Goal: Use online tool/utility: Utilize a website feature to perform a specific function

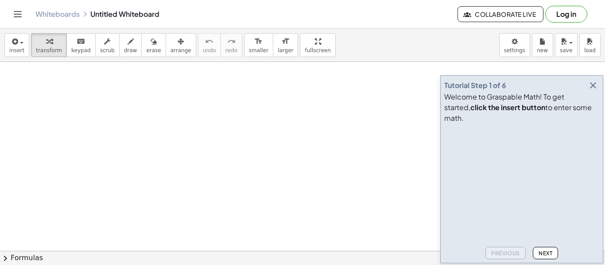
click at [595, 91] on icon "button" at bounding box center [593, 85] width 11 height 11
click at [305, 44] on div "button" at bounding box center [318, 41] width 26 height 11
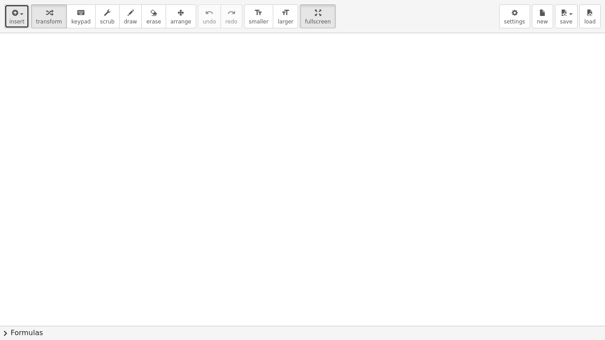
click at [13, 26] on button "insert" at bounding box center [16, 16] width 25 height 24
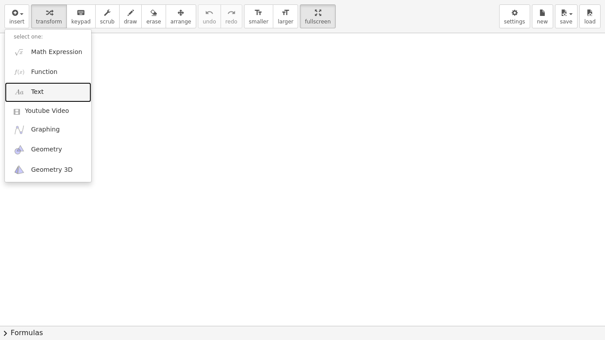
drag, startPoint x: 42, startPoint y: 88, endPoint x: 56, endPoint y: 88, distance: 14.2
click at [42, 88] on span "Text" at bounding box center [37, 92] width 12 height 9
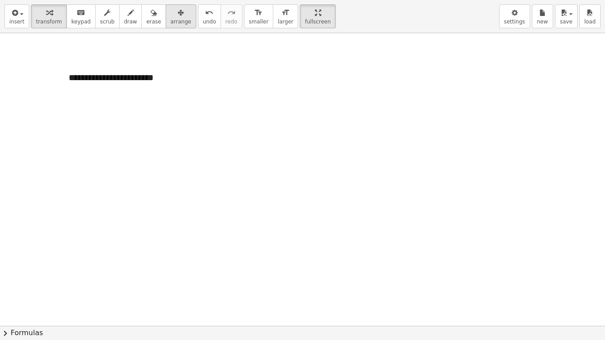
click at [171, 19] on span "arrange" at bounding box center [181, 22] width 21 height 6
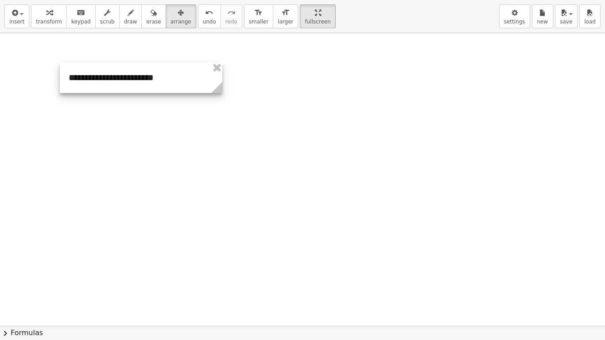
drag, startPoint x: 192, startPoint y: 100, endPoint x: 224, endPoint y: 97, distance: 32.1
click at [224, 97] on div "**********" at bounding box center [302, 326] width 605 height 586
click at [180, 121] on div at bounding box center [302, 326] width 605 height 586
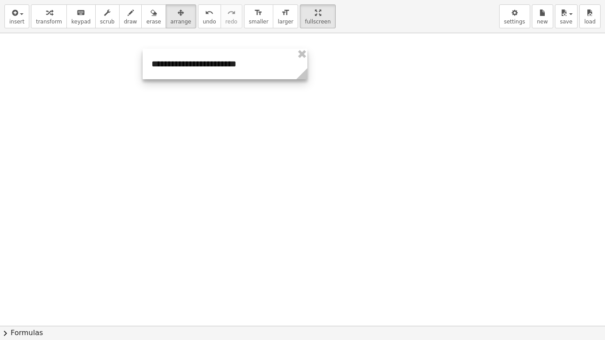
drag, startPoint x: 195, startPoint y: 68, endPoint x: 234, endPoint y: 110, distance: 57.1
click at [278, 53] on div at bounding box center [225, 64] width 165 height 31
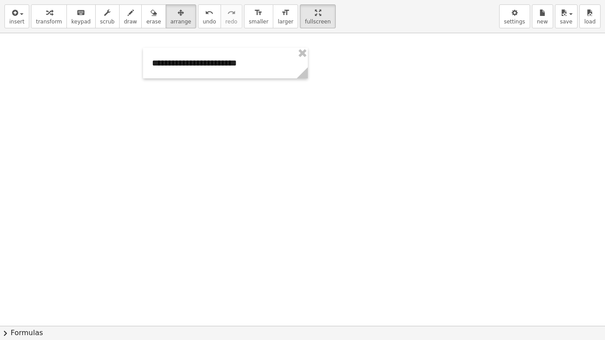
click at [232, 112] on div at bounding box center [302, 326] width 605 height 586
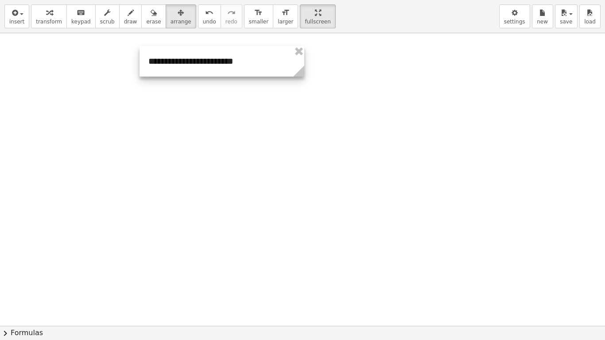
click at [206, 66] on div at bounding box center [222, 61] width 165 height 31
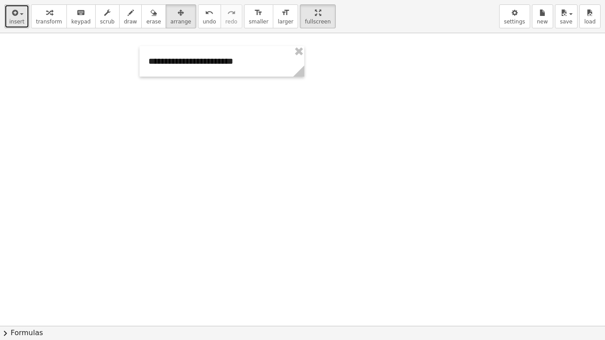
click at [21, 20] on span "insert" at bounding box center [16, 22] width 15 height 6
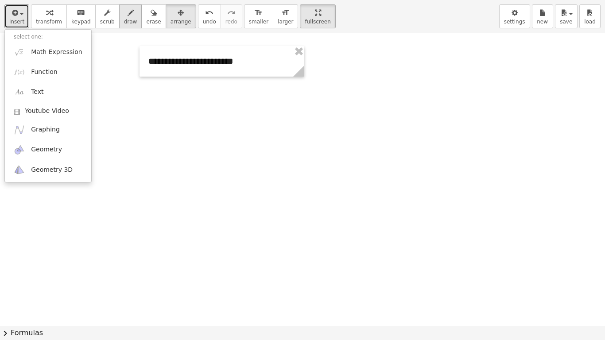
click at [124, 19] on span "draw" at bounding box center [130, 22] width 13 height 6
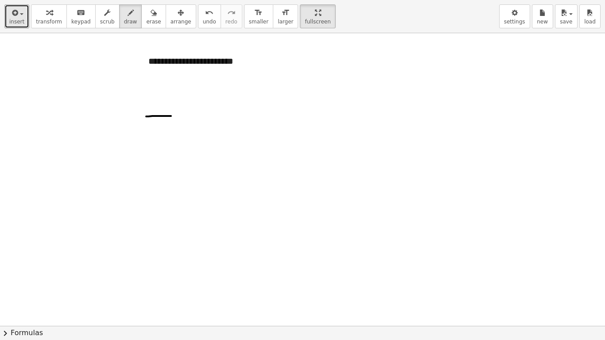
drag, startPoint x: 146, startPoint y: 117, endPoint x: 171, endPoint y: 116, distance: 24.8
click at [171, 116] on div at bounding box center [302, 326] width 605 height 586
drag, startPoint x: 146, startPoint y: 116, endPoint x: 156, endPoint y: 148, distance: 33.2
click at [138, 152] on div at bounding box center [302, 326] width 605 height 586
drag, startPoint x: 204, startPoint y: 127, endPoint x: 206, endPoint y: 151, distance: 23.5
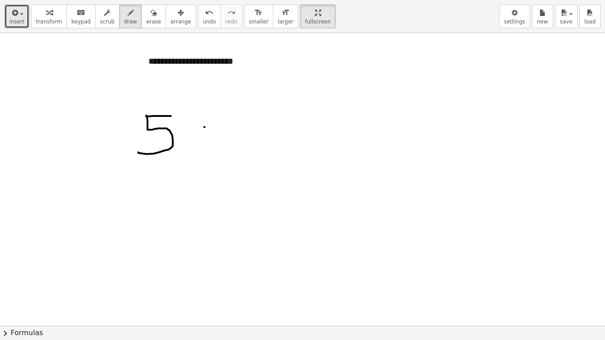
click at [206, 151] on div at bounding box center [302, 326] width 605 height 586
drag, startPoint x: 198, startPoint y: 136, endPoint x: 222, endPoint y: 137, distance: 24.0
click at [222, 137] on div at bounding box center [302, 326] width 605 height 586
drag, startPoint x: 246, startPoint y: 123, endPoint x: 273, endPoint y: 150, distance: 37.9
click at [273, 150] on div at bounding box center [302, 326] width 605 height 586
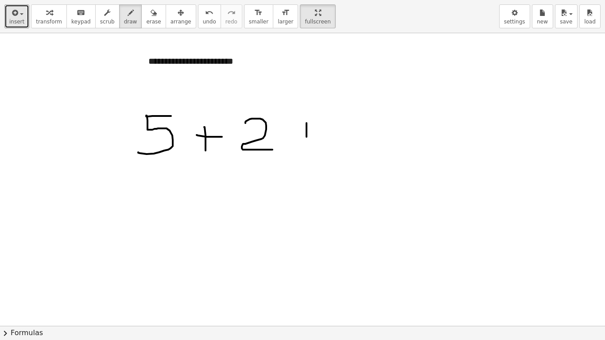
drag, startPoint x: 307, startPoint y: 123, endPoint x: 307, endPoint y: 149, distance: 25.7
click at [307, 149] on div at bounding box center [302, 326] width 605 height 586
drag, startPoint x: 297, startPoint y: 139, endPoint x: 322, endPoint y: 137, distance: 24.4
click at [322, 137] on div at bounding box center [302, 326] width 605 height 586
drag, startPoint x: 341, startPoint y: 123, endPoint x: 346, endPoint y: 146, distance: 23.5
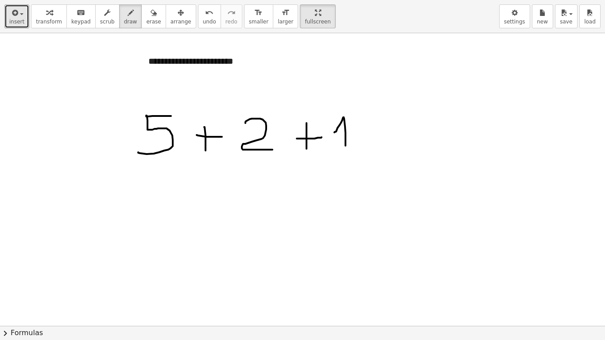
click at [346, 146] on div at bounding box center [302, 326] width 605 height 586
drag, startPoint x: 389, startPoint y: 134, endPoint x: 399, endPoint y: 134, distance: 9.7
click at [399, 134] on div at bounding box center [302, 326] width 605 height 586
drag, startPoint x: 381, startPoint y: 141, endPoint x: 402, endPoint y: 141, distance: 21.7
click at [402, 141] on div at bounding box center [302, 326] width 605 height 586
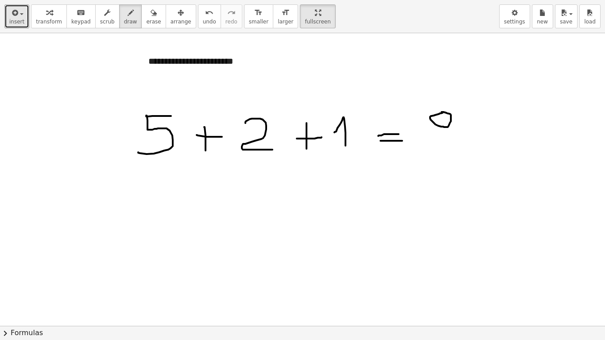
drag, startPoint x: 443, startPoint y: 113, endPoint x: 438, endPoint y: 114, distance: 5.0
click at [438, 113] on div at bounding box center [302, 326] width 605 height 586
click at [447, 127] on div at bounding box center [302, 326] width 605 height 586
drag, startPoint x: 149, startPoint y: 78, endPoint x: 266, endPoint y: 72, distance: 117.2
click at [265, 71] on div at bounding box center [302, 326] width 605 height 586
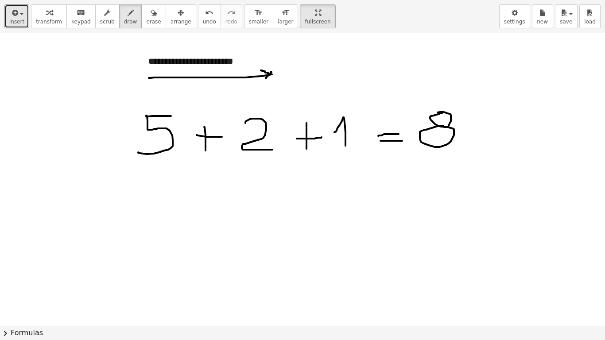
drag, startPoint x: 271, startPoint y: 72, endPoint x: 264, endPoint y: 80, distance: 11.0
click at [264, 80] on div at bounding box center [302, 326] width 605 height 586
drag, startPoint x: 152, startPoint y: 179, endPoint x: 323, endPoint y: 166, distance: 171.5
click at [323, 166] on div at bounding box center [302, 326] width 605 height 586
drag, startPoint x: 339, startPoint y: 172, endPoint x: 330, endPoint y: 182, distance: 14.4
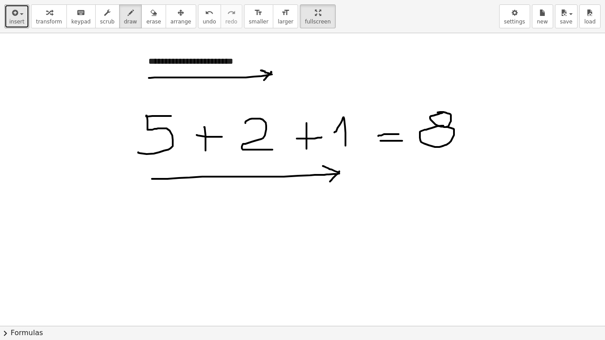
click at [330, 182] on div at bounding box center [302, 326] width 605 height 586
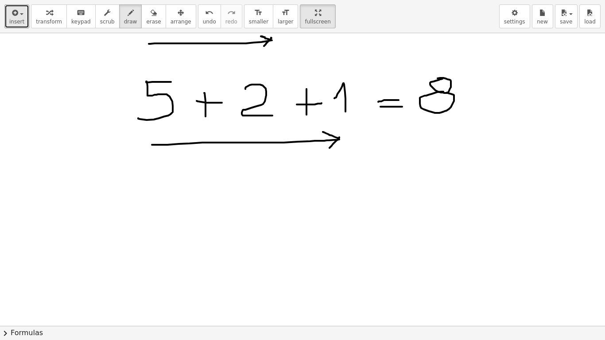
scroll to position [44, 0]
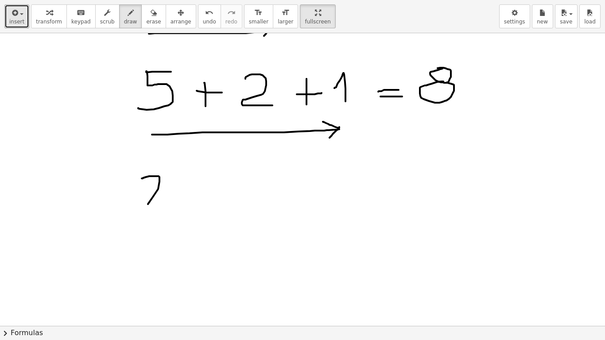
drag, startPoint x: 142, startPoint y: 179, endPoint x: 141, endPoint y: 217, distance: 38.1
click at [141, 217] on div at bounding box center [302, 282] width 605 height 586
drag, startPoint x: 140, startPoint y: 198, endPoint x: 158, endPoint y: 199, distance: 18.2
click at [158, 199] on div at bounding box center [302, 282] width 605 height 586
drag, startPoint x: 192, startPoint y: 187, endPoint x: 211, endPoint y: 213, distance: 31.7
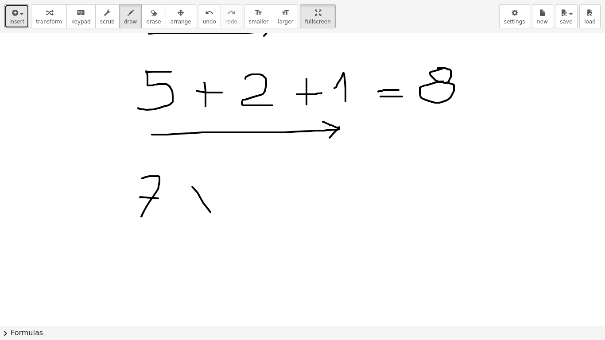
click at [211, 213] on div at bounding box center [302, 282] width 605 height 586
drag, startPoint x: 207, startPoint y: 192, endPoint x: 184, endPoint y: 212, distance: 29.8
click at [184, 212] on div at bounding box center [302, 282] width 605 height 586
drag, startPoint x: 231, startPoint y: 183, endPoint x: 229, endPoint y: 213, distance: 30.2
click at [229, 213] on div at bounding box center [302, 282] width 605 height 586
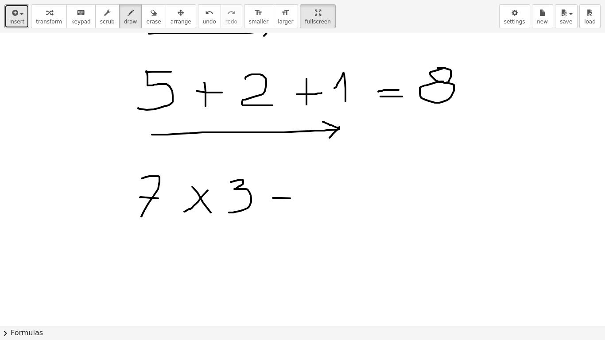
drag, startPoint x: 273, startPoint y: 198, endPoint x: 300, endPoint y: 199, distance: 27.5
click at [300, 199] on div at bounding box center [302, 282] width 605 height 586
drag, startPoint x: 330, startPoint y: 174, endPoint x: 347, endPoint y: 195, distance: 26.2
click at [332, 222] on div at bounding box center [302, 282] width 605 height 586
drag, startPoint x: 346, startPoint y: 203, endPoint x: 386, endPoint y: 195, distance: 41.5
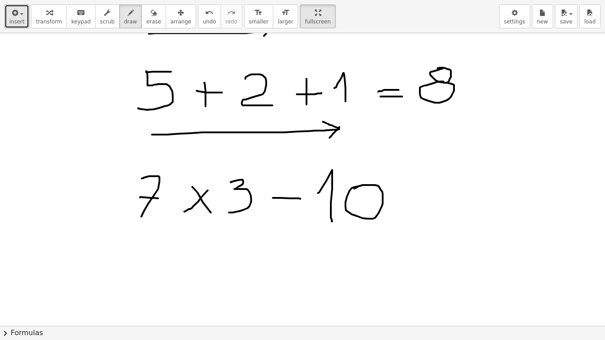
click at [350, 190] on div at bounding box center [302, 282] width 605 height 586
drag, startPoint x: 408, startPoint y: 195, endPoint x: 440, endPoint y: 193, distance: 32.8
click at [440, 193] on div at bounding box center [302, 282] width 605 height 586
drag, startPoint x: 405, startPoint y: 204, endPoint x: 439, endPoint y: 205, distance: 34.1
click at [439, 205] on div at bounding box center [302, 282] width 605 height 586
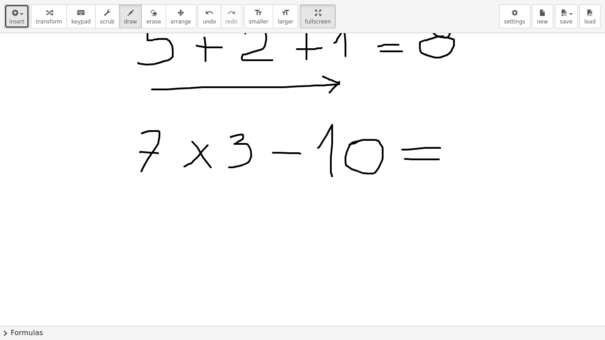
scroll to position [133, 0]
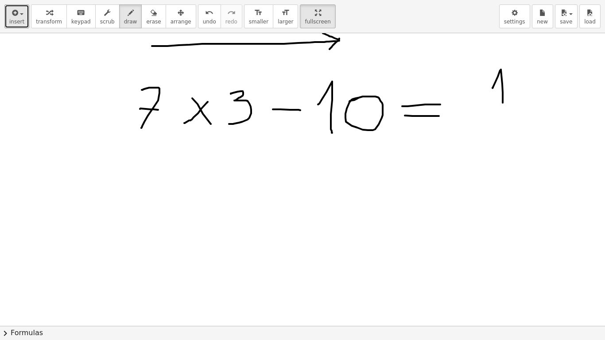
drag, startPoint x: 493, startPoint y: 88, endPoint x: 503, endPoint y: 103, distance: 17.8
click at [503, 103] on div at bounding box center [302, 193] width 605 height 586
drag, startPoint x: 481, startPoint y: 135, endPoint x: 491, endPoint y: 158, distance: 25.2
click at [491, 158] on div at bounding box center [302, 193] width 605 height 586
drag, startPoint x: 500, startPoint y: 134, endPoint x: 509, endPoint y: 154, distance: 21.8
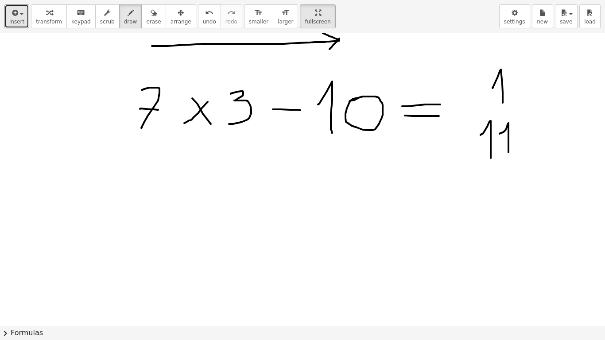
click at [509, 154] on div at bounding box center [302, 193] width 605 height 586
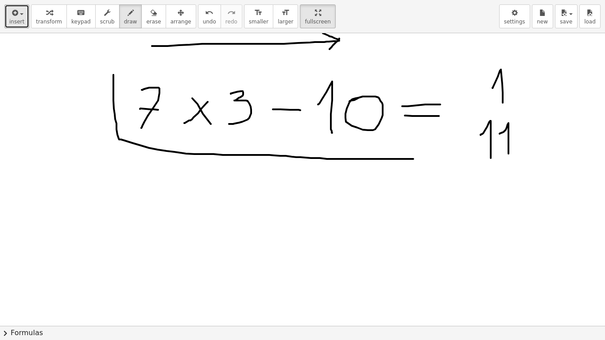
drag, startPoint x: 113, startPoint y: 75, endPoint x: 370, endPoint y: 144, distance: 266.2
click at [409, 157] on div at bounding box center [302, 193] width 605 height 586
drag, startPoint x: 115, startPoint y: 77, endPoint x: 397, endPoint y: 158, distance: 293.3
click at [397, 158] on div at bounding box center [302, 193] width 605 height 586
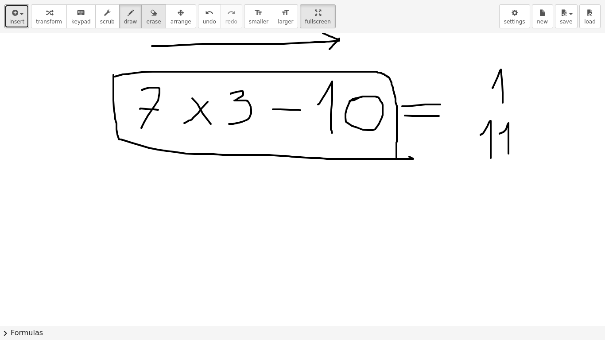
click at [146, 19] on span "erase" at bounding box center [153, 22] width 15 height 6
drag, startPoint x: 466, startPoint y: 209, endPoint x: 429, endPoint y: 166, distance: 56.9
click at [419, 160] on div at bounding box center [302, 193] width 605 height 586
click at [141, 13] on button "erase" at bounding box center [153, 16] width 24 height 24
click at [127, 18] on button "draw" at bounding box center [130, 16] width 23 height 24
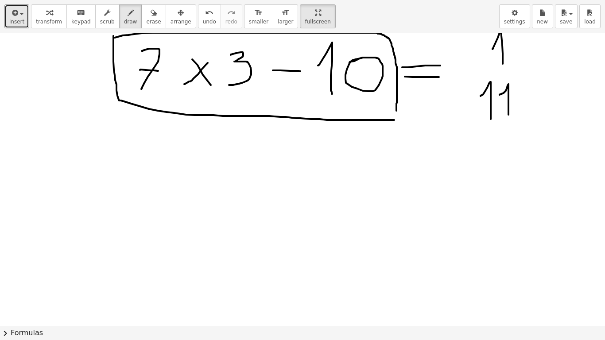
scroll to position [177, 0]
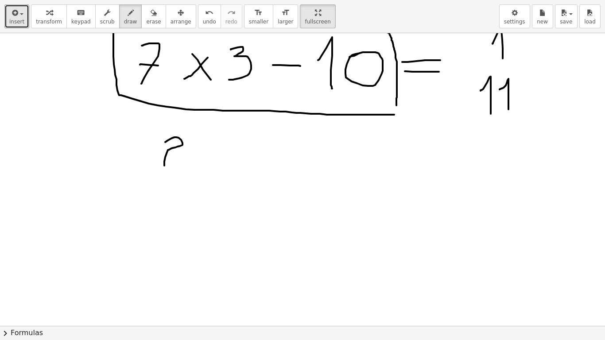
drag, startPoint x: 165, startPoint y: 142, endPoint x: 183, endPoint y: 170, distance: 33.3
click at [183, 170] on div at bounding box center [302, 149] width 605 height 586
drag, startPoint x: 197, startPoint y: 148, endPoint x: 203, endPoint y: 171, distance: 23.9
click at [203, 171] on div at bounding box center [302, 149] width 605 height 586
click at [264, 156] on div at bounding box center [302, 149] width 605 height 586
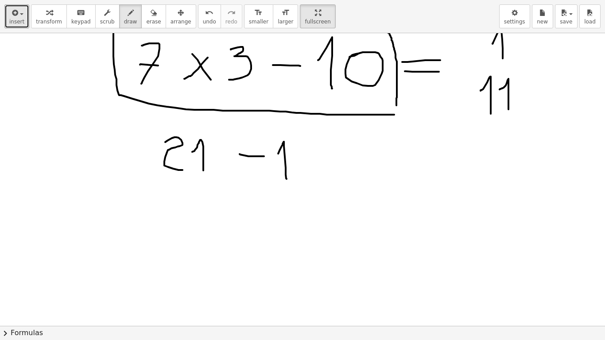
drag, startPoint x: 283, startPoint y: 144, endPoint x: 304, endPoint y: 156, distance: 24.2
click at [287, 179] on div at bounding box center [302, 149] width 605 height 586
drag, startPoint x: 304, startPoint y: 152, endPoint x: 311, endPoint y: 144, distance: 11.0
click at [312, 143] on div at bounding box center [302, 149] width 605 height 586
drag, startPoint x: 350, startPoint y: 155, endPoint x: 359, endPoint y: 152, distance: 10.0
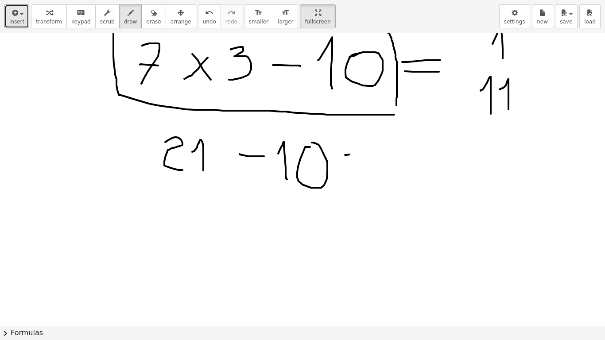
click at [359, 152] on div at bounding box center [302, 149] width 605 height 586
drag, startPoint x: 351, startPoint y: 165, endPoint x: 372, endPoint y: 165, distance: 21.3
click at [372, 165] on div at bounding box center [302, 149] width 605 height 586
drag, startPoint x: 402, startPoint y: 168, endPoint x: 417, endPoint y: 183, distance: 20.4
click at [417, 183] on div at bounding box center [302, 149] width 605 height 586
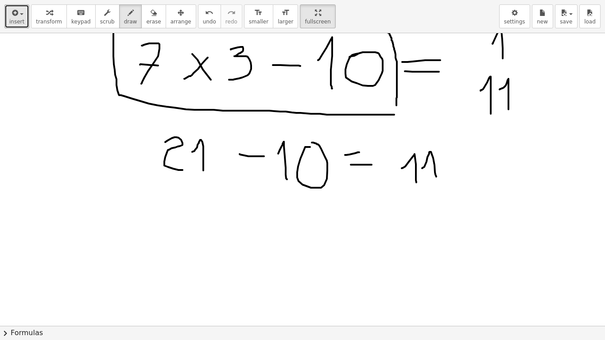
drag, startPoint x: 422, startPoint y: 168, endPoint x: 437, endPoint y: 179, distance: 18.3
click at [437, 179] on div at bounding box center [302, 149] width 605 height 586
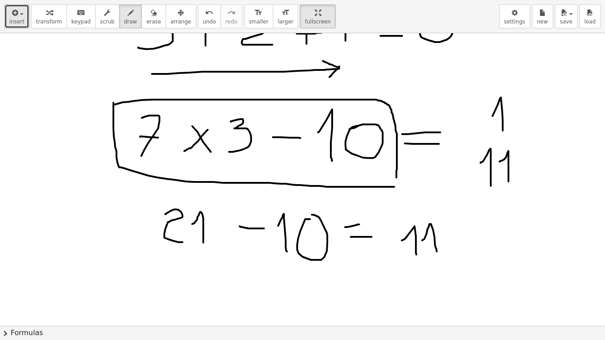
scroll to position [89, 0]
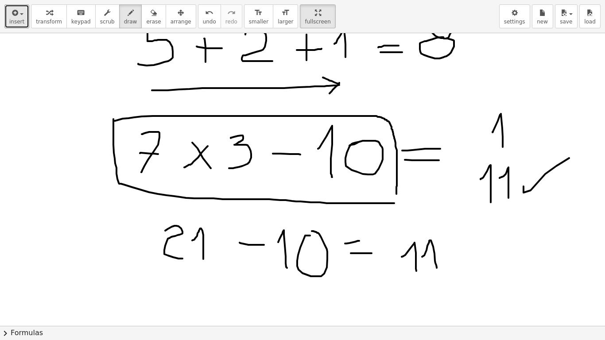
drag, startPoint x: 524, startPoint y: 187, endPoint x: 544, endPoint y: 135, distance: 55.6
click at [570, 158] on div at bounding box center [302, 238] width 605 height 586
drag, startPoint x: 523, startPoint y: 117, endPoint x: 538, endPoint y: 129, distance: 18.9
click at [538, 129] on div at bounding box center [302, 238] width 605 height 586
drag, startPoint x: 535, startPoint y: 117, endPoint x: 526, endPoint y: 127, distance: 13.8
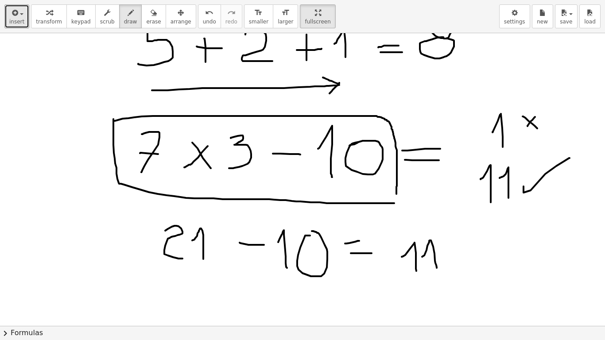
click at [526, 127] on div at bounding box center [302, 238] width 605 height 586
drag, startPoint x: 65, startPoint y: 153, endPoint x: 89, endPoint y: 153, distance: 24.4
click at [89, 153] on div at bounding box center [302, 238] width 605 height 586
drag, startPoint x: 90, startPoint y: 156, endPoint x: 77, endPoint y: 164, distance: 14.8
click at [77, 164] on div at bounding box center [302, 238] width 605 height 586
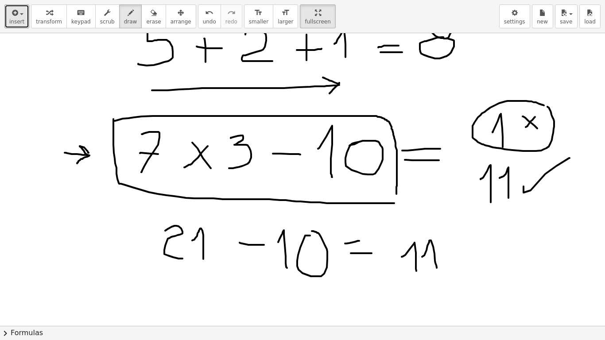
click at [548, 106] on div at bounding box center [302, 238] width 605 height 586
drag, startPoint x: 470, startPoint y: 221, endPoint x: 562, endPoint y: 224, distance: 92.7
click at [562, 224] on div at bounding box center [302, 238] width 605 height 586
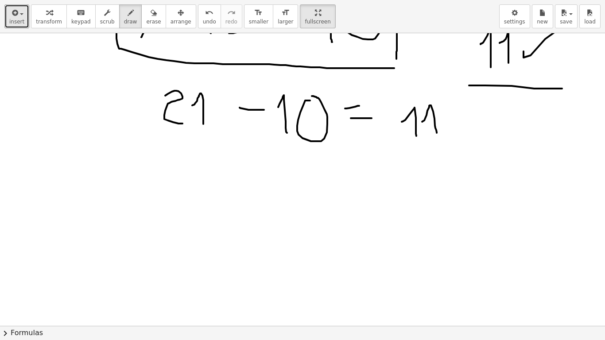
scroll to position [293, 0]
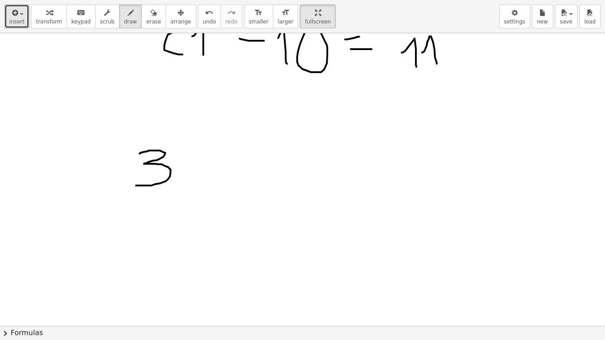
drag, startPoint x: 140, startPoint y: 154, endPoint x: 136, endPoint y: 186, distance: 32.1
click at [136, 186] on div at bounding box center [302, 179] width 605 height 879
drag, startPoint x: 190, startPoint y: 154, endPoint x: 222, endPoint y: 191, distance: 49.7
click at [222, 191] on div at bounding box center [302, 179] width 605 height 879
drag, startPoint x: 217, startPoint y: 152, endPoint x: 187, endPoint y: 178, distance: 39.2
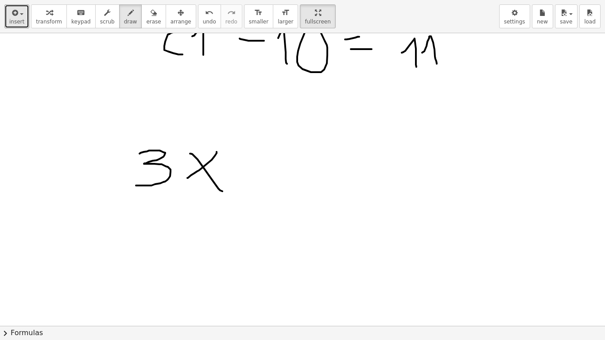
click at [187, 178] on div at bounding box center [302, 179] width 605 height 879
click at [203, 22] on span "undo" at bounding box center [209, 22] width 13 height 6
drag, startPoint x: 189, startPoint y: 164, endPoint x: 221, endPoint y: 164, distance: 31.5
click at [221, 164] on div at bounding box center [302, 179] width 605 height 879
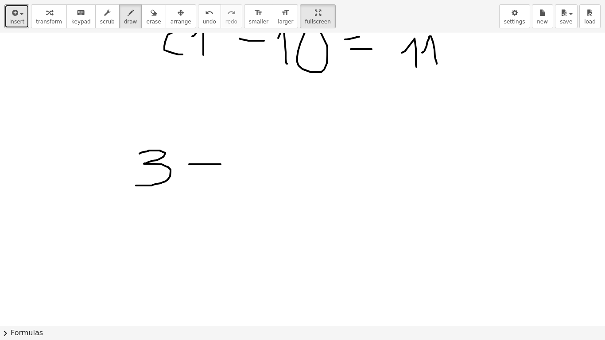
click at [214, 149] on div at bounding box center [302, 179] width 605 height 879
click at [207, 175] on div at bounding box center [302, 179] width 605 height 879
drag, startPoint x: 243, startPoint y: 151, endPoint x: 237, endPoint y: 180, distance: 30.3
click at [237, 180] on div at bounding box center [302, 179] width 605 height 879
drag, startPoint x: 285, startPoint y: 159, endPoint x: 309, endPoint y: 185, distance: 36.0
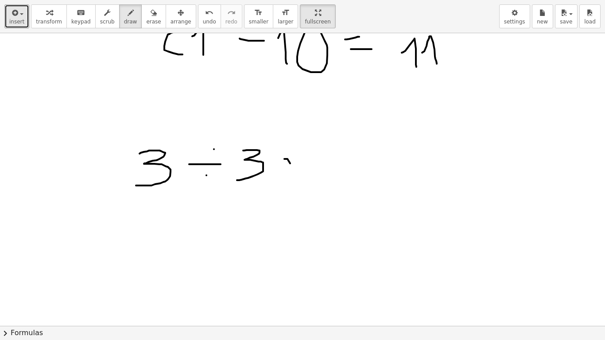
click at [309, 185] on div at bounding box center [302, 179] width 605 height 879
drag, startPoint x: 307, startPoint y: 161, endPoint x: 282, endPoint y: 181, distance: 32.2
click at [282, 181] on div at bounding box center [302, 179] width 605 height 879
drag, startPoint x: 333, startPoint y: 160, endPoint x: 336, endPoint y: 187, distance: 27.2
click at [336, 187] on div at bounding box center [302, 179] width 605 height 879
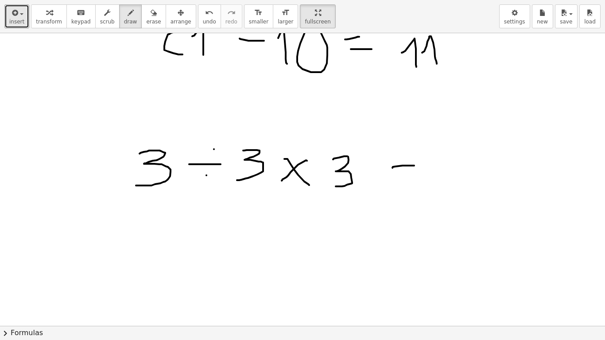
drag, startPoint x: 393, startPoint y: 168, endPoint x: 414, endPoint y: 166, distance: 21.8
click at [414, 166] on div at bounding box center [302, 179] width 605 height 879
drag, startPoint x: 396, startPoint y: 172, endPoint x: 414, endPoint y: 172, distance: 18.6
click at [414, 172] on div at bounding box center [302, 179] width 605 height 879
drag, startPoint x: 148, startPoint y: 228, endPoint x: 146, endPoint y: 251, distance: 23.6
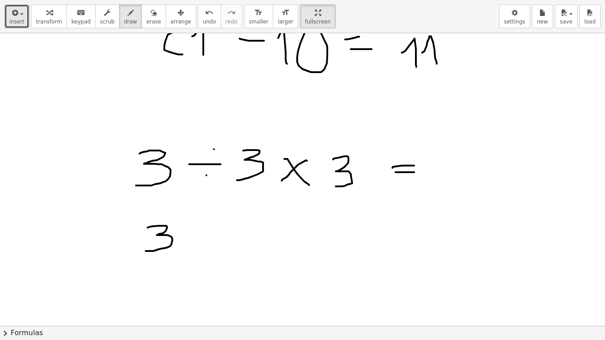
click at [146, 251] on div at bounding box center [302, 179] width 605 height 879
drag, startPoint x: 86, startPoint y: 164, endPoint x: 86, endPoint y: 171, distance: 7.1
click at [86, 171] on div at bounding box center [302, 179] width 605 height 879
click at [85, 152] on div at bounding box center [302, 179] width 605 height 879
click at [82, 244] on div at bounding box center [302, 179] width 605 height 879
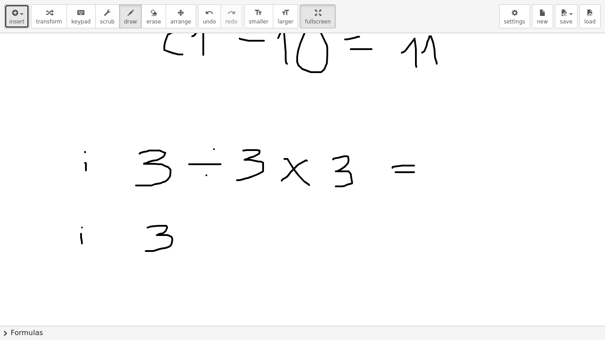
click at [81, 227] on div at bounding box center [302, 179] width 605 height 879
click at [91, 244] on div at bounding box center [302, 179] width 605 height 879
click at [90, 226] on div at bounding box center [302, 179] width 605 height 879
drag, startPoint x: 191, startPoint y: 225, endPoint x: 210, endPoint y: 246, distance: 28.5
click at [210, 246] on div at bounding box center [302, 179] width 605 height 879
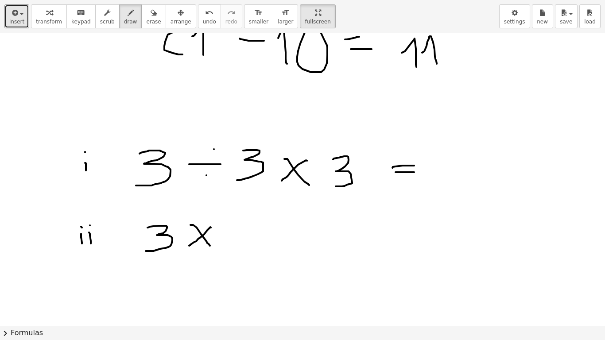
drag, startPoint x: 211, startPoint y: 228, endPoint x: 189, endPoint y: 246, distance: 28.6
click at [189, 246] on div at bounding box center [302, 179] width 605 height 879
drag, startPoint x: 237, startPoint y: 224, endPoint x: 232, endPoint y: 250, distance: 26.5
click at [232, 250] on div at bounding box center [302, 179] width 605 height 879
drag, startPoint x: 277, startPoint y: 237, endPoint x: 296, endPoint y: 228, distance: 21.6
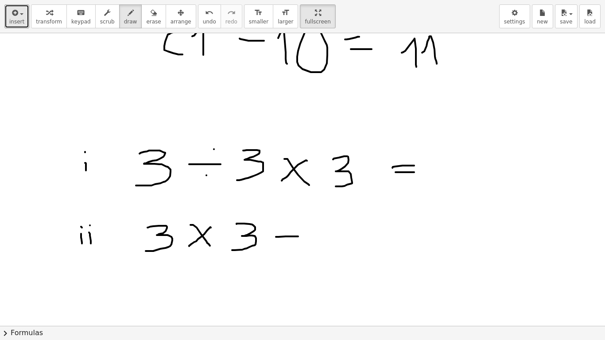
click at [299, 236] on div at bounding box center [302, 179] width 605 height 879
click at [290, 226] on div at bounding box center [302, 179] width 605 height 879
click at [289, 246] on div at bounding box center [302, 179] width 605 height 879
drag, startPoint x: 319, startPoint y: 226, endPoint x: 314, endPoint y: 248, distance: 21.9
click at [315, 248] on div at bounding box center [302, 179] width 605 height 879
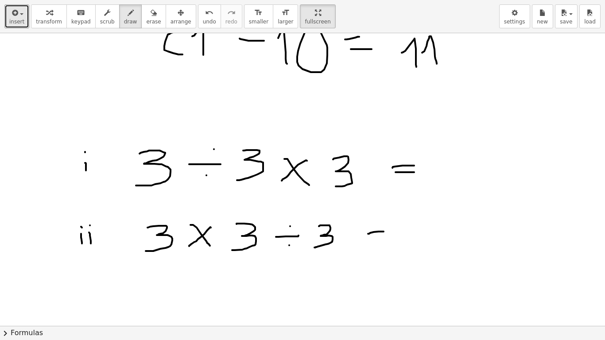
drag, startPoint x: 368, startPoint y: 234, endPoint x: 384, endPoint y: 232, distance: 15.7
click at [384, 232] on div at bounding box center [302, 179] width 605 height 879
drag, startPoint x: 370, startPoint y: 239, endPoint x: 386, endPoint y: 239, distance: 16.8
click at [386, 239] on div at bounding box center [302, 179] width 605 height 879
drag, startPoint x: 93, startPoint y: 147, endPoint x: 103, endPoint y: 216, distance: 70.4
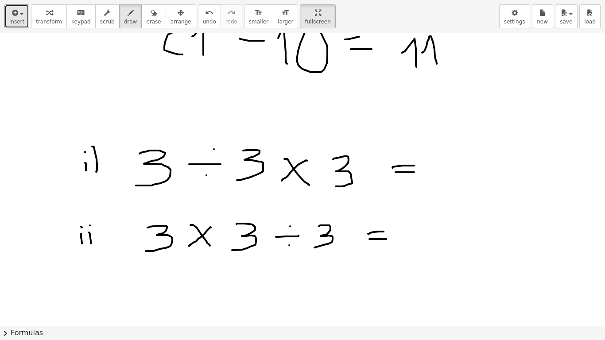
click at [95, 172] on div at bounding box center [302, 179] width 605 height 879
drag, startPoint x: 99, startPoint y: 218, endPoint x: 102, endPoint y: 244, distance: 26.8
click at [101, 244] on div at bounding box center [302, 179] width 605 height 879
drag, startPoint x: 453, startPoint y: 162, endPoint x: 442, endPoint y: 175, distance: 17.6
click at [443, 175] on div at bounding box center [302, 179] width 605 height 879
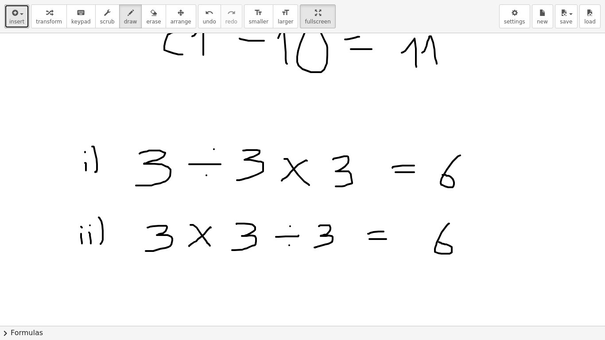
drag, startPoint x: 447, startPoint y: 226, endPoint x: 439, endPoint y: 242, distance: 18.4
click at [437, 242] on div at bounding box center [302, 179] width 605 height 879
drag, startPoint x: 484, startPoint y: 189, endPoint x: 482, endPoint y: 198, distance: 9.7
click at [482, 198] on div at bounding box center [302, 179] width 605 height 879
drag, startPoint x: 472, startPoint y: 251, endPoint x: 468, endPoint y: 256, distance: 6.3
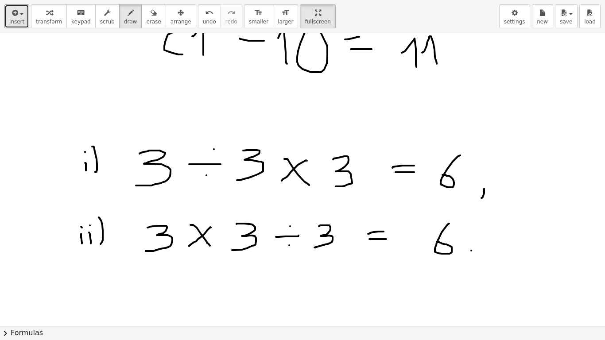
click at [468, 255] on div at bounding box center [302, 179] width 605 height 879
drag, startPoint x: 501, startPoint y: 227, endPoint x: 491, endPoint y: 252, distance: 26.5
click at [491, 252] on div at bounding box center [302, 179] width 605 height 879
drag, startPoint x: 514, startPoint y: 161, endPoint x: 500, endPoint y: 183, distance: 25.8
click at [500, 183] on div at bounding box center [302, 179] width 605 height 879
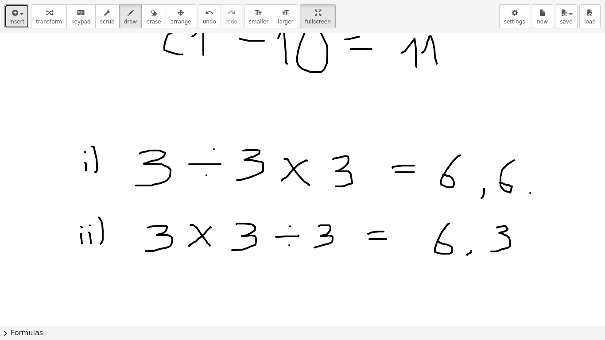
drag, startPoint x: 530, startPoint y: 193, endPoint x: 530, endPoint y: 203, distance: 9.3
click at [530, 203] on div at bounding box center [302, 179] width 605 height 879
drag, startPoint x: 549, startPoint y: 171, endPoint x: 573, endPoint y: 191, distance: 31.7
click at [573, 191] on div at bounding box center [302, 179] width 605 height 879
click at [146, 19] on span "erase" at bounding box center [153, 22] width 15 height 6
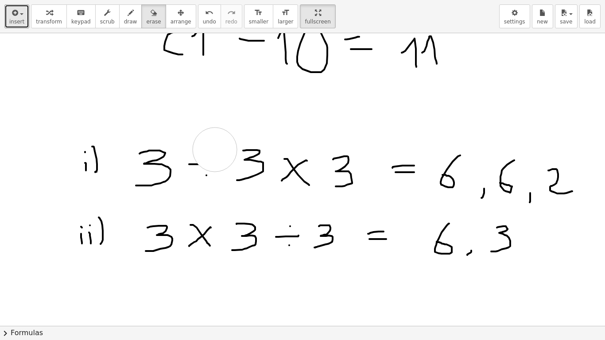
click at [215, 150] on div at bounding box center [302, 179] width 605 height 879
drag, startPoint x: 209, startPoint y: 154, endPoint x: 193, endPoint y: 140, distance: 21.3
click at [200, 166] on div at bounding box center [302, 179] width 605 height 879
click at [119, 17] on button "draw" at bounding box center [130, 16] width 23 height 24
drag, startPoint x: 188, startPoint y: 165, endPoint x: 209, endPoint y: 167, distance: 21.4
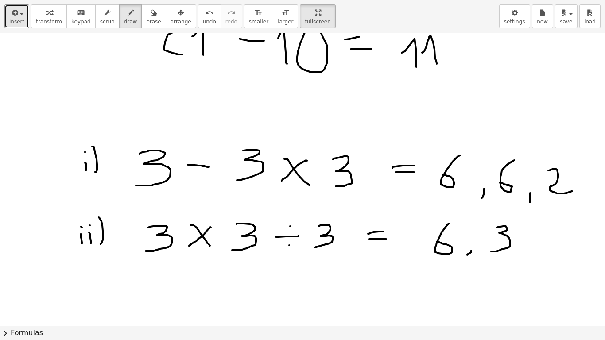
click at [209, 167] on div at bounding box center [302, 179] width 605 height 879
click at [200, 155] on div at bounding box center [302, 179] width 605 height 879
click at [199, 172] on div at bounding box center [302, 179] width 605 height 879
click at [146, 20] on span "erase" at bounding box center [153, 22] width 15 height 6
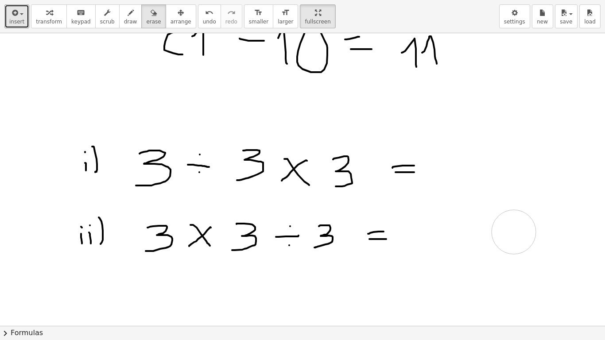
drag, startPoint x: 563, startPoint y: 204, endPoint x: 514, endPoint y: 232, distance: 56.6
click at [514, 232] on div at bounding box center [302, 179] width 605 height 879
drag, startPoint x: 36, startPoint y: 159, endPoint x: 59, endPoint y: 163, distance: 23.9
click at [59, 163] on div at bounding box center [302, 179] width 605 height 879
click at [124, 17] on div "button" at bounding box center [130, 12] width 13 height 11
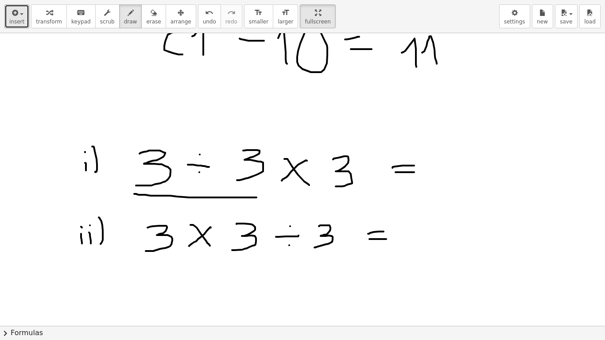
drag, startPoint x: 139, startPoint y: 195, endPoint x: 257, endPoint y: 198, distance: 117.9
click at [257, 198] on div at bounding box center [302, 179] width 605 height 879
drag, startPoint x: 446, startPoint y: 158, endPoint x: 449, endPoint y: 186, distance: 28.1
click at [449, 186] on div at bounding box center [302, 179] width 605 height 879
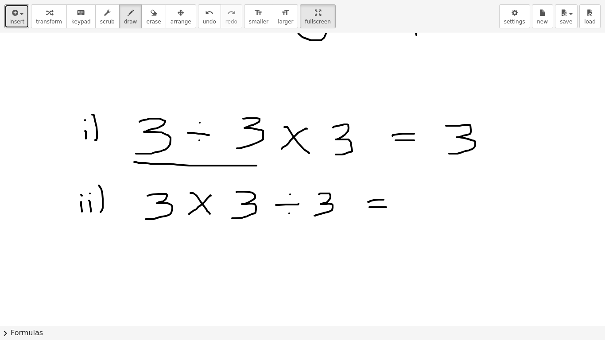
scroll to position [337, 0]
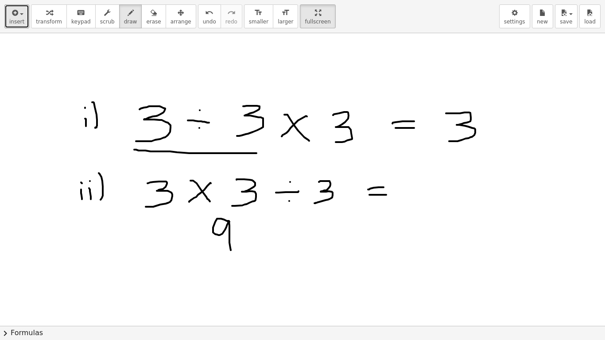
drag, startPoint x: 230, startPoint y: 222, endPoint x: 231, endPoint y: 250, distance: 28.4
click at [231, 250] on div at bounding box center [302, 135] width 605 height 879
drag, startPoint x: 263, startPoint y: 236, endPoint x: 278, endPoint y: 234, distance: 15.1
click at [278, 235] on div at bounding box center [302, 135] width 605 height 879
click at [275, 226] on div at bounding box center [302, 135] width 605 height 879
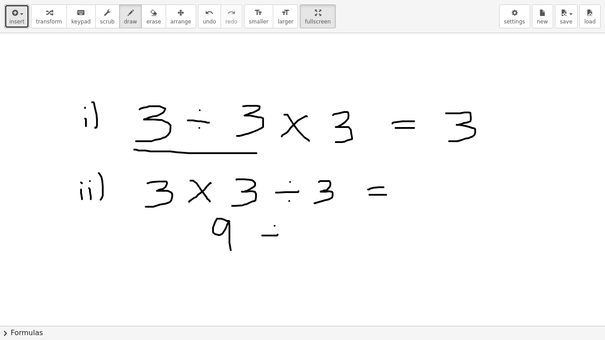
click at [272, 246] on div at bounding box center [302, 135] width 605 height 879
drag, startPoint x: 303, startPoint y: 229, endPoint x: 339, endPoint y: 240, distance: 38.1
click at [294, 248] on div at bounding box center [302, 135] width 605 height 879
drag, startPoint x: 372, startPoint y: 230, endPoint x: 378, endPoint y: 230, distance: 6.6
click at [378, 230] on div at bounding box center [302, 135] width 605 height 879
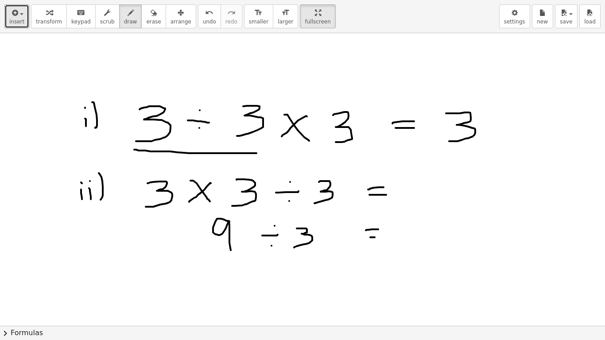
drag, startPoint x: 371, startPoint y: 238, endPoint x: 383, endPoint y: 236, distance: 12.0
click at [383, 236] on div at bounding box center [302, 135] width 605 height 879
drag, startPoint x: 427, startPoint y: 219, endPoint x: 419, endPoint y: 246, distance: 27.9
click at [420, 246] on div at bounding box center [302, 135] width 605 height 879
drag, startPoint x: 476, startPoint y: 105, endPoint x: 467, endPoint y: 115, distance: 13.2
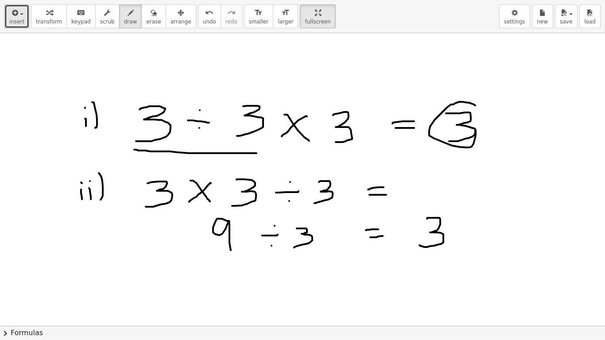
click at [469, 115] on div at bounding box center [302, 135] width 605 height 879
drag, startPoint x: 438, startPoint y: 199, endPoint x: 455, endPoint y: 199, distance: 16.4
click at [456, 199] on div at bounding box center [302, 135] width 605 height 879
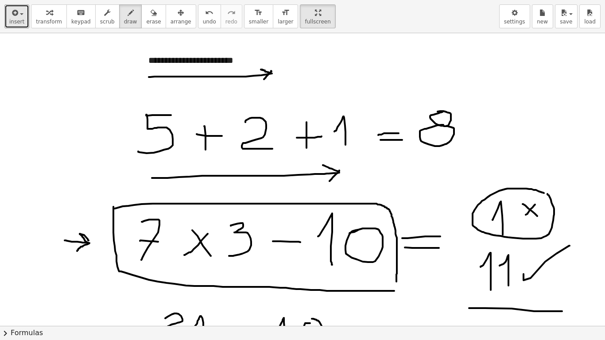
scroll to position [0, 0]
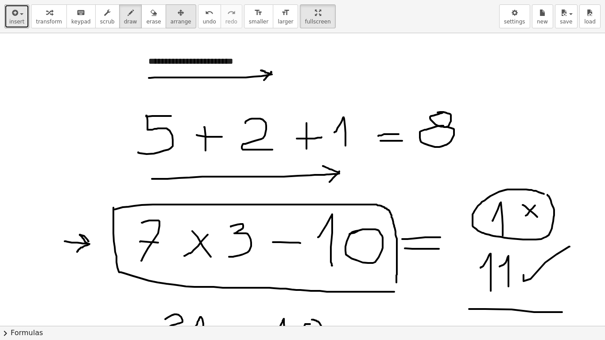
click at [171, 21] on span "arrange" at bounding box center [181, 22] width 21 height 6
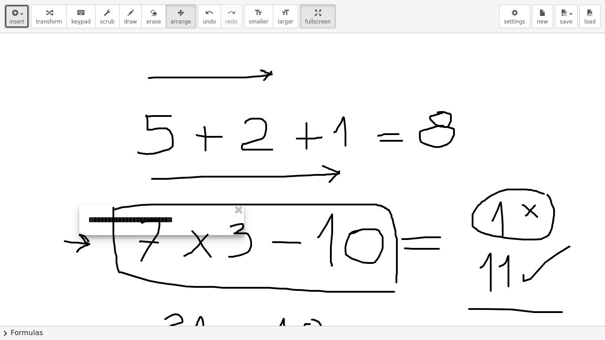
drag, startPoint x: 194, startPoint y: 61, endPoint x: 129, endPoint y: 225, distance: 176.3
click at [131, 225] on div at bounding box center [161, 220] width 165 height 31
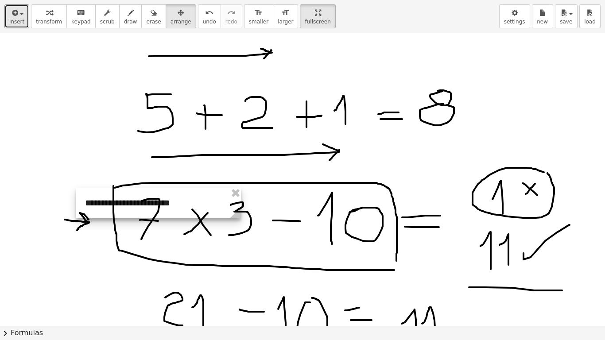
scroll to position [133, 0]
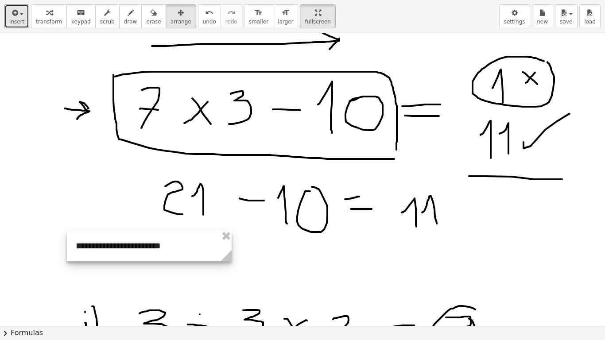
drag, startPoint x: 122, startPoint y: 97, endPoint x: 127, endPoint y: 236, distance: 139.7
click at [113, 261] on div at bounding box center [149, 246] width 165 height 31
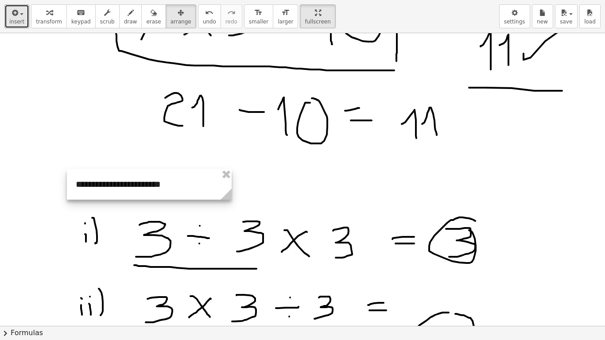
drag, startPoint x: 165, startPoint y: 186, endPoint x: 160, endPoint y: 261, distance: 75.0
click at [161, 200] on div at bounding box center [149, 184] width 165 height 31
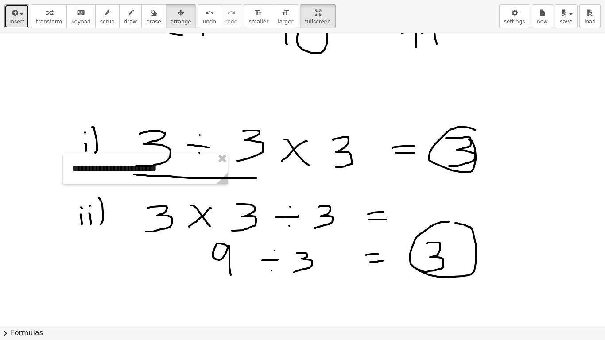
scroll to position [355, 0]
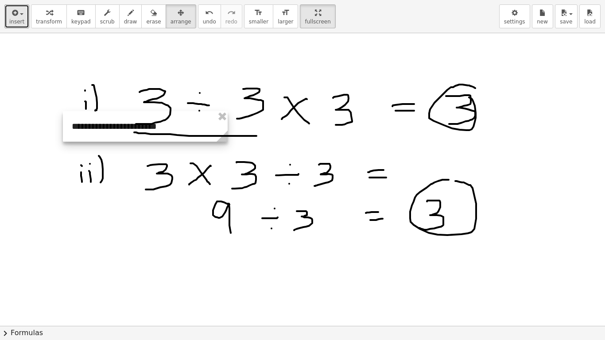
drag, startPoint x: 170, startPoint y: 129, endPoint x: 175, endPoint y: 261, distance: 132.6
click at [175, 142] on div at bounding box center [145, 126] width 165 height 31
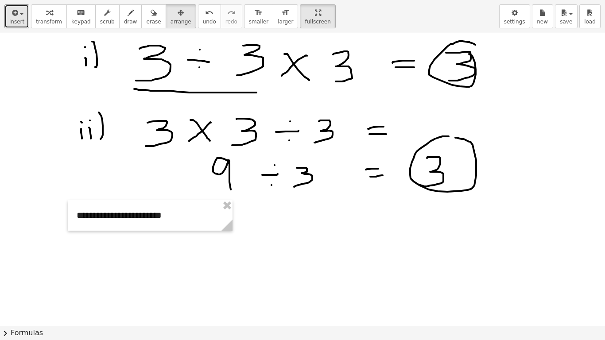
scroll to position [443, 0]
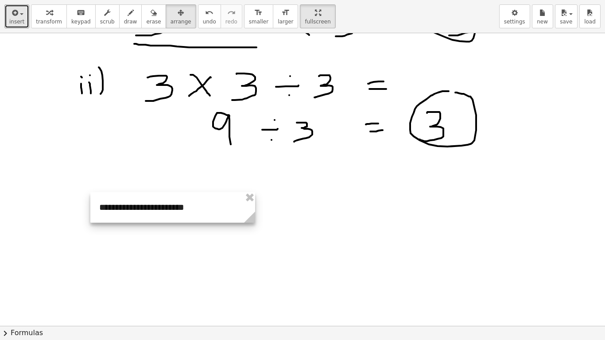
drag, startPoint x: 165, startPoint y: 174, endPoint x: 191, endPoint y: 212, distance: 45.7
click at [191, 212] on div at bounding box center [172, 207] width 165 height 31
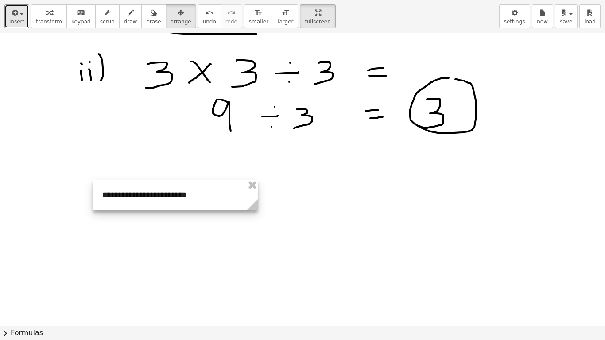
scroll to position [487, 0]
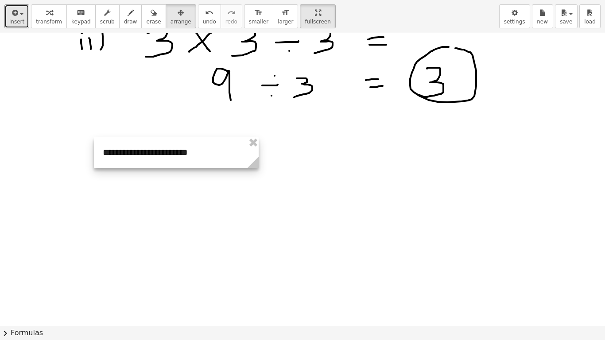
drag, startPoint x: 194, startPoint y: 169, endPoint x: 195, endPoint y: 155, distance: 14.2
click at [195, 155] on div at bounding box center [176, 152] width 165 height 31
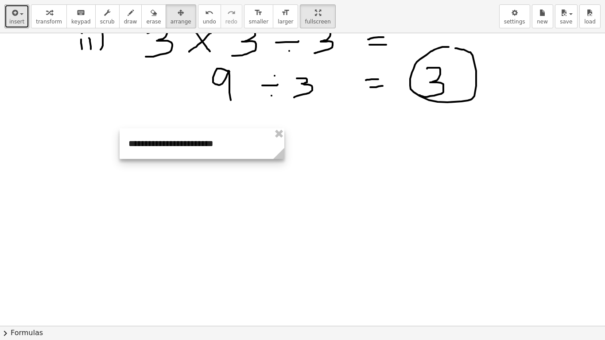
drag, startPoint x: 186, startPoint y: 153, endPoint x: 211, endPoint y: 147, distance: 26.0
click at [211, 147] on div at bounding box center [202, 144] width 165 height 31
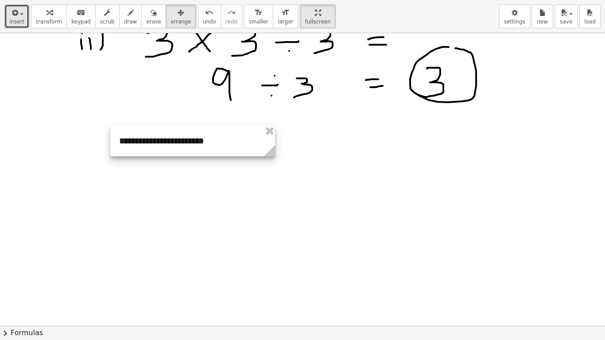
drag, startPoint x: 189, startPoint y: 142, endPoint x: 180, endPoint y: 140, distance: 9.7
click at [180, 140] on div at bounding box center [192, 141] width 165 height 31
click at [18, 19] on span "insert" at bounding box center [16, 22] width 15 height 6
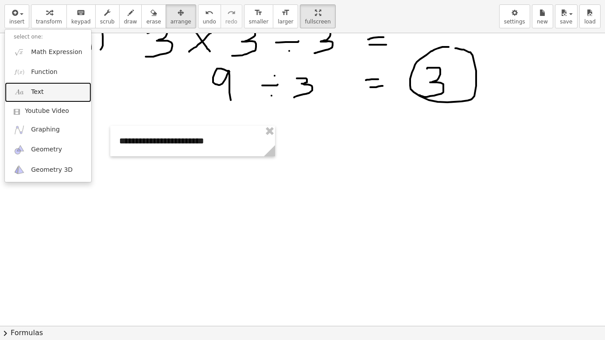
click at [35, 90] on span "Text" at bounding box center [37, 92] width 12 height 9
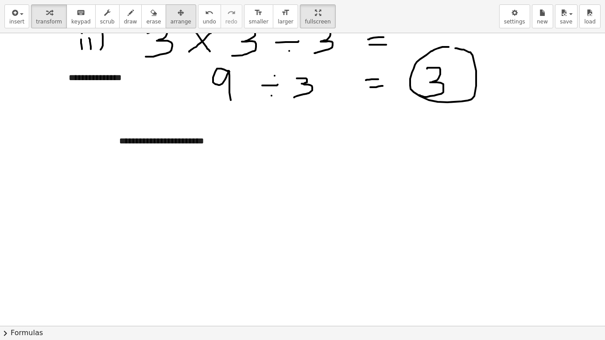
click at [171, 20] on span "arrange" at bounding box center [181, 22] width 21 height 6
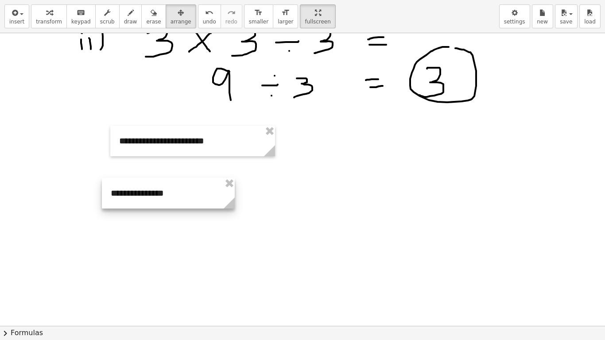
drag, startPoint x: 149, startPoint y: 77, endPoint x: 182, endPoint y: 187, distance: 114.7
click at [190, 190] on div at bounding box center [168, 193] width 133 height 31
click at [175, 191] on div at bounding box center [167, 190] width 133 height 31
click at [143, 195] on div at bounding box center [167, 190] width 133 height 31
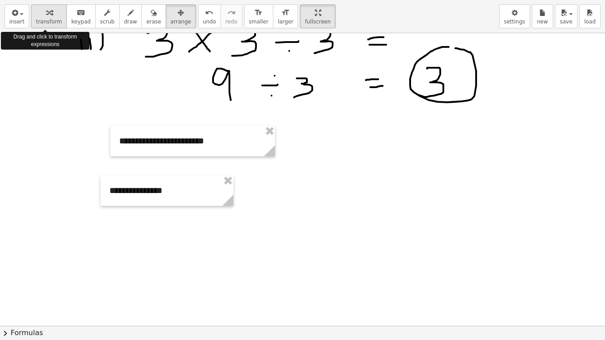
click at [44, 19] on span "transform" at bounding box center [49, 22] width 26 height 6
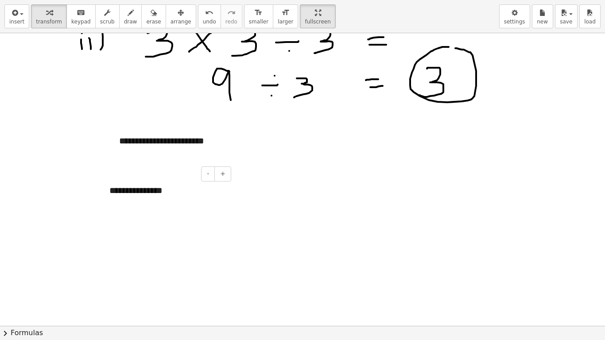
click at [162, 199] on div "**********" at bounding box center [167, 190] width 133 height 31
click at [185, 195] on div "**********" at bounding box center [167, 196] width 133 height 43
click at [175, 20] on button "arrange" at bounding box center [181, 16] width 31 height 24
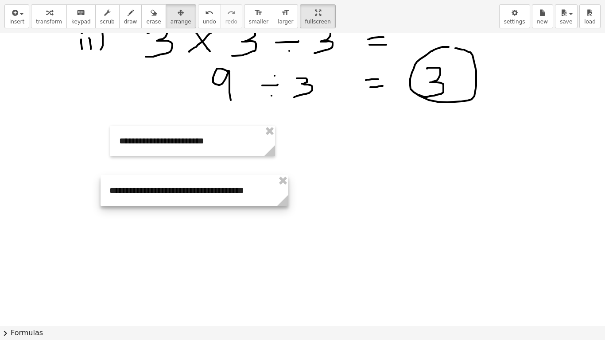
drag, startPoint x: 227, startPoint y: 215, endPoint x: 282, endPoint y: 216, distance: 55.0
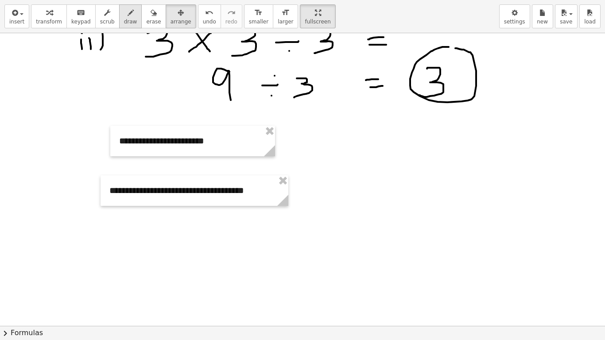
click at [127, 23] on button "draw" at bounding box center [130, 16] width 23 height 24
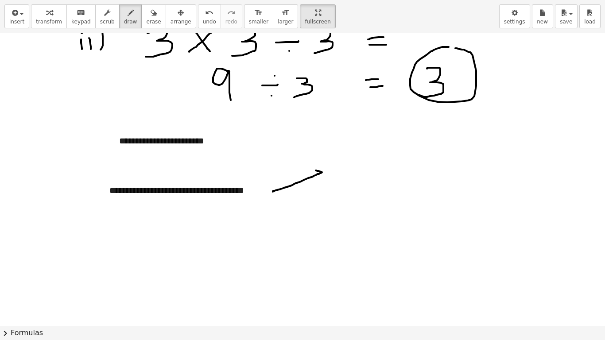
drag, startPoint x: 273, startPoint y: 192, endPoint x: 315, endPoint y: 170, distance: 47.4
drag, startPoint x: 321, startPoint y: 172, endPoint x: 319, endPoint y: 179, distance: 7.0
drag, startPoint x: 274, startPoint y: 193, endPoint x: 313, endPoint y: 199, distance: 39.4
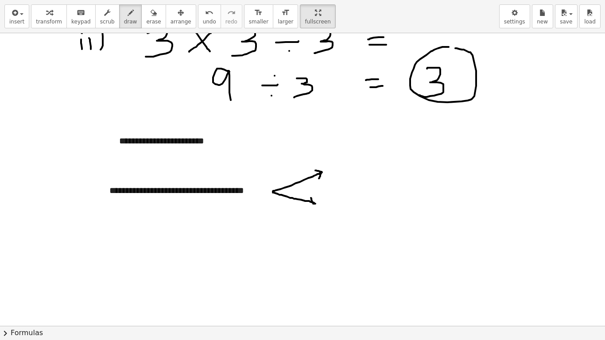
drag, startPoint x: 314, startPoint y: 203, endPoint x: 309, endPoint y: 205, distance: 5.4
drag, startPoint x: 274, startPoint y: 192, endPoint x: 323, endPoint y: 232, distance: 63.0
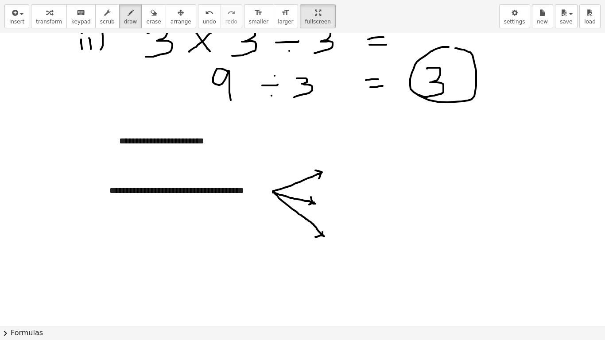
drag, startPoint x: 323, startPoint y: 236, endPoint x: 315, endPoint y: 238, distance: 8.6
drag, startPoint x: 345, startPoint y: 144, endPoint x: 346, endPoint y: 173, distance: 28.8
drag, startPoint x: 356, startPoint y: 143, endPoint x: 357, endPoint y: 173, distance: 30.1
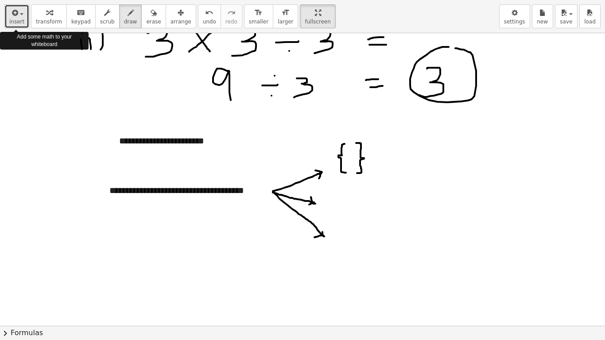
click at [23, 26] on button "insert" at bounding box center [16, 16] width 25 height 24
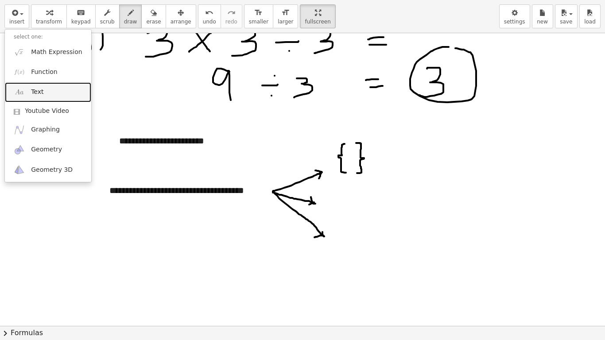
click at [51, 92] on link "Text" at bounding box center [48, 92] width 86 height 20
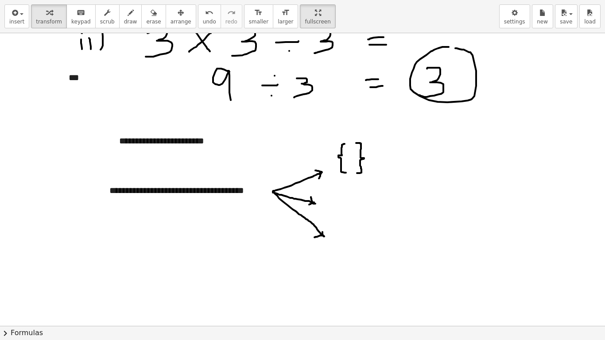
click at [171, 20] on span "arrange" at bounding box center [181, 22] width 21 height 6
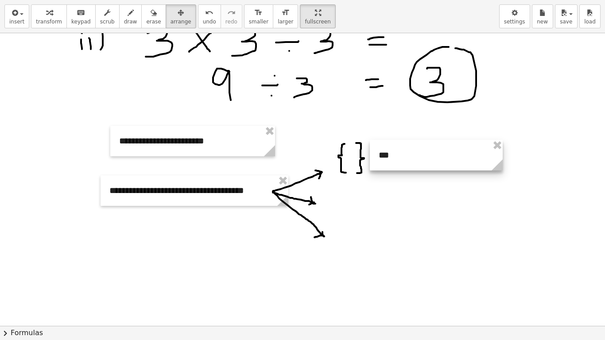
drag, startPoint x: 104, startPoint y: 74, endPoint x: 414, endPoint y: 152, distance: 319.8
click at [414, 152] on div at bounding box center [436, 155] width 133 height 31
drag, startPoint x: 473, startPoint y: 173, endPoint x: 393, endPoint y: 173, distance: 80.2
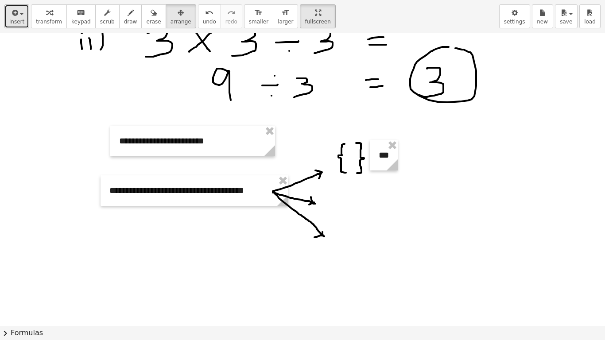
click at [24, 24] on button "insert" at bounding box center [16, 16] width 25 height 24
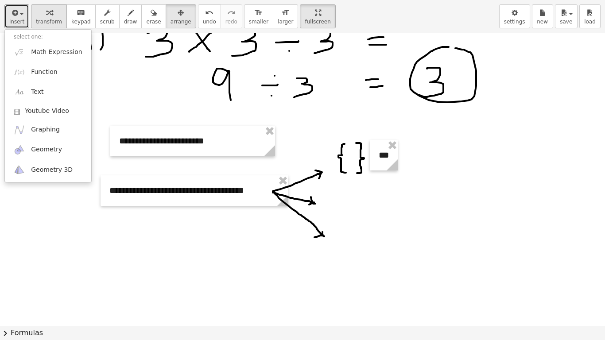
click at [58, 22] on button "transform" at bounding box center [49, 16] width 36 height 24
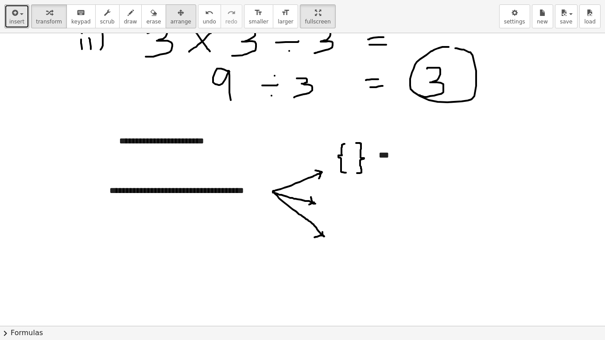
click at [170, 28] on button "arrange" at bounding box center [181, 16] width 31 height 24
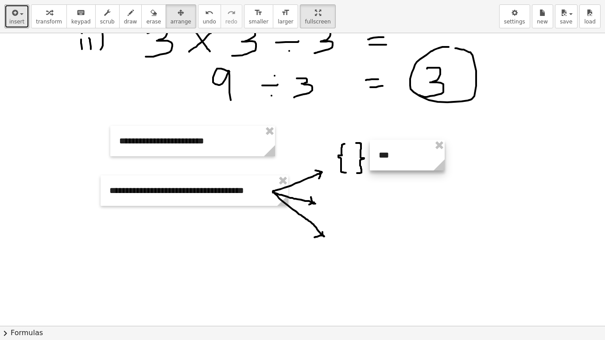
drag, startPoint x: 394, startPoint y: 161, endPoint x: 440, endPoint y: 165, distance: 47.1
click at [440, 165] on g at bounding box center [441, 167] width 16 height 16
click at [47, 19] on span "transform" at bounding box center [49, 22] width 26 height 6
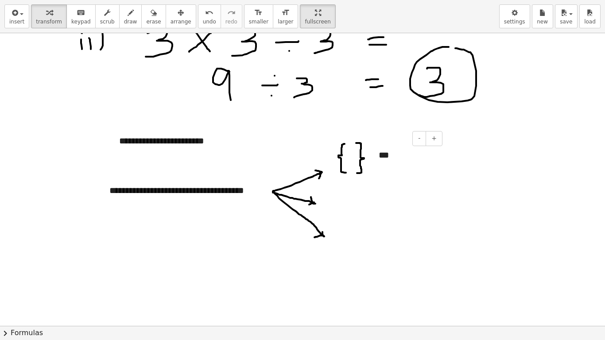
click at [390, 155] on div "***" at bounding box center [407, 155] width 75 height 31
click at [124, 19] on span "draw" at bounding box center [130, 22] width 13 height 6
drag, startPoint x: 339, startPoint y: 190, endPoint x: 343, endPoint y: 191, distance: 4.5
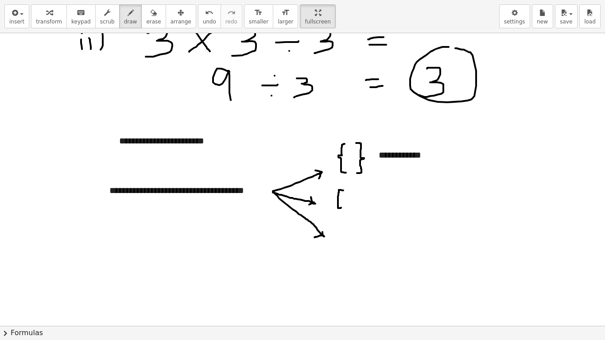
drag, startPoint x: 339, startPoint y: 190, endPoint x: 342, endPoint y: 208, distance: 17.9
drag, startPoint x: 352, startPoint y: 190, endPoint x: 350, endPoint y: 202, distance: 11.7
drag, startPoint x: 352, startPoint y: 189, endPoint x: 347, endPoint y: 194, distance: 7.2
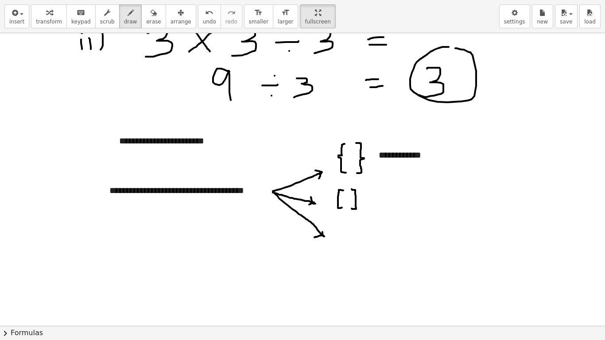
click at [25, 22] on button "insert" at bounding box center [16, 16] width 25 height 24
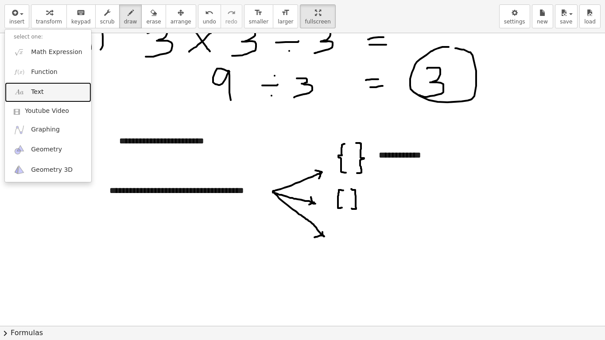
click at [51, 89] on link "Text" at bounding box center [48, 92] width 86 height 20
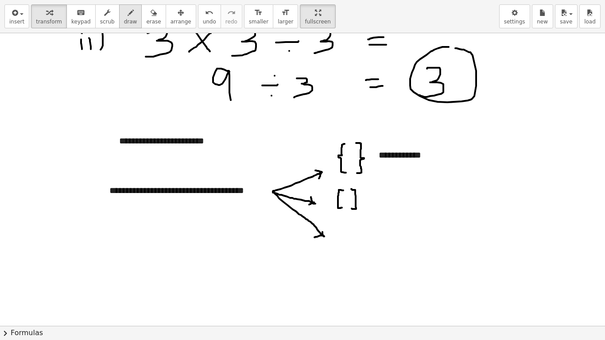
click at [124, 20] on span "draw" at bounding box center [130, 22] width 13 height 6
click at [16, 21] on span "insert" at bounding box center [16, 22] width 15 height 6
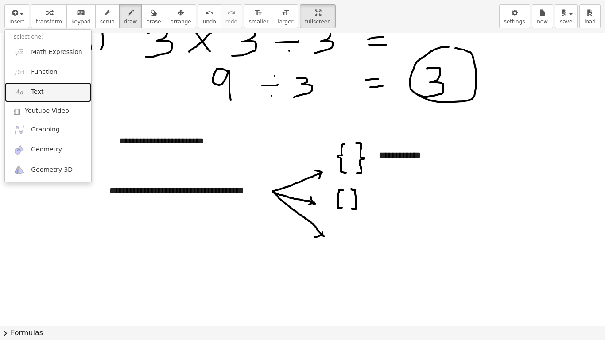
click at [42, 88] on span "Text" at bounding box center [37, 92] width 12 height 9
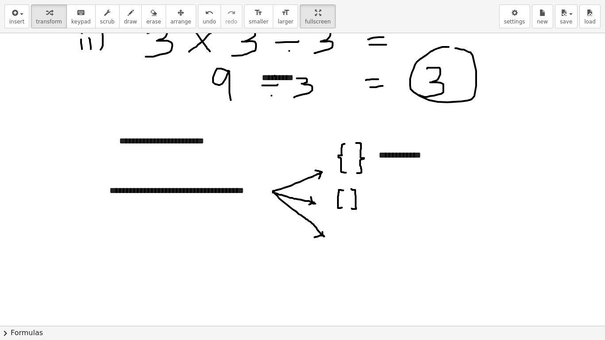
click at [166, 27] on button "arrange" at bounding box center [181, 16] width 31 height 24
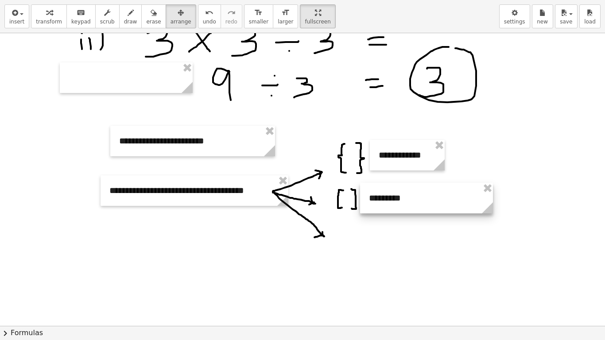
drag, startPoint x: 345, startPoint y: 90, endPoint x: 440, endPoint y: 203, distance: 148.1
click at [440, 203] on div at bounding box center [426, 198] width 133 height 31
click at [124, 16] on div "button" at bounding box center [130, 12] width 13 height 11
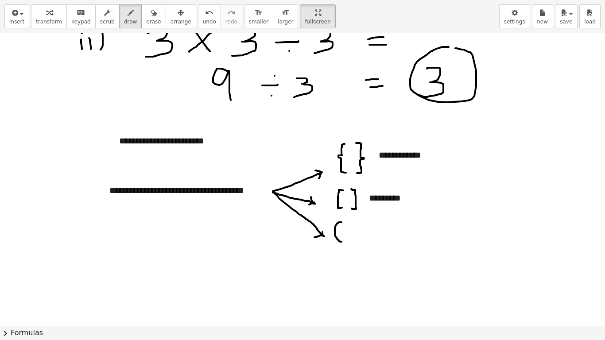
drag, startPoint x: 342, startPoint y: 222, endPoint x: 342, endPoint y: 242, distance: 19.5
drag, startPoint x: 355, startPoint y: 222, endPoint x: 353, endPoint y: 242, distance: 19.5
click at [26, 21] on button "insert" at bounding box center [16, 16] width 25 height 24
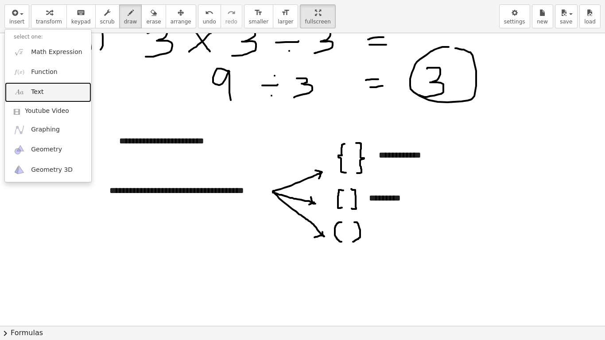
click at [51, 89] on link "Text" at bounding box center [48, 92] width 86 height 20
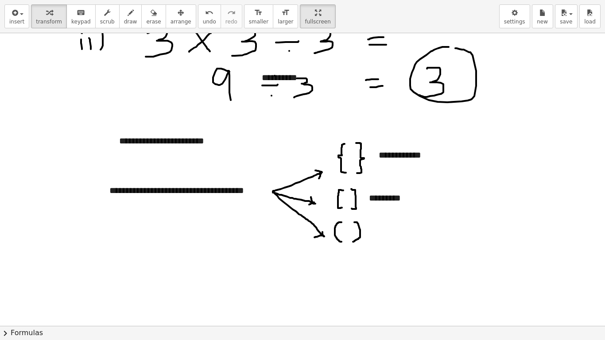
click at [171, 21] on span "arrange" at bounding box center [181, 22] width 21 height 6
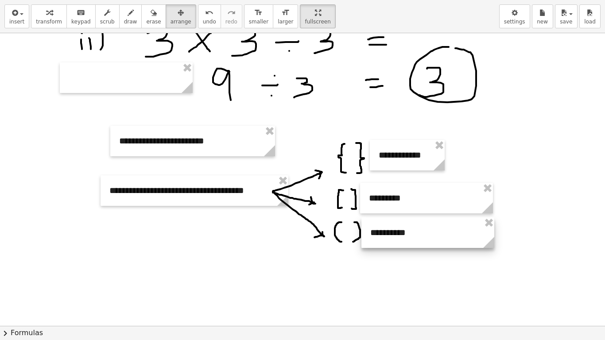
drag, startPoint x: 330, startPoint y: 82, endPoint x: 438, endPoint y: 238, distance: 189.3
click at [438, 238] on div at bounding box center [428, 233] width 133 height 31
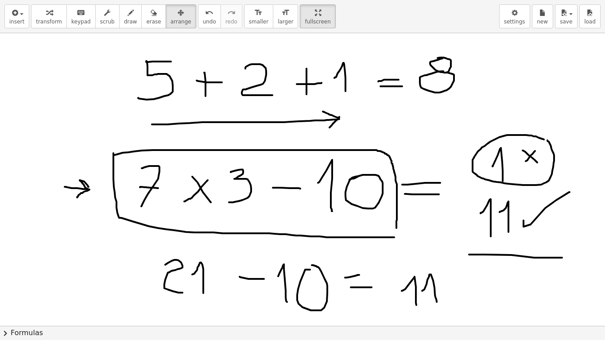
scroll to position [44, 0]
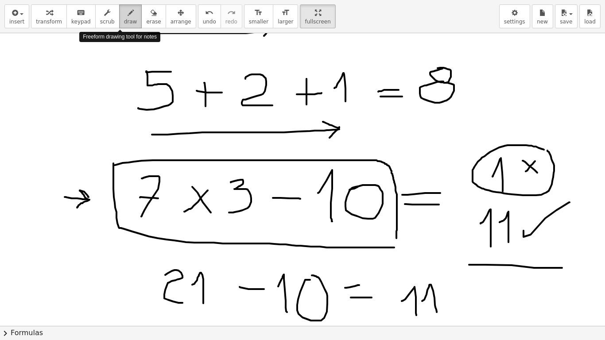
click at [124, 24] on span "draw" at bounding box center [130, 22] width 13 height 6
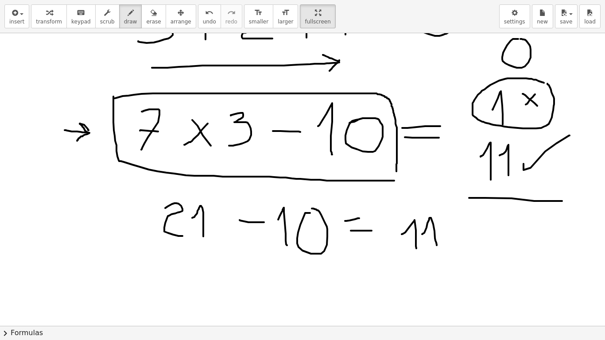
scroll to position [133, 0]
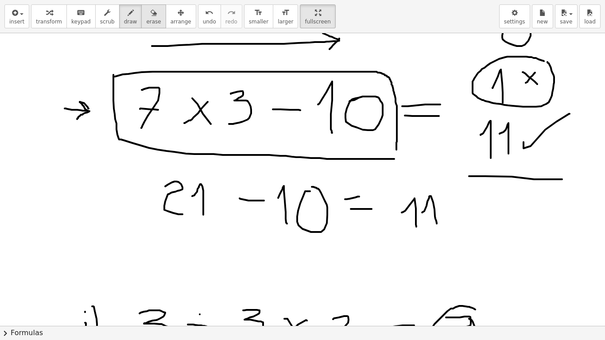
click at [146, 19] on span "erase" at bounding box center [153, 22] width 15 height 6
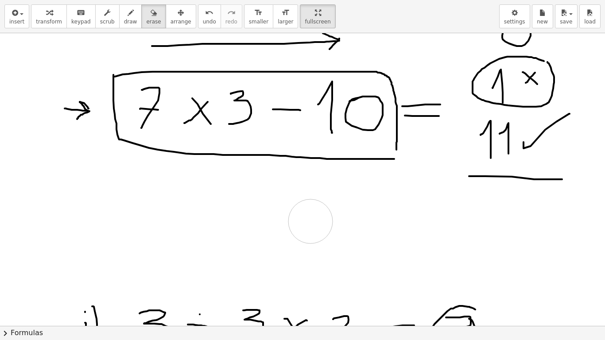
drag, startPoint x: 175, startPoint y: 218, endPoint x: 373, endPoint y: 205, distance: 198.5
click at [311, 222] on div at bounding box center [302, 339] width 605 height 879
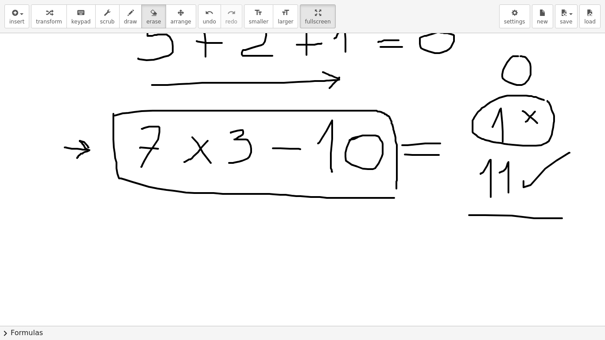
scroll to position [89, 0]
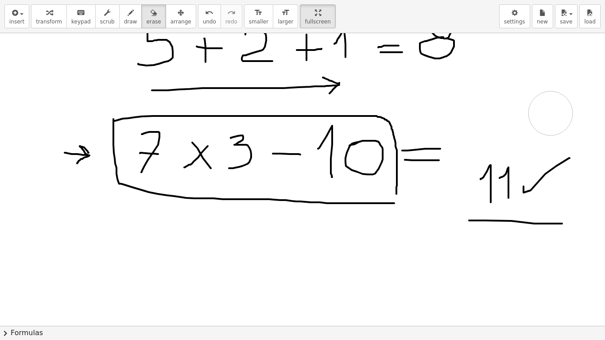
drag, startPoint x: 509, startPoint y: 108, endPoint x: 346, endPoint y: 193, distance: 184.1
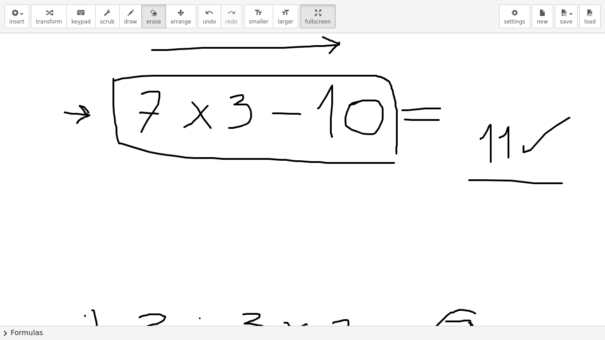
scroll to position [133, 0]
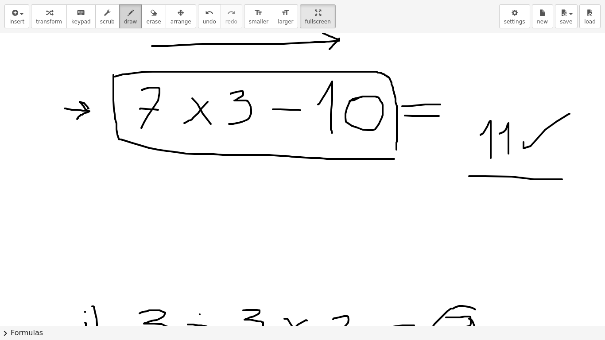
click at [124, 21] on span "draw" at bounding box center [130, 22] width 13 height 6
drag, startPoint x: 128, startPoint y: 200, endPoint x: 138, endPoint y: 229, distance: 31.0
click at [138, 229] on div at bounding box center [302, 339] width 605 height 879
drag, startPoint x: 137, startPoint y: 214, endPoint x: 154, endPoint y: 214, distance: 16.8
click at [154, 214] on div at bounding box center [302, 339] width 605 height 879
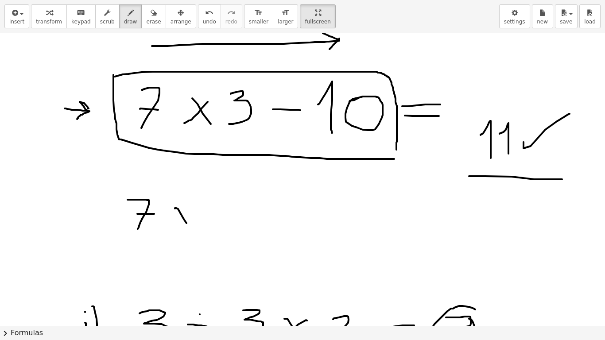
drag, startPoint x: 175, startPoint y: 209, endPoint x: 189, endPoint y: 225, distance: 21.4
click at [189, 225] on div at bounding box center [302, 339] width 605 height 879
drag, startPoint x: 190, startPoint y: 207, endPoint x: 175, endPoint y: 223, distance: 22.6
click at [175, 223] on div at bounding box center [302, 339] width 605 height 879
drag, startPoint x: 210, startPoint y: 204, endPoint x: 205, endPoint y: 232, distance: 28.5
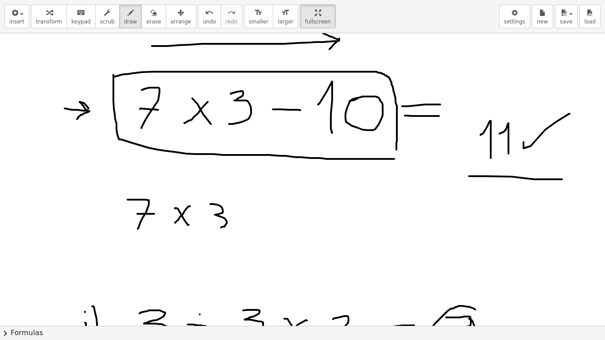
click at [205, 232] on div at bounding box center [302, 339] width 605 height 879
drag, startPoint x: 244, startPoint y: 217, endPoint x: 265, endPoint y: 220, distance: 21.0
click at [264, 220] on div at bounding box center [302, 339] width 605 height 879
drag, startPoint x: 281, startPoint y: 217, endPoint x: 287, endPoint y: 234, distance: 18.4
click at [287, 234] on div at bounding box center [302, 339] width 605 height 879
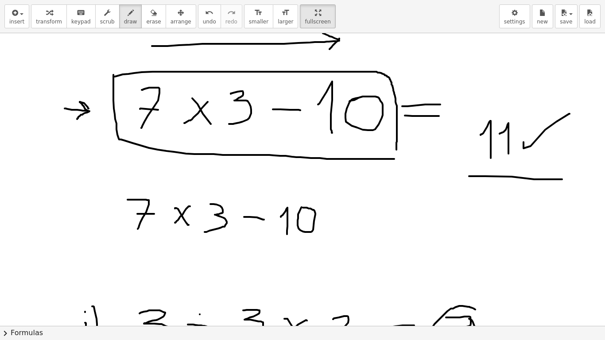
drag, startPoint x: 300, startPoint y: 212, endPoint x: 273, endPoint y: 193, distance: 32.1
click at [303, 208] on div at bounding box center [302, 339] width 605 height 879
drag, startPoint x: 223, startPoint y: 181, endPoint x: 211, endPoint y: 254, distance: 74.5
click at [211, 254] on div at bounding box center [302, 339] width 605 height 879
drag, startPoint x: 322, startPoint y: 188, endPoint x: 383, endPoint y: 236, distance: 78.3
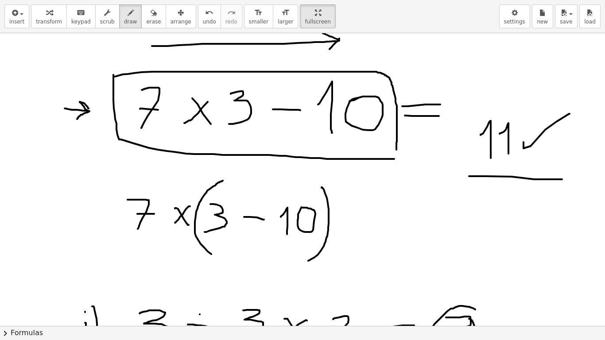
click at [308, 261] on div at bounding box center [302, 339] width 605 height 879
drag, startPoint x: 362, startPoint y: 221, endPoint x: 383, endPoint y: 219, distance: 21.3
click at [383, 219] on div at bounding box center [302, 339] width 605 height 879
drag, startPoint x: 363, startPoint y: 226, endPoint x: 384, endPoint y: 227, distance: 21.3
click at [384, 227] on div at bounding box center [302, 339] width 605 height 879
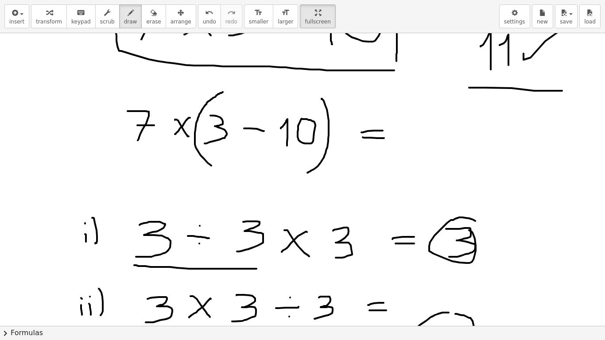
scroll to position [266, 0]
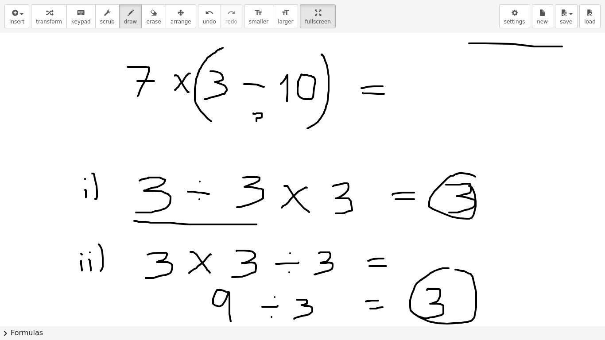
drag, startPoint x: 253, startPoint y: 113, endPoint x: 257, endPoint y: 124, distance: 11.1
click at [257, 124] on div at bounding box center [302, 206] width 605 height 879
click at [257, 132] on div at bounding box center [302, 206] width 605 height 879
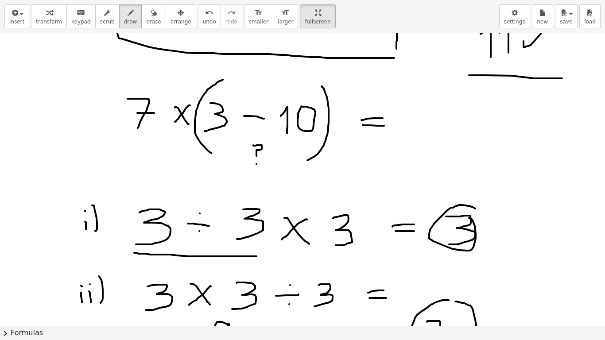
scroll to position [222, 0]
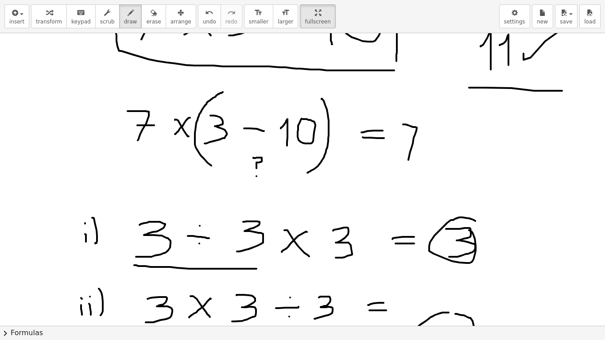
drag, startPoint x: 403, startPoint y: 125, endPoint x: 408, endPoint y: 152, distance: 28.3
click at [408, 163] on div at bounding box center [302, 251] width 605 height 879
drag, startPoint x: 401, startPoint y: 147, endPoint x: 421, endPoint y: 150, distance: 20.3
click at [421, 150] on div at bounding box center [302, 251] width 605 height 879
drag, startPoint x: 439, startPoint y: 138, endPoint x: 452, endPoint y: 153, distance: 20.1
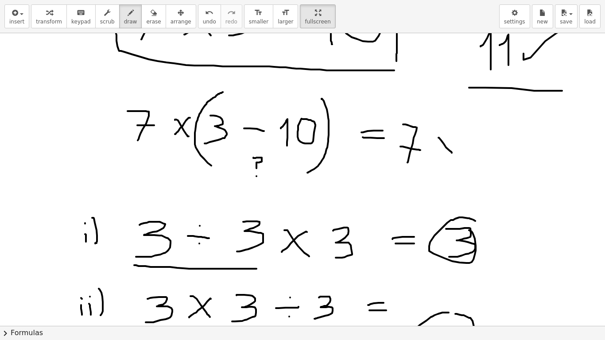
click at [452, 153] on div at bounding box center [302, 251] width 605 height 879
drag, startPoint x: 452, startPoint y: 139, endPoint x: 441, endPoint y: 153, distance: 18.3
click at [441, 153] on div at bounding box center [302, 251] width 605 height 879
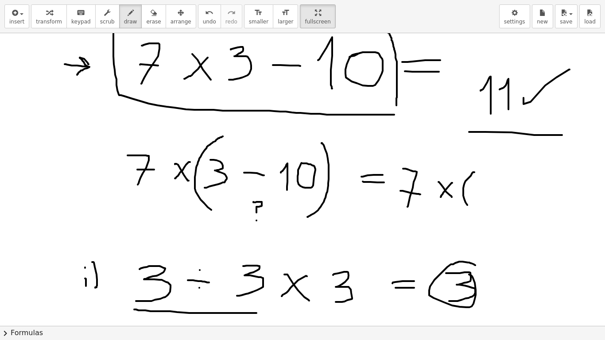
drag, startPoint x: 475, startPoint y: 172, endPoint x: 472, endPoint y: 208, distance: 35.6
click at [472, 208] on div at bounding box center [302, 295] width 605 height 879
drag, startPoint x: 474, startPoint y: 190, endPoint x: 481, endPoint y: 190, distance: 6.6
click at [481, 190] on div at bounding box center [302, 295] width 605 height 879
drag, startPoint x: 203, startPoint y: 170, endPoint x: 203, endPoint y: 175, distance: 5.3
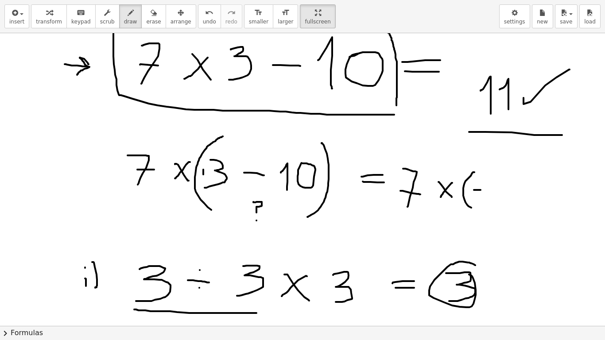
click at [203, 175] on div at bounding box center [302, 295] width 605 height 879
drag, startPoint x: 201, startPoint y: 172, endPoint x: 207, endPoint y: 173, distance: 6.7
click at [207, 172] on div at bounding box center [302, 295] width 605 height 879
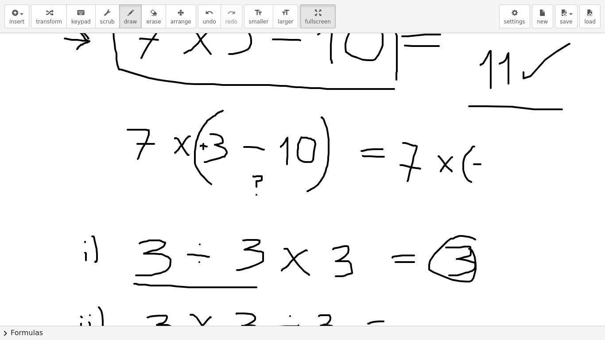
scroll to position [222, 0]
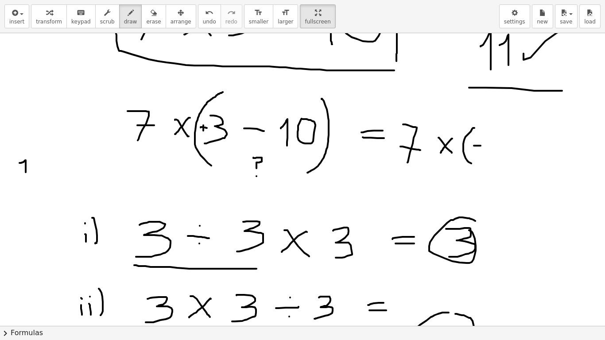
drag, startPoint x: 19, startPoint y: 163, endPoint x: 26, endPoint y: 177, distance: 15.5
click at [26, 177] on div at bounding box center [302, 251] width 605 height 879
click at [33, 161] on div at bounding box center [302, 251] width 605 height 879
drag, startPoint x: 56, startPoint y: 170, endPoint x: 64, endPoint y: 170, distance: 8.0
click at [64, 170] on div at bounding box center [302, 251] width 605 height 879
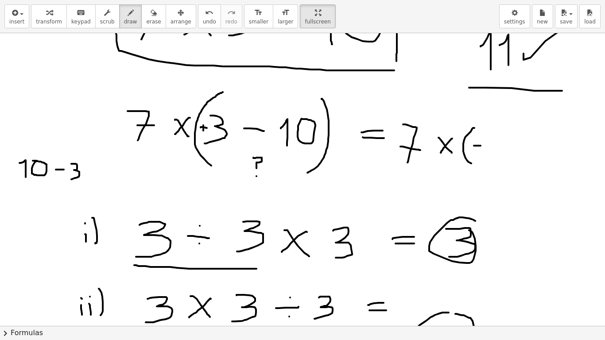
drag, startPoint x: 71, startPoint y: 164, endPoint x: 73, endPoint y: 176, distance: 12.5
click at [69, 179] on div at bounding box center [302, 251] width 605 height 879
drag, startPoint x: 87, startPoint y: 168, endPoint x: 94, endPoint y: 168, distance: 7.1
click at [94, 168] on div at bounding box center [302, 251] width 605 height 879
drag, startPoint x: 89, startPoint y: 172, endPoint x: 95, endPoint y: 172, distance: 5.8
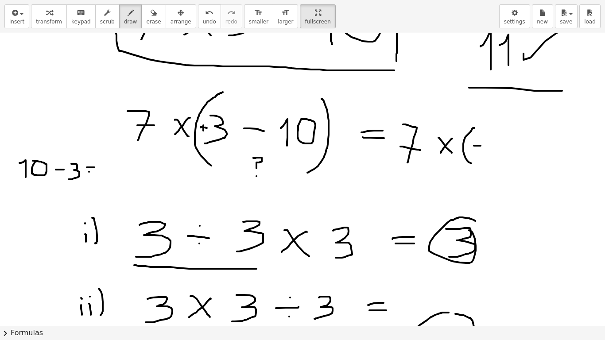
click at [95, 172] on div at bounding box center [302, 251] width 605 height 879
drag, startPoint x: 105, startPoint y: 160, endPoint x: 106, endPoint y: 180, distance: 19.5
click at [106, 177] on div at bounding box center [302, 251] width 605 height 879
click at [106, 180] on div at bounding box center [302, 251] width 605 height 879
drag, startPoint x: 490, startPoint y: 139, endPoint x: 499, endPoint y: 159, distance: 22.2
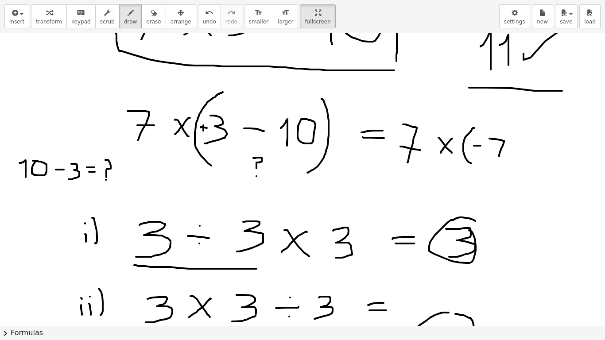
click at [499, 159] on div at bounding box center [302, 251] width 605 height 879
drag, startPoint x: 492, startPoint y: 148, endPoint x: 508, endPoint y: 152, distance: 15.9
click at [508, 152] on div at bounding box center [302, 251] width 605 height 879
drag, startPoint x: 511, startPoint y: 132, endPoint x: 472, endPoint y: 191, distance: 71.2
click at [513, 165] on div at bounding box center [302, 251] width 605 height 879
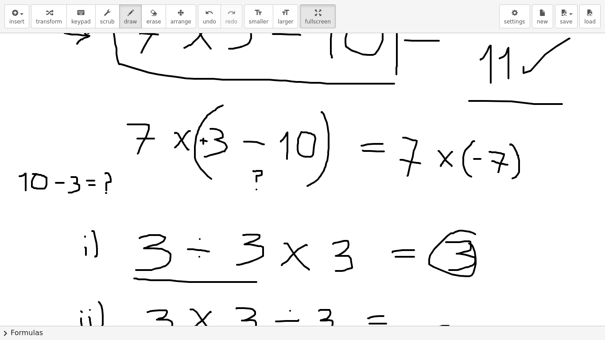
scroll to position [177, 0]
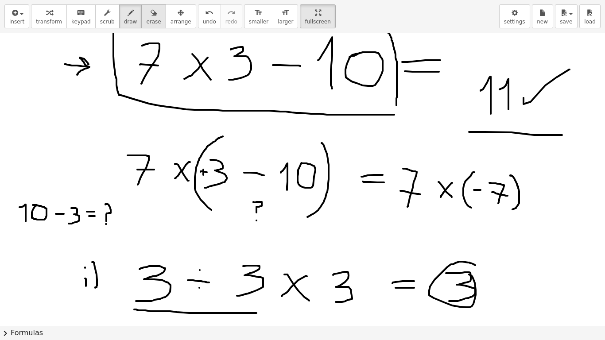
click at [151, 17] on icon "button" at bounding box center [154, 13] width 6 height 11
drag, startPoint x: 131, startPoint y: 226, endPoint x: 125, endPoint y: 197, distance: 29.0
click at [122, 210] on div at bounding box center [302, 295] width 605 height 879
click at [124, 21] on span "draw" at bounding box center [130, 22] width 13 height 6
drag, startPoint x: 107, startPoint y: 203, endPoint x: 116, endPoint y: 227, distance: 25.1
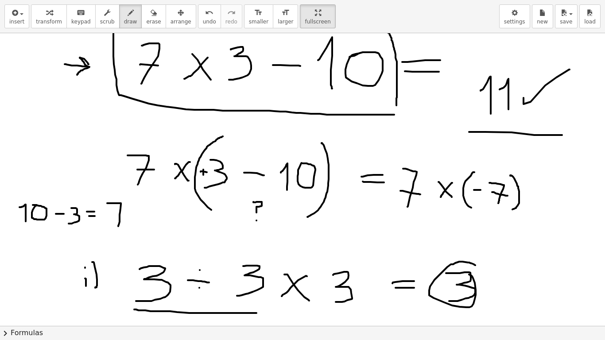
click at [117, 227] on div at bounding box center [302, 295] width 605 height 879
drag, startPoint x: 109, startPoint y: 217, endPoint x: 125, endPoint y: 216, distance: 15.1
click at [125, 216] on div at bounding box center [302, 295] width 605 height 879
drag, startPoint x: 129, startPoint y: 217, endPoint x: 142, endPoint y: 209, distance: 14.5
click at [142, 209] on div at bounding box center [302, 295] width 605 height 879
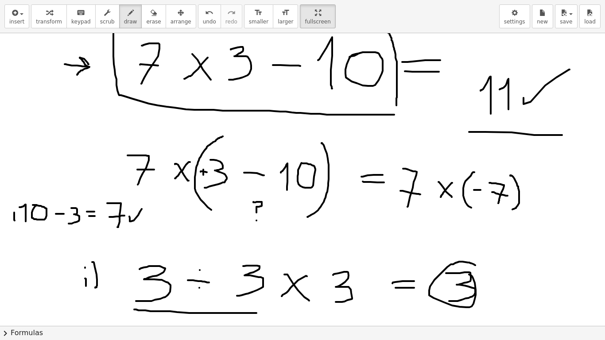
drag, startPoint x: 14, startPoint y: 213, endPoint x: 15, endPoint y: 221, distance: 8.0
click at [15, 221] on div at bounding box center [302, 295] width 605 height 879
drag, startPoint x: 10, startPoint y: 216, endPoint x: 17, endPoint y: 217, distance: 7.1
click at [17, 217] on div at bounding box center [302, 295] width 605 height 879
click at [146, 22] on span "erase" at bounding box center [153, 22] width 15 height 6
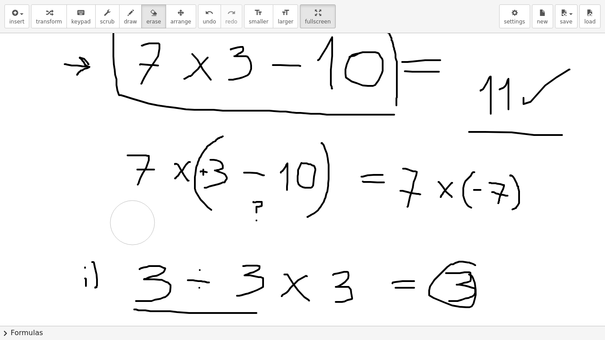
drag, startPoint x: 12, startPoint y: 217, endPoint x: 133, endPoint y: 223, distance: 120.7
click at [133, 223] on div at bounding box center [302, 295] width 605 height 879
click at [124, 20] on span "draw" at bounding box center [130, 22] width 13 height 6
drag, startPoint x: 67, startPoint y: 170, endPoint x: 110, endPoint y: 162, distance: 43.8
click at [110, 162] on div at bounding box center [302, 295] width 605 height 879
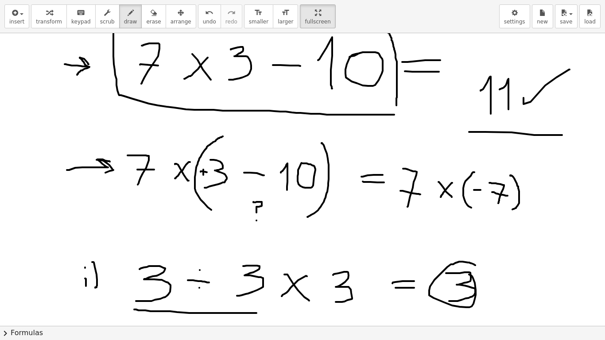
drag, startPoint x: 101, startPoint y: 160, endPoint x: 97, endPoint y: 175, distance: 15.0
click at [97, 175] on div at bounding box center [302, 295] width 605 height 879
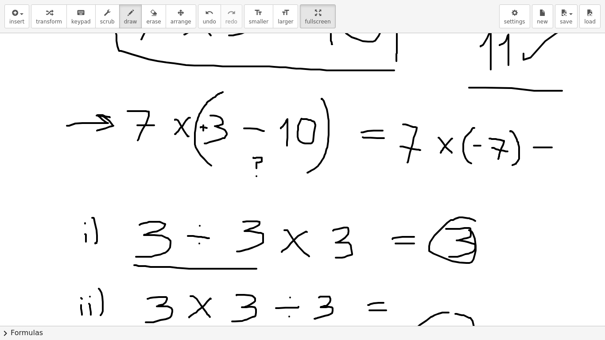
drag, startPoint x: 534, startPoint y: 148, endPoint x: 552, endPoint y: 148, distance: 18.2
click at [552, 148] on div at bounding box center [302, 251] width 605 height 879
drag, startPoint x: 533, startPoint y: 155, endPoint x: 551, endPoint y: 156, distance: 18.7
click at [551, 156] on div at bounding box center [302, 251] width 605 height 879
drag, startPoint x: 392, startPoint y: 142, endPoint x: 392, endPoint y: 149, distance: 6.6
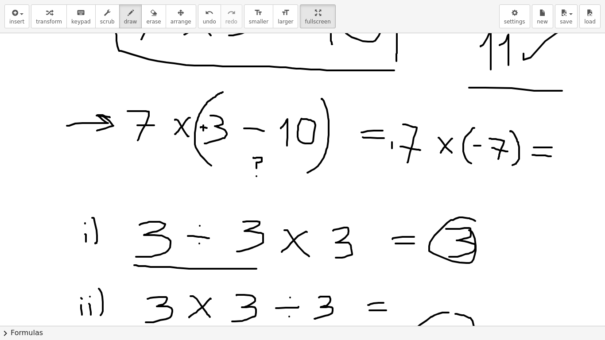
click at [392, 149] on div at bounding box center [302, 251] width 605 height 879
drag, startPoint x: 390, startPoint y: 145, endPoint x: 396, endPoint y: 147, distance: 6.5
click at [396, 147] on div at bounding box center [302, 251] width 605 height 879
drag, startPoint x: 562, startPoint y: 154, endPoint x: 572, endPoint y: 154, distance: 9.7
click at [572, 154] on div at bounding box center [302, 251] width 605 height 879
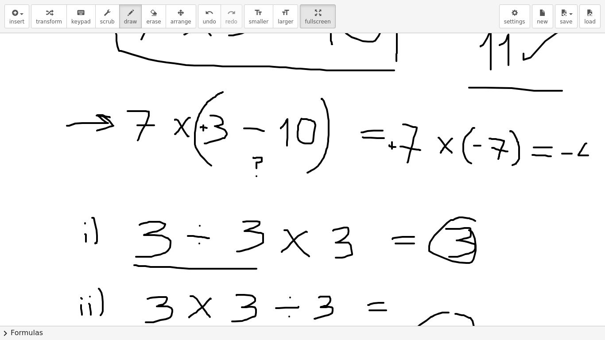
drag, startPoint x: 587, startPoint y: 144, endPoint x: 589, endPoint y: 156, distance: 12.1
click at [589, 156] on div at bounding box center [302, 251] width 605 height 879
drag, startPoint x: 589, startPoint y: 144, endPoint x: 589, endPoint y: 162, distance: 18.2
click at [589, 162] on div at bounding box center [302, 251] width 605 height 879
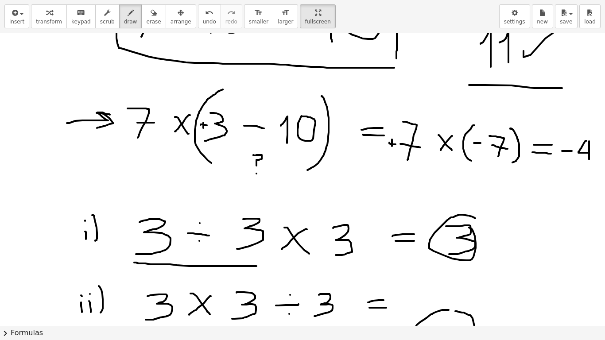
scroll to position [231, 0]
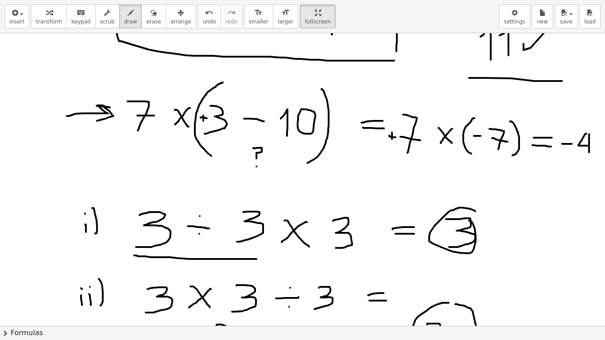
drag, startPoint x: 517, startPoint y: 226, endPoint x: 561, endPoint y: 223, distance: 44.9
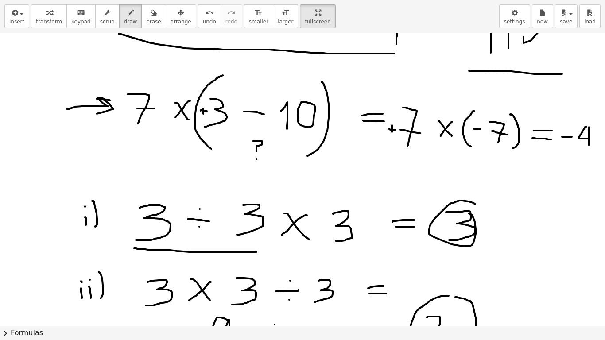
scroll to position [240, 0]
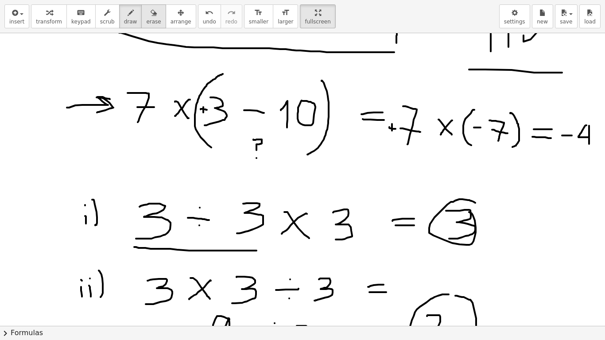
click at [147, 21] on span "erase" at bounding box center [153, 22] width 15 height 6
drag, startPoint x: 579, startPoint y: 143, endPoint x: 546, endPoint y: 130, distance: 35.2
click at [546, 130] on div at bounding box center [302, 232] width 605 height 879
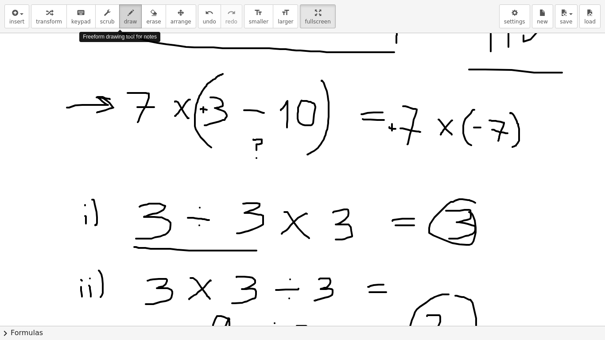
click at [128, 16] on icon "button" at bounding box center [131, 13] width 6 height 11
drag, startPoint x: 526, startPoint y: 129, endPoint x: 535, endPoint y: 131, distance: 9.6
click at [535, 131] on div at bounding box center [302, 232] width 605 height 879
drag, startPoint x: 527, startPoint y: 132, endPoint x: 532, endPoint y: 133, distance: 5.1
click at [532, 133] on div at bounding box center [302, 232] width 605 height 879
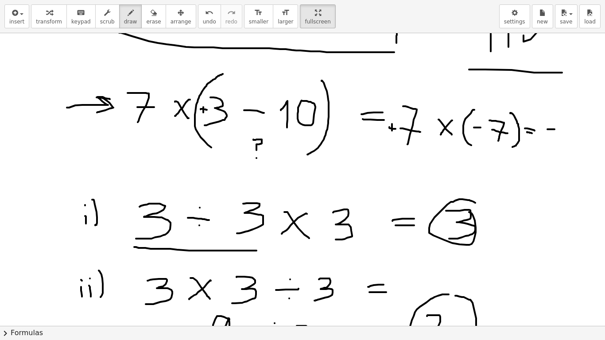
drag, startPoint x: 548, startPoint y: 129, endPoint x: 555, endPoint y: 129, distance: 7.1
click at [555, 129] on div at bounding box center [302, 232] width 605 height 879
drag, startPoint x: 570, startPoint y: 122, endPoint x: 572, endPoint y: 131, distance: 9.5
click at [572, 131] on div at bounding box center [302, 232] width 605 height 879
drag, startPoint x: 571, startPoint y: 121, endPoint x: 569, endPoint y: 147, distance: 25.3
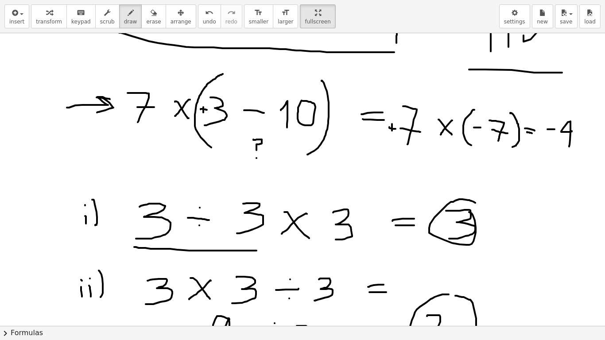
click at [569, 147] on div at bounding box center [302, 232] width 605 height 879
click at [582, 124] on div at bounding box center [302, 232] width 605 height 879
drag, startPoint x: 585, startPoint y: 125, endPoint x: 586, endPoint y: 144, distance: 19.1
click at [586, 144] on div at bounding box center [302, 232] width 605 height 879
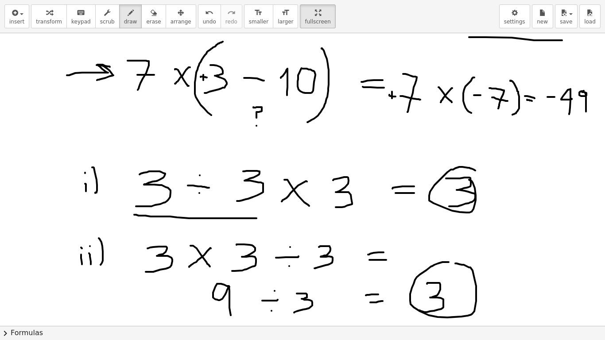
scroll to position [284, 0]
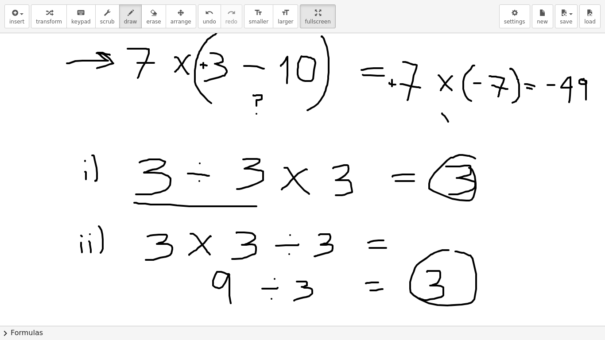
drag, startPoint x: 442, startPoint y: 113, endPoint x: 449, endPoint y: 122, distance: 11.1
click at [449, 122] on div at bounding box center [302, 188] width 605 height 879
drag, startPoint x: 451, startPoint y: 113, endPoint x: 439, endPoint y: 122, distance: 14.8
click at [439, 122] on div at bounding box center [302, 188] width 605 height 879
drag, startPoint x: 456, startPoint y: 117, endPoint x: 462, endPoint y: 117, distance: 5.8
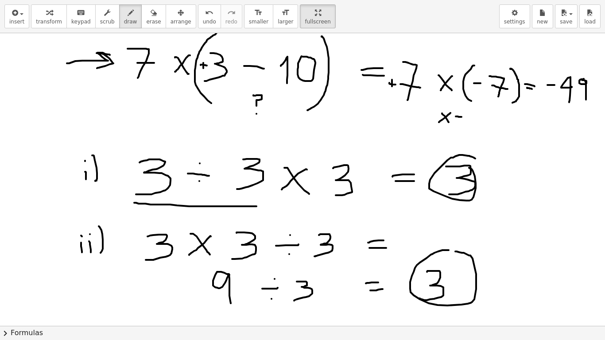
click at [462, 117] on div at bounding box center [302, 188] width 605 height 879
drag, startPoint x: 469, startPoint y: 113, endPoint x: 470, endPoint y: 122, distance: 9.8
click at [471, 122] on div at bounding box center [302, 188] width 605 height 879
click at [473, 118] on div at bounding box center [302, 188] width 605 height 879
drag, startPoint x: 456, startPoint y: 108, endPoint x: 460, endPoint y: 123, distance: 15.2
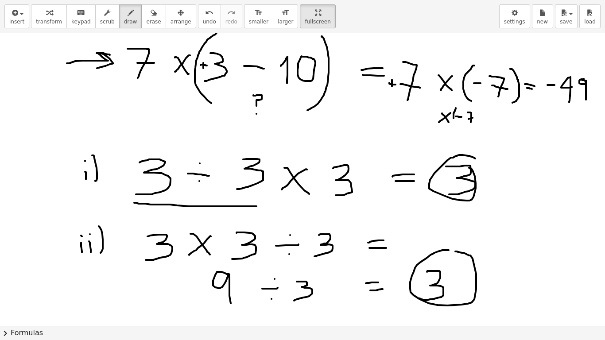
click at [458, 123] on div at bounding box center [302, 188] width 605 height 879
drag, startPoint x: 476, startPoint y: 109, endPoint x: 479, endPoint y: 124, distance: 14.9
click at [479, 124] on div at bounding box center [302, 188] width 605 height 879
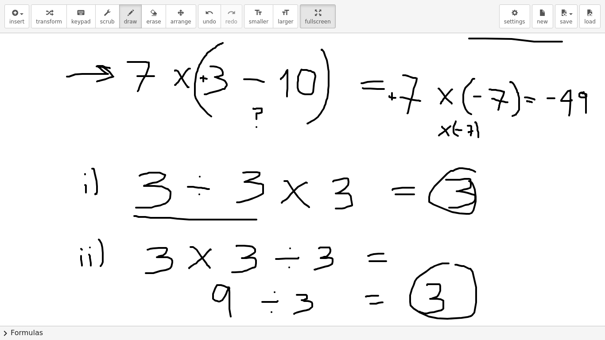
scroll to position [240, 0]
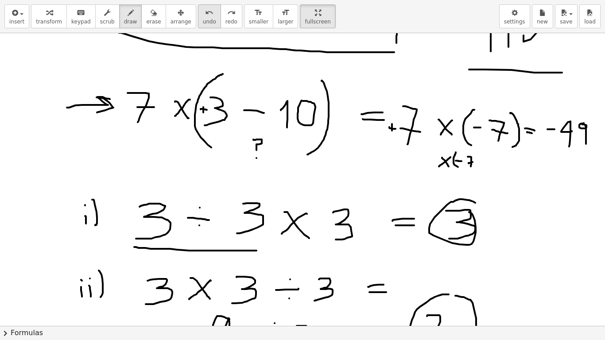
click at [205, 17] on icon "undo" at bounding box center [209, 13] width 8 height 11
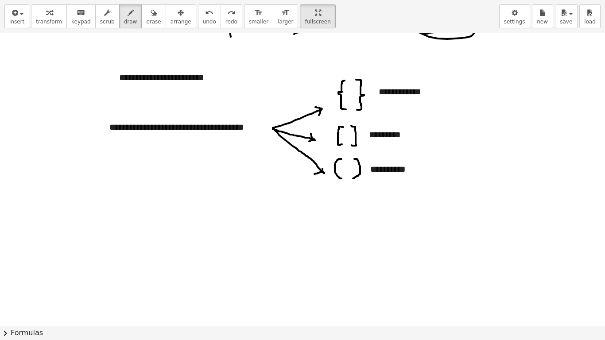
scroll to position [586, 0]
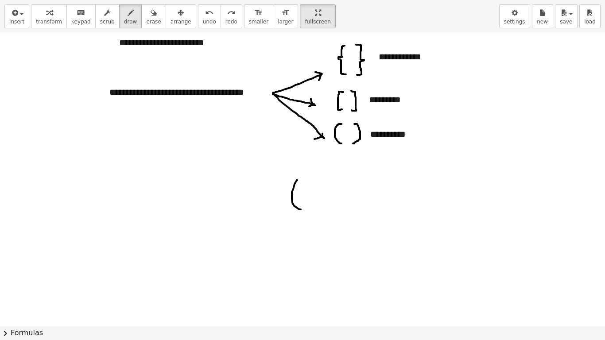
drag, startPoint x: 297, startPoint y: 180, endPoint x: 301, endPoint y: 210, distance: 29.5
click at [301, 210] on div at bounding box center [302, 33] width 605 height 1172
drag, startPoint x: 350, startPoint y: 177, endPoint x: 343, endPoint y: 207, distance: 31.5
click at [343, 207] on div at bounding box center [302, 33] width 605 height 1172
drag, startPoint x: 380, startPoint y: 178, endPoint x: 394, endPoint y: 212, distance: 37.4
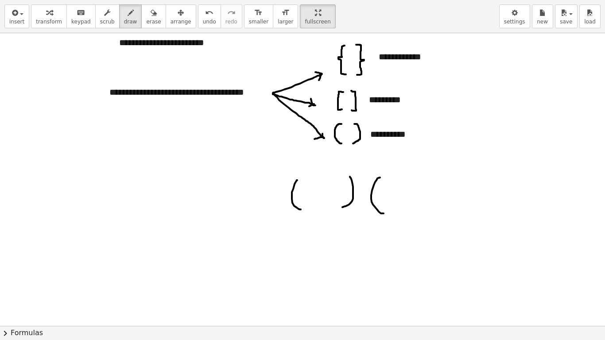
click at [384, 214] on div at bounding box center [302, 33] width 605 height 1172
drag, startPoint x: 431, startPoint y: 176, endPoint x: 429, endPoint y: 215, distance: 39.0
click at [435, 215] on div at bounding box center [302, 33] width 605 height 1172
drag, startPoint x: 303, startPoint y: 191, endPoint x: 310, endPoint y: 191, distance: 7.5
click at [310, 191] on div at bounding box center [302, 33] width 605 height 1172
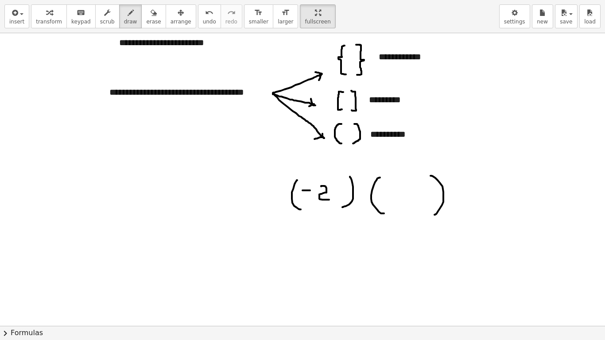
drag, startPoint x: 321, startPoint y: 187, endPoint x: 329, endPoint y: 200, distance: 15.5
click at [329, 200] on div at bounding box center [302, 33] width 605 height 1172
drag, startPoint x: 403, startPoint y: 186, endPoint x: 401, endPoint y: 203, distance: 16.5
click at [401, 203] on div at bounding box center [302, 33] width 605 height 1172
click at [476, 195] on div at bounding box center [302, 33] width 605 height 1172
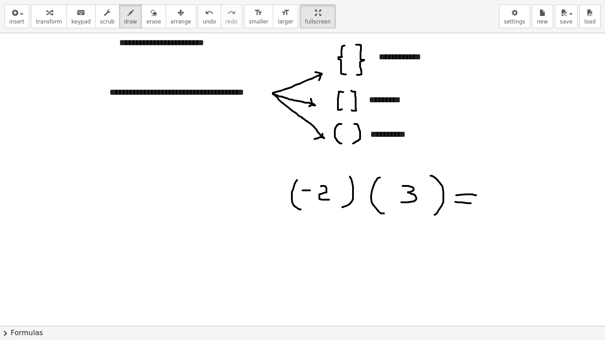
click at [473, 204] on div at bounding box center [302, 33] width 605 height 1172
click at [363, 193] on div at bounding box center [302, 33] width 605 height 1172
drag, startPoint x: 388, startPoint y: 190, endPoint x: 389, endPoint y: 201, distance: 11.5
click at [389, 201] on div at bounding box center [302, 33] width 605 height 1172
drag, startPoint x: 383, startPoint y: 195, endPoint x: 393, endPoint y: 195, distance: 10.2
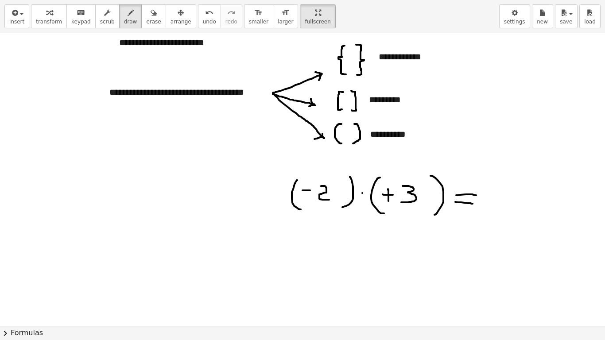
click at [393, 195] on div at bounding box center [302, 33] width 605 height 1172
click at [201, 25] on button "undo undo" at bounding box center [209, 16] width 23 height 24
drag, startPoint x: 390, startPoint y: 189, endPoint x: 392, endPoint y: 199, distance: 9.4
click at [392, 199] on div at bounding box center [302, 33] width 605 height 1172
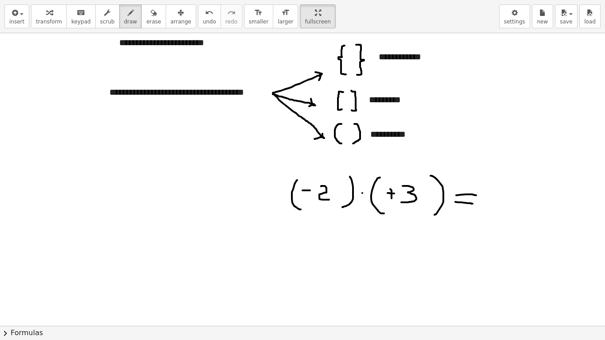
drag, startPoint x: 388, startPoint y: 193, endPoint x: 396, endPoint y: 194, distance: 8.0
click at [396, 194] on div at bounding box center [302, 33] width 605 height 1172
drag, startPoint x: 339, startPoint y: 187, endPoint x: 340, endPoint y: 197, distance: 9.8
click at [340, 197] on div at bounding box center [302, 33] width 605 height 1172
drag, startPoint x: 336, startPoint y: 192, endPoint x: 344, endPoint y: 192, distance: 7.5
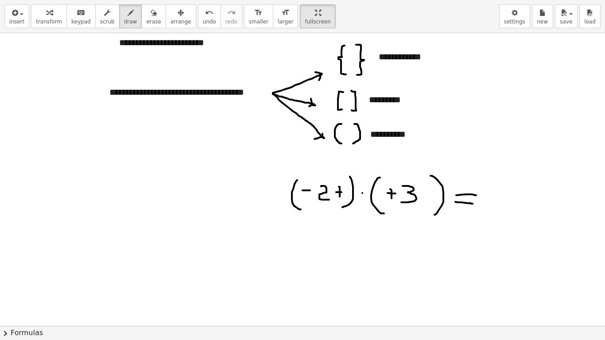
click at [344, 192] on div at bounding box center [302, 33] width 605 height 1172
click at [199, 23] on button "undo undo" at bounding box center [209, 16] width 23 height 24
click at [498, 200] on div at bounding box center [302, 33] width 605 height 1172
drag, startPoint x: 520, startPoint y: 190, endPoint x: 507, endPoint y: 203, distance: 18.5
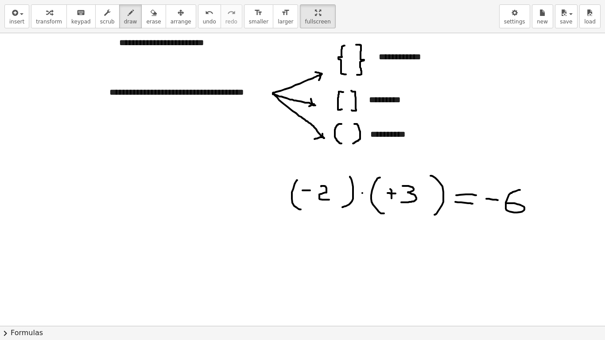
click at [507, 203] on div at bounding box center [302, 33] width 605 height 1172
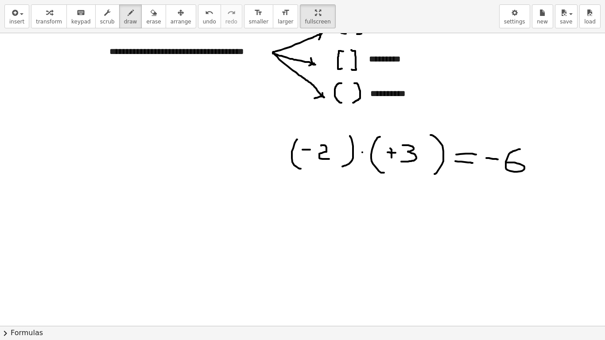
scroll to position [630, 0]
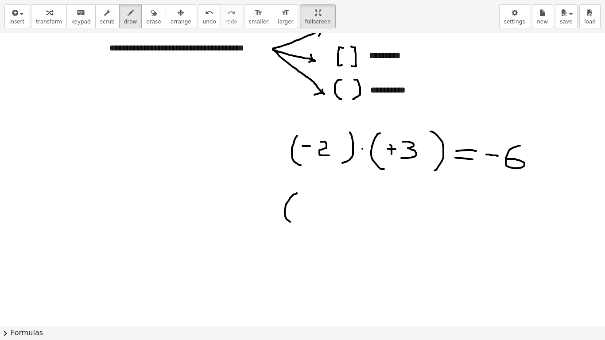
drag, startPoint x: 297, startPoint y: 193, endPoint x: 294, endPoint y: 224, distance: 30.7
drag, startPoint x: 300, startPoint y: 210, endPoint x: 312, endPoint y: 210, distance: 11.5
drag, startPoint x: 320, startPoint y: 207, endPoint x: 329, endPoint y: 217, distance: 13.8
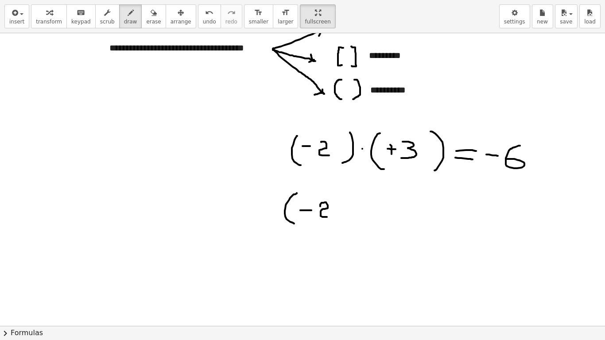
drag, startPoint x: 341, startPoint y: 197, endPoint x: 339, endPoint y: 226, distance: 28.9
drag, startPoint x: 362, startPoint y: 211, endPoint x: 374, endPoint y: 211, distance: 12.4
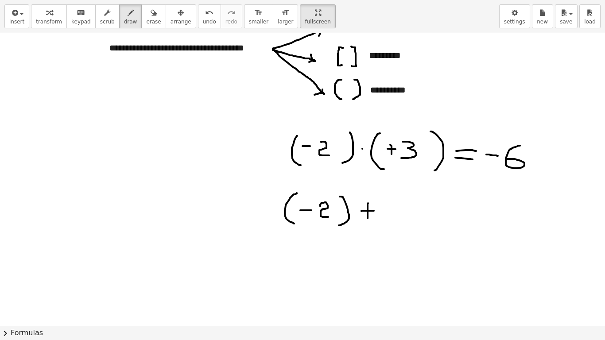
drag, startPoint x: 368, startPoint y: 203, endPoint x: 368, endPoint y: 218, distance: 15.1
drag, startPoint x: 387, startPoint y: 203, endPoint x: 386, endPoint y: 221, distance: 18.6
drag, startPoint x: 431, startPoint y: 207, endPoint x: 441, endPoint y: 207, distance: 10.6
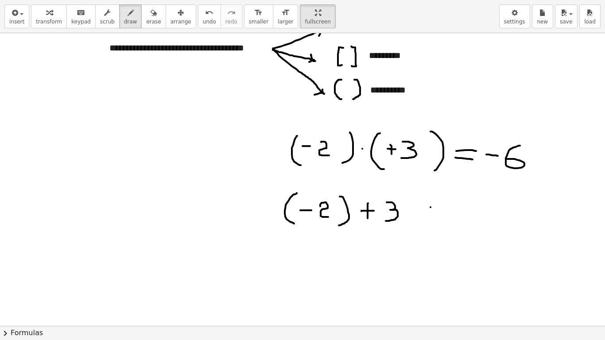
drag, startPoint x: 432, startPoint y: 212, endPoint x: 441, endPoint y: 212, distance: 8.9
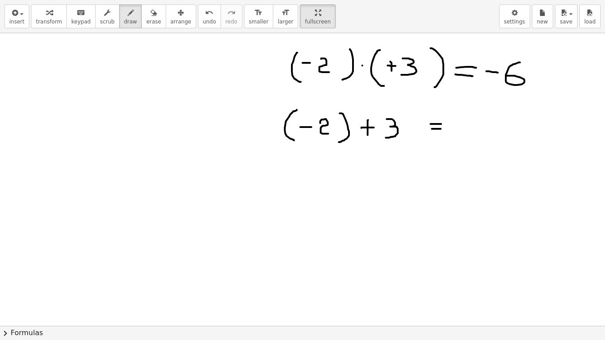
scroll to position [719, 0]
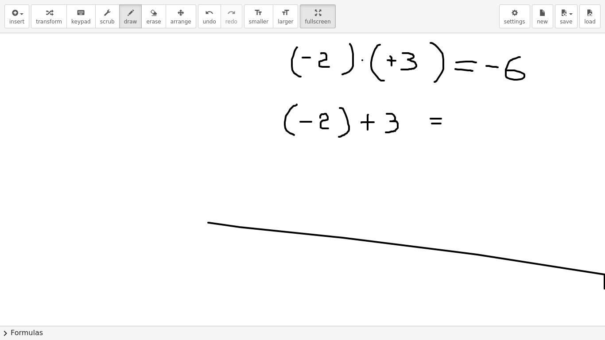
drag, startPoint x: 208, startPoint y: 223, endPoint x: 605, endPoint y: 289, distance: 402.1
click at [605, 265] on div "**********" at bounding box center [302, 179] width 605 height 293
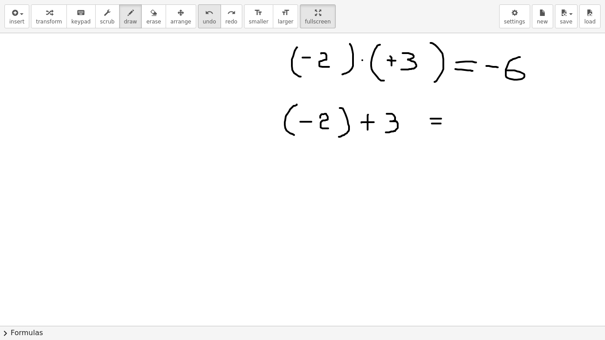
click at [203, 17] on div "undo" at bounding box center [209, 12] width 13 height 11
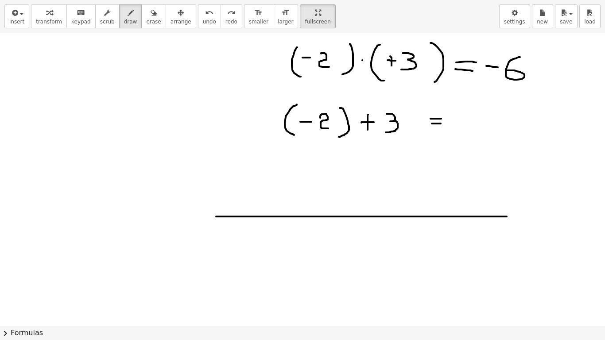
drag, startPoint x: 216, startPoint y: 217, endPoint x: 507, endPoint y: 217, distance: 290.7
drag, startPoint x: 352, startPoint y: 207, endPoint x: 354, endPoint y: 225, distance: 18.2
drag, startPoint x: 467, startPoint y: 121, endPoint x: 475, endPoint y: 140, distance: 19.8
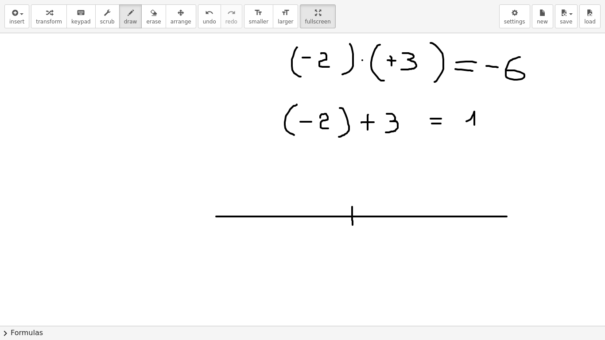
drag, startPoint x: 351, startPoint y: 207, endPoint x: 353, endPoint y: 228, distance: 20.9
drag, startPoint x: 378, startPoint y: 212, endPoint x: 379, endPoint y: 222, distance: 9.8
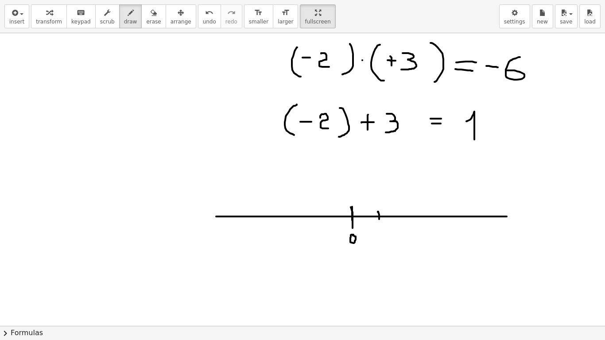
drag, startPoint x: 404, startPoint y: 213, endPoint x: 404, endPoint y: 220, distance: 7.1
drag, startPoint x: 427, startPoint y: 213, endPoint x: 427, endPoint y: 219, distance: 6.2
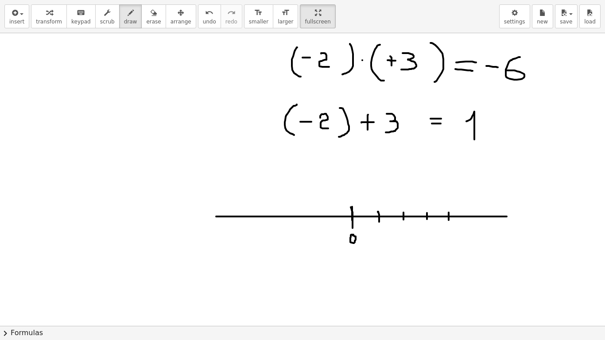
drag, startPoint x: 449, startPoint y: 213, endPoint x: 449, endPoint y: 220, distance: 7.5
drag, startPoint x: 492, startPoint y: 213, endPoint x: 492, endPoint y: 218, distance: 5.3
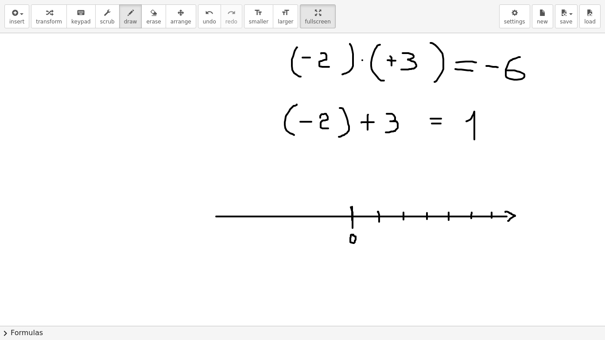
drag, startPoint x: 506, startPoint y: 212, endPoint x: 508, endPoint y: 221, distance: 9.3
drag, startPoint x: 211, startPoint y: 214, endPoint x: 216, endPoint y: 212, distance: 5.9
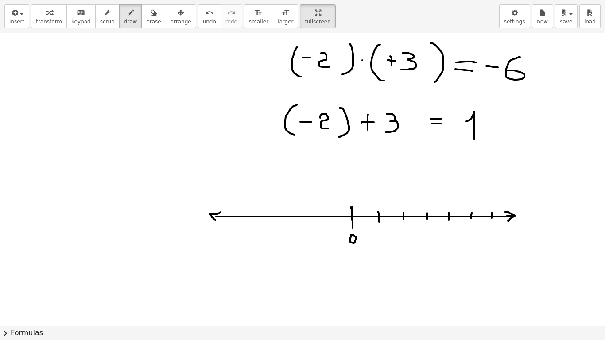
drag, startPoint x: 210, startPoint y: 214, endPoint x: 316, endPoint y: 226, distance: 107.1
drag, startPoint x: 331, startPoint y: 211, endPoint x: 331, endPoint y: 222, distance: 10.6
drag, startPoint x: 310, startPoint y: 212, endPoint x: 308, endPoint y: 220, distance: 8.3
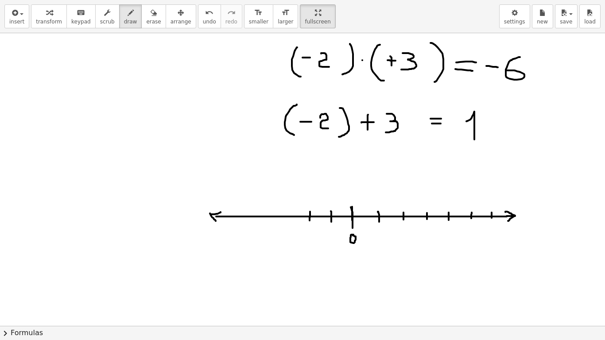
drag, startPoint x: 287, startPoint y: 212, endPoint x: 287, endPoint y: 219, distance: 7.1
drag, startPoint x: 264, startPoint y: 212, endPoint x: 262, endPoint y: 222, distance: 10.3
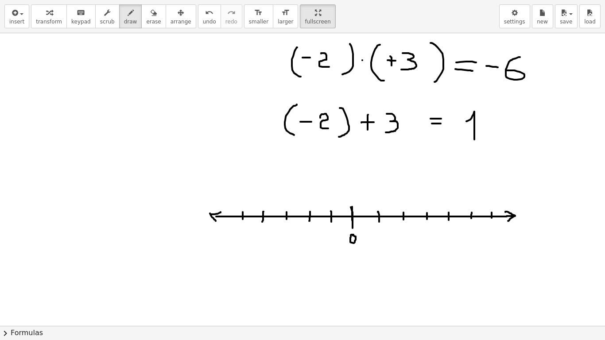
drag, startPoint x: 243, startPoint y: 212, endPoint x: 243, endPoint y: 219, distance: 7.1
drag, startPoint x: 378, startPoint y: 236, endPoint x: 380, endPoint y: 242, distance: 6.2
drag, startPoint x: 401, startPoint y: 232, endPoint x: 405, endPoint y: 239, distance: 8.1
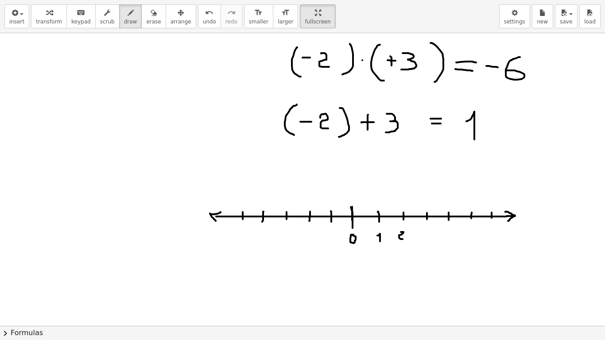
drag, startPoint x: 425, startPoint y: 232, endPoint x: 423, endPoint y: 241, distance: 8.5
drag, startPoint x: 447, startPoint y: 230, endPoint x: 450, endPoint y: 236, distance: 6.3
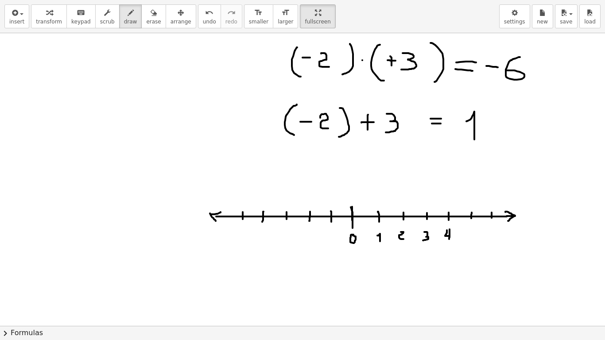
drag, startPoint x: 450, startPoint y: 230, endPoint x: 449, endPoint y: 239, distance: 9.8
drag, startPoint x: 466, startPoint y: 232, endPoint x: 471, endPoint y: 231, distance: 4.5
drag, startPoint x: 467, startPoint y: 231, endPoint x: 466, endPoint y: 240, distance: 9.0
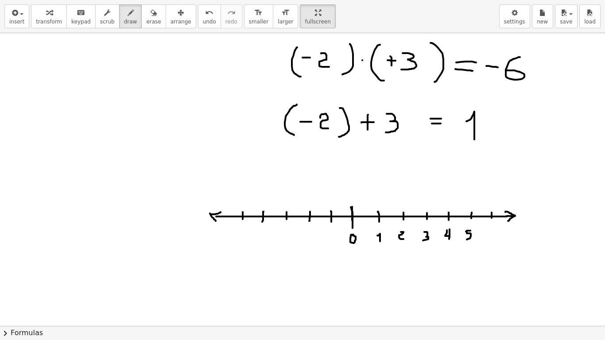
drag, startPoint x: 493, startPoint y: 230, endPoint x: 491, endPoint y: 237, distance: 7.9
drag, startPoint x: 409, startPoint y: 271, endPoint x: 429, endPoint y: 269, distance: 19.1
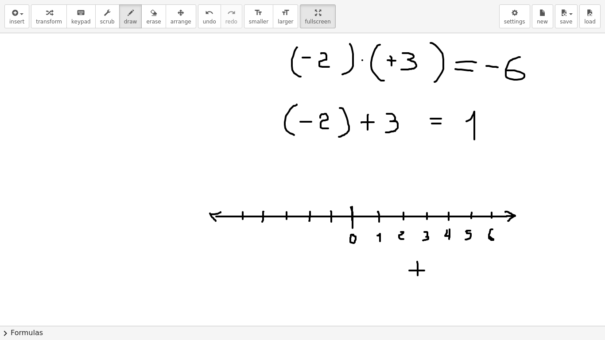
drag, startPoint x: 529, startPoint y: 212, endPoint x: 529, endPoint y: 226, distance: 13.3
drag, startPoint x: 525, startPoint y: 217, endPoint x: 534, endPoint y: 216, distance: 8.5
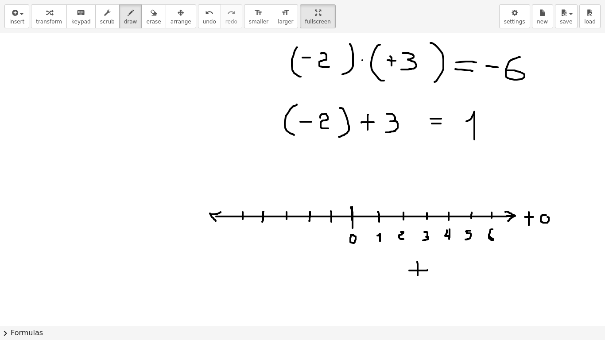
drag, startPoint x: 167, startPoint y: 230, endPoint x: 173, endPoint y: 231, distance: 6.0
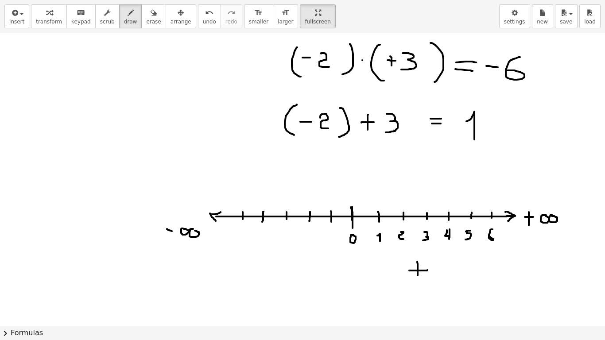
drag, startPoint x: 331, startPoint y: 230, endPoint x: 331, endPoint y: 237, distance: 6.6
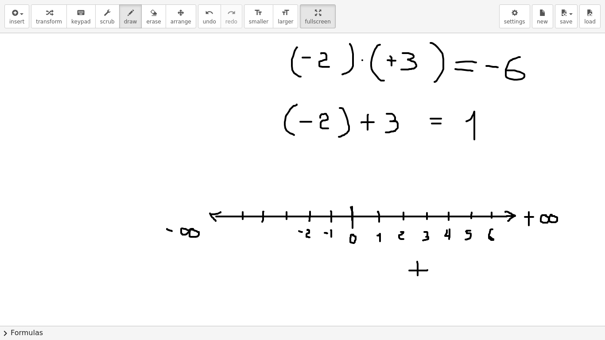
drag, startPoint x: 308, startPoint y: 230, endPoint x: 310, endPoint y: 238, distance: 7.4
drag, startPoint x: 285, startPoint y: 228, endPoint x: 285, endPoint y: 236, distance: 8.4
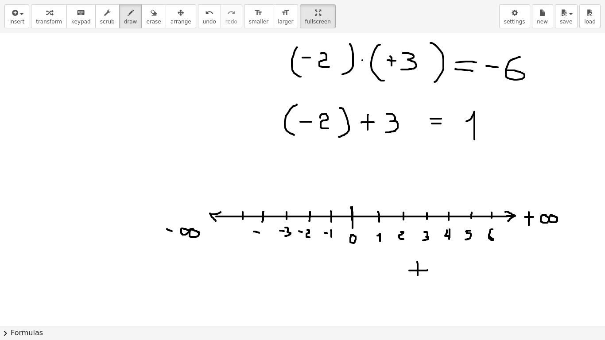
drag, startPoint x: 254, startPoint y: 232, endPoint x: 259, endPoint y: 233, distance: 5.5
drag, startPoint x: 265, startPoint y: 227, endPoint x: 266, endPoint y: 233, distance: 5.6
drag, startPoint x: 267, startPoint y: 228, endPoint x: 268, endPoint y: 240, distance: 12.0
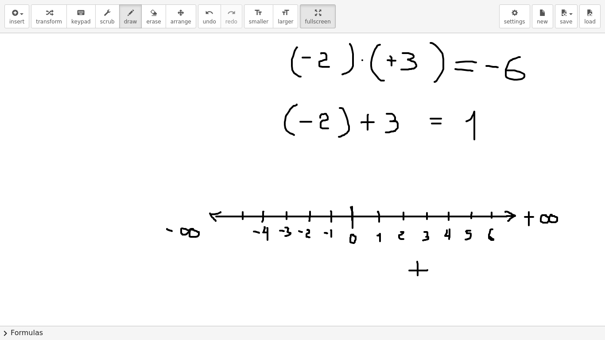
drag, startPoint x: 239, startPoint y: 228, endPoint x: 242, endPoint y: 239, distance: 11.5
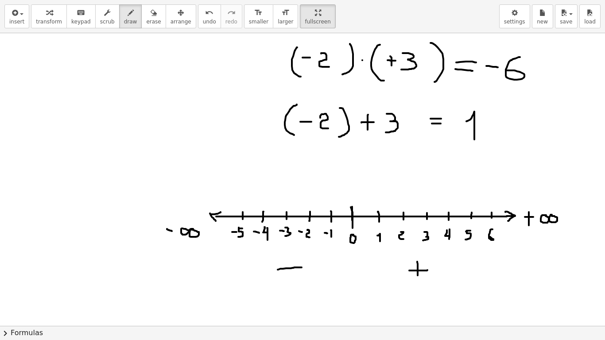
drag, startPoint x: 278, startPoint y: 270, endPoint x: 302, endPoint y: 268, distance: 24.0
drag, startPoint x: 248, startPoint y: 121, endPoint x: 263, endPoint y: 116, distance: 15.7
drag, startPoint x: 270, startPoint y: 119, endPoint x: 264, endPoint y: 127, distance: 9.5
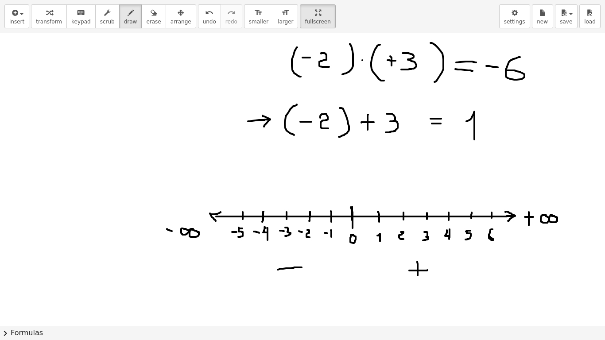
drag, startPoint x: 310, startPoint y: 213, endPoint x: 312, endPoint y: 184, distance: 28.9
drag, startPoint x: 308, startPoint y: 212, endPoint x: 306, endPoint y: 199, distance: 13.1
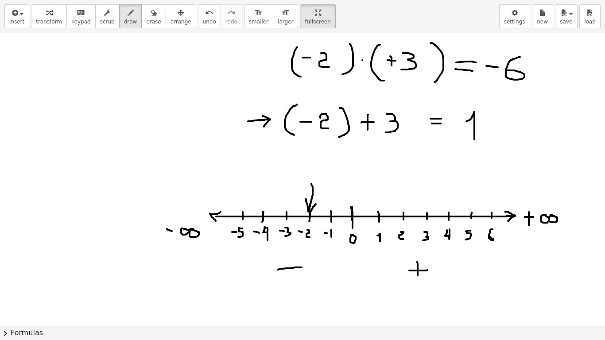
drag, startPoint x: 311, startPoint y: 212, endPoint x: 316, endPoint y: 204, distance: 9.2
drag, startPoint x: 386, startPoint y: 136, endPoint x: 397, endPoint y: 138, distance: 11.7
click at [198, 19] on button "undo undo" at bounding box center [209, 16] width 23 height 24
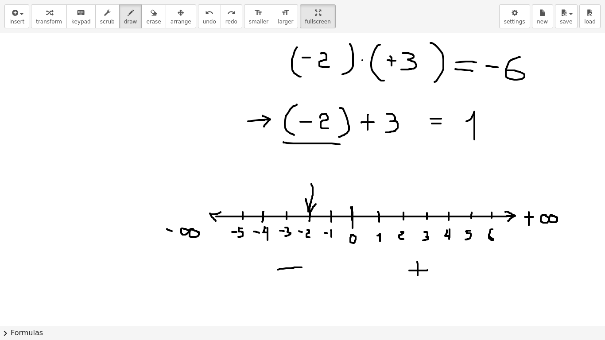
drag, startPoint x: 284, startPoint y: 142, endPoint x: 350, endPoint y: 144, distance: 66.5
click at [205, 16] on icon "undo" at bounding box center [209, 13] width 8 height 11
drag, startPoint x: 359, startPoint y: 136, endPoint x: 396, endPoint y: 141, distance: 37.9
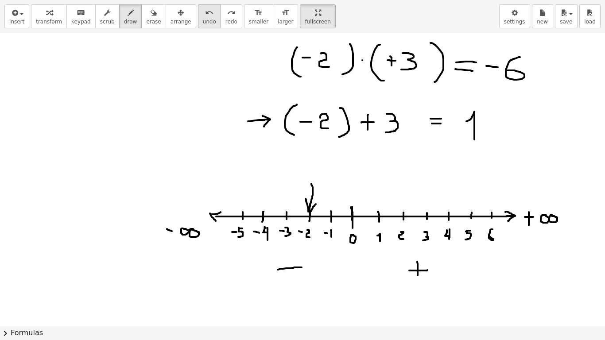
click at [199, 23] on button "undo undo" at bounding box center [209, 16] width 23 height 24
drag, startPoint x: 311, startPoint y: 205, endPoint x: 332, endPoint y: 214, distance: 23.2
click at [203, 23] on span "undo" at bounding box center [209, 22] width 13 height 6
drag, startPoint x: 310, startPoint y: 203, endPoint x: 378, endPoint y: 212, distance: 68.8
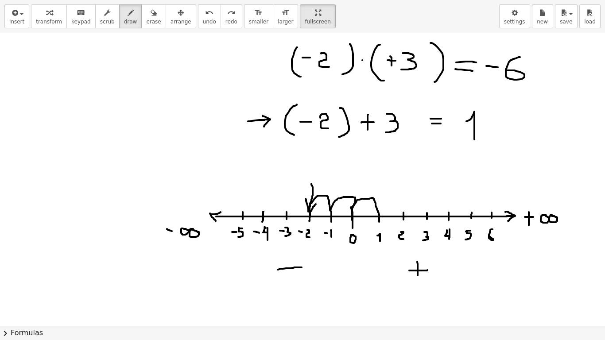
drag, startPoint x: 362, startPoint y: 140, endPoint x: 390, endPoint y: 142, distance: 28.4
drag, startPoint x: 474, startPoint y: 103, endPoint x: 482, endPoint y: 105, distance: 8.4
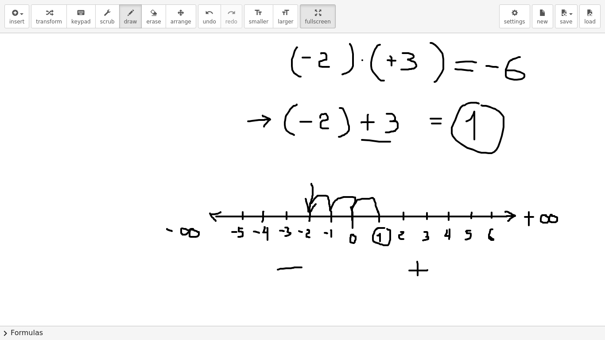
click at [203, 19] on span "undo" at bounding box center [209, 22] width 13 height 6
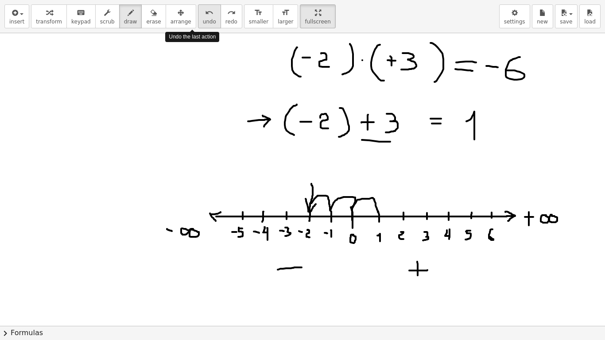
click at [203, 19] on span "undo" at bounding box center [209, 22] width 13 height 6
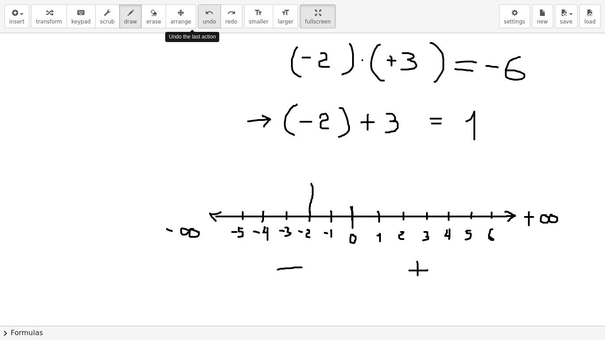
click at [203, 19] on span "undo" at bounding box center [209, 22] width 13 height 6
drag, startPoint x: 77, startPoint y: 130, endPoint x: 90, endPoint y: 130, distance: 13.3
drag, startPoint x: 99, startPoint y: 120, endPoint x: 98, endPoint y: 140, distance: 20.9
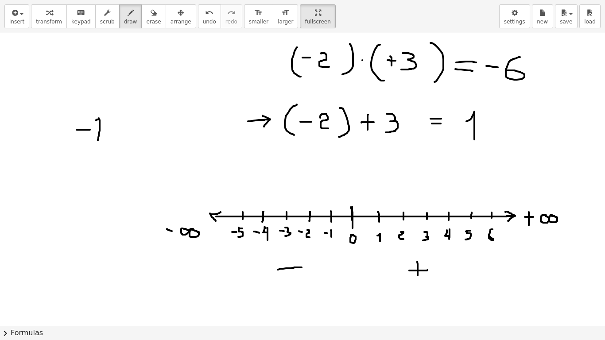
drag, startPoint x: 71, startPoint y: 109, endPoint x: 106, endPoint y: 139, distance: 45.9
drag, startPoint x: 112, startPoint y: 113, endPoint x: 109, endPoint y: 146, distance: 33.3
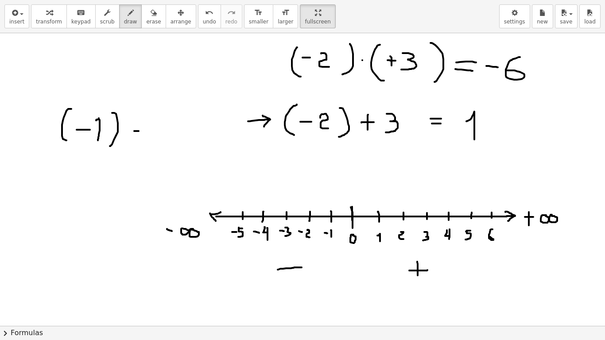
drag, startPoint x: 134, startPoint y: 131, endPoint x: 147, endPoint y: 131, distance: 12.4
drag, startPoint x: 156, startPoint y: 128, endPoint x: 171, endPoint y: 146, distance: 23.6
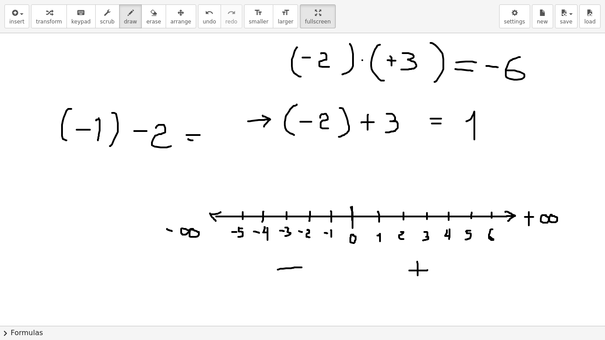
drag, startPoint x: 188, startPoint y: 139, endPoint x: 197, endPoint y: 140, distance: 9.0
drag, startPoint x: 331, startPoint y: 215, endPoint x: 332, endPoint y: 185, distance: 30.1
drag, startPoint x: 331, startPoint y: 207, endPoint x: 329, endPoint y: 201, distance: 6.6
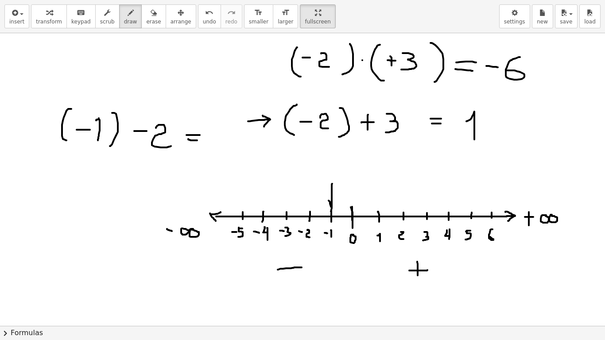
drag, startPoint x: 334, startPoint y: 200, endPoint x: 331, endPoint y: 207, distance: 7.2
drag, startPoint x: 214, startPoint y: 136, endPoint x: 220, endPoint y: 150, distance: 14.9
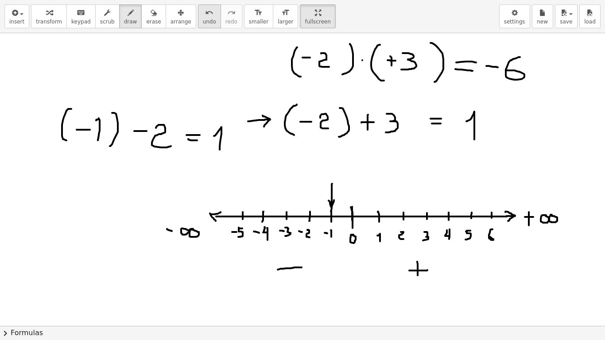
click at [198, 27] on button "undo undo" at bounding box center [209, 16] width 23 height 24
drag, startPoint x: 222, startPoint y: 131, endPoint x: 219, endPoint y: 147, distance: 16.3
drag, startPoint x: 210, startPoint y: 141, endPoint x: 210, endPoint y: 147, distance: 5.3
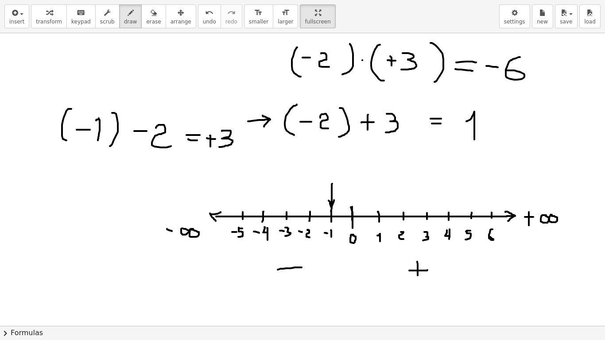
drag, startPoint x: 207, startPoint y: 138, endPoint x: 215, endPoint y: 139, distance: 8.5
click at [203, 24] on span "undo" at bounding box center [209, 22] width 13 height 6
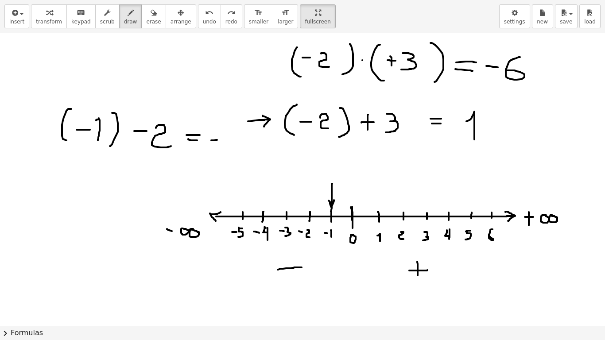
drag, startPoint x: 213, startPoint y: 140, endPoint x: 221, endPoint y: 140, distance: 8.0
drag, startPoint x: 225, startPoint y: 131, endPoint x: 223, endPoint y: 144, distance: 12.5
drag, startPoint x: 61, startPoint y: 158, endPoint x: 108, endPoint y: 158, distance: 47.4
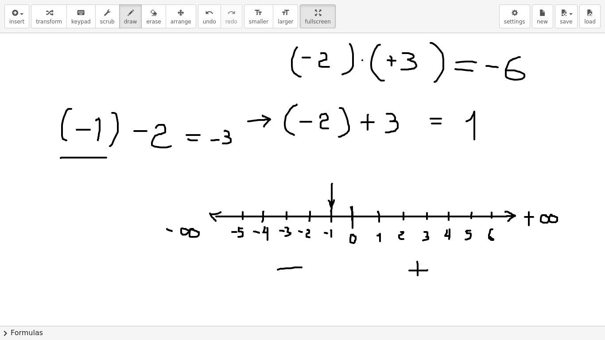
click at [205, 17] on icon "undo" at bounding box center [209, 13] width 8 height 11
drag, startPoint x: 132, startPoint y: 154, endPoint x: 167, endPoint y: 154, distance: 34.6
click at [203, 23] on span "undo" at bounding box center [209, 22] width 13 height 6
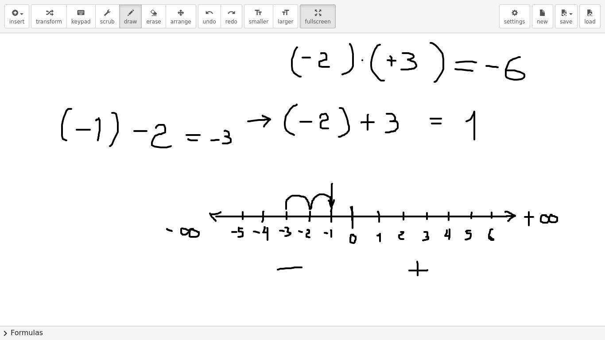
drag, startPoint x: 331, startPoint y: 202, endPoint x: 286, endPoint y: 209, distance: 45.0
click at [203, 25] on span "undo" at bounding box center [209, 22] width 13 height 6
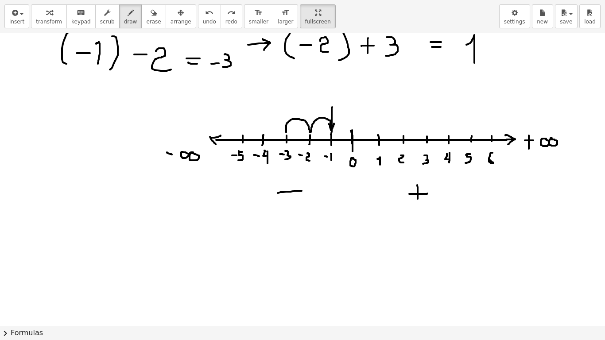
scroll to position [807, 0]
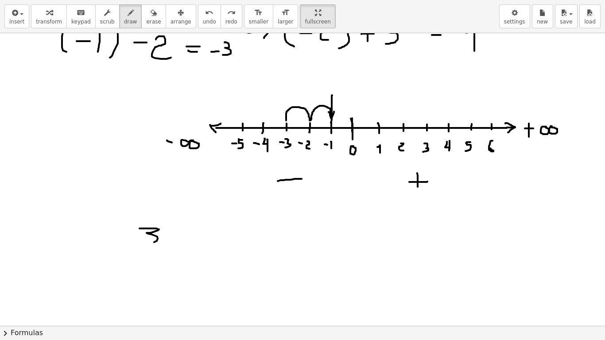
drag, startPoint x: 140, startPoint y: 229, endPoint x: 138, endPoint y: 245, distance: 16.5
drag, startPoint x: 181, startPoint y: 232, endPoint x: 180, endPoint y: 250, distance: 17.8
drag, startPoint x: 176, startPoint y: 241, endPoint x: 191, endPoint y: 240, distance: 14.6
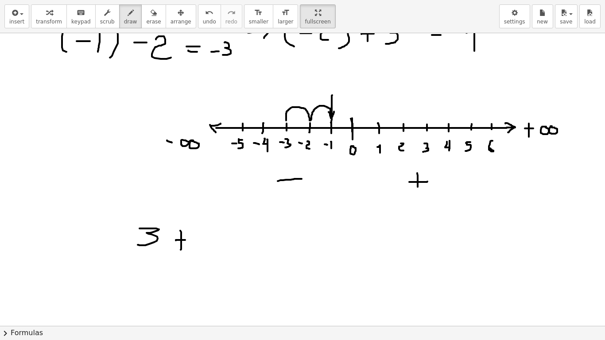
drag, startPoint x: 199, startPoint y: 235, endPoint x: 212, endPoint y: 248, distance: 18.5
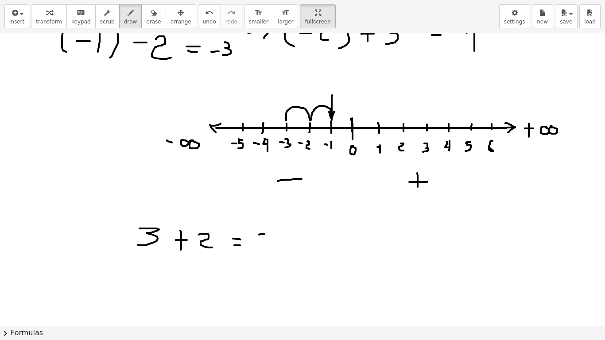
drag, startPoint x: 259, startPoint y: 235, endPoint x: 265, endPoint y: 234, distance: 5.3
drag, startPoint x: 259, startPoint y: 236, endPoint x: 255, endPoint y: 249, distance: 14.0
drag, startPoint x: 427, startPoint y: 124, endPoint x: 428, endPoint y: 101, distance: 22.6
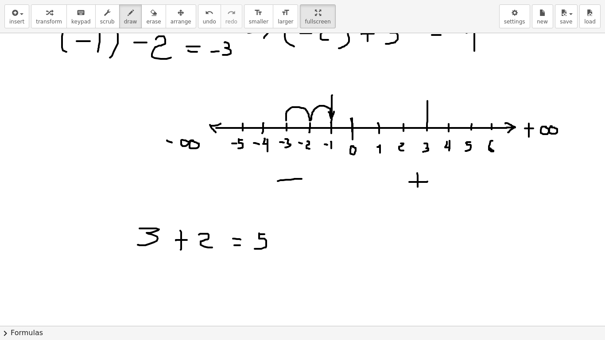
drag, startPoint x: 427, startPoint y: 127, endPoint x: 423, endPoint y: 121, distance: 7.0
drag, startPoint x: 428, startPoint y: 129, endPoint x: 349, endPoint y: 164, distance: 86.7
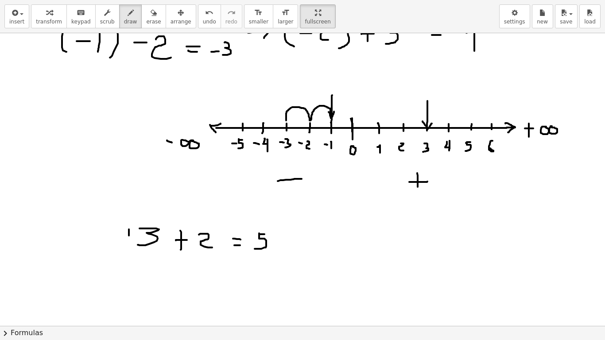
drag, startPoint x: 129, startPoint y: 230, endPoint x: 129, endPoint y: 236, distance: 6.2
drag, startPoint x: 179, startPoint y: 253, endPoint x: 212, endPoint y: 254, distance: 32.4
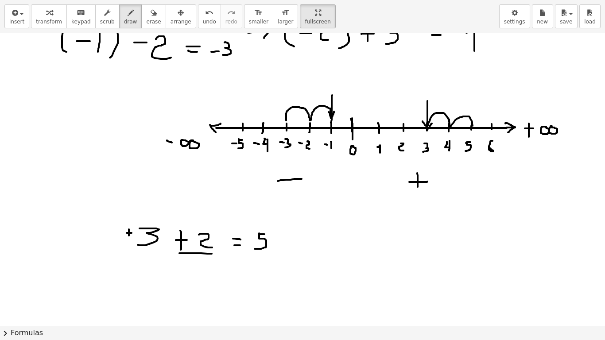
drag, startPoint x: 429, startPoint y: 125, endPoint x: 473, endPoint y: 129, distance: 44.5
drag, startPoint x: 156, startPoint y: 260, endPoint x: 254, endPoint y: 260, distance: 97.9
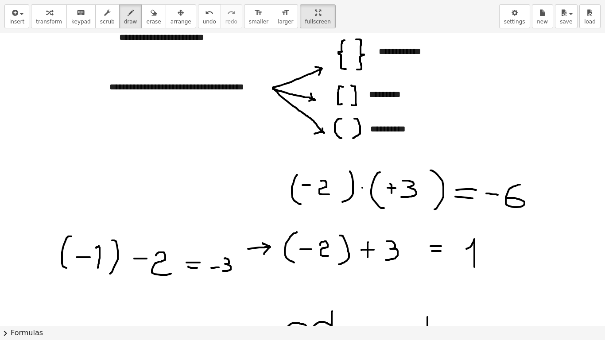
scroll to position [586, 0]
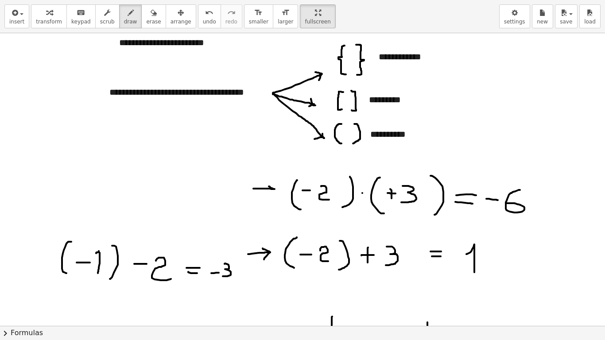
drag, startPoint x: 253, startPoint y: 189, endPoint x: 269, endPoint y: 187, distance: 15.7
click at [269, 187] on div at bounding box center [304, 33] width 608 height 1172
click at [270, 191] on div at bounding box center [304, 33] width 608 height 1172
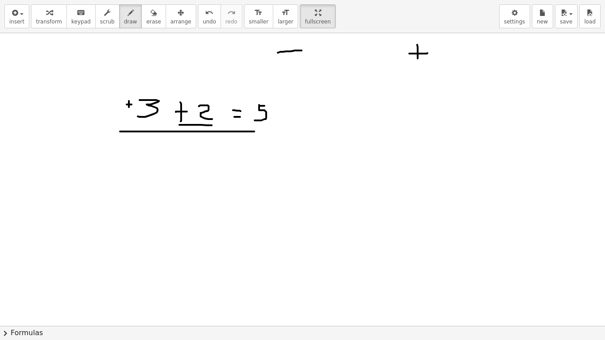
scroll to position [974, 0]
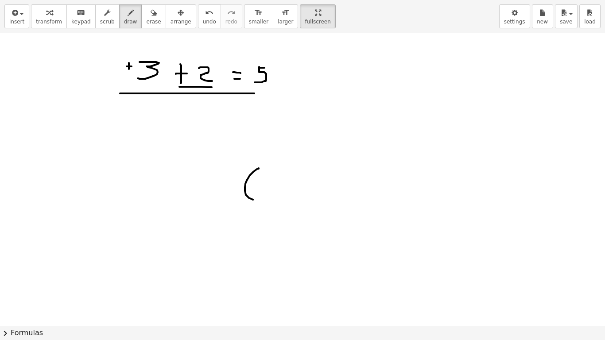
drag, startPoint x: 259, startPoint y: 169, endPoint x: 253, endPoint y: 200, distance: 31.6
drag, startPoint x: 259, startPoint y: 184, endPoint x: 275, endPoint y: 184, distance: 16.4
drag, startPoint x: 277, startPoint y: 179, endPoint x: 288, endPoint y: 193, distance: 17.1
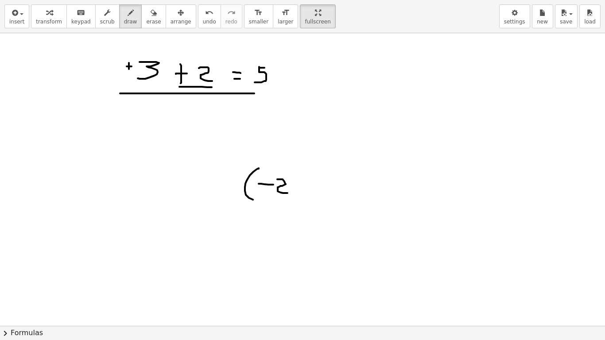
drag, startPoint x: 293, startPoint y: 169, endPoint x: 298, endPoint y: 202, distance: 33.1
drag, startPoint x: 323, startPoint y: 180, endPoint x: 322, endPoint y: 196, distance: 16.0
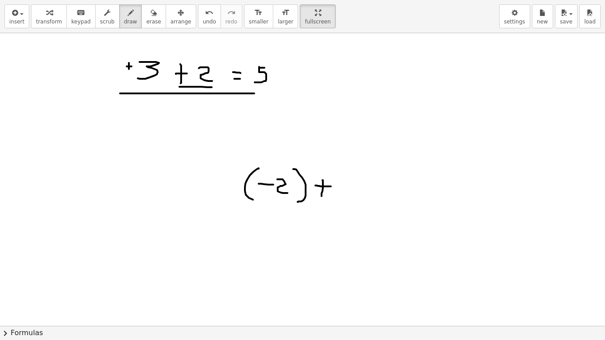
drag, startPoint x: 316, startPoint y: 186, endPoint x: 331, endPoint y: 187, distance: 15.5
drag, startPoint x: 353, startPoint y: 170, endPoint x: 350, endPoint y: 203, distance: 32.9
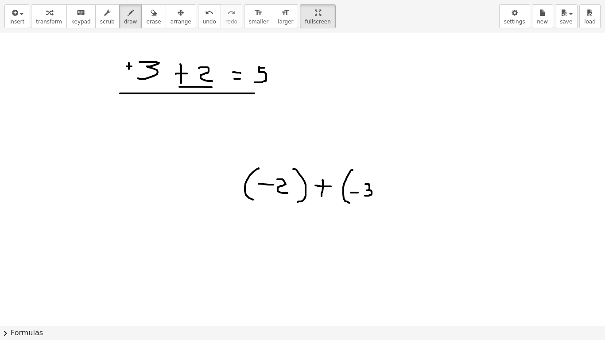
drag, startPoint x: 366, startPoint y: 184, endPoint x: 365, endPoint y: 196, distance: 11.5
drag, startPoint x: 376, startPoint y: 172, endPoint x: 378, endPoint y: 204, distance: 32.0
drag, startPoint x: 311, startPoint y: 202, endPoint x: 329, endPoint y: 204, distance: 18.8
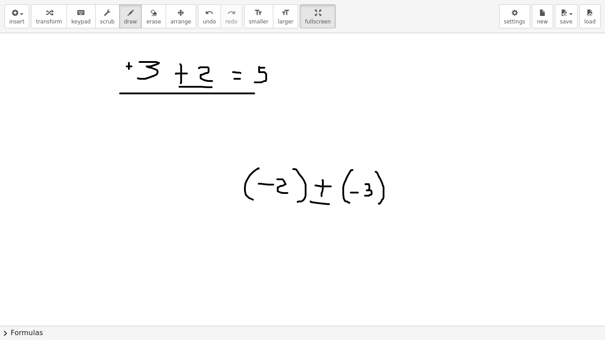
click at [198, 15] on button "undo undo" at bounding box center [209, 16] width 23 height 24
drag, startPoint x: 405, startPoint y: 187, endPoint x: 421, endPoint y: 188, distance: 16.5
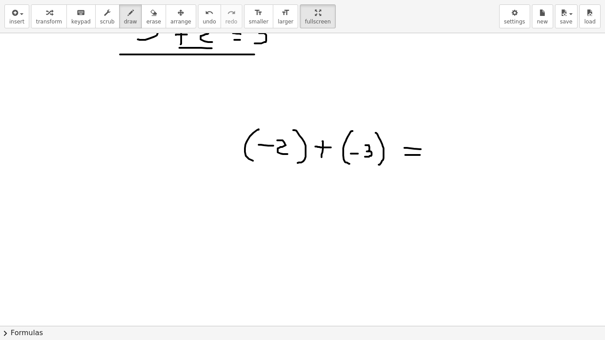
scroll to position [1018, 0]
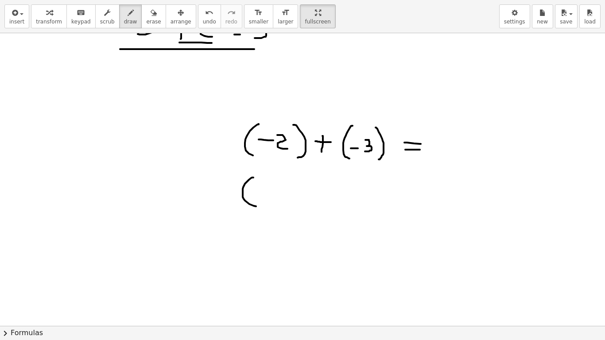
drag, startPoint x: 253, startPoint y: 178, endPoint x: 257, endPoint y: 207, distance: 29.0
drag, startPoint x: 260, startPoint y: 193, endPoint x: 272, endPoint y: 194, distance: 12.4
drag, startPoint x: 278, startPoint y: 189, endPoint x: 296, endPoint y: 200, distance: 21.7
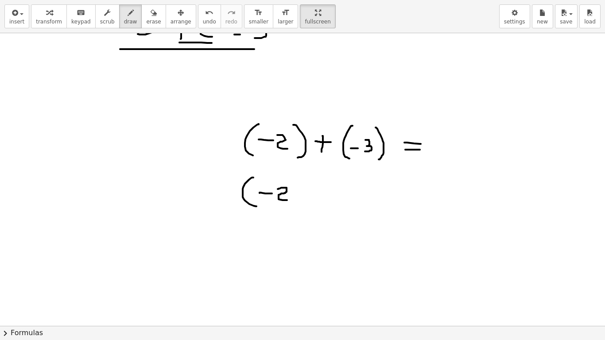
drag, startPoint x: 299, startPoint y: 180, endPoint x: 294, endPoint y: 210, distance: 29.7
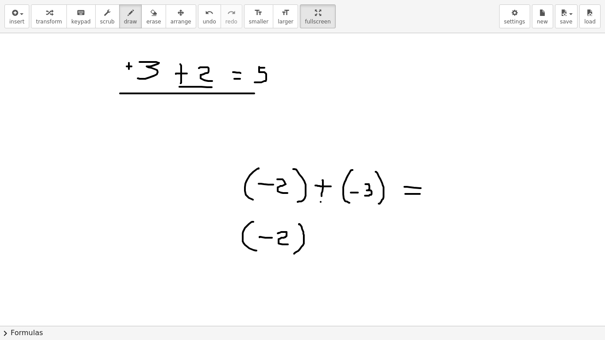
click at [199, 22] on button "undo undo" at bounding box center [209, 16] width 23 height 24
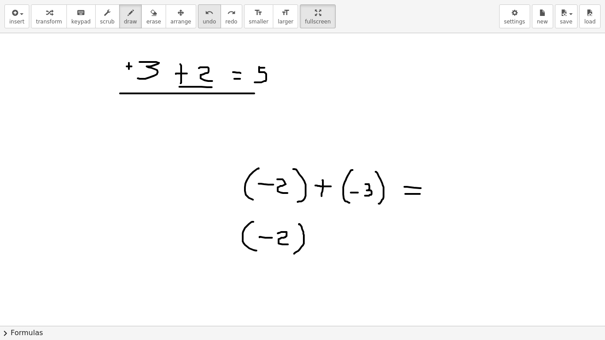
click at [205, 16] on icon "undo" at bounding box center [209, 13] width 8 height 11
drag, startPoint x: 316, startPoint y: 239, endPoint x: 333, endPoint y: 239, distance: 16.4
drag, startPoint x: 344, startPoint y: 232, endPoint x: 341, endPoint y: 248, distance: 16.7
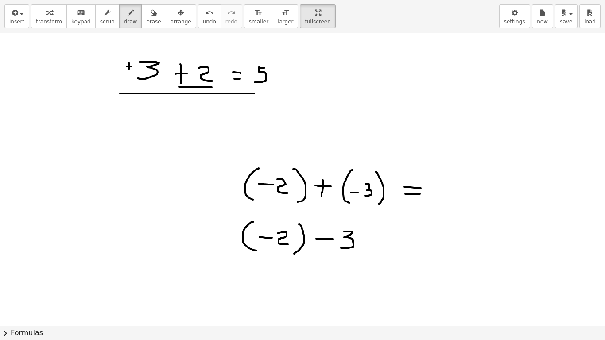
scroll to position [1018, 0]
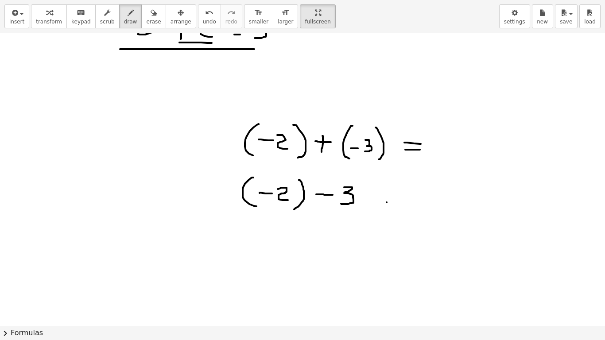
drag, startPoint x: 387, startPoint y: 203, endPoint x: 394, endPoint y: 203, distance: 7.5
drag, startPoint x: 389, startPoint y: 211, endPoint x: 385, endPoint y: 207, distance: 6.0
drag, startPoint x: 199, startPoint y: 144, endPoint x: 216, endPoint y: 137, distance: 17.9
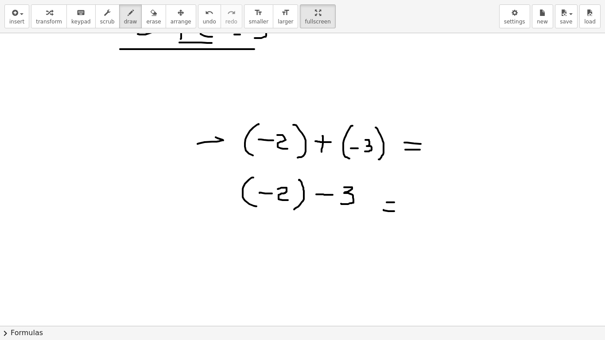
drag, startPoint x: 225, startPoint y: 141, endPoint x: 223, endPoint y: 148, distance: 7.9
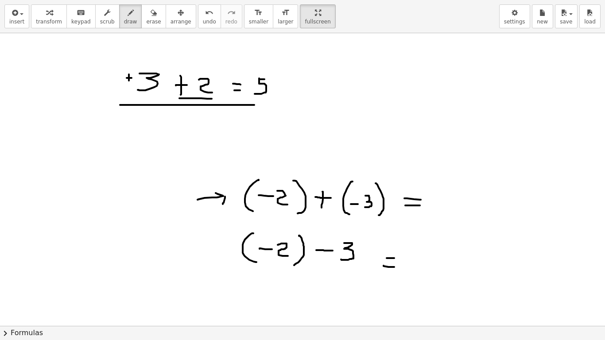
scroll to position [974, 0]
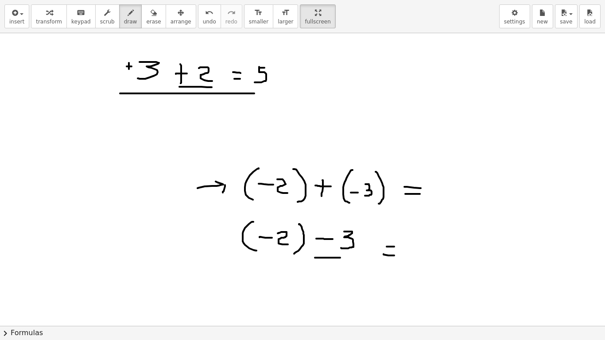
drag, startPoint x: 315, startPoint y: 258, endPoint x: 340, endPoint y: 258, distance: 25.3
click at [203, 19] on span "undo" at bounding box center [209, 22] width 13 height 6
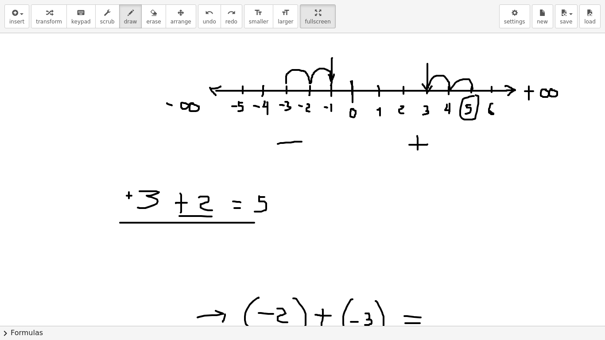
scroll to position [841, 0]
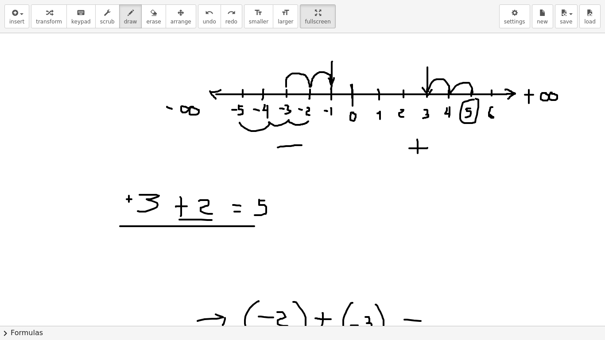
drag, startPoint x: 308, startPoint y: 121, endPoint x: 240, endPoint y: 117, distance: 68.8
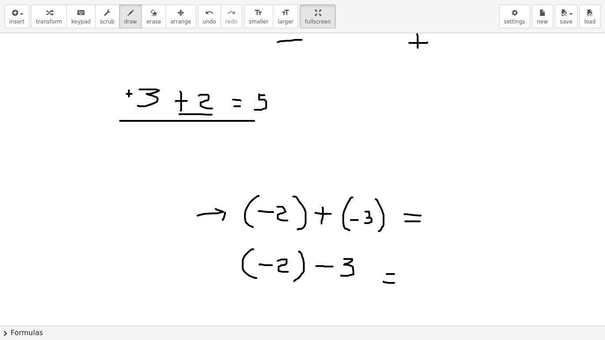
scroll to position [974, 0]
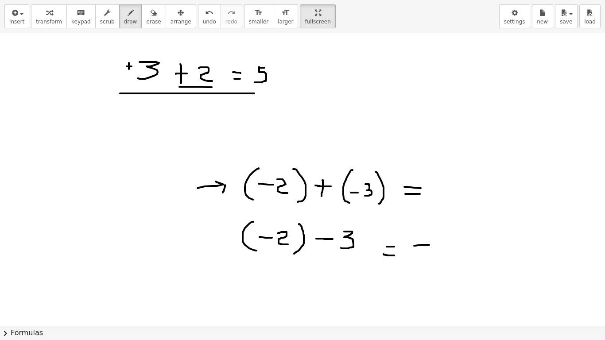
drag, startPoint x: 414, startPoint y: 246, endPoint x: 429, endPoint y: 245, distance: 15.1
drag, startPoint x: 443, startPoint y: 238, endPoint x: 457, endPoint y: 237, distance: 14.2
drag, startPoint x: 440, startPoint y: 239, endPoint x: 435, endPoint y: 257, distance: 19.4
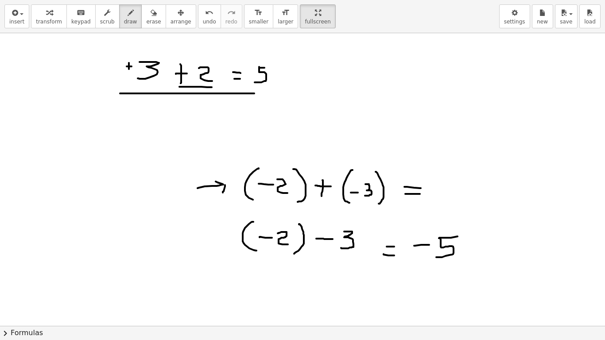
drag, startPoint x: 376, startPoint y: 103, endPoint x: 375, endPoint y: 123, distance: 19.9
drag, startPoint x: 368, startPoint y: 113, endPoint x: 386, endPoint y: 113, distance: 18.6
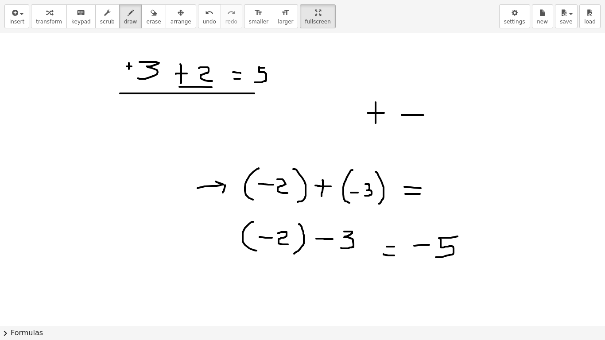
drag, startPoint x: 402, startPoint y: 115, endPoint x: 426, endPoint y: 115, distance: 24.4
drag, startPoint x: 444, startPoint y: 102, endPoint x: 442, endPoint y: 115, distance: 12.5
drag, startPoint x: 441, startPoint y: 112, endPoint x: 456, endPoint y: 112, distance: 15.1
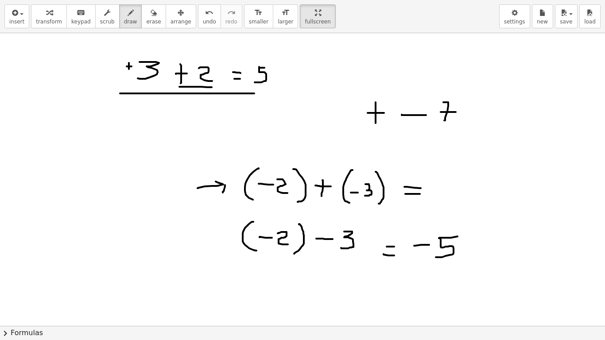
drag, startPoint x: 324, startPoint y: 102, endPoint x: 332, endPoint y: 118, distance: 18.6
drag, startPoint x: 327, startPoint y: 109, endPoint x: 343, endPoint y: 110, distance: 16.0
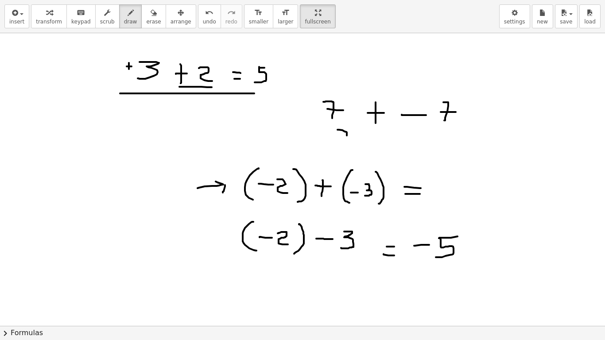
drag, startPoint x: 347, startPoint y: 133, endPoint x: 346, endPoint y: 146, distance: 13.4
drag, startPoint x: 345, startPoint y: 140, endPoint x: 357, endPoint y: 140, distance: 12.0
drag, startPoint x: 369, startPoint y: 141, endPoint x: 386, endPoint y: 140, distance: 17.3
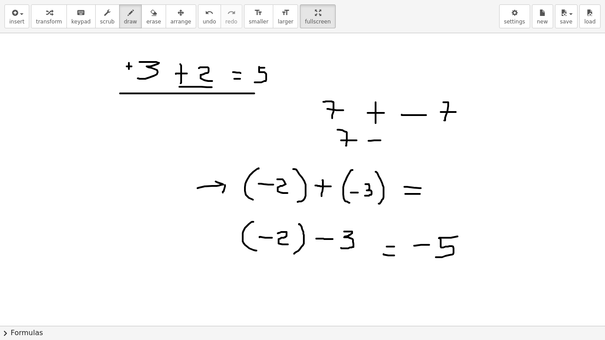
drag, startPoint x: 392, startPoint y: 131, endPoint x: 394, endPoint y: 149, distance: 17.9
drag, startPoint x: 393, startPoint y: 140, endPoint x: 401, endPoint y: 139, distance: 9.0
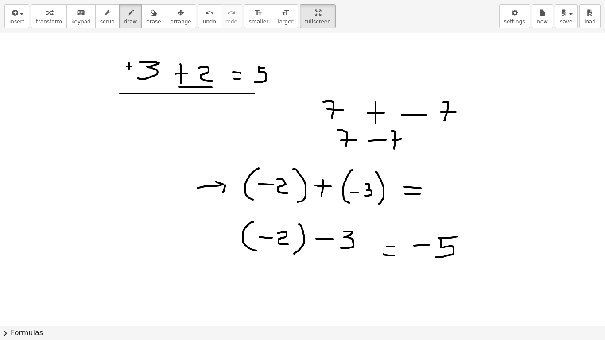
drag, startPoint x: 446, startPoint y: 137, endPoint x: 452, endPoint y: 138, distance: 5.4
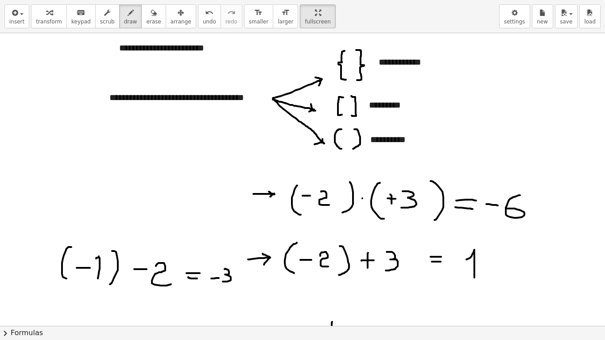
scroll to position [575, 0]
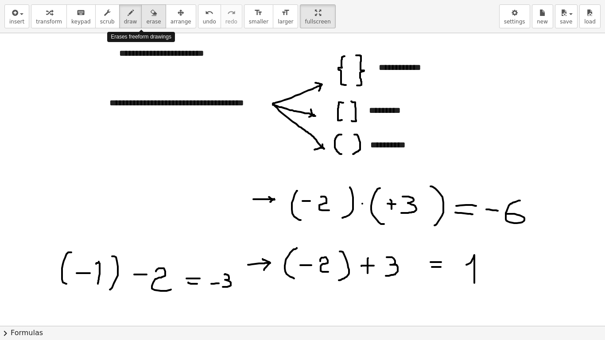
click at [151, 16] on icon "button" at bounding box center [154, 13] width 6 height 11
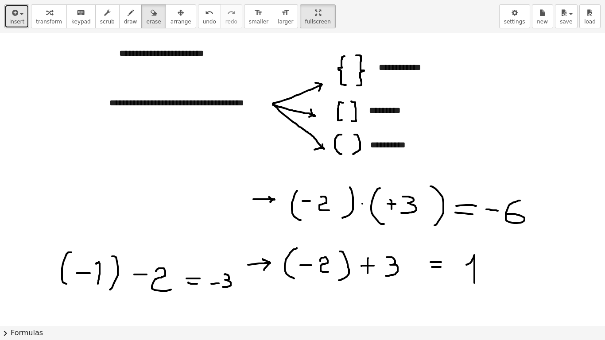
click at [21, 23] on span "insert" at bounding box center [16, 22] width 15 height 6
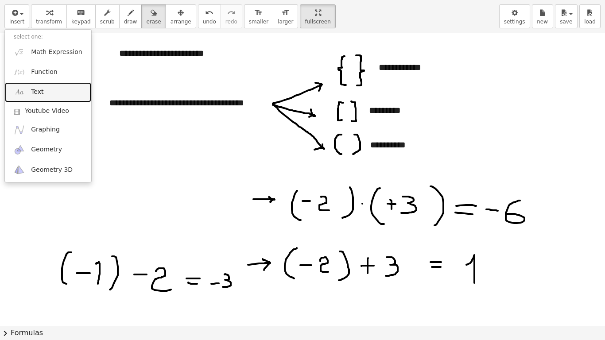
click at [65, 93] on link "Text" at bounding box center [48, 92] width 86 height 20
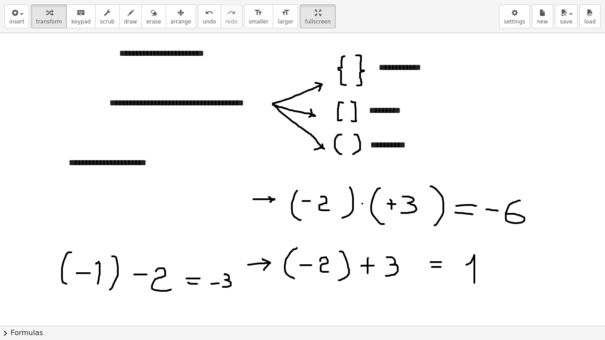
click at [214, 131] on div at bounding box center [304, 190] width 608 height 1465
click at [171, 24] on span "arrange" at bounding box center [181, 22] width 21 height 6
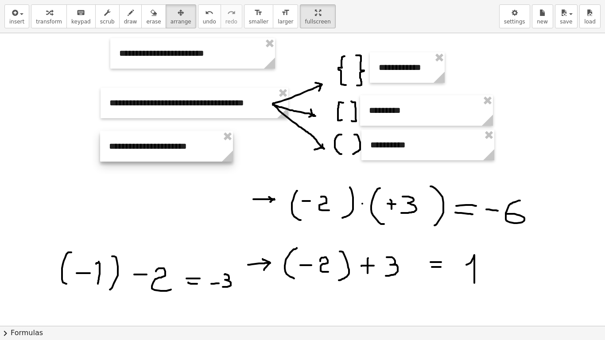
drag, startPoint x: 119, startPoint y: 164, endPoint x: 159, endPoint y: 147, distance: 43.5
click at [159, 147] on div at bounding box center [166, 146] width 133 height 31
drag, startPoint x: 245, startPoint y: 164, endPoint x: 282, endPoint y: 91, distance: 81.3
click at [246, 164] on div at bounding box center [304, 190] width 608 height 1465
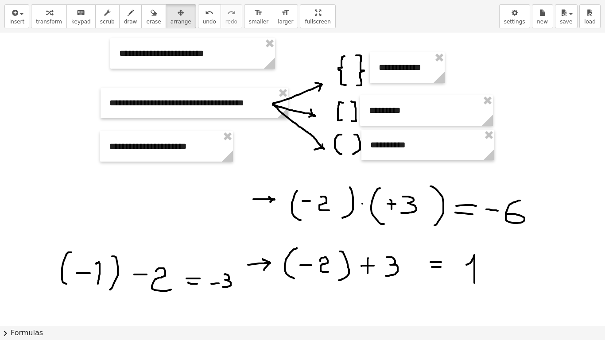
drag, startPoint x: 298, startPoint y: 16, endPoint x: 311, endPoint y: 169, distance: 154.3
click at [298, 0] on html "**********" at bounding box center [302, 170] width 605 height 340
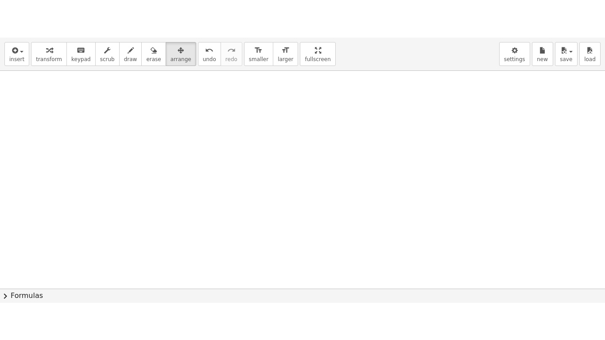
scroll to position [1282, 0]
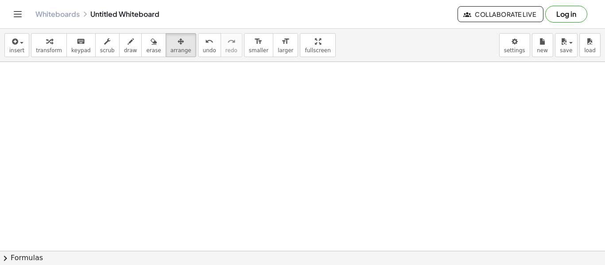
drag, startPoint x: 305, startPoint y: 46, endPoint x: 305, endPoint y: 99, distance: 53.2
click at [305, 100] on div "**********" at bounding box center [302, 147] width 605 height 237
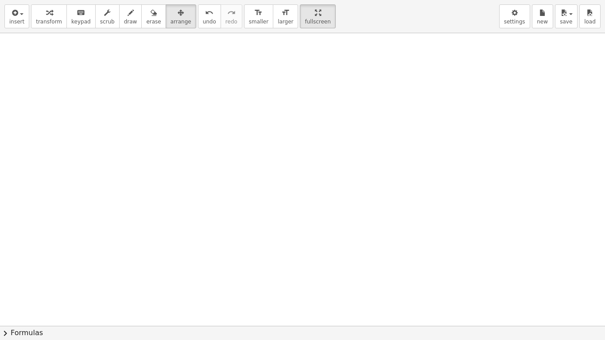
drag, startPoint x: 106, startPoint y: 150, endPoint x: 116, endPoint y: 148, distance: 9.4
click at [124, 19] on span "draw" at bounding box center [130, 22] width 13 height 6
drag, startPoint x: 127, startPoint y: 158, endPoint x: 128, endPoint y: 190, distance: 31.9
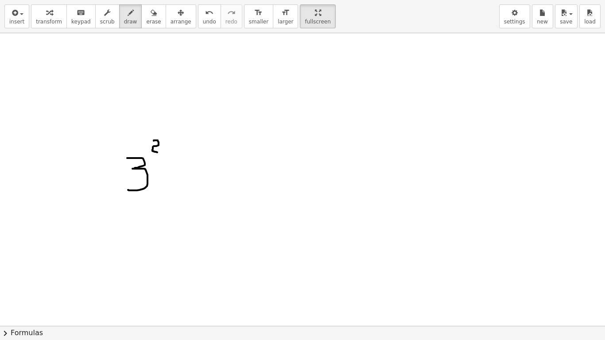
drag, startPoint x: 154, startPoint y: 141, endPoint x: 160, endPoint y: 152, distance: 13.1
drag, startPoint x: 175, startPoint y: 173, endPoint x: 182, endPoint y: 173, distance: 7.1
drag, startPoint x: 175, startPoint y: 179, endPoint x: 181, endPoint y: 179, distance: 5.3
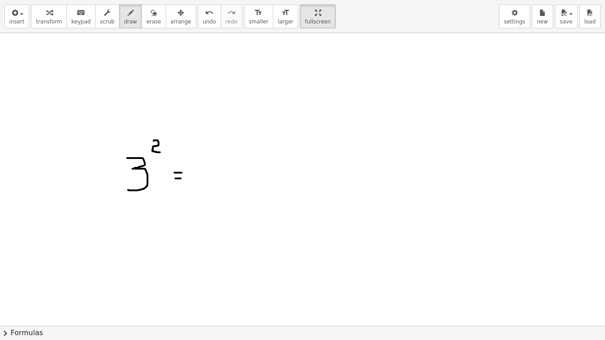
drag, startPoint x: 134, startPoint y: 200, endPoint x: 129, endPoint y: 210, distance: 11.3
drag, startPoint x: 133, startPoint y: 217, endPoint x: 140, endPoint y: 213, distance: 8.4
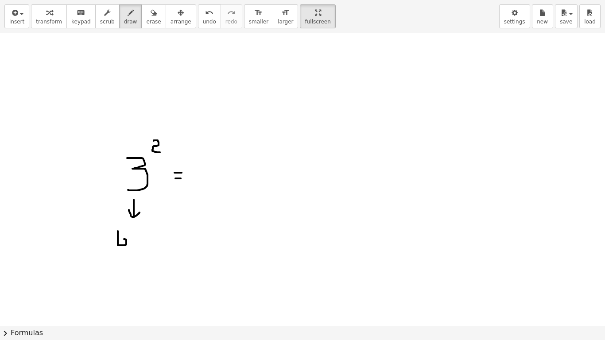
drag, startPoint x: 118, startPoint y: 232, endPoint x: 118, endPoint y: 238, distance: 6.2
drag, startPoint x: 136, startPoint y: 238, endPoint x: 138, endPoint y: 245, distance: 6.7
click at [205, 16] on icon "undo" at bounding box center [209, 13] width 8 height 11
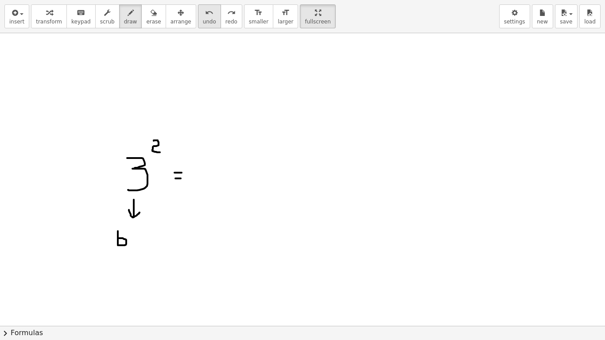
click at [205, 16] on icon "undo" at bounding box center [209, 13] width 8 height 11
click at [19, 19] on span "insert" at bounding box center [16, 22] width 15 height 6
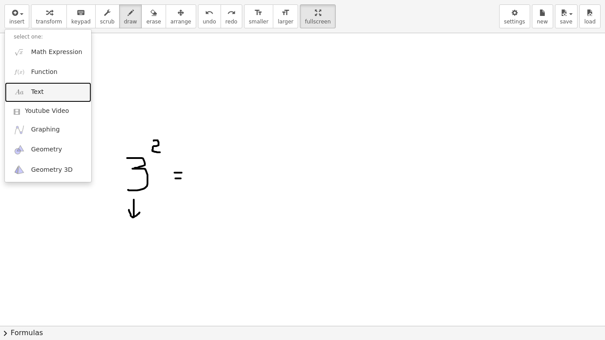
click at [51, 89] on link "Text" at bounding box center [48, 92] width 86 height 20
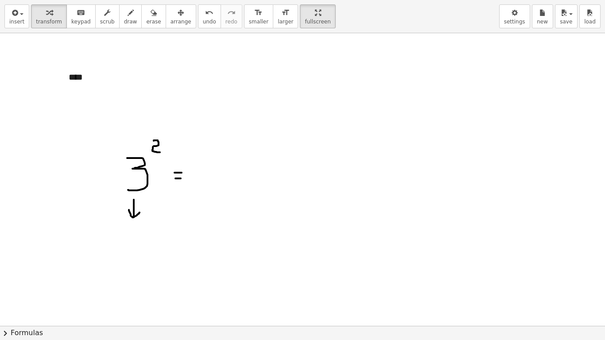
click at [171, 21] on span "arrange" at bounding box center [181, 22] width 21 height 6
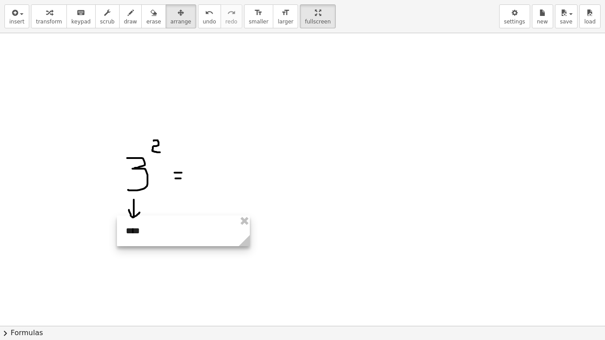
drag, startPoint x: 87, startPoint y: 67, endPoint x: 144, endPoint y: 221, distance: 164.1
click at [144, 221] on div at bounding box center [183, 231] width 133 height 31
click at [12, 14] on icon "button" at bounding box center [14, 13] width 8 height 11
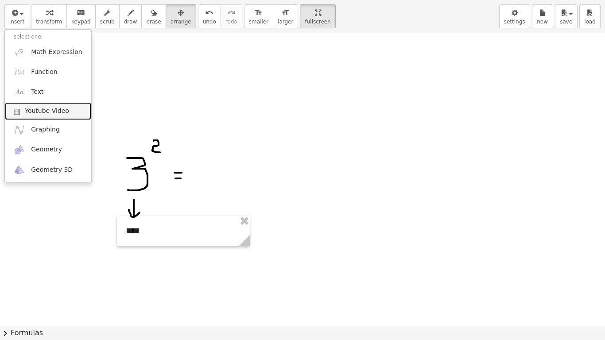
click at [38, 105] on link "Youtube Video" at bounding box center [48, 111] width 86 height 18
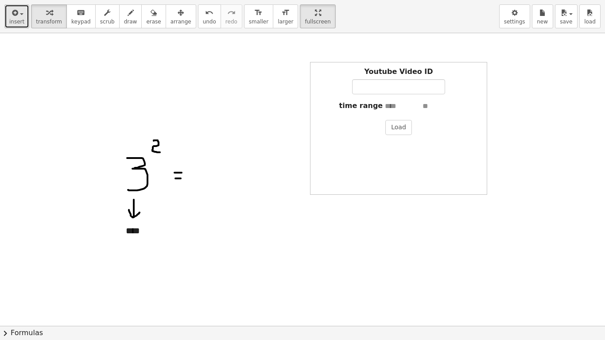
click at [8, 21] on button "insert" at bounding box center [16, 16] width 25 height 24
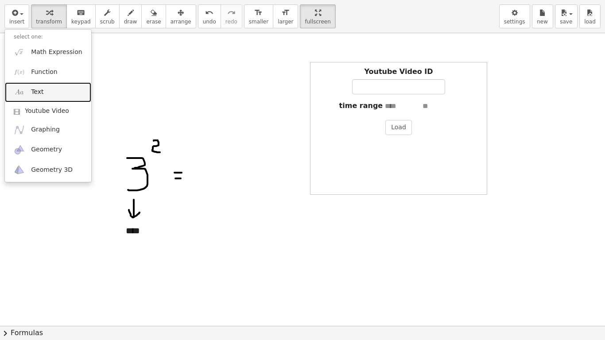
click at [29, 86] on link "Text" at bounding box center [48, 92] width 86 height 20
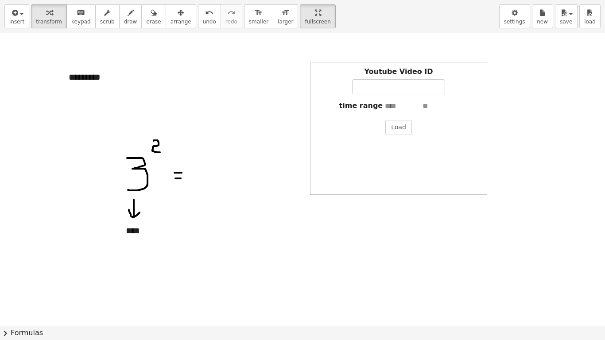
click at [171, 23] on span "arrange" at bounding box center [181, 22] width 21 height 6
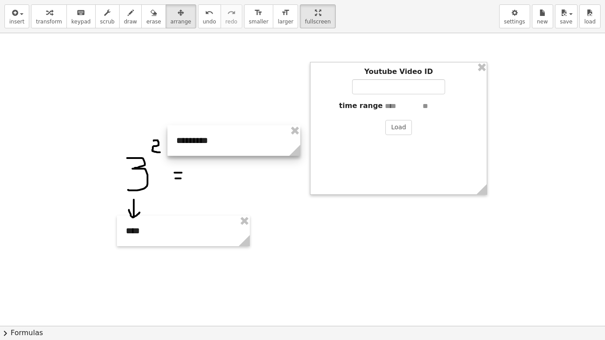
drag, startPoint x: 119, startPoint y: 73, endPoint x: 226, endPoint y: 136, distance: 124.2
click at [226, 136] on div at bounding box center [234, 140] width 133 height 31
drag, startPoint x: 199, startPoint y: 90, endPoint x: 142, endPoint y: 39, distance: 76.2
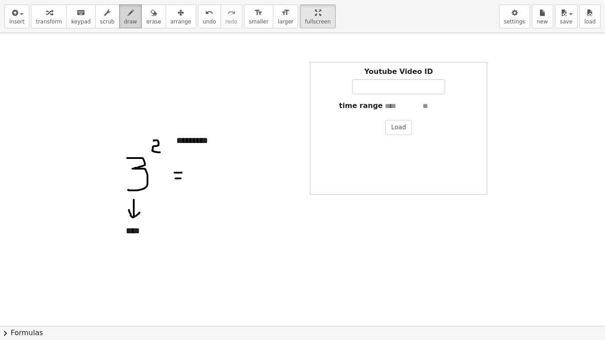
click at [124, 23] on span "draw" at bounding box center [130, 22] width 13 height 6
drag, startPoint x: 163, startPoint y: 144, endPoint x: 171, endPoint y: 140, distance: 9.1
click at [178, 16] on icon "button" at bounding box center [181, 13] width 6 height 11
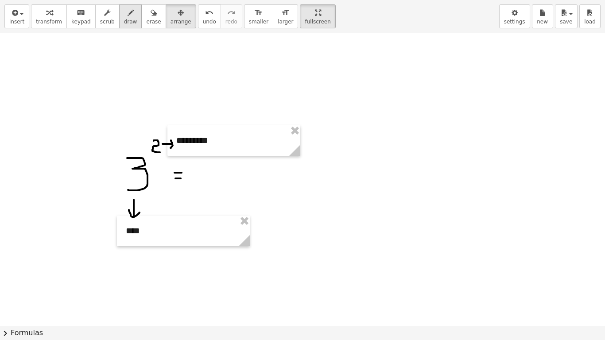
click at [124, 21] on span "draw" at bounding box center [130, 22] width 13 height 6
drag, startPoint x: 205, startPoint y: 165, endPoint x: 196, endPoint y: 187, distance: 23.5
drag, startPoint x: 230, startPoint y: 182, endPoint x: 234, endPoint y: 186, distance: 5.1
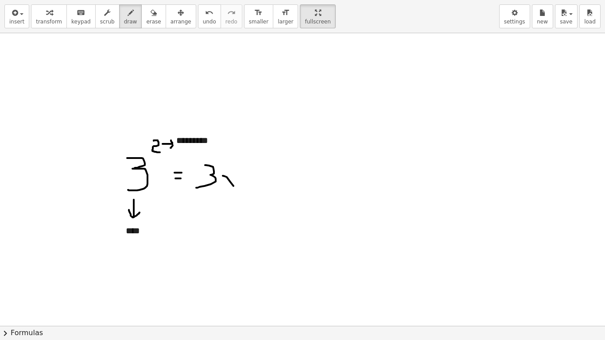
drag, startPoint x: 233, startPoint y: 179, endPoint x: 225, endPoint y: 186, distance: 10.7
drag, startPoint x: 246, startPoint y: 169, endPoint x: 256, endPoint y: 184, distance: 17.8
click at [203, 22] on span "undo" at bounding box center [209, 22] width 13 height 6
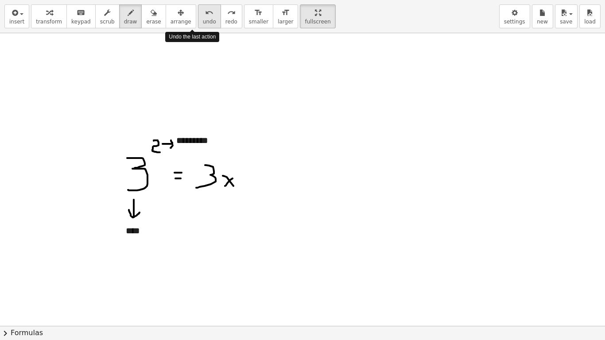
click at [203, 22] on span "undo" at bounding box center [209, 22] width 13 height 6
drag, startPoint x: 203, startPoint y: 166, endPoint x: 200, endPoint y: 183, distance: 17.5
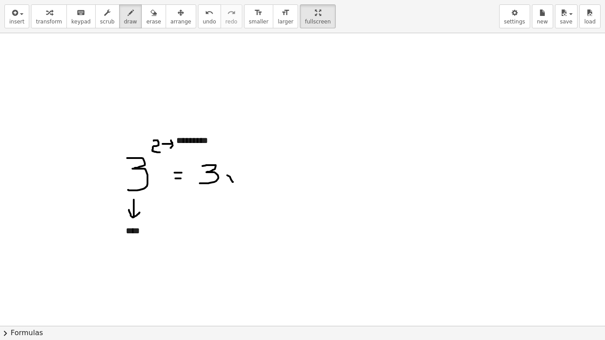
drag, startPoint x: 227, startPoint y: 175, endPoint x: 233, endPoint y: 182, distance: 8.8
drag, startPoint x: 248, startPoint y: 166, endPoint x: 247, endPoint y: 183, distance: 17.8
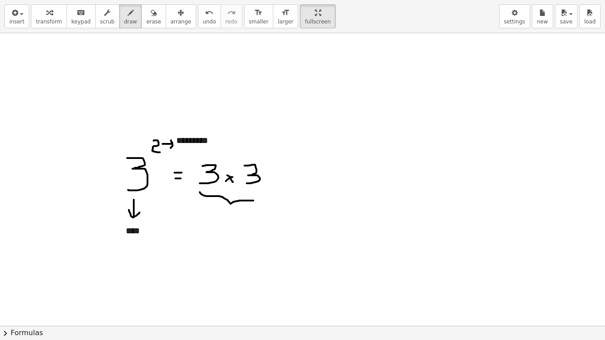
drag, startPoint x: 200, startPoint y: 192, endPoint x: 224, endPoint y: 212, distance: 31.5
click at [20, 27] on button "insert" at bounding box center [16, 16] width 25 height 24
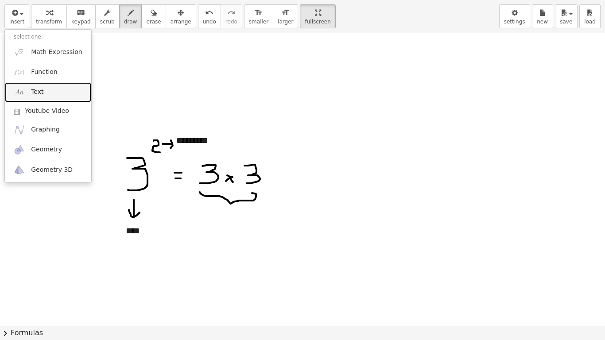
click at [47, 91] on link "Text" at bounding box center [48, 92] width 86 height 20
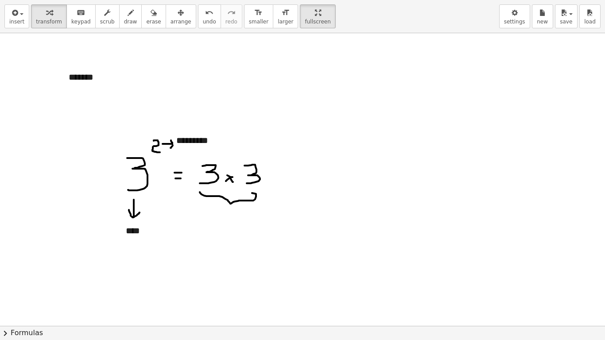
click at [176, 15] on button "arrange" at bounding box center [181, 16] width 31 height 24
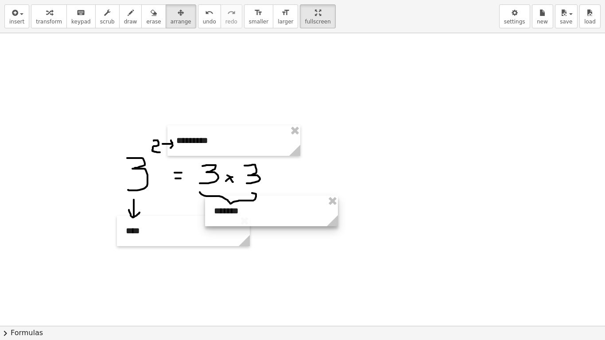
drag, startPoint x: 111, startPoint y: 76, endPoint x: 252, endPoint y: 208, distance: 193.5
click at [252, 208] on div at bounding box center [271, 211] width 133 height 31
click at [128, 16] on icon "button" at bounding box center [131, 13] width 6 height 11
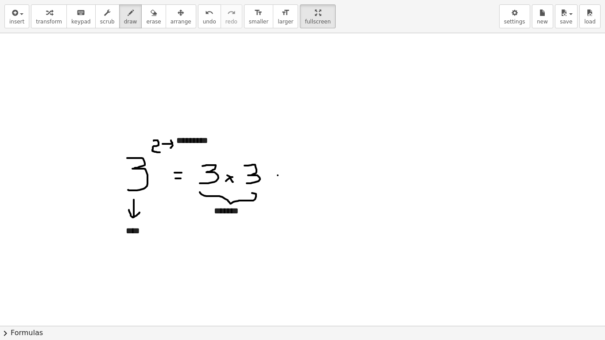
drag, startPoint x: 278, startPoint y: 175, endPoint x: 286, endPoint y: 175, distance: 8.0
drag, startPoint x: 324, startPoint y: 164, endPoint x: 325, endPoint y: 185, distance: 20.4
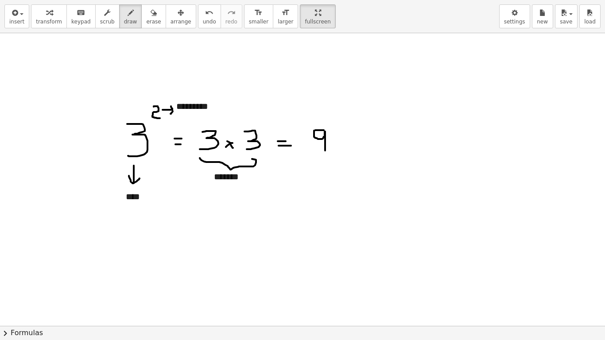
scroll to position [1326, 0]
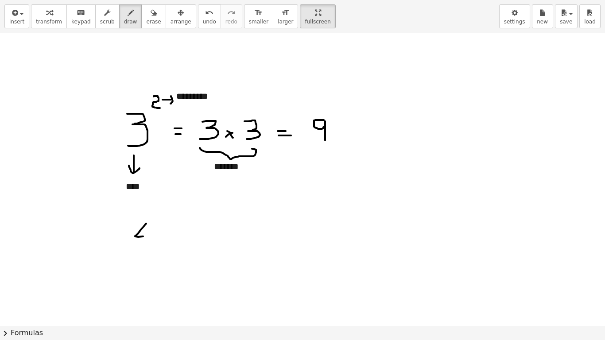
drag, startPoint x: 144, startPoint y: 227, endPoint x: 155, endPoint y: 236, distance: 14.5
drag, startPoint x: 150, startPoint y: 228, endPoint x: 149, endPoint y: 252, distance: 24.0
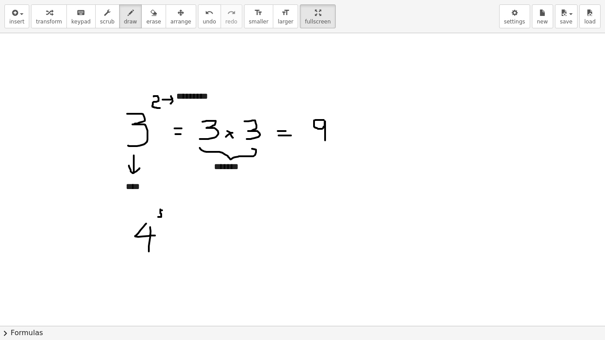
drag, startPoint x: 160, startPoint y: 212, endPoint x: 158, endPoint y: 217, distance: 5.6
click at [203, 17] on div "undo" at bounding box center [209, 12] width 13 height 11
click at [203, 16] on div "undo" at bounding box center [209, 12] width 13 height 11
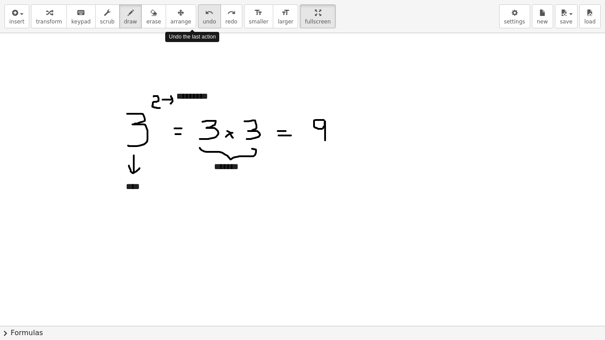
click at [203, 16] on div "undo" at bounding box center [209, 12] width 13 height 11
drag, startPoint x: 162, startPoint y: 249, endPoint x: 165, endPoint y: 242, distance: 7.2
drag, startPoint x: 165, startPoint y: 242, endPoint x: 160, endPoint y: 210, distance: 33.2
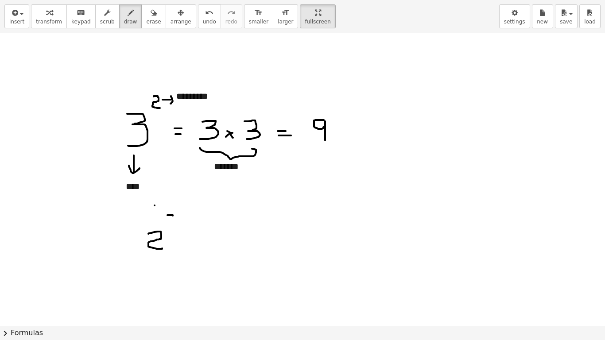
drag, startPoint x: 168, startPoint y: 215, endPoint x: 173, endPoint y: 216, distance: 5.3
drag, startPoint x: 168, startPoint y: 218, endPoint x: 166, endPoint y: 222, distance: 5.0
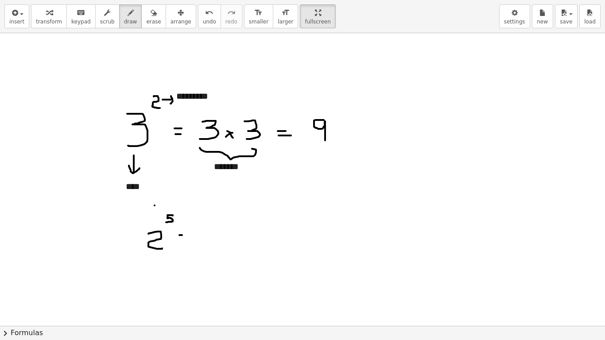
drag, startPoint x: 180, startPoint y: 238, endPoint x: 188, endPoint y: 238, distance: 8.0
drag, startPoint x: 197, startPoint y: 232, endPoint x: 206, endPoint y: 244, distance: 15.0
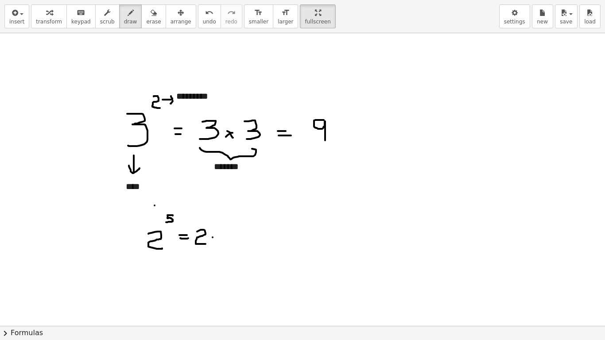
drag, startPoint x: 221, startPoint y: 231, endPoint x: 230, endPoint y: 243, distance: 14.6
drag, startPoint x: 241, startPoint y: 230, endPoint x: 247, endPoint y: 246, distance: 16.9
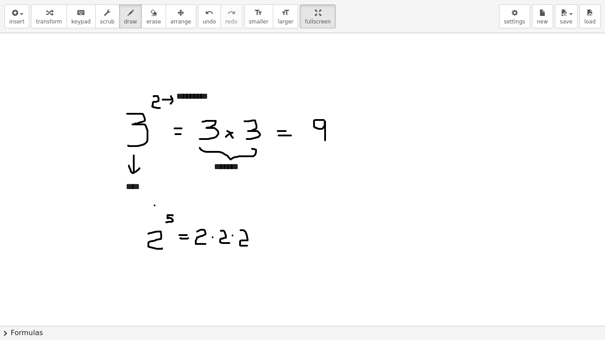
click at [203, 15] on div "undo" at bounding box center [209, 12] width 13 height 11
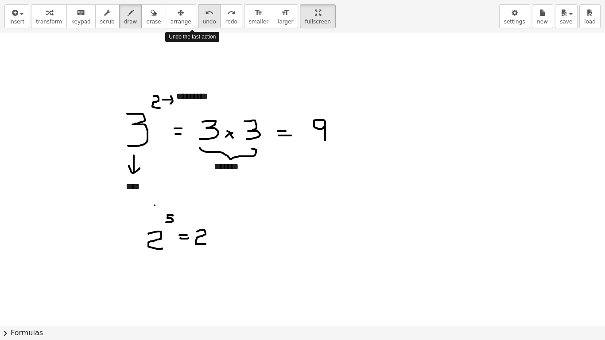
click at [205, 15] on icon "undo" at bounding box center [209, 13] width 8 height 11
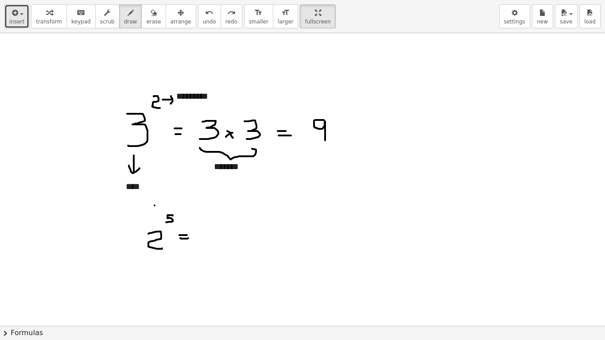
click at [19, 21] on span "insert" at bounding box center [16, 22] width 15 height 6
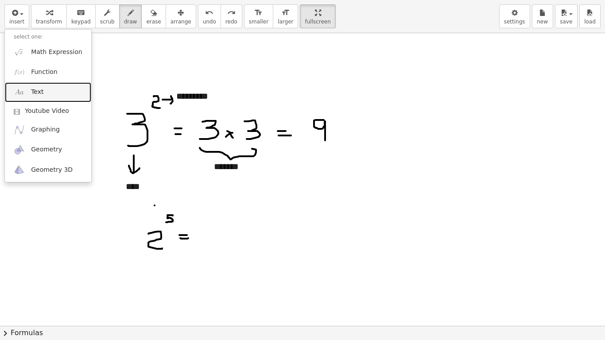
click at [44, 98] on link "Text" at bounding box center [48, 92] width 86 height 20
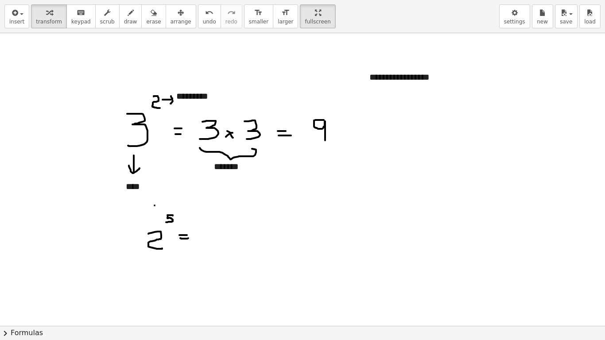
click at [171, 15] on div "button" at bounding box center [181, 12] width 21 height 11
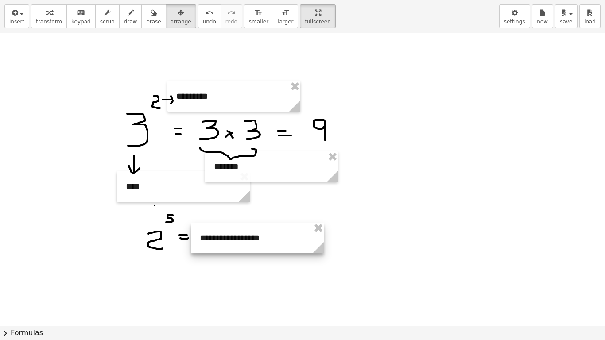
drag, startPoint x: 381, startPoint y: 100, endPoint x: 218, endPoint y: 236, distance: 212.1
click at [218, 236] on div at bounding box center [257, 238] width 133 height 31
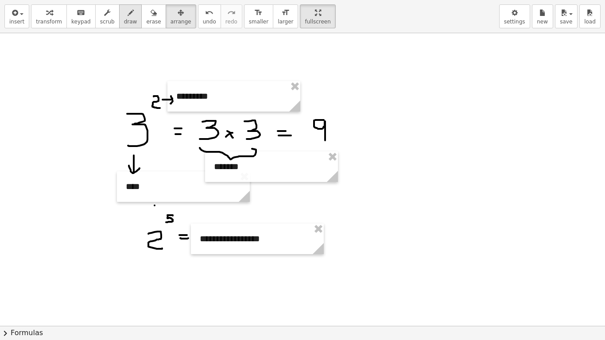
click at [128, 15] on icon "button" at bounding box center [131, 13] width 6 height 11
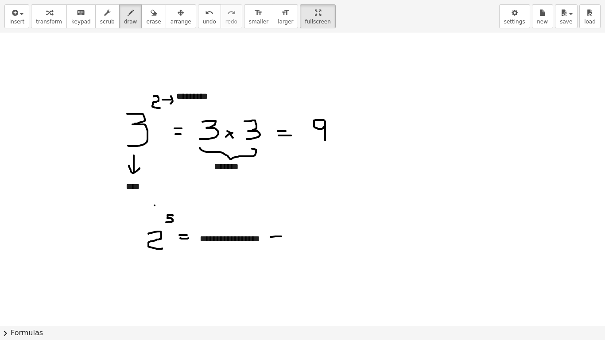
drag, startPoint x: 271, startPoint y: 238, endPoint x: 281, endPoint y: 237, distance: 10.2
drag, startPoint x: 272, startPoint y: 242, endPoint x: 287, endPoint y: 242, distance: 14.6
drag, startPoint x: 296, startPoint y: 228, endPoint x: 294, endPoint y: 245, distance: 17.0
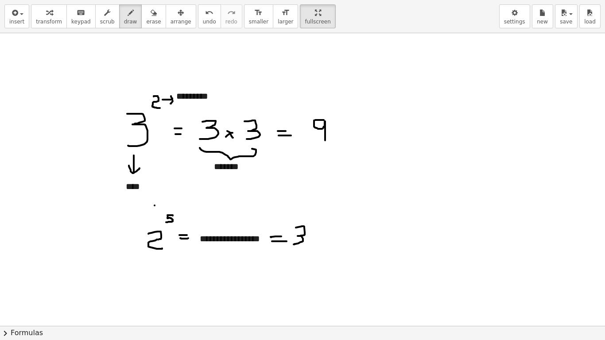
drag, startPoint x: 311, startPoint y: 227, endPoint x: 324, endPoint y: 242, distance: 20.1
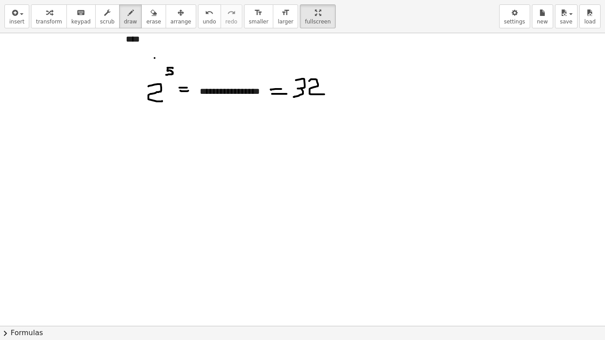
scroll to position [1505, 0]
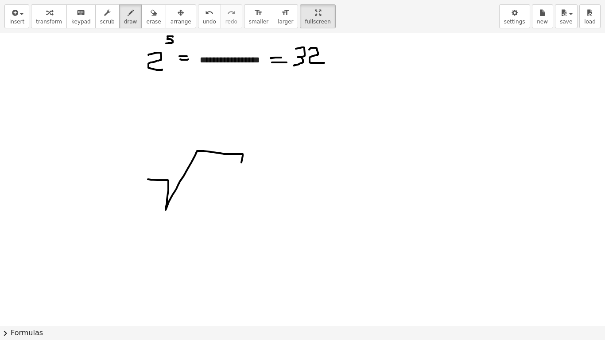
drag, startPoint x: 148, startPoint y: 179, endPoint x: 241, endPoint y: 166, distance: 94.0
drag, startPoint x: 193, startPoint y: 187, endPoint x: 201, endPoint y: 208, distance: 22.5
drag, startPoint x: 224, startPoint y: 182, endPoint x: 269, endPoint y: 202, distance: 49.2
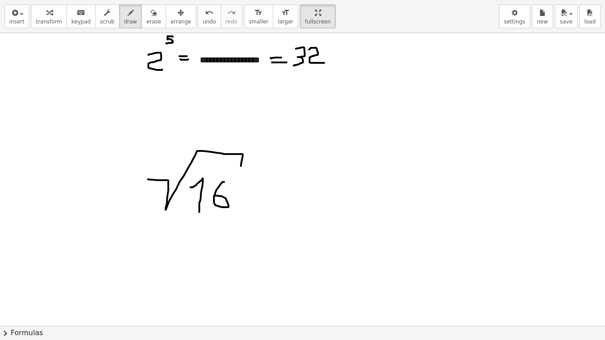
drag, startPoint x: 263, startPoint y: 193, endPoint x: 279, endPoint y: 193, distance: 16.0
drag, startPoint x: 261, startPoint y: 198, endPoint x: 278, endPoint y: 199, distance: 16.8
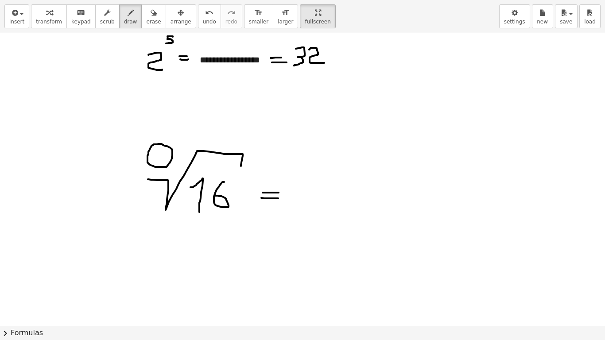
click at [203, 21] on span "undo" at bounding box center [209, 22] width 13 height 6
drag, startPoint x: 156, startPoint y: 152, endPoint x: 164, endPoint y: 164, distance: 14.4
drag, startPoint x: 317, startPoint y: 214, endPoint x: 338, endPoint y: 196, distance: 27.7
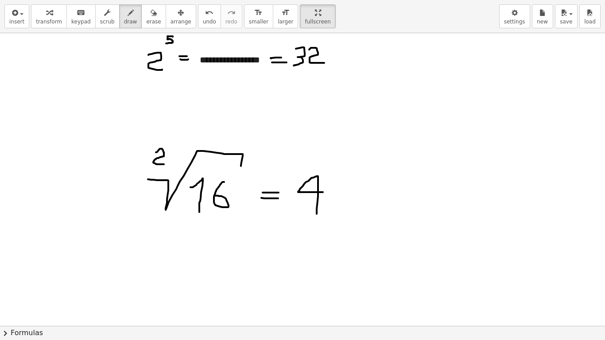
drag, startPoint x: 343, startPoint y: 198, endPoint x: 377, endPoint y: 201, distance: 33.4
drag, startPoint x: 434, startPoint y: 187, endPoint x: 442, endPoint y: 198, distance: 13.7
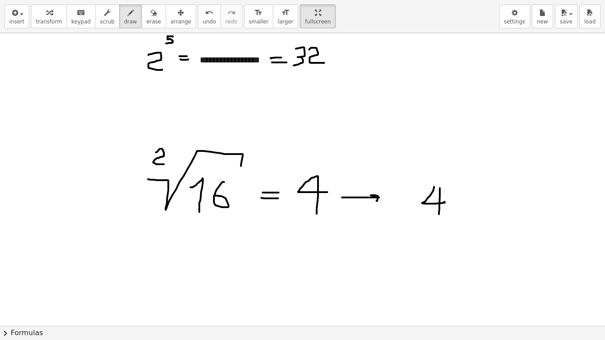
drag, startPoint x: 440, startPoint y: 188, endPoint x: 439, endPoint y: 218, distance: 30.1
click at [25, 23] on button "insert" at bounding box center [16, 16] width 25 height 24
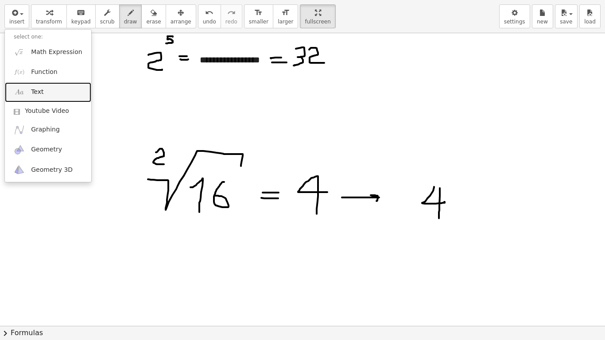
click at [43, 94] on link "Text" at bounding box center [48, 92] width 86 height 20
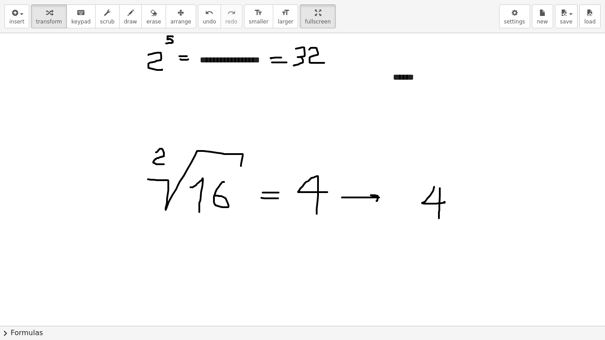
click at [171, 12] on div "button" at bounding box center [181, 12] width 21 height 11
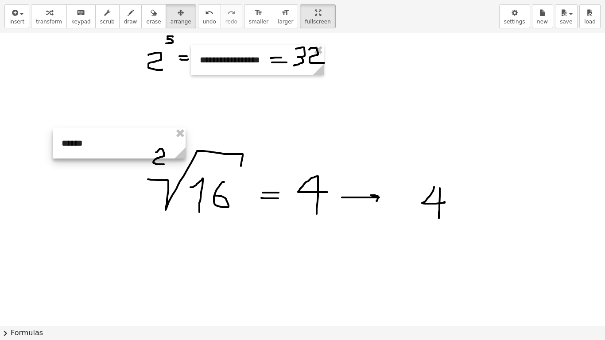
drag, startPoint x: 391, startPoint y: 78, endPoint x: 70, endPoint y: 152, distance: 329.3
click at [68, 152] on div at bounding box center [119, 143] width 133 height 31
drag, startPoint x: 184, startPoint y: 167, endPoint x: 99, endPoint y: 168, distance: 85.5
click at [99, 168] on icon at bounding box center [97, 164] width 11 height 11
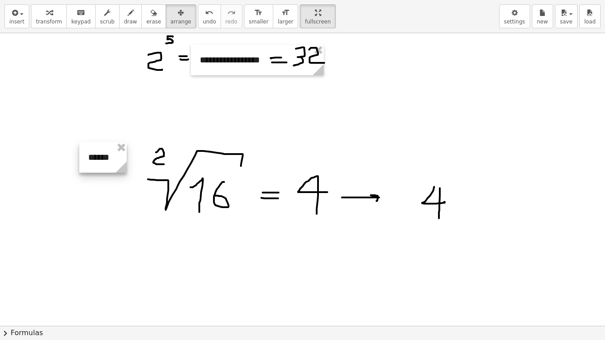
drag, startPoint x: 76, startPoint y: 164, endPoint x: 102, endPoint y: 168, distance: 26.3
click at [102, 168] on div at bounding box center [102, 157] width 47 height 31
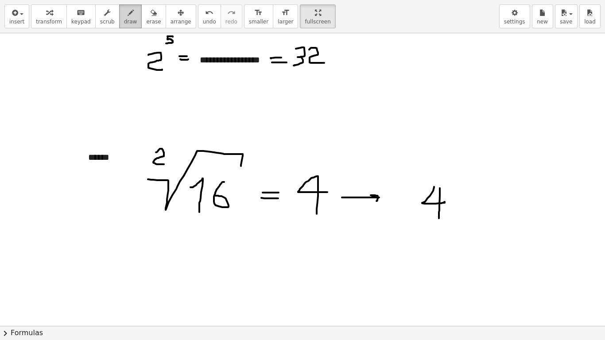
click at [125, 24] on span "draw" at bounding box center [130, 22] width 13 height 6
drag, startPoint x: 121, startPoint y: 160, endPoint x: 134, endPoint y: 158, distance: 13.0
drag, startPoint x: 138, startPoint y: 159, endPoint x: 144, endPoint y: 174, distance: 15.9
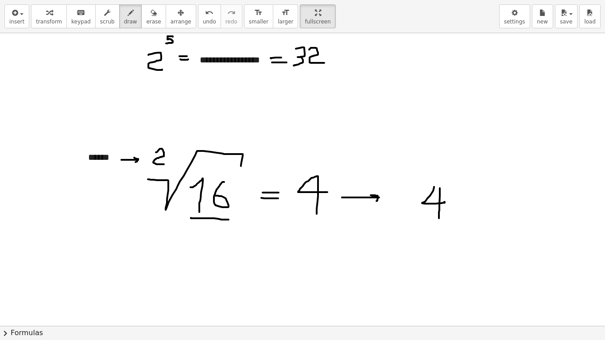
drag, startPoint x: 191, startPoint y: 218, endPoint x: 228, endPoint y: 220, distance: 37.3
drag, startPoint x: 212, startPoint y: 221, endPoint x: 203, endPoint y: 236, distance: 17.5
drag, startPoint x: 205, startPoint y: 242, endPoint x: 164, endPoint y: 163, distance: 89.4
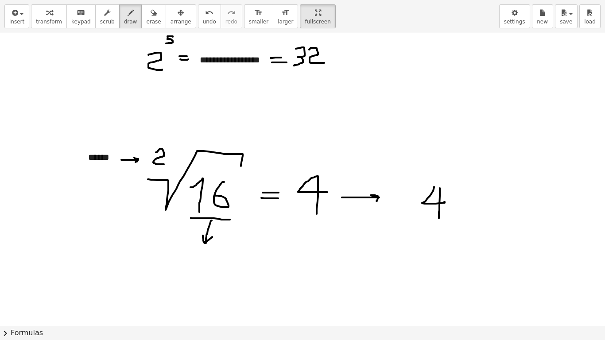
click at [20, 22] on span "insert" at bounding box center [16, 22] width 15 height 6
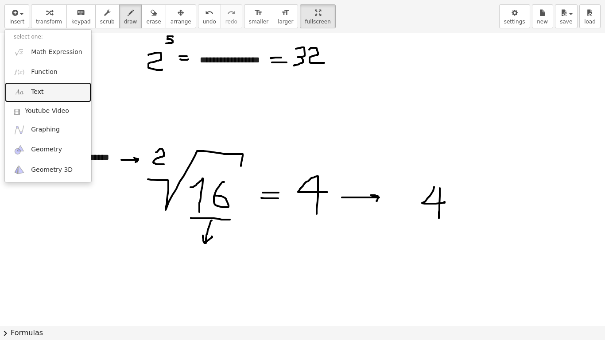
click at [57, 87] on link "Text" at bounding box center [48, 92] width 86 height 20
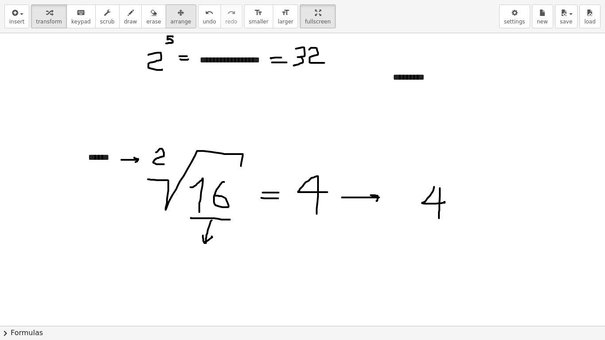
click at [171, 20] on span "arrange" at bounding box center [181, 22] width 21 height 6
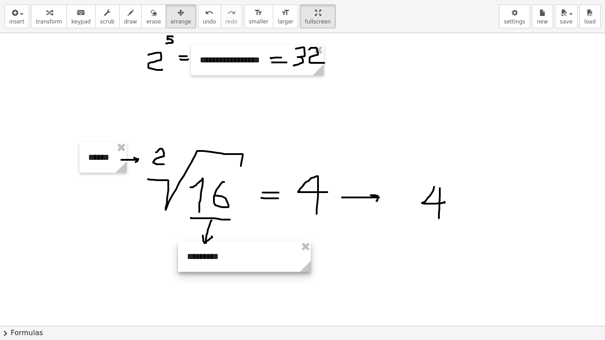
drag, startPoint x: 431, startPoint y: 70, endPoint x: 255, endPoint y: 258, distance: 257.4
click at [225, 249] on div at bounding box center [244, 257] width 133 height 31
drag, startPoint x: 302, startPoint y: 273, endPoint x: 231, endPoint y: 266, distance: 71.2
click at [232, 265] on circle at bounding box center [240, 268] width 16 height 16
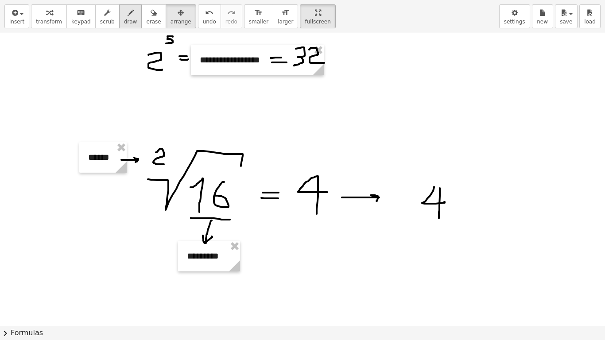
click at [128, 16] on icon "button" at bounding box center [131, 13] width 6 height 11
drag, startPoint x: 163, startPoint y: 214, endPoint x: 144, endPoint y: 224, distance: 21.2
drag, startPoint x: 140, startPoint y: 229, endPoint x: 145, endPoint y: 229, distance: 4.9
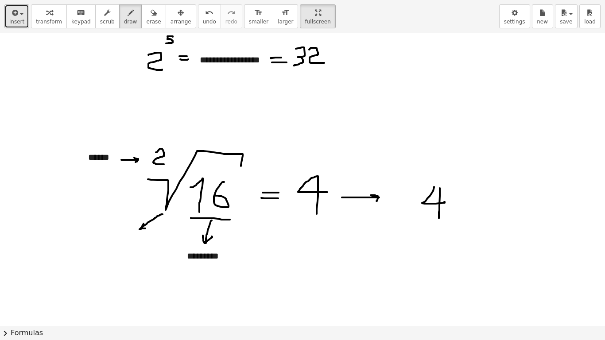
click at [25, 20] on button "insert" at bounding box center [16, 16] width 25 height 24
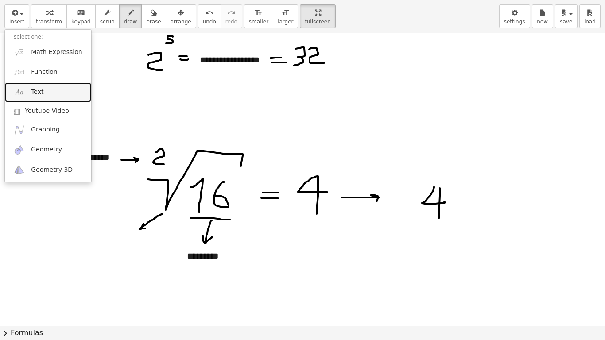
click at [48, 90] on link "Text" at bounding box center [48, 92] width 86 height 20
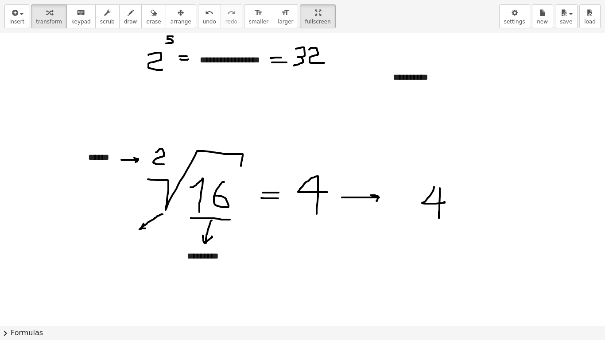
click at [173, 19] on span "arrange" at bounding box center [181, 22] width 21 height 6
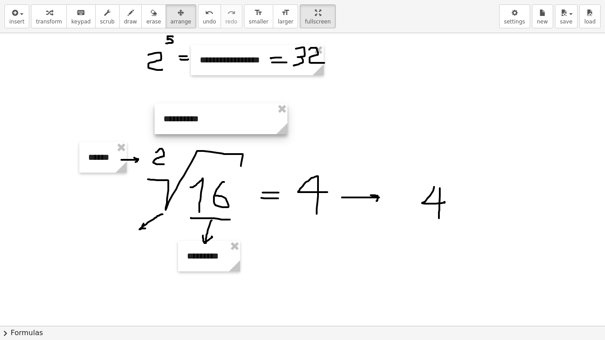
drag, startPoint x: 407, startPoint y: 77, endPoint x: 177, endPoint y: 119, distance: 233.3
click at [177, 119] on div at bounding box center [221, 119] width 133 height 31
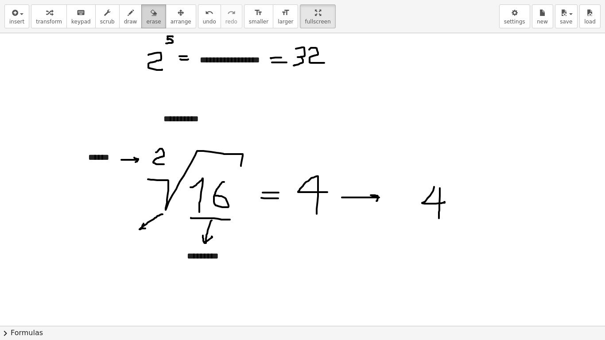
click at [141, 21] on button "erase" at bounding box center [153, 16] width 24 height 24
click at [127, 21] on button "draw" at bounding box center [130, 16] width 23 height 24
drag, startPoint x: 386, startPoint y: 106, endPoint x: 413, endPoint y: 93, distance: 30.9
click at [203, 23] on span "undo" at bounding box center [209, 22] width 13 height 6
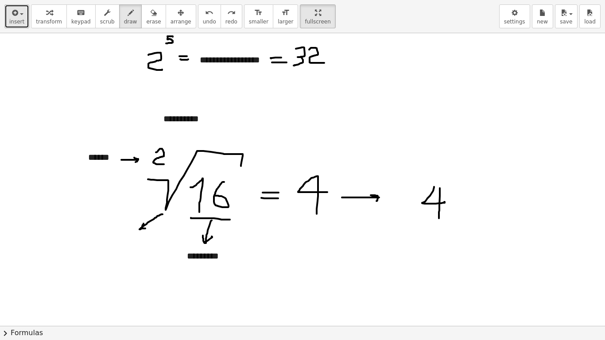
click at [23, 22] on button "insert" at bounding box center [16, 16] width 25 height 24
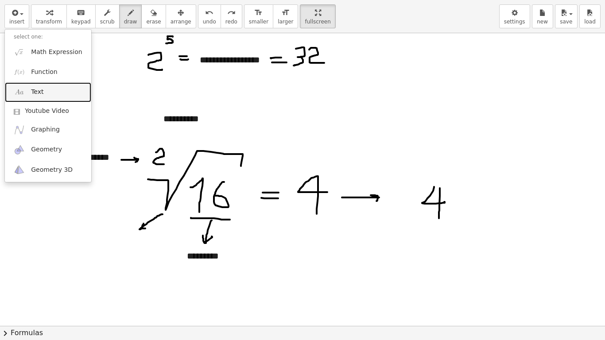
click at [41, 94] on span "Text" at bounding box center [37, 92] width 12 height 9
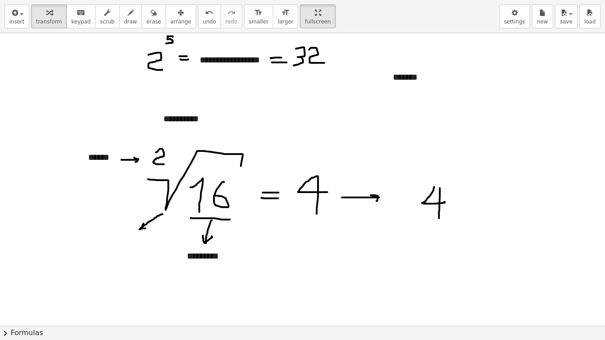
click at [174, 15] on div "button" at bounding box center [181, 12] width 21 height 11
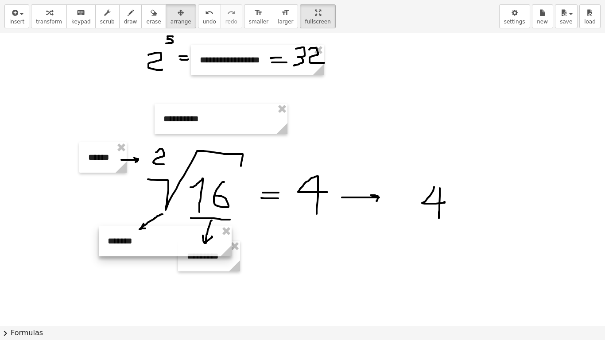
drag, startPoint x: 398, startPoint y: 78, endPoint x: 186, endPoint y: 240, distance: 265.9
click at [116, 242] on div at bounding box center [165, 241] width 133 height 31
drag, startPoint x: 233, startPoint y: 253, endPoint x: 152, endPoint y: 251, distance: 81.6
click at [152, 251] on icon at bounding box center [149, 250] width 11 height 11
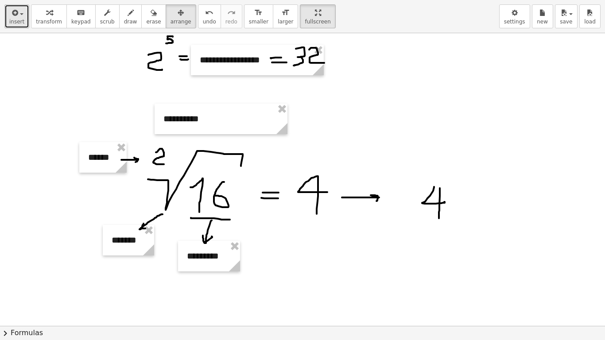
click at [27, 23] on button "insert" at bounding box center [16, 16] width 25 height 24
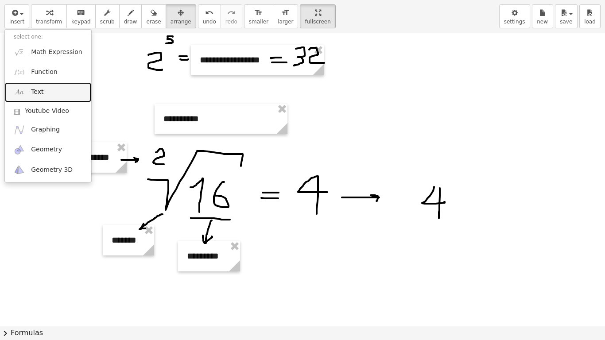
click at [47, 90] on link "Text" at bounding box center [48, 92] width 86 height 20
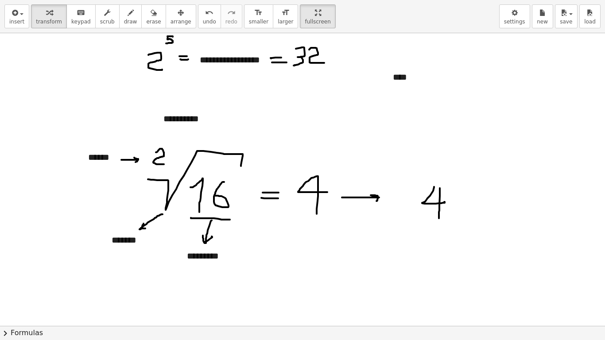
click at [172, 19] on span "arrange" at bounding box center [181, 22] width 21 height 6
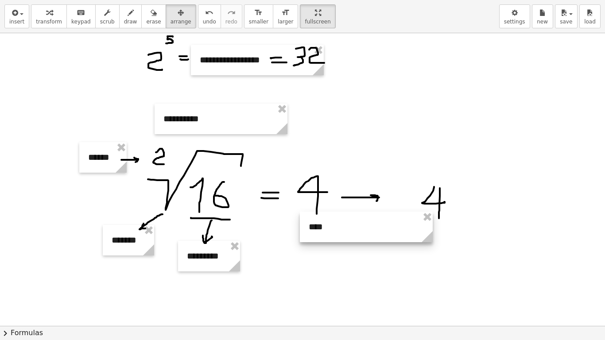
drag, startPoint x: 396, startPoint y: 128, endPoint x: 320, endPoint y: 225, distance: 123.5
click at [320, 225] on div at bounding box center [366, 227] width 133 height 31
drag, startPoint x: 426, startPoint y: 242, endPoint x: 329, endPoint y: 233, distance: 97.5
click at [329, 233] on g at bounding box center [332, 239] width 16 height 16
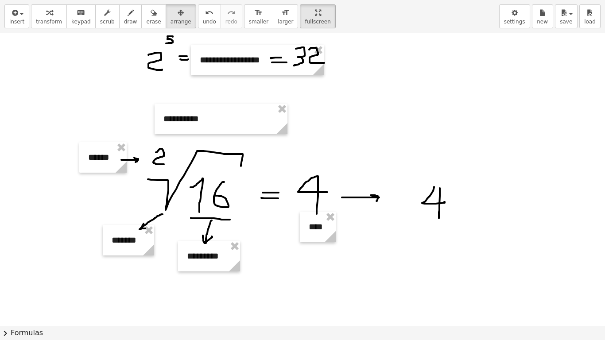
scroll to position [1461, 0]
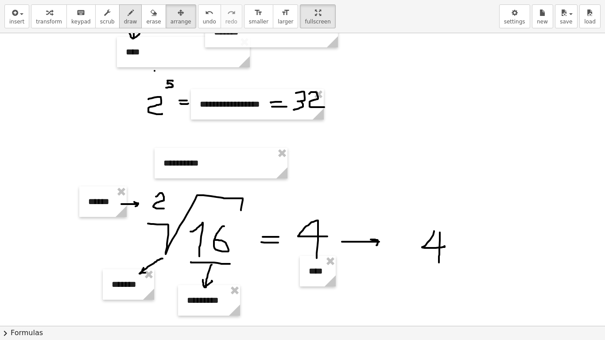
click at [126, 28] on button "draw" at bounding box center [130, 16] width 23 height 24
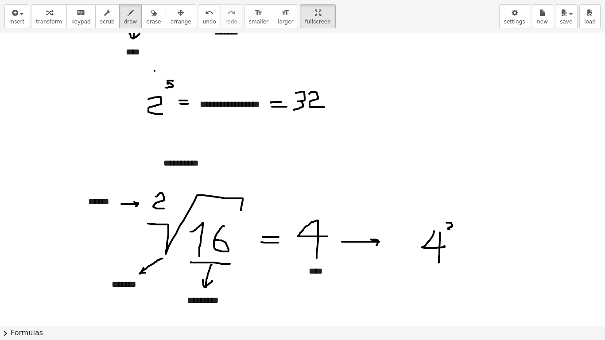
drag, startPoint x: 447, startPoint y: 223, endPoint x: 450, endPoint y: 230, distance: 7.3
click at [205, 17] on icon "undo" at bounding box center [209, 13] width 8 height 11
drag, startPoint x: 446, startPoint y: 222, endPoint x: 456, endPoint y: 235, distance: 16.8
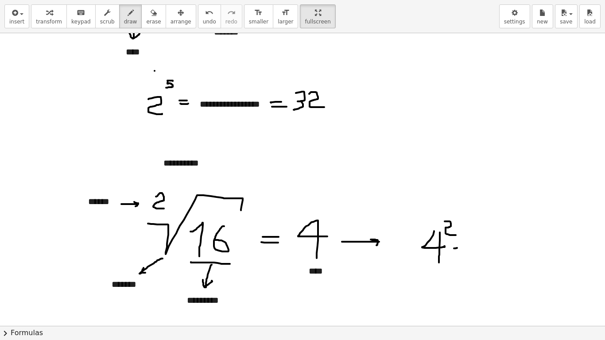
drag, startPoint x: 457, startPoint y: 248, endPoint x: 462, endPoint y: 247, distance: 5.0
click at [203, 19] on span "undo" at bounding box center [209, 22] width 13 height 6
drag, startPoint x: 456, startPoint y: 253, endPoint x: 463, endPoint y: 253, distance: 6.6
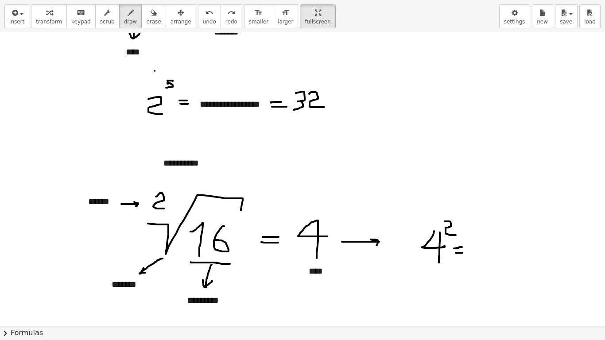
drag, startPoint x: 483, startPoint y: 242, endPoint x: 489, endPoint y: 251, distance: 10.7
drag, startPoint x: 487, startPoint y: 243, endPoint x: 489, endPoint y: 265, distance: 22.2
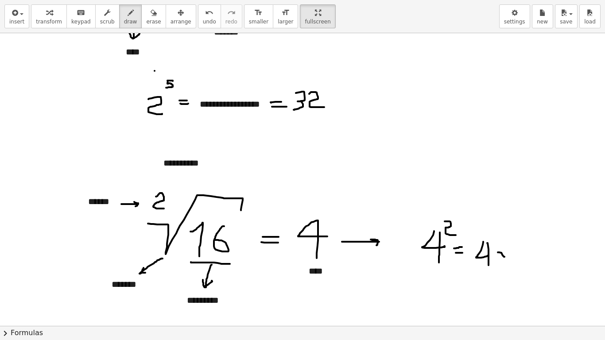
drag, startPoint x: 506, startPoint y: 251, endPoint x: 501, endPoint y: 260, distance: 10.1
drag, startPoint x: 518, startPoint y: 244, endPoint x: 523, endPoint y: 254, distance: 11.1
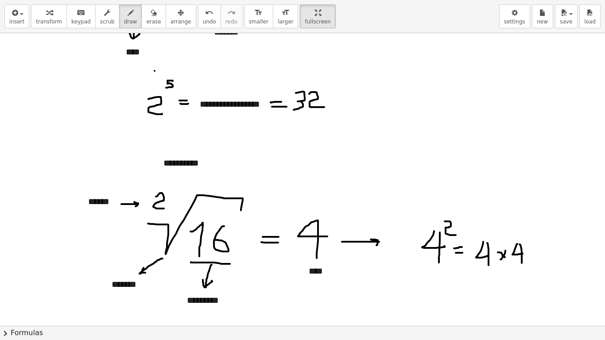
drag, startPoint x: 520, startPoint y: 245, endPoint x: 522, endPoint y: 263, distance: 18.7
drag, startPoint x: 533, startPoint y: 256, endPoint x: 538, endPoint y: 256, distance: 5.8
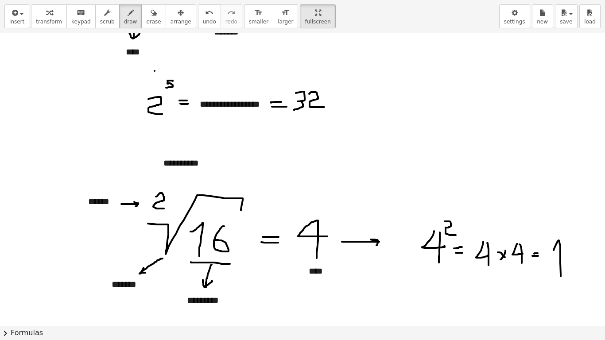
drag, startPoint x: 554, startPoint y: 250, endPoint x: 565, endPoint y: 252, distance: 11.2
drag, startPoint x: 580, startPoint y: 244, endPoint x: 568, endPoint y: 263, distance: 22.1
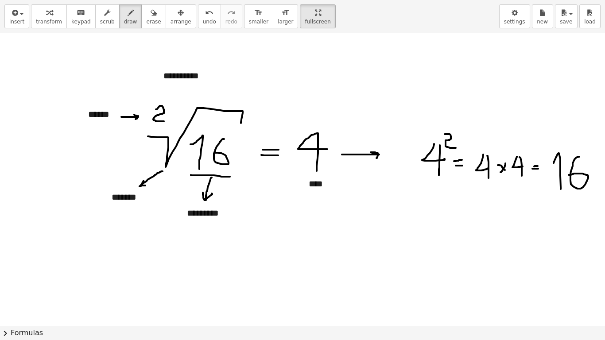
scroll to position [1594, 0]
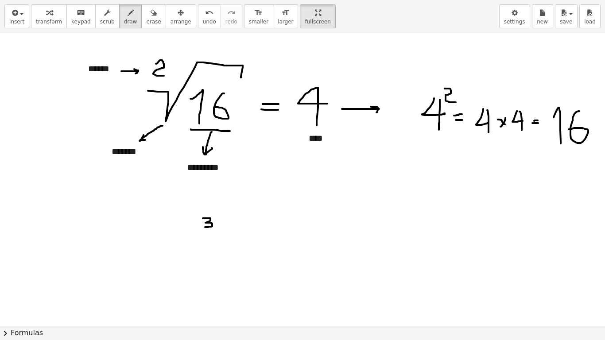
drag, startPoint x: 203, startPoint y: 218, endPoint x: 205, endPoint y: 227, distance: 8.6
drag, startPoint x: 206, startPoint y: 236, endPoint x: 299, endPoint y: 199, distance: 100.6
drag, startPoint x: 242, startPoint y: 223, endPoint x: 256, endPoint y: 245, distance: 26.2
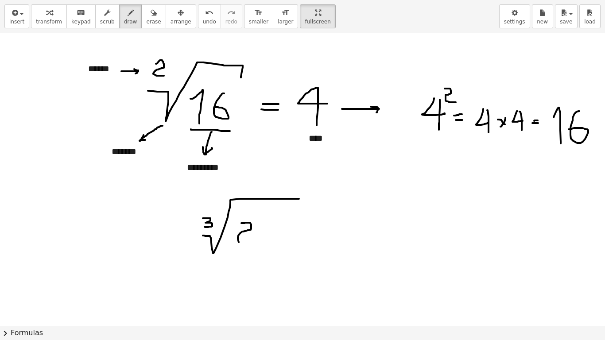
drag, startPoint x: 262, startPoint y: 224, endPoint x: 273, endPoint y: 240, distance: 19.4
drag, startPoint x: 269, startPoint y: 234, endPoint x: 285, endPoint y: 233, distance: 16.0
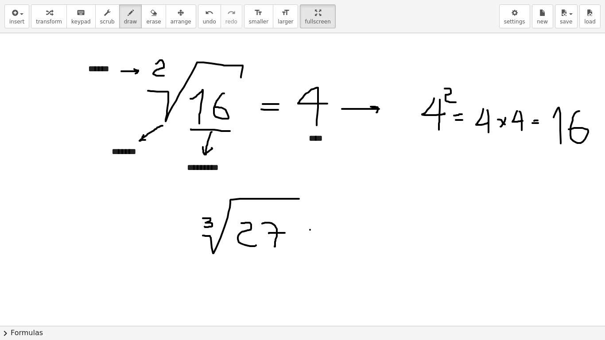
drag, startPoint x: 310, startPoint y: 230, endPoint x: 321, endPoint y: 230, distance: 11.1
drag, startPoint x: 335, startPoint y: 220, endPoint x: 333, endPoint y: 239, distance: 19.1
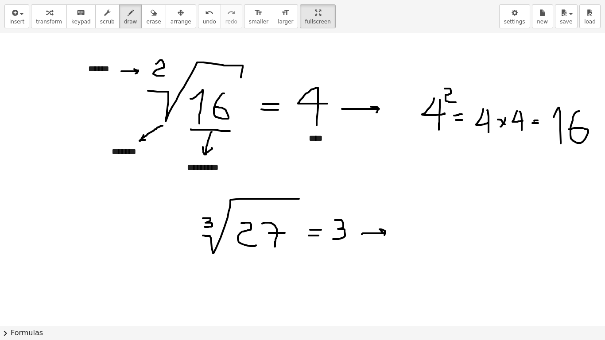
drag, startPoint x: 366, startPoint y: 234, endPoint x: 382, endPoint y: 239, distance: 16.4
drag, startPoint x: 411, startPoint y: 230, endPoint x: 410, endPoint y: 246, distance: 15.1
drag, startPoint x: 424, startPoint y: 218, endPoint x: 424, endPoint y: 228, distance: 10.2
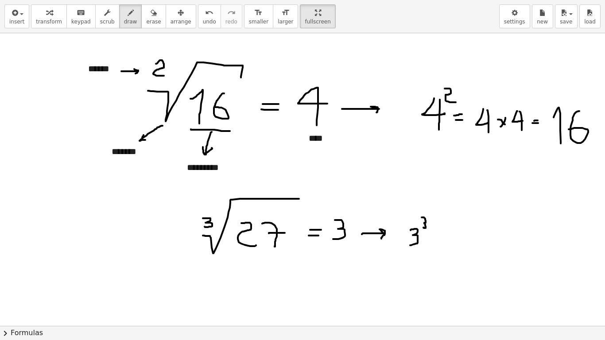
click at [203, 17] on div "undo" at bounding box center [209, 12] width 13 height 11
drag, startPoint x: 426, startPoint y: 216, endPoint x: 425, endPoint y: 228, distance: 11.5
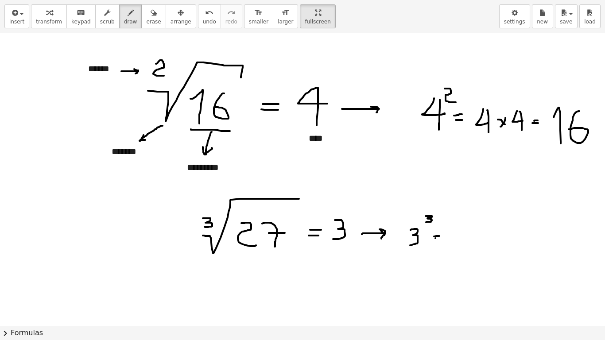
drag, startPoint x: 436, startPoint y: 238, endPoint x: 442, endPoint y: 238, distance: 6.3
drag, startPoint x: 452, startPoint y: 231, endPoint x: 450, endPoint y: 245, distance: 13.8
drag, startPoint x: 467, startPoint y: 238, endPoint x: 472, endPoint y: 238, distance: 5.0
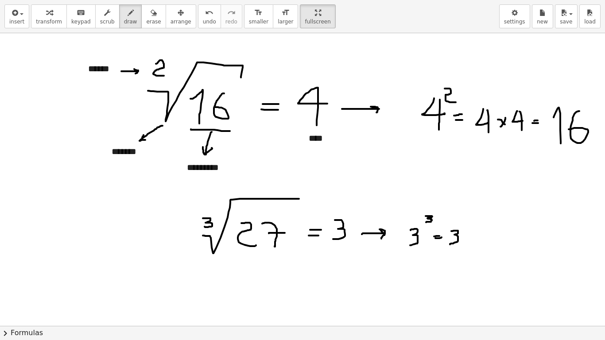
drag, startPoint x: 476, startPoint y: 233, endPoint x: 476, endPoint y: 246, distance: 12.9
drag, startPoint x: 497, startPoint y: 233, endPoint x: 496, endPoint y: 246, distance: 12.5
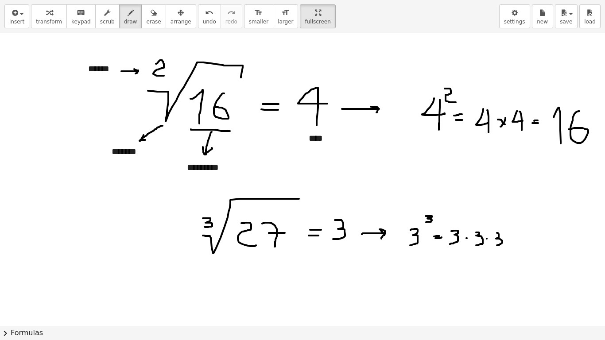
drag, startPoint x: 516, startPoint y: 236, endPoint x: 526, endPoint y: 236, distance: 9.3
drag, startPoint x: 518, startPoint y: 240, endPoint x: 529, endPoint y: 240, distance: 11.1
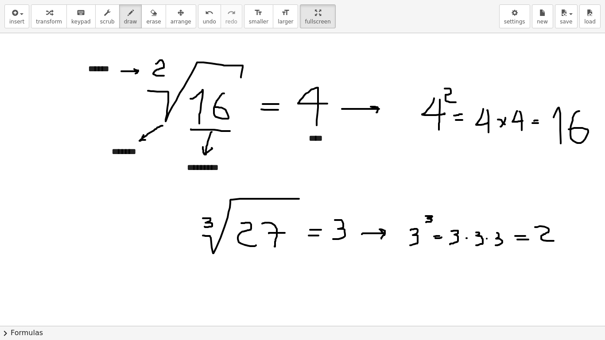
drag, startPoint x: 535, startPoint y: 227, endPoint x: 555, endPoint y: 241, distance: 24.2
drag, startPoint x: 558, startPoint y: 227, endPoint x: 566, endPoint y: 242, distance: 17.4
drag, startPoint x: 560, startPoint y: 234, endPoint x: 568, endPoint y: 234, distance: 8.4
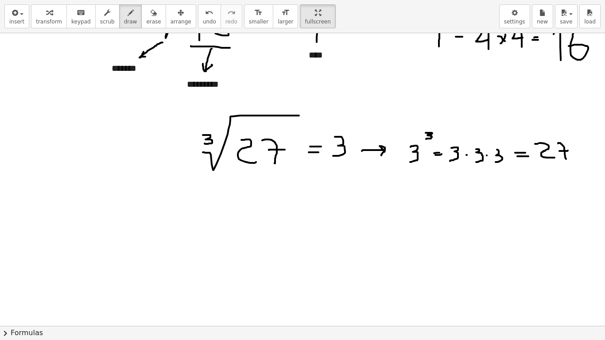
scroll to position [1683, 0]
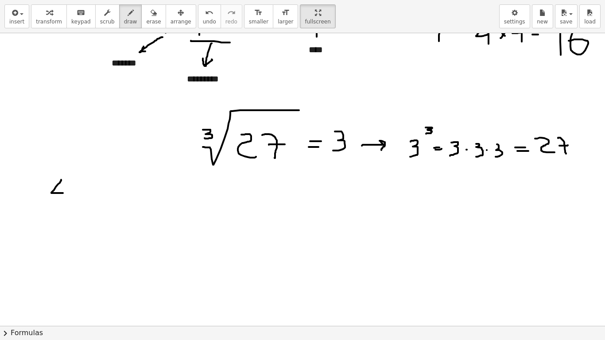
drag, startPoint x: 61, startPoint y: 180, endPoint x: 67, endPoint y: 192, distance: 13.7
drag, startPoint x: 62, startPoint y: 197, endPoint x: 54, endPoint y: 203, distance: 10.0
drag, startPoint x: 50, startPoint y: 204, endPoint x: 95, endPoint y: 213, distance: 45.5
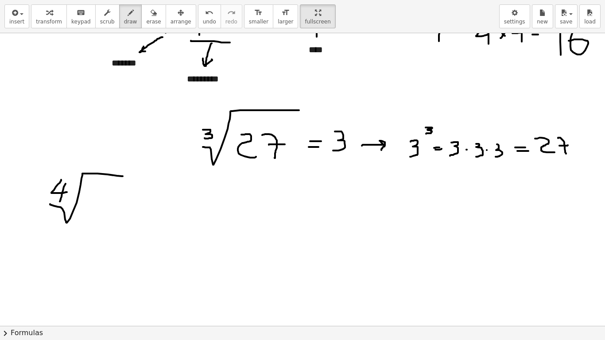
drag, startPoint x: 65, startPoint y: 261, endPoint x: 63, endPoint y: 269, distance: 8.7
drag, startPoint x: 64, startPoint y: 274, endPoint x: 144, endPoint y: 254, distance: 82.7
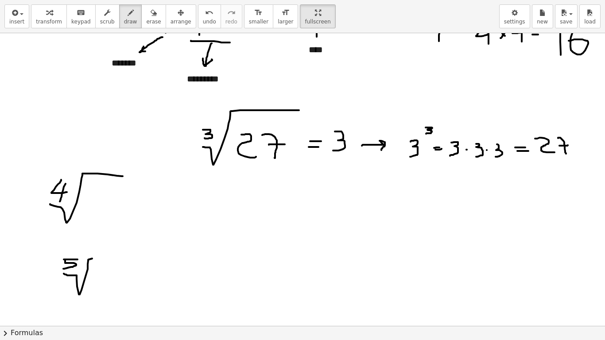
click at [205, 13] on icon "undo" at bounding box center [209, 13] width 8 height 11
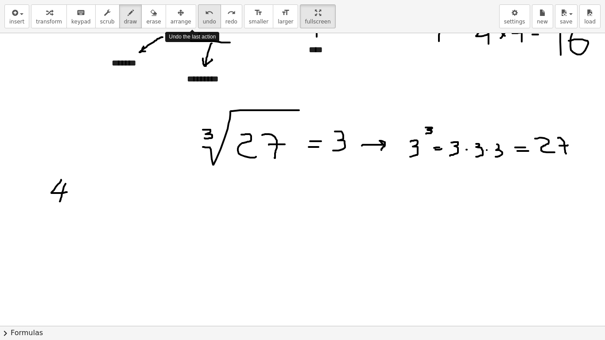
click at [205, 13] on icon "undo" at bounding box center [209, 13] width 8 height 11
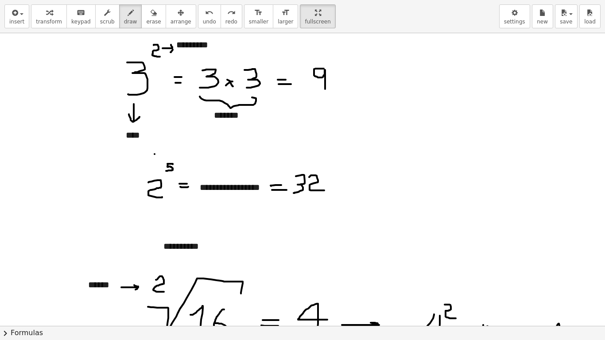
scroll to position [1328, 0]
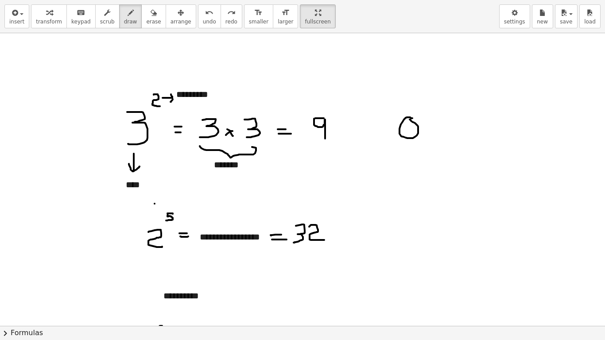
drag, startPoint x: 422, startPoint y: 109, endPoint x: 428, endPoint y: 113, distance: 7.3
drag, startPoint x: 443, startPoint y: 132, endPoint x: 452, endPoint y: 132, distance: 9.3
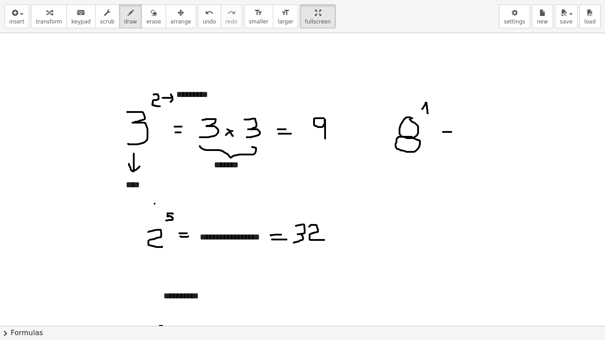
drag, startPoint x: 444, startPoint y: 139, endPoint x: 452, endPoint y: 137, distance: 8.1
drag, startPoint x: 494, startPoint y: 120, endPoint x: 490, endPoint y: 123, distance: 4.7
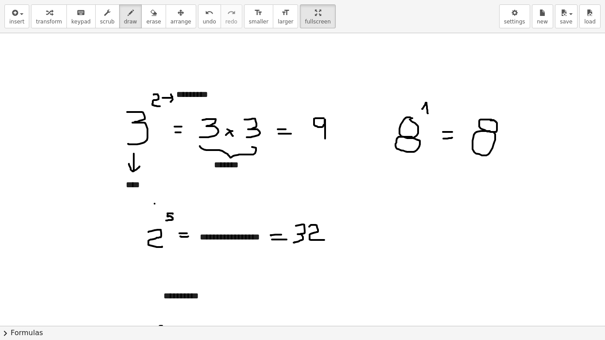
drag, startPoint x: 408, startPoint y: 193, endPoint x: 408, endPoint y: 219, distance: 25.7
drag, startPoint x: 426, startPoint y: 194, endPoint x: 430, endPoint y: 222, distance: 28.7
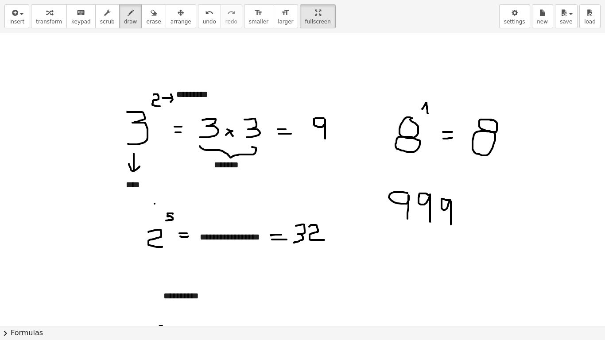
drag, startPoint x: 448, startPoint y: 200, endPoint x: 451, endPoint y: 226, distance: 25.4
drag, startPoint x: 460, startPoint y: 187, endPoint x: 462, endPoint y: 193, distance: 6.5
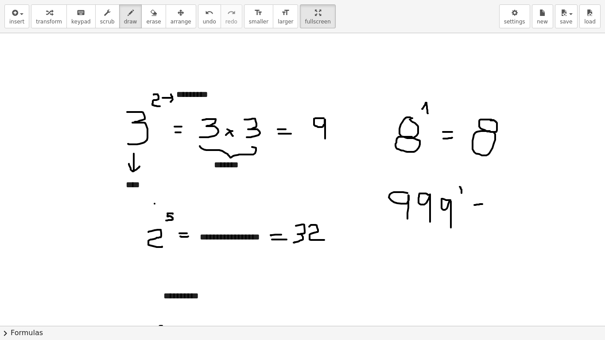
drag, startPoint x: 476, startPoint y: 210, endPoint x: 487, endPoint y: 209, distance: 10.7
drag, startPoint x: 505, startPoint y: 196, endPoint x: 510, endPoint y: 203, distance: 8.5
drag, startPoint x: 522, startPoint y: 200, endPoint x: 526, endPoint y: 216, distance: 16.6
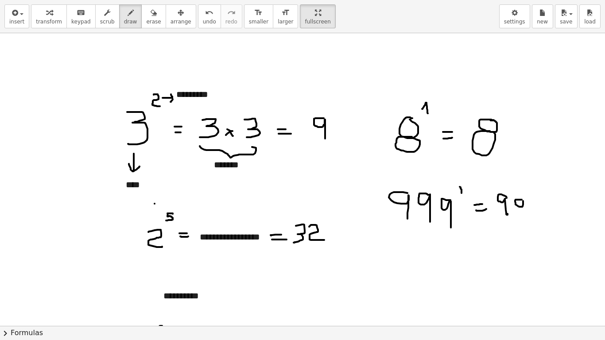
drag, startPoint x: 541, startPoint y: 201, endPoint x: 540, endPoint y: 224, distance: 23.1
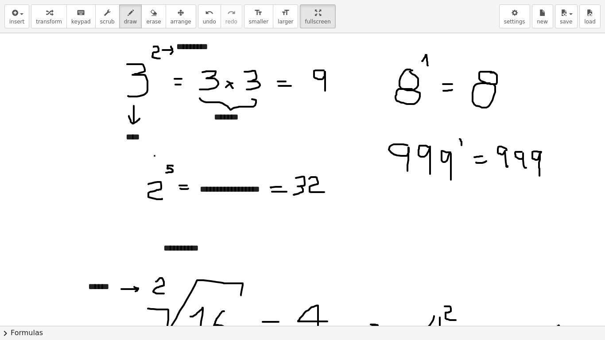
scroll to position [1417, 0]
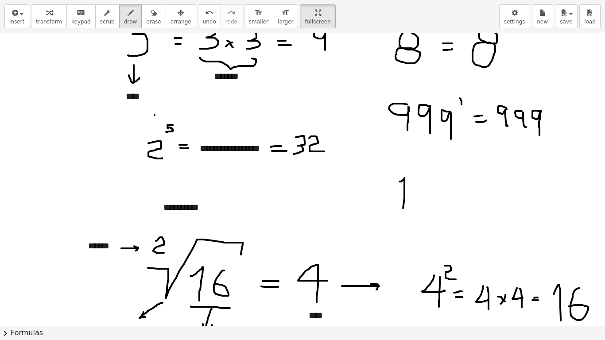
drag, startPoint x: 400, startPoint y: 182, endPoint x: 414, endPoint y: 195, distance: 19.1
drag, startPoint x: 416, startPoint y: 183, endPoint x: 428, endPoint y: 210, distance: 29.3
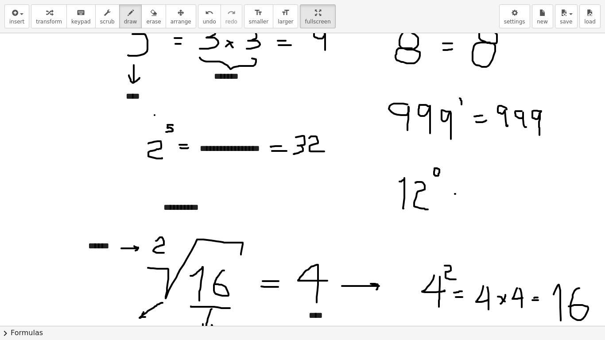
drag, startPoint x: 455, startPoint y: 194, endPoint x: 463, endPoint y: 194, distance: 8.0
drag, startPoint x: 454, startPoint y: 199, endPoint x: 462, endPoint y: 199, distance: 8.0
drag, startPoint x: 479, startPoint y: 191, endPoint x: 490, endPoint y: 212, distance: 23.2
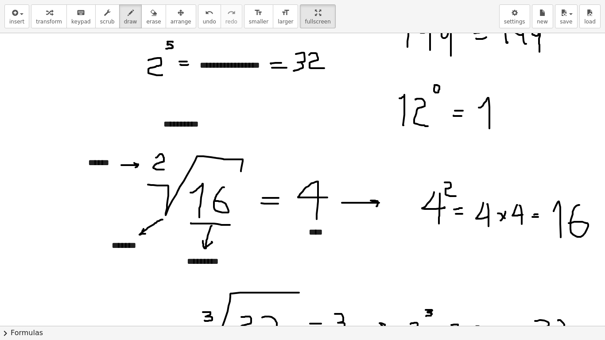
scroll to position [1505, 0]
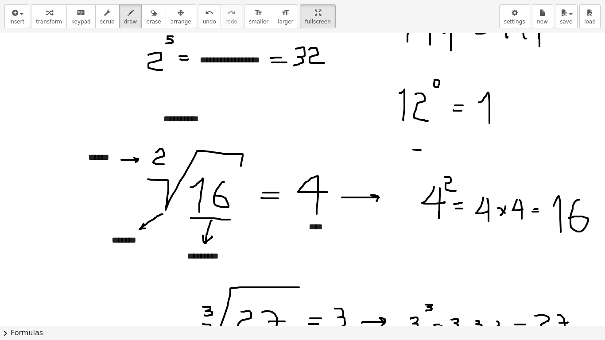
drag, startPoint x: 413, startPoint y: 150, endPoint x: 425, endPoint y: 150, distance: 12.0
drag, startPoint x: 433, startPoint y: 144, endPoint x: 433, endPoint y: 156, distance: 12.9
drag, startPoint x: 430, startPoint y: 151, endPoint x: 441, endPoint y: 148, distance: 11.0
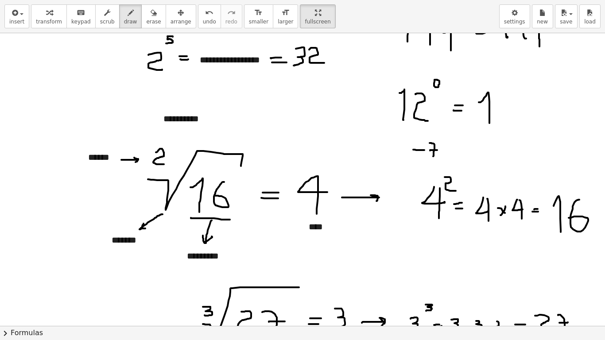
drag, startPoint x: 469, startPoint y: 148, endPoint x: 474, endPoint y: 158, distance: 11.3
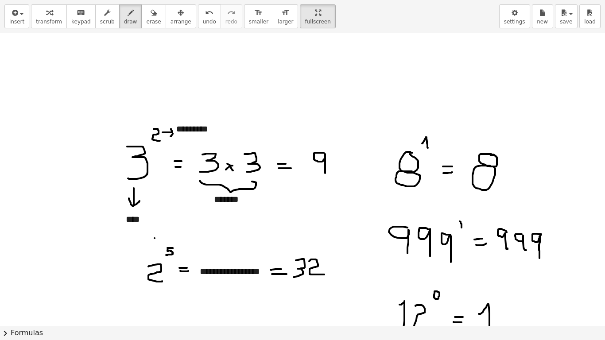
scroll to position [1284, 0]
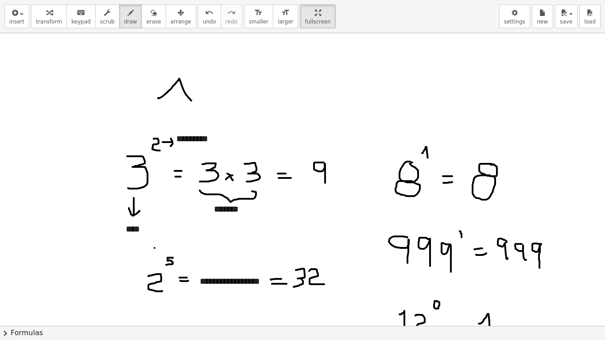
drag, startPoint x: 158, startPoint y: 98, endPoint x: 191, endPoint y: 101, distance: 33.3
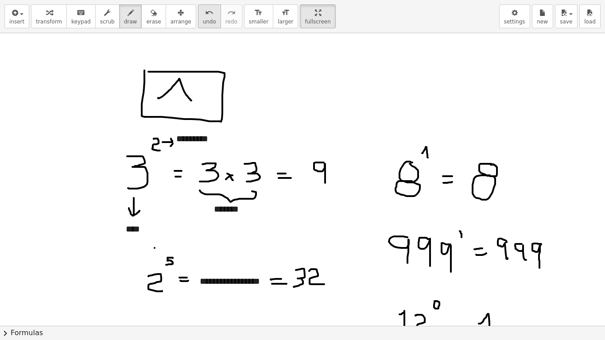
click at [198, 20] on button "undo undo" at bounding box center [209, 16] width 23 height 24
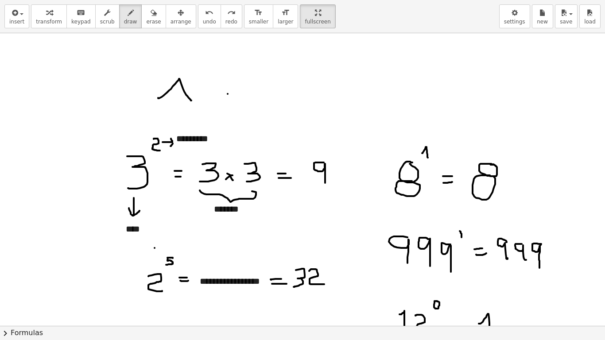
drag, startPoint x: 251, startPoint y: 79, endPoint x: 273, endPoint y: 99, distance: 30.1
drag, startPoint x: 270, startPoint y: 79, endPoint x: 253, endPoint y: 100, distance: 26.9
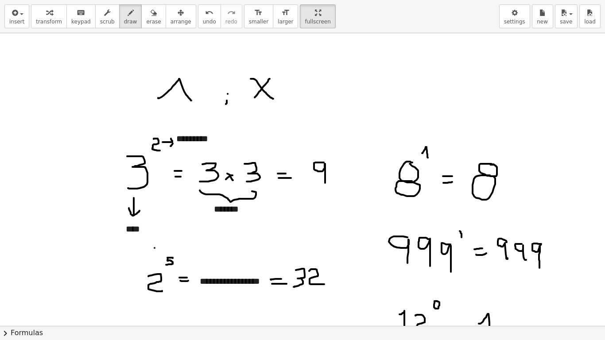
drag, startPoint x: 273, startPoint y: 69, endPoint x: 278, endPoint y: 73, distance: 6.3
drag, startPoint x: 281, startPoint y: 67, endPoint x: 277, endPoint y: 78, distance: 12.1
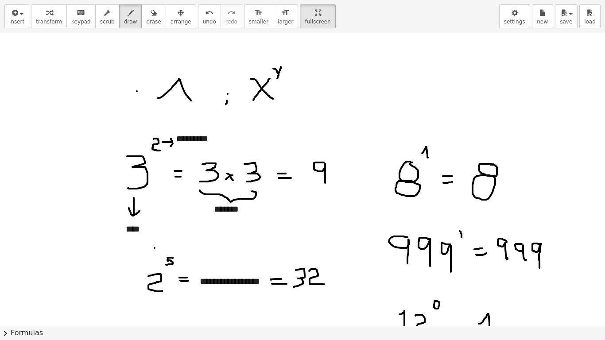
drag, startPoint x: 136, startPoint y: 97, endPoint x: 125, endPoint y: 101, distance: 11.5
drag, startPoint x: 76, startPoint y: 74, endPoint x: 100, endPoint y: 97, distance: 32.9
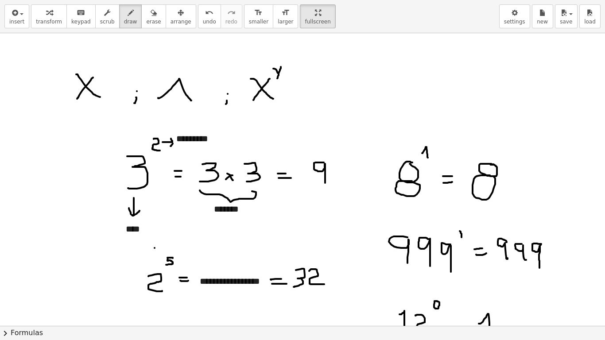
drag, startPoint x: 93, startPoint y: 78, endPoint x: 77, endPoint y: 99, distance: 26.0
drag, startPoint x: 98, startPoint y: 70, endPoint x: 102, endPoint y: 75, distance: 7.3
drag, startPoint x: 66, startPoint y: 125, endPoint x: 82, endPoint y: 145, distance: 25.8
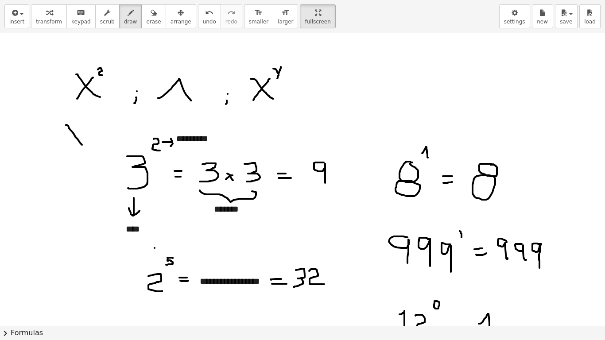
drag, startPoint x: 82, startPoint y: 124, endPoint x: 62, endPoint y: 143, distance: 28.5
drag, startPoint x: 89, startPoint y: 116, endPoint x: 98, endPoint y: 136, distance: 22.2
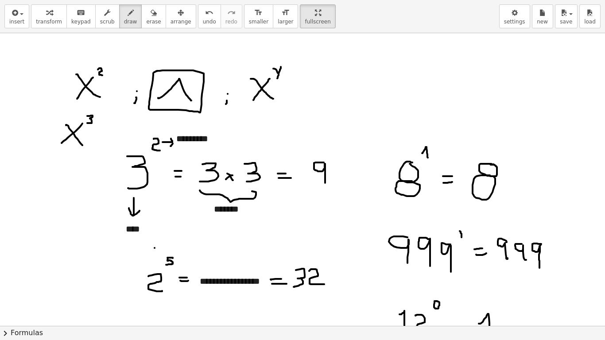
drag, startPoint x: 46, startPoint y: 87, endPoint x: 63, endPoint y: 88, distance: 17.3
drag, startPoint x: 33, startPoint y: 136, endPoint x: 46, endPoint y: 134, distance: 13.0
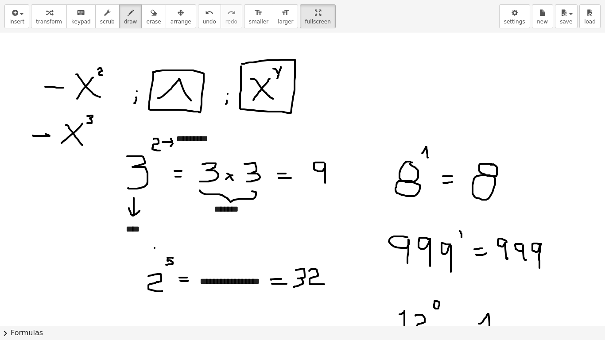
drag, startPoint x: 62, startPoint y: 89, endPoint x: 58, endPoint y: 95, distance: 7.3
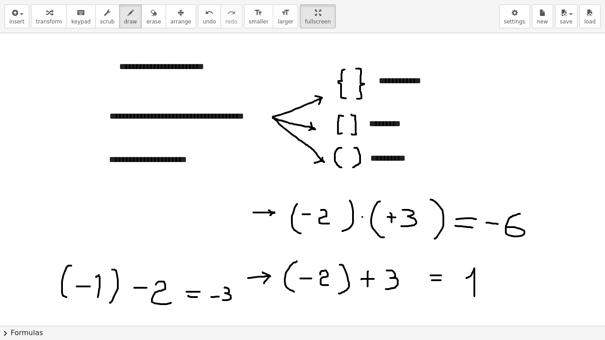
scroll to position [575, 0]
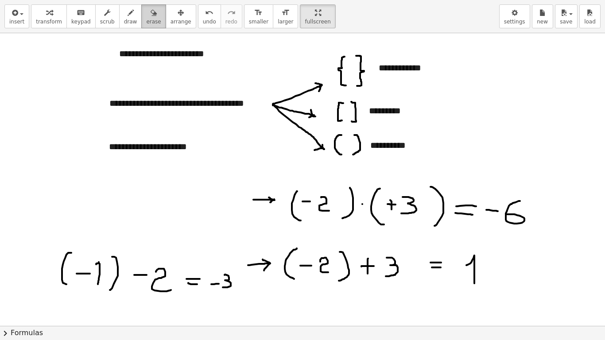
click at [147, 16] on div "button" at bounding box center [153, 12] width 15 height 11
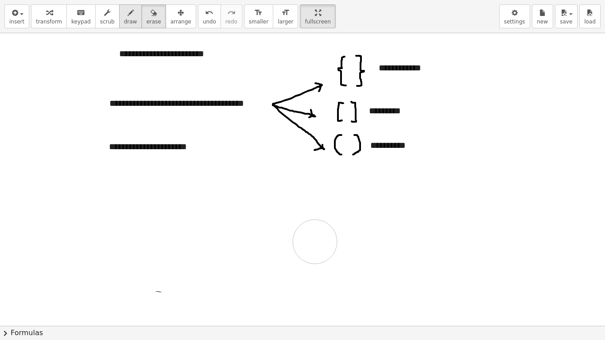
drag, startPoint x: 259, startPoint y: 199, endPoint x: 125, endPoint y: 24, distance: 219.9
click at [19, 23] on span "insert" at bounding box center [16, 22] width 15 height 6
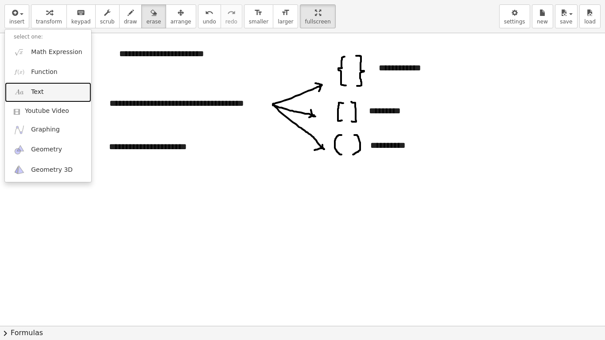
click at [52, 96] on link "Text" at bounding box center [48, 92] width 86 height 20
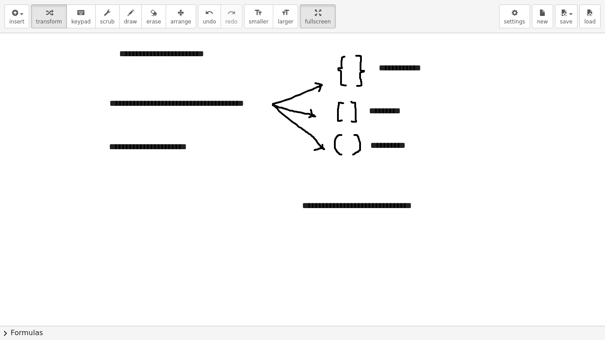
click at [179, 21] on button "arrange" at bounding box center [181, 16] width 31 height 24
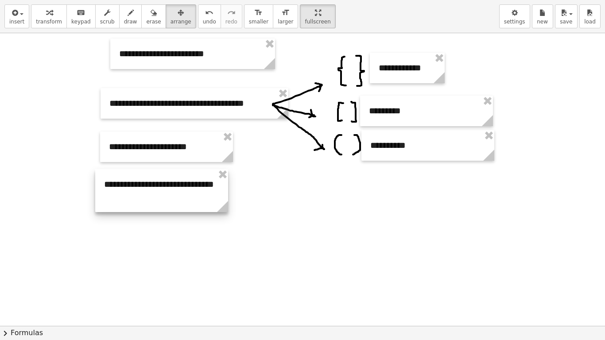
drag, startPoint x: 385, startPoint y: 219, endPoint x: 211, endPoint y: 211, distance: 173.9
click at [187, 199] on div at bounding box center [161, 190] width 133 height 43
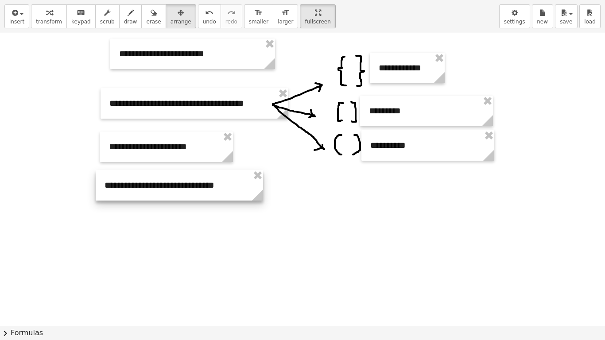
drag, startPoint x: 233, startPoint y: 213, endPoint x: 260, endPoint y: 210, distance: 27.2
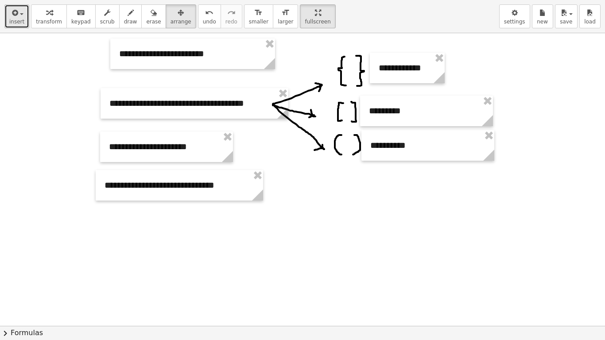
click at [23, 23] on button "insert" at bounding box center [16, 16] width 25 height 24
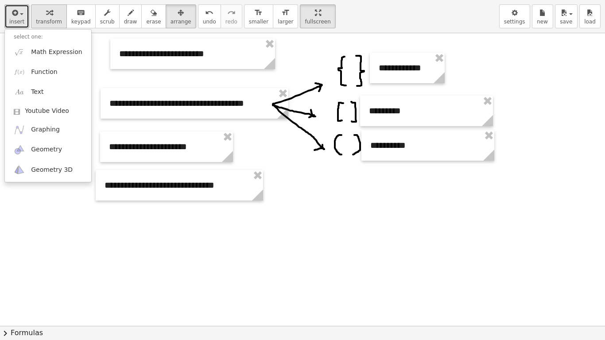
click at [47, 19] on span "transform" at bounding box center [49, 22] width 26 height 6
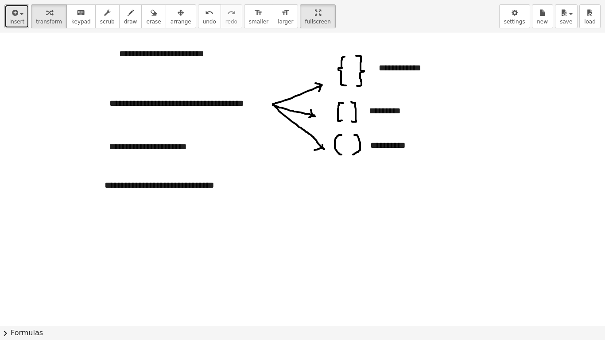
click at [22, 19] on span "insert" at bounding box center [16, 22] width 15 height 6
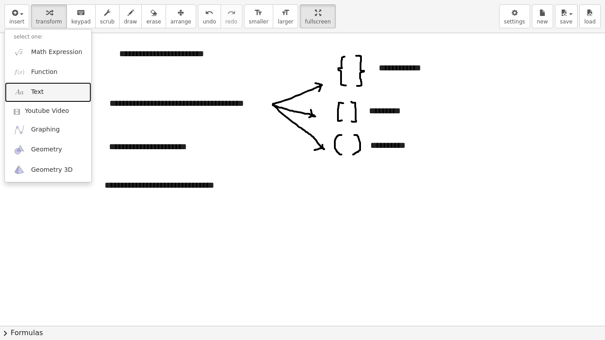
click at [41, 86] on link "Text" at bounding box center [48, 92] width 86 height 20
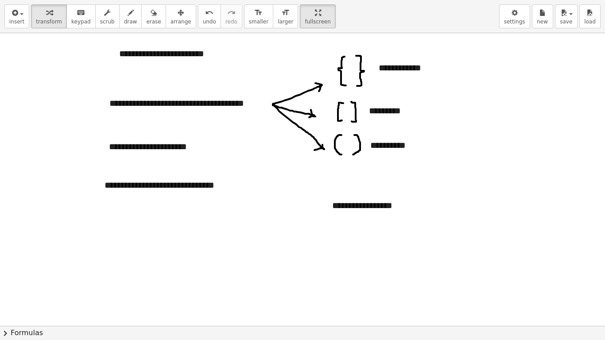
click at [172, 21] on span "arrange" at bounding box center [181, 22] width 21 height 6
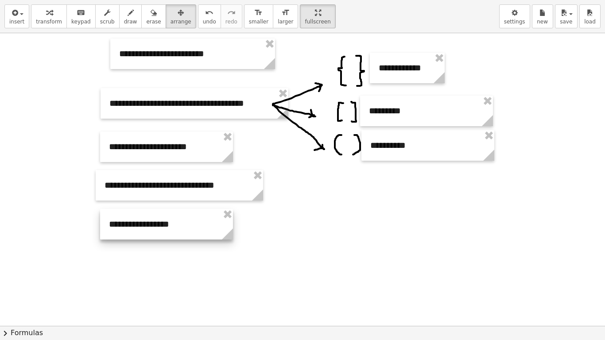
drag, startPoint x: 366, startPoint y: 203, endPoint x: 143, endPoint y: 222, distance: 224.6
click at [143, 222] on div at bounding box center [166, 224] width 133 height 31
drag, startPoint x: 165, startPoint y: 227, endPoint x: 172, endPoint y: 229, distance: 7.0
click at [163, 226] on div at bounding box center [163, 223] width 133 height 31
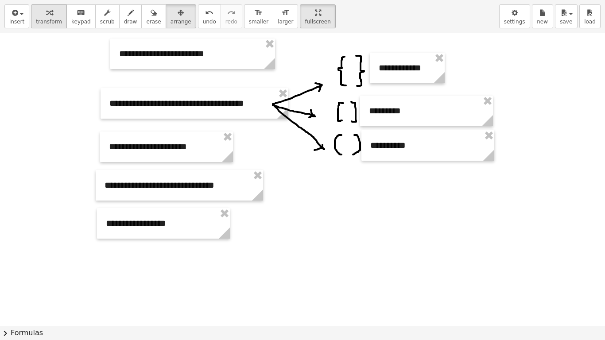
click at [51, 13] on div "button" at bounding box center [49, 12] width 26 height 11
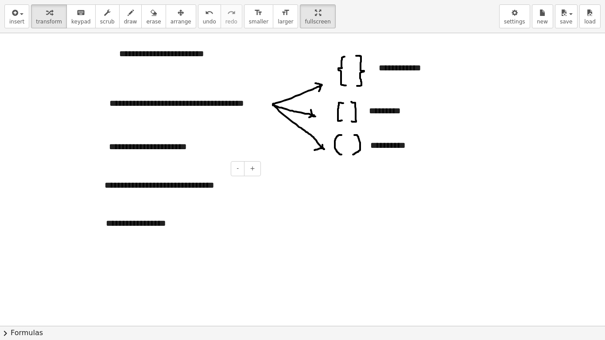
click at [114, 188] on div "**********" at bounding box center [180, 185] width 168 height 31
click at [178, 16] on icon "button" at bounding box center [181, 13] width 6 height 11
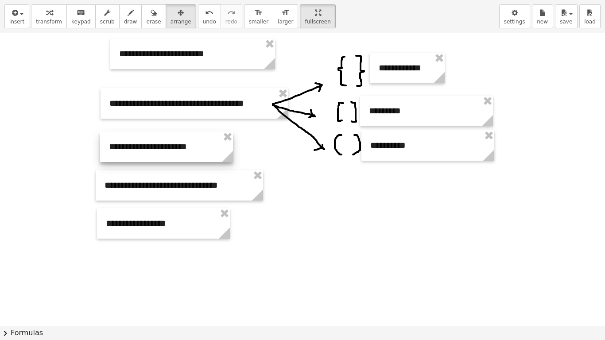
click at [143, 155] on div at bounding box center [166, 147] width 133 height 31
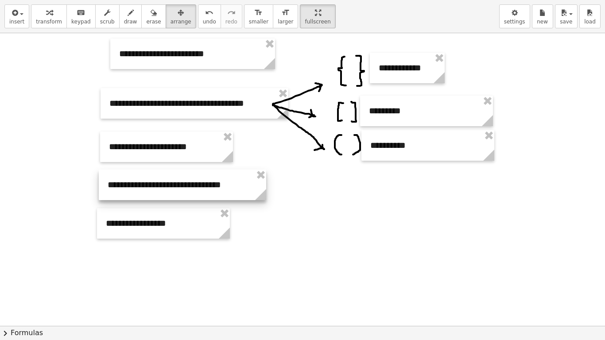
click at [144, 189] on div at bounding box center [183, 185] width 168 height 31
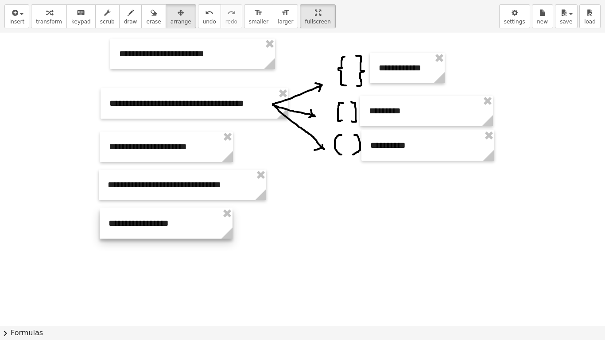
click at [145, 226] on div at bounding box center [166, 223] width 133 height 31
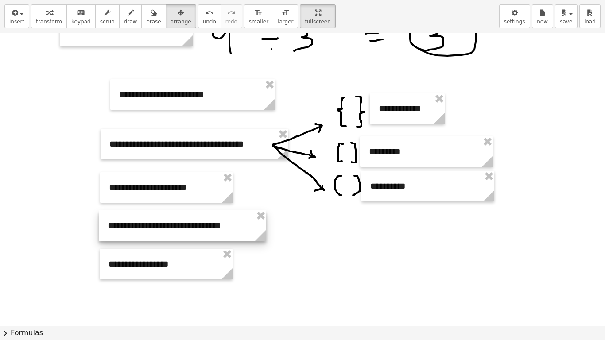
scroll to position [530, 0]
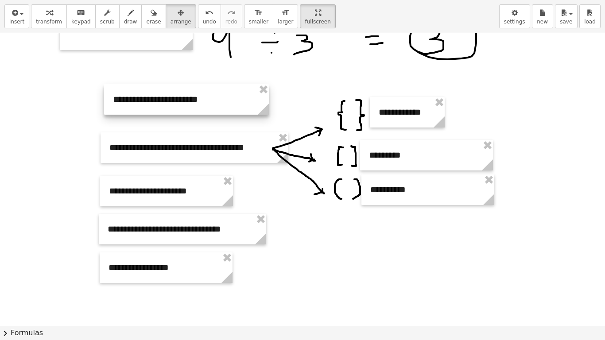
drag, startPoint x: 179, startPoint y: 101, endPoint x: 172, endPoint y: 103, distance: 7.7
click at [172, 103] on div at bounding box center [186, 99] width 165 height 31
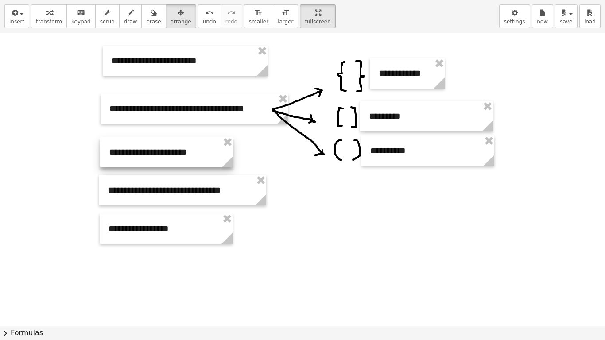
scroll to position [575, 0]
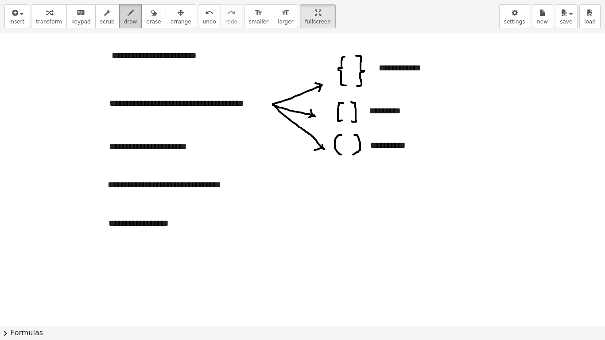
click at [128, 23] on button "draw" at bounding box center [130, 16] width 23 height 24
drag, startPoint x: 113, startPoint y: 253, endPoint x: 288, endPoint y: 245, distance: 175.2
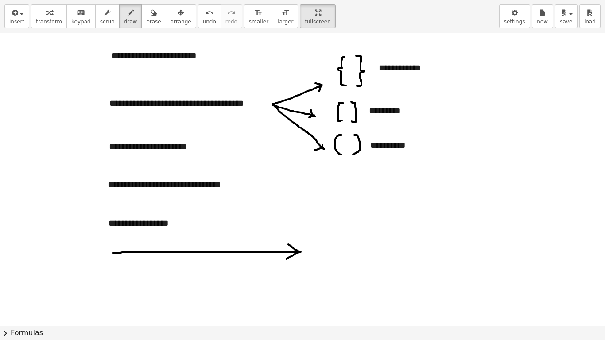
drag, startPoint x: 300, startPoint y: 252, endPoint x: 287, endPoint y: 259, distance: 15.1
click at [20, 14] on span "button" at bounding box center [22, 14] width 4 height 2
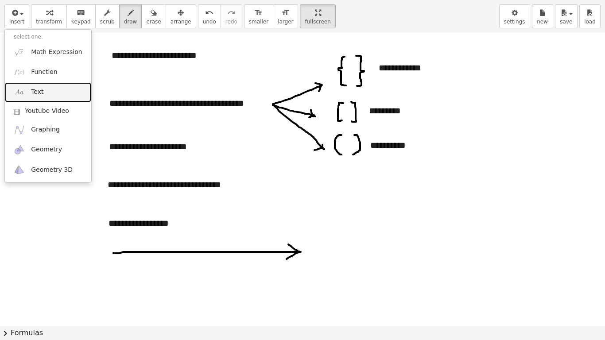
click at [50, 94] on link "Text" at bounding box center [48, 92] width 86 height 20
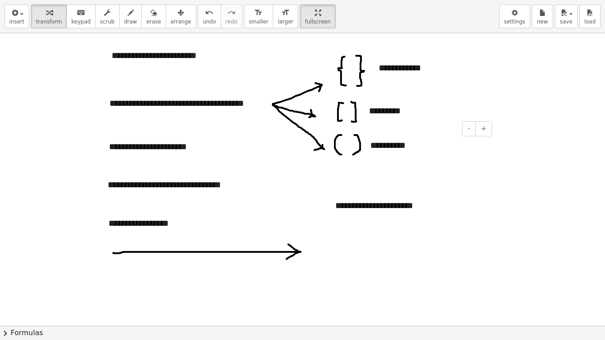
click at [426, 140] on div "**********" at bounding box center [428, 145] width 133 height 31
drag, startPoint x: 170, startPoint y: 13, endPoint x: 192, endPoint y: 37, distance: 32.6
click at [171, 13] on div "button" at bounding box center [181, 12] width 21 height 11
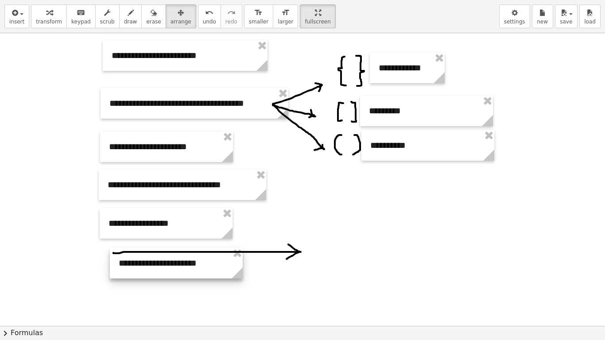
drag, startPoint x: 394, startPoint y: 205, endPoint x: 183, endPoint y: 260, distance: 217.1
click at [183, 260] on div at bounding box center [176, 263] width 133 height 31
click at [54, 21] on span "transform" at bounding box center [49, 22] width 26 height 6
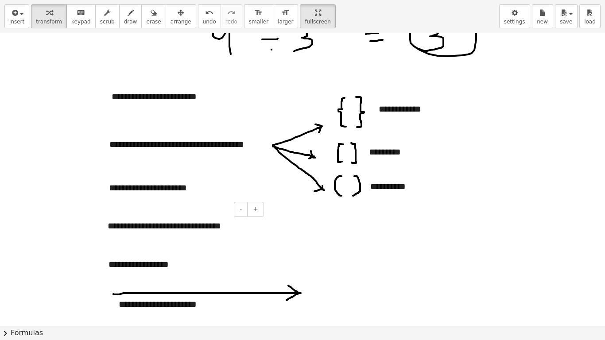
scroll to position [530, 0]
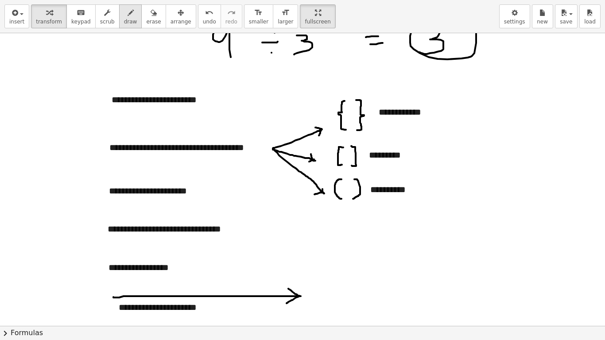
click at [125, 18] on button "draw" at bounding box center [130, 16] width 23 height 24
drag, startPoint x: 367, startPoint y: 226, endPoint x: 366, endPoint y: 261, distance: 35.5
drag, startPoint x: 381, startPoint y: 234, endPoint x: 389, endPoint y: 234, distance: 7.5
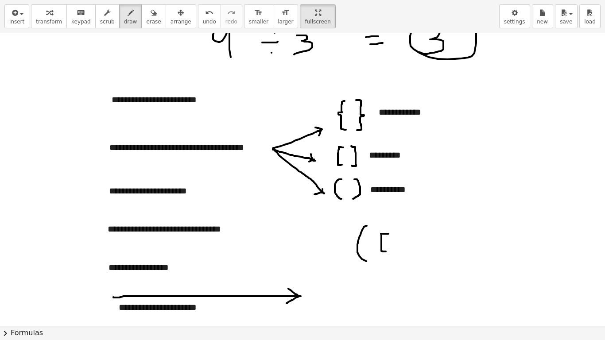
drag, startPoint x: 382, startPoint y: 234, endPoint x: 395, endPoint y: 244, distance: 16.8
drag, startPoint x: 406, startPoint y: 234, endPoint x: 405, endPoint y: 254, distance: 19.5
drag, startPoint x: 424, startPoint y: 225, endPoint x: 422, endPoint y: 262, distance: 37.7
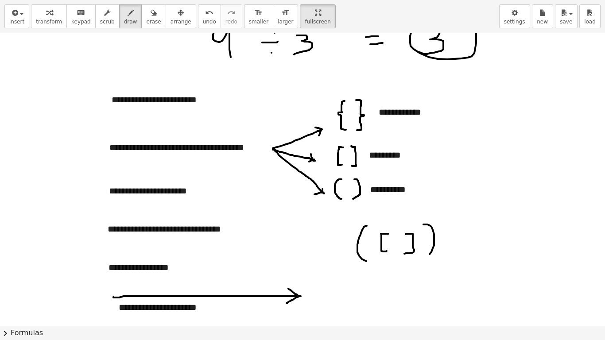
drag, startPoint x: 460, startPoint y: 142, endPoint x: 476, endPoint y: 144, distance: 16.0
drag, startPoint x: 461, startPoint y: 143, endPoint x: 475, endPoint y: 176, distance: 36.2
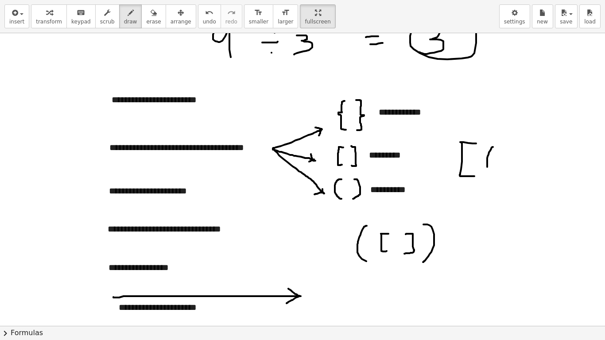
drag, startPoint x: 493, startPoint y: 147, endPoint x: 497, endPoint y: 175, distance: 28.2
drag, startPoint x: 525, startPoint y: 149, endPoint x: 506, endPoint y: 184, distance: 40.1
drag, startPoint x: 394, startPoint y: 238, endPoint x: 396, endPoint y: 249, distance: 12.1
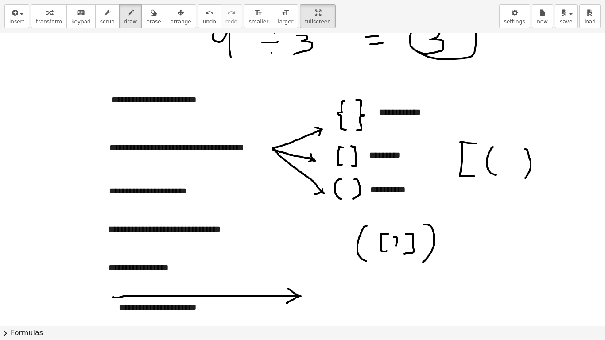
drag, startPoint x: 392, startPoint y: 242, endPoint x: 402, endPoint y: 242, distance: 10.6
drag, startPoint x: 501, startPoint y: 156, endPoint x: 507, endPoint y: 169, distance: 14.5
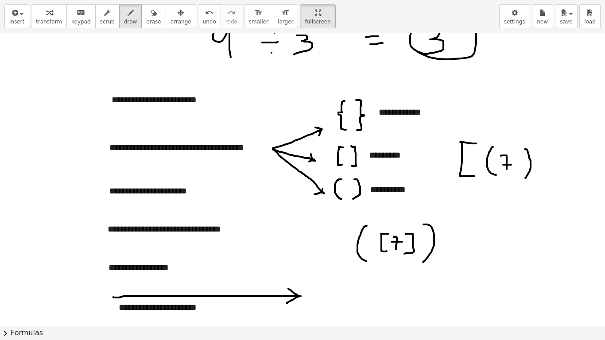
drag, startPoint x: 511, startPoint y: 165, endPoint x: 536, endPoint y: 158, distance: 25.4
drag, startPoint x: 548, startPoint y: 147, endPoint x: 541, endPoint y: 179, distance: 32.8
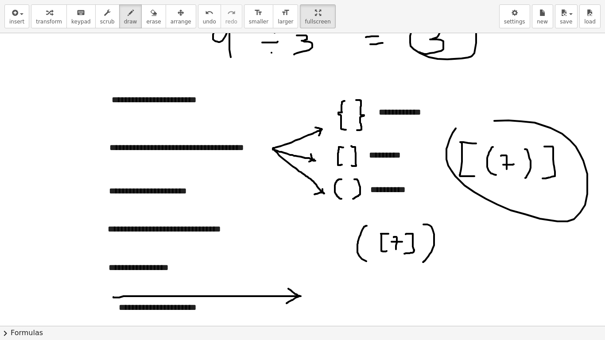
drag, startPoint x: 450, startPoint y: 140, endPoint x: 455, endPoint y: 140, distance: 4.9
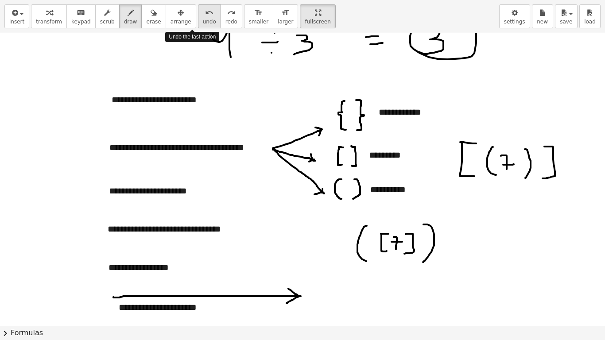
click at [203, 21] on span "undo" at bounding box center [209, 22] width 13 height 6
drag, startPoint x: 457, startPoint y: 127, endPoint x: 525, endPoint y: 169, distance: 79.6
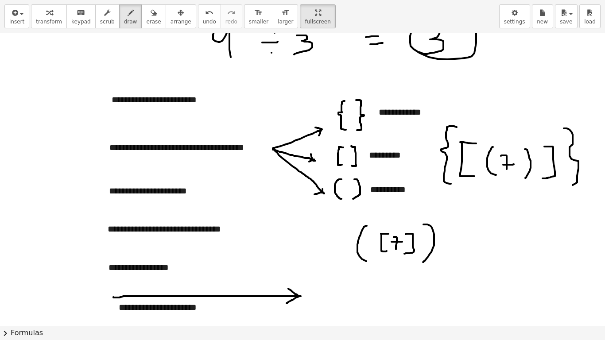
drag, startPoint x: 567, startPoint y: 129, endPoint x: 558, endPoint y: 191, distance: 63.5
drag, startPoint x: 378, startPoint y: 227, endPoint x: 409, endPoint y: 251, distance: 38.5
drag, startPoint x: 418, startPoint y: 224, endPoint x: 420, endPoint y: 259, distance: 34.6
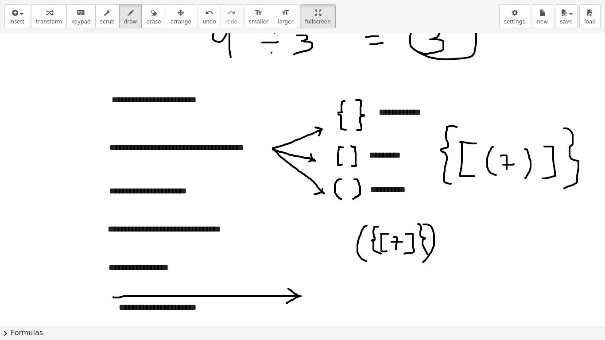
click at [203, 19] on span "undo" at bounding box center [209, 22] width 13 height 6
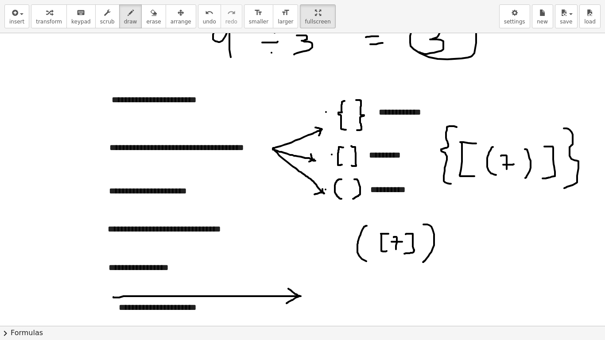
click at [150, 16] on button "erase" at bounding box center [153, 16] width 24 height 24
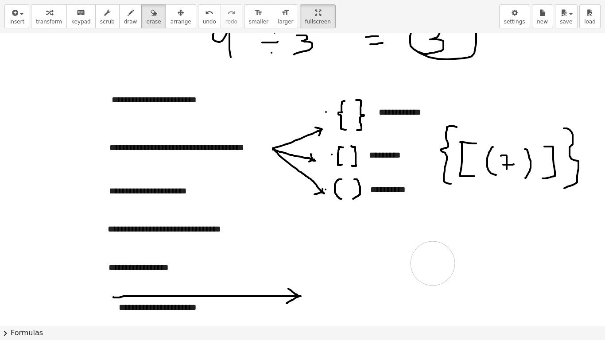
drag, startPoint x: 436, startPoint y: 237, endPoint x: 433, endPoint y: 264, distance: 26.7
click at [124, 20] on span "draw" at bounding box center [130, 22] width 13 height 6
drag, startPoint x: 374, startPoint y: 229, endPoint x: 374, endPoint y: 262, distance: 33.7
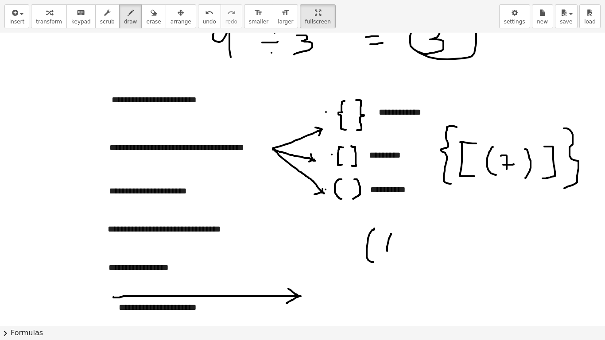
drag, startPoint x: 391, startPoint y: 234, endPoint x: 398, endPoint y: 257, distance: 24.5
drag, startPoint x: 416, startPoint y: 238, endPoint x: 416, endPoint y: 257, distance: 19.5
drag, startPoint x: 425, startPoint y: 242, endPoint x: 425, endPoint y: 250, distance: 7.6
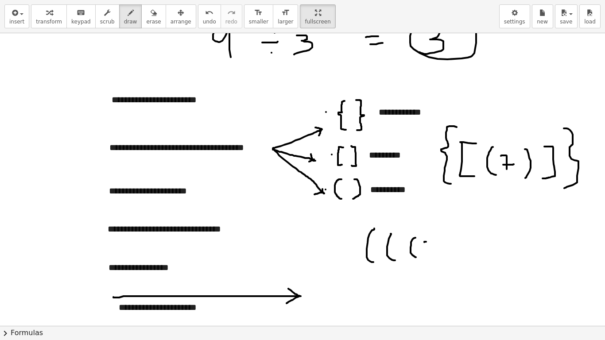
drag, startPoint x: 424, startPoint y: 247, endPoint x: 430, endPoint y: 246, distance: 6.7
drag, startPoint x: 431, startPoint y: 238, endPoint x: 433, endPoint y: 253, distance: 16.0
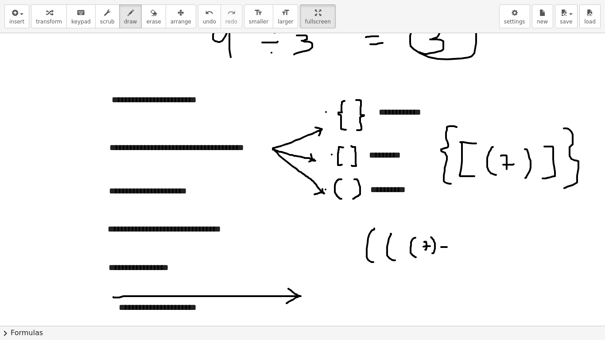
drag, startPoint x: 442, startPoint y: 247, endPoint x: 447, endPoint y: 247, distance: 4.9
drag, startPoint x: 462, startPoint y: 243, endPoint x: 456, endPoint y: 251, distance: 9.8
drag, startPoint x: 467, startPoint y: 238, endPoint x: 469, endPoint y: 260, distance: 22.3
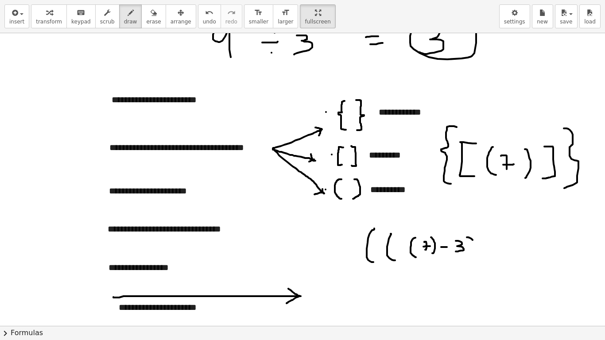
drag, startPoint x: 491, startPoint y: 249, endPoint x: 490, endPoint y: 253, distance: 4.5
drag, startPoint x: 487, startPoint y: 249, endPoint x: 493, endPoint y: 249, distance: 6.2
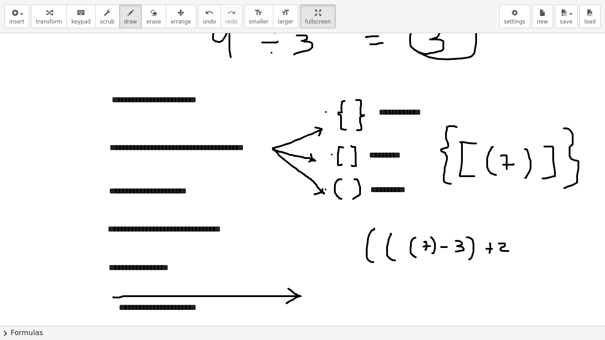
drag, startPoint x: 505, startPoint y: 244, endPoint x: 518, endPoint y: 240, distance: 13.3
drag, startPoint x: 516, startPoint y: 232, endPoint x: 515, endPoint y: 268, distance: 36.4
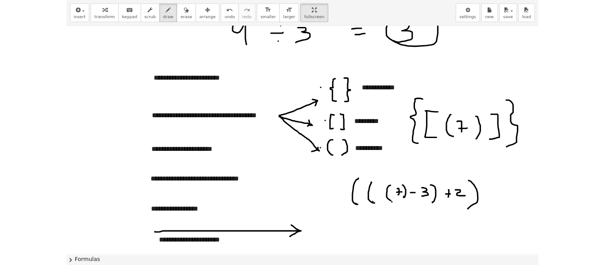
scroll to position [575, 0]
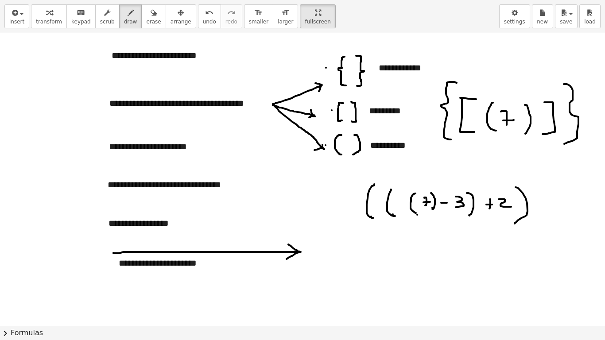
click at [296, 0] on html "**********" at bounding box center [302, 170] width 605 height 340
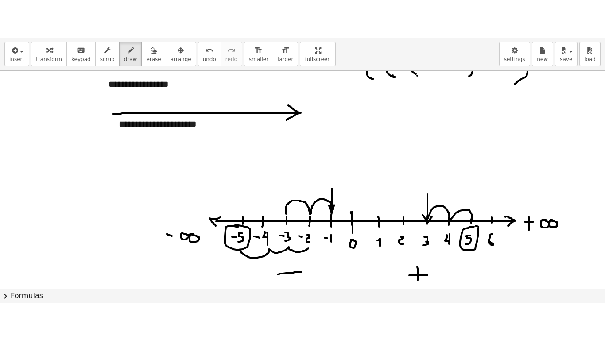
scroll to position [752, 0]
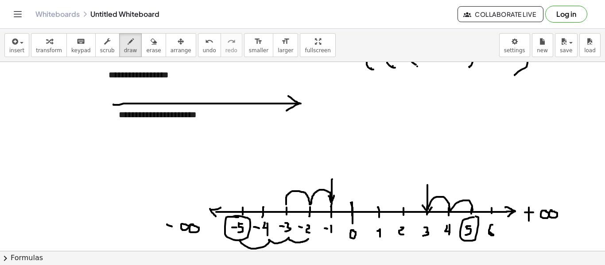
drag, startPoint x: 300, startPoint y: 47, endPoint x: 300, endPoint y: 101, distance: 53.6
click at [300, 101] on div "**********" at bounding box center [302, 147] width 605 height 237
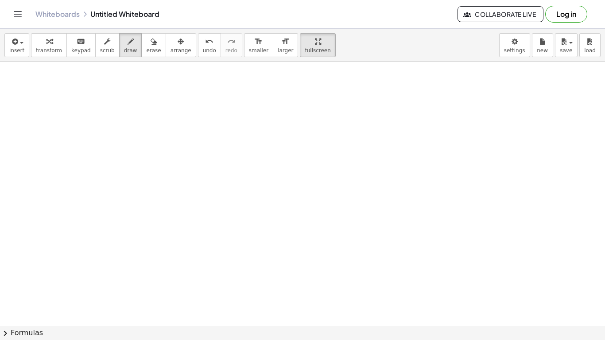
scroll to position [2057, 0]
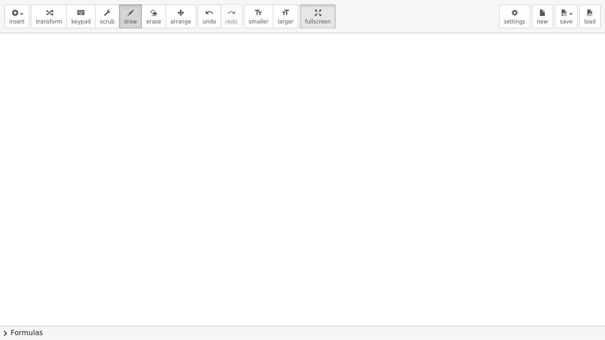
click at [124, 23] on span "draw" at bounding box center [130, 22] width 13 height 6
drag, startPoint x: 135, startPoint y: 133, endPoint x: 131, endPoint y: 179, distance: 46.2
click at [203, 22] on span "undo" at bounding box center [209, 22] width 13 height 6
drag, startPoint x: 179, startPoint y: 123, endPoint x: 189, endPoint y: 159, distance: 37.9
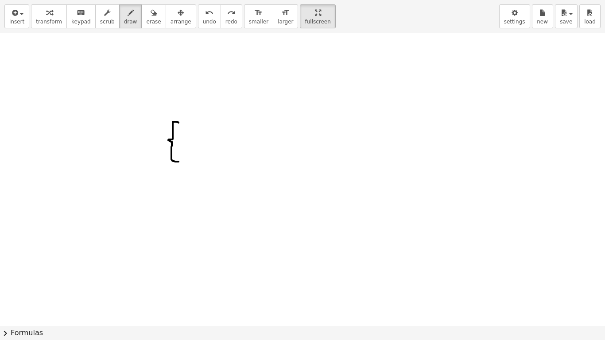
drag, startPoint x: 384, startPoint y: 121, endPoint x: 383, endPoint y: 166, distance: 44.3
drag, startPoint x: 73, startPoint y: 132, endPoint x: 85, endPoint y: 146, distance: 17.9
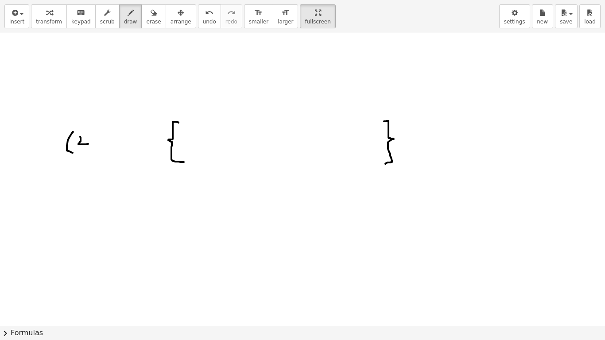
drag, startPoint x: 80, startPoint y: 137, endPoint x: 87, endPoint y: 140, distance: 7.9
drag, startPoint x: 86, startPoint y: 140, endPoint x: 86, endPoint y: 146, distance: 6.2
drag, startPoint x: 86, startPoint y: 140, endPoint x: 91, endPoint y: 141, distance: 5.4
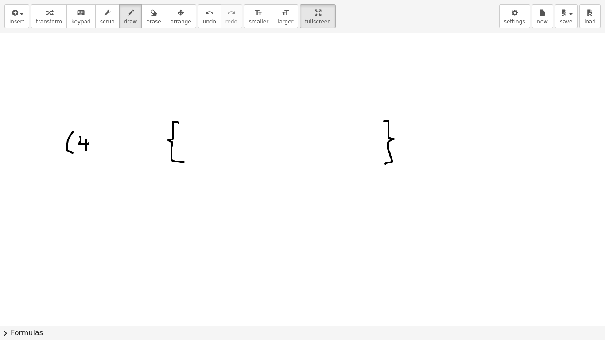
drag, startPoint x: 90, startPoint y: 136, endPoint x: 96, endPoint y: 147, distance: 12.3
drag, startPoint x: 108, startPoint y: 133, endPoint x: 110, endPoint y: 152, distance: 18.7
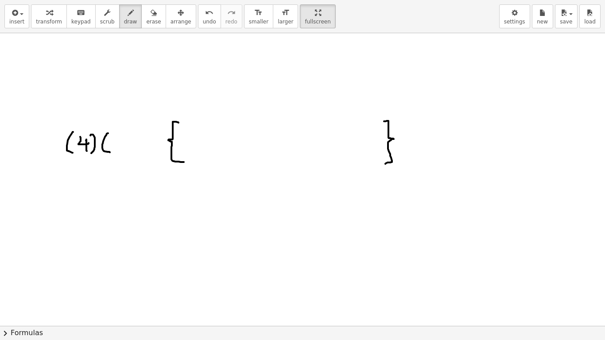
drag, startPoint x: 110, startPoint y: 144, endPoint x: 114, endPoint y: 144, distance: 4.5
drag, startPoint x: 121, startPoint y: 140, endPoint x: 138, endPoint y: 108, distance: 37.1
click at [203, 19] on span "undo" at bounding box center [209, 22] width 13 height 6
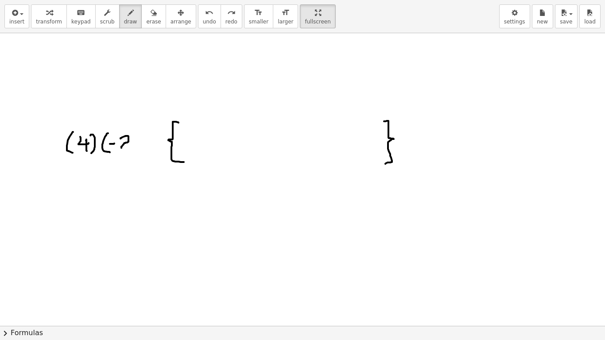
drag, startPoint x: 121, startPoint y: 138, endPoint x: 132, endPoint y: 150, distance: 16.3
drag, startPoint x: 133, startPoint y: 132, endPoint x: 134, endPoint y: 157, distance: 24.9
drag, startPoint x: 147, startPoint y: 144, endPoint x: 156, endPoint y: 143, distance: 8.9
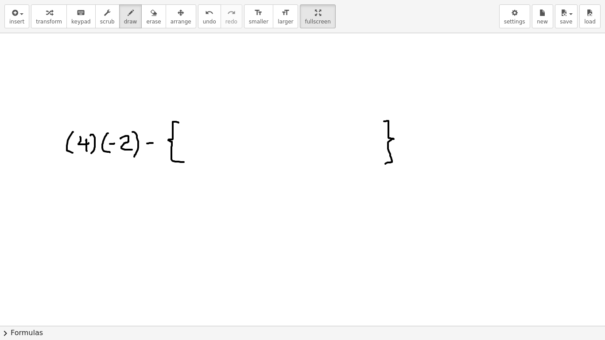
drag, startPoint x: 189, startPoint y: 133, endPoint x: 191, endPoint y: 153, distance: 20.1
drag, startPoint x: 222, startPoint y: 136, endPoint x: 222, endPoint y: 146, distance: 10.2
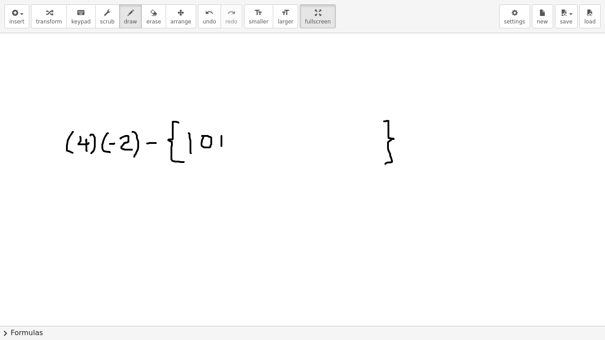
drag, startPoint x: 218, startPoint y: 141, endPoint x: 229, endPoint y: 140, distance: 11.1
drag, startPoint x: 238, startPoint y: 130, endPoint x: 244, endPoint y: 131, distance: 5.8
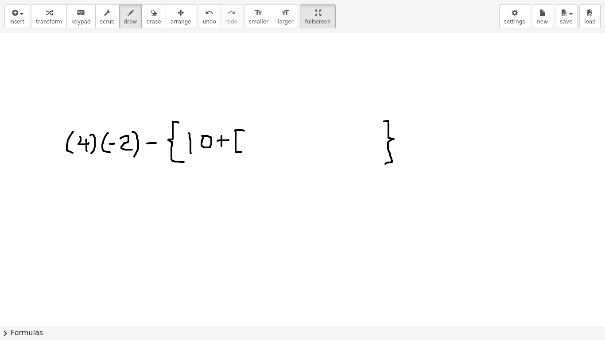
drag, startPoint x: 235, startPoint y: 131, endPoint x: 246, endPoint y: 152, distance: 23.4
drag, startPoint x: 257, startPoint y: 137, endPoint x: 255, endPoint y: 147, distance: 10.0
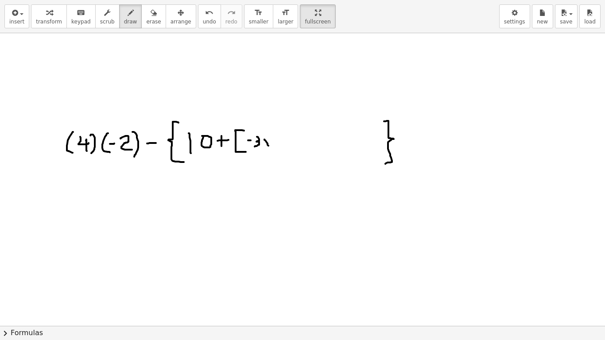
drag, startPoint x: 265, startPoint y: 140, endPoint x: 270, endPoint y: 146, distance: 8.5
drag, startPoint x: 269, startPoint y: 140, endPoint x: 265, endPoint y: 146, distance: 7.5
drag, startPoint x: 277, startPoint y: 137, endPoint x: 285, endPoint y: 143, distance: 9.1
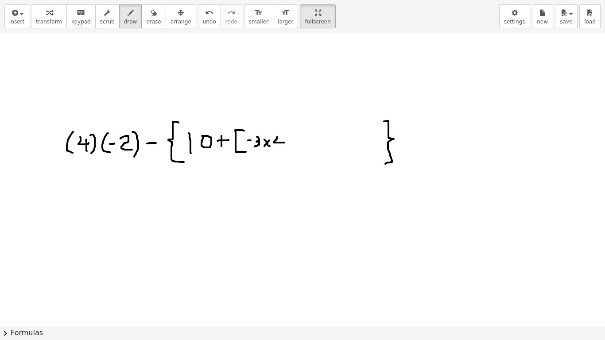
drag, startPoint x: 249, startPoint y: 130, endPoint x: 254, endPoint y: 149, distance: 19.7
drag, startPoint x: 285, startPoint y: 133, endPoint x: 288, endPoint y: 150, distance: 18.1
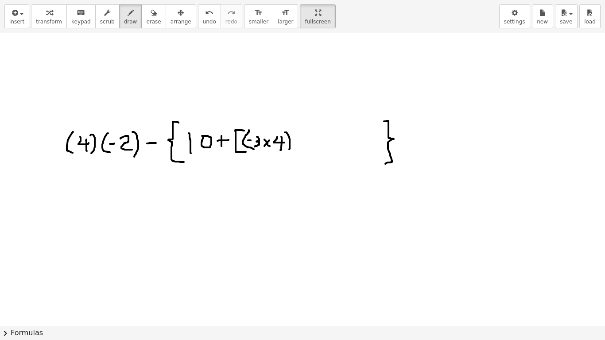
drag, startPoint x: 298, startPoint y: 143, endPoint x: 307, endPoint y: 141, distance: 9.4
drag, startPoint x: 313, startPoint y: 142, endPoint x: 320, endPoint y: 150, distance: 10.7
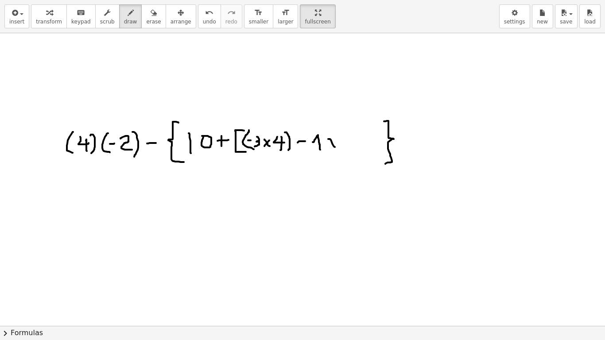
drag, startPoint x: 329, startPoint y: 139, endPoint x: 335, endPoint y: 148, distance: 10.7
drag, startPoint x: 332, startPoint y: 145, endPoint x: 328, endPoint y: 148, distance: 5.0
drag
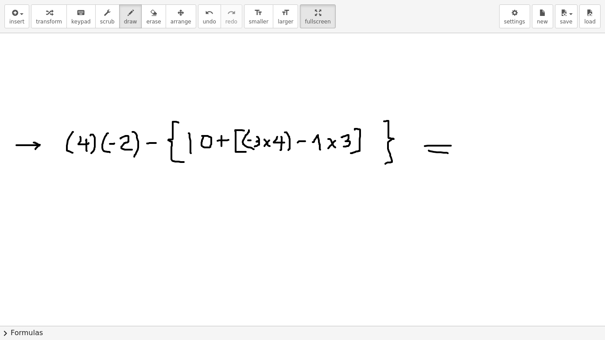
click at [146, 20] on span "erase" at bounding box center [153, 22] width 15 height 6
drag, startPoint x: 518, startPoint y: 142, endPoint x: 487, endPoint y: 131, distance: 32.9
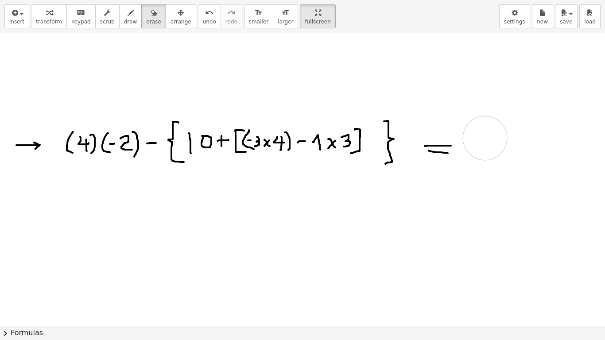
drag, startPoint x: 84, startPoint y: 189, endPoint x: 94, endPoint y: 189, distance: 10.2
click at [124, 19] on span "draw" at bounding box center [130, 22] width 13 height 6
drag, startPoint x: 76, startPoint y: 186, endPoint x: 89, endPoint y: 188, distance: 13.4
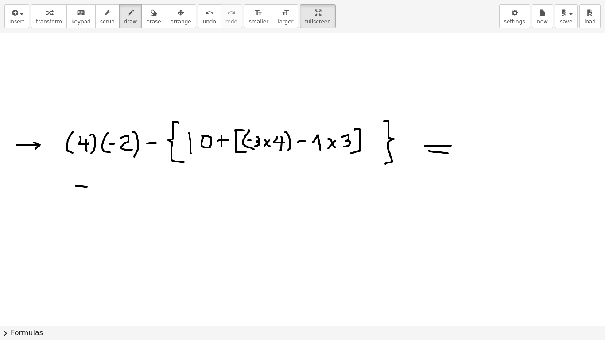
drag, startPoint x: 127, startPoint y: 187, endPoint x: 138, endPoint y: 187, distance: 11.1
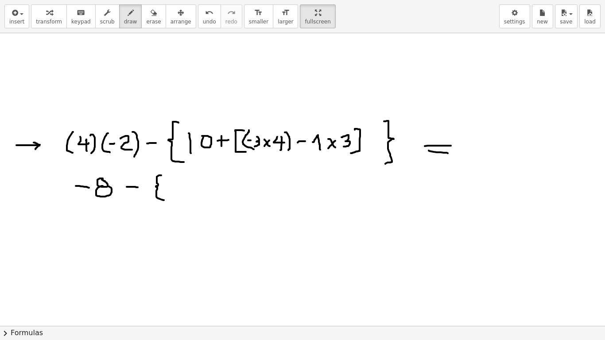
drag, startPoint x: 161, startPoint y: 175, endPoint x: 175, endPoint y: 199, distance: 27.0
drag, startPoint x: 377, startPoint y: 173, endPoint x: 373, endPoint y: 204, distance: 31.3
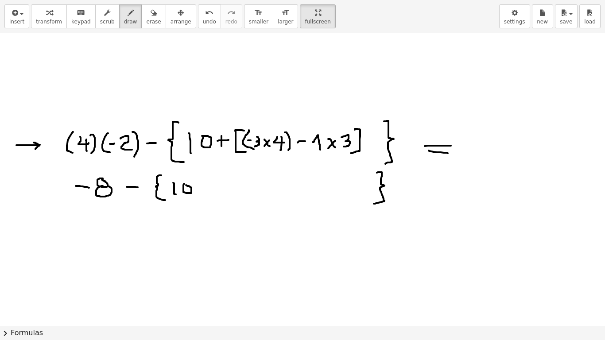
drag, startPoint x: 204, startPoint y: 184, endPoint x: 203, endPoint y: 193, distance: 8.9
drag, startPoint x: 201, startPoint y: 189, endPoint x: 212, endPoint y: 186, distance: 11.1
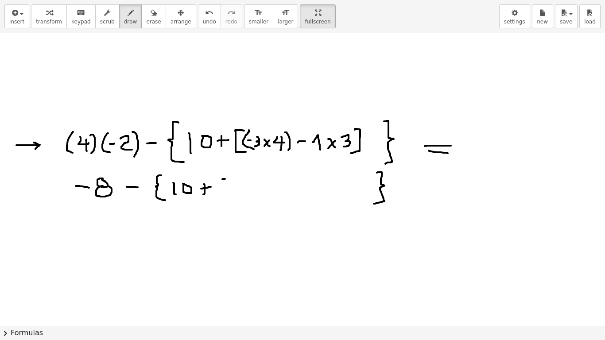
drag, startPoint x: 225, startPoint y: 179, endPoint x: 230, endPoint y: 179, distance: 4.9
drag, startPoint x: 222, startPoint y: 179, endPoint x: 232, endPoint y: 197, distance: 20.2
drag, startPoint x: 348, startPoint y: 180, endPoint x: 339, endPoint y: 202, distance: 23.9
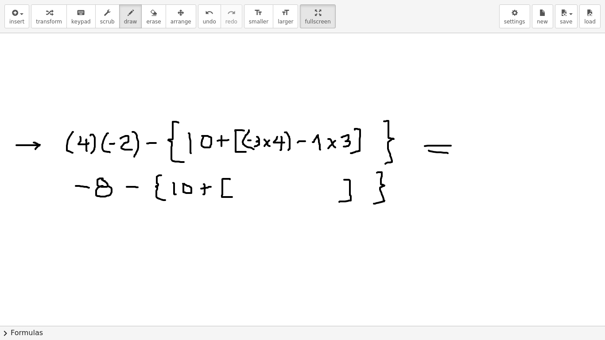
drag, startPoint x: 242, startPoint y: 182, endPoint x: 260, endPoint y: 196, distance: 22.4
drag, startPoint x: 277, startPoint y: 180, endPoint x: 275, endPoint y: 197, distance: 17.4
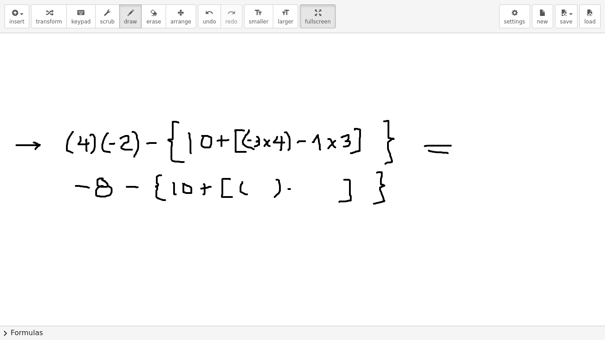
drag, startPoint x: 288, startPoint y: 189, endPoint x: 295, endPoint y: 189, distance: 6.2
drag, startPoint x: 302, startPoint y: 188, endPoint x: 306, endPoint y: 198, distance: 10.7
drag, startPoint x: 312, startPoint y: 189, endPoint x: 322, endPoint y: 197, distance: 12.3
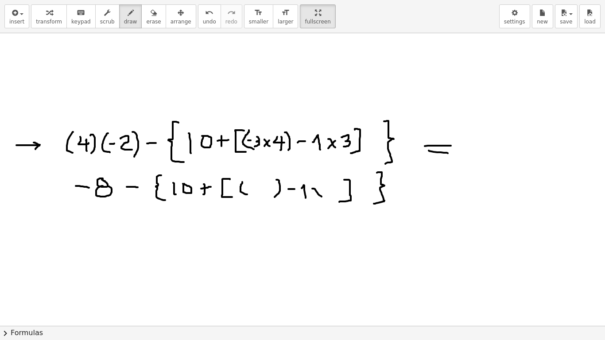
drag, startPoint x: 320, startPoint y: 190, endPoint x: 316, endPoint y: 198, distance: 9.3
drag, startPoint x: 330, startPoint y: 186, endPoint x: 327, endPoint y: 197, distance: 11.9
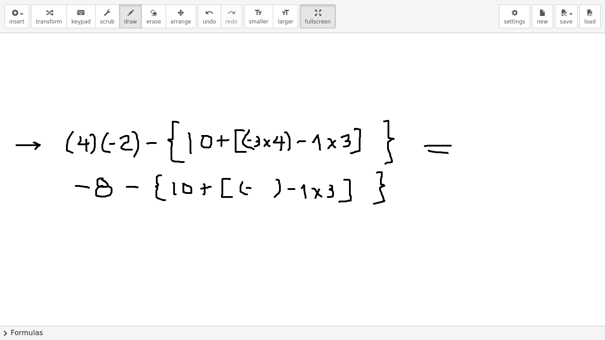
drag, startPoint x: 247, startPoint y: 188, endPoint x: 252, endPoint y: 188, distance: 4.9
drag, startPoint x: 257, startPoint y: 184, endPoint x: 257, endPoint y: 192, distance: 8.4
drag, startPoint x: 261, startPoint y: 186, endPoint x: 268, endPoint y: 193, distance: 9.4
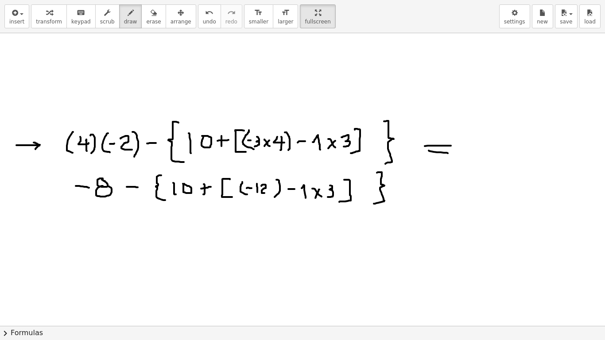
click at [148, 25] on button "erase" at bounding box center [153, 16] width 24 height 24
drag, startPoint x: 266, startPoint y: 194, endPoint x: 249, endPoint y: 187, distance: 18.7
click at [128, 17] on icon "button" at bounding box center [131, 13] width 6 height 11
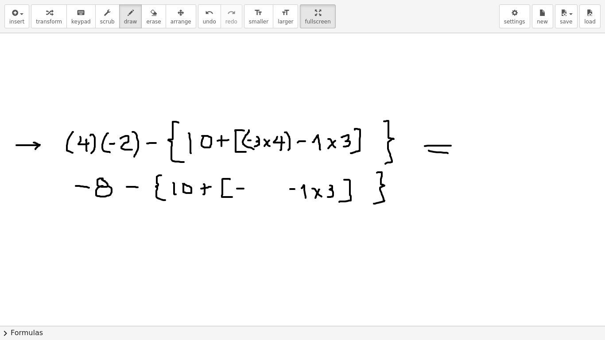
drag, startPoint x: 238, startPoint y: 189, endPoint x: 249, endPoint y: 189, distance: 11.5
drag, startPoint x: 253, startPoint y: 187, endPoint x: 255, endPoint y: 194, distance: 7.4
drag, startPoint x: 261, startPoint y: 187, endPoint x: 275, endPoint y: 194, distance: 16.5
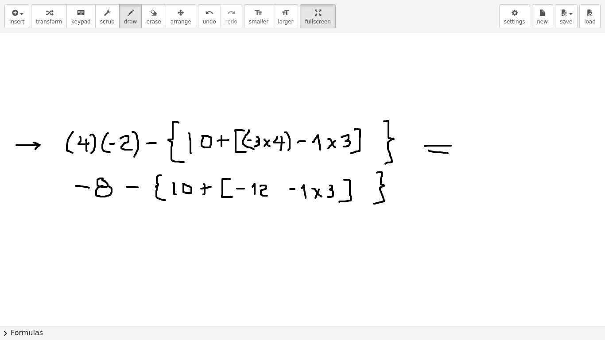
drag, startPoint x: 287, startPoint y: 189, endPoint x: 292, endPoint y: 189, distance: 5.3
drag, startPoint x: 80, startPoint y: 230, endPoint x: 105, endPoint y: 228, distance: 25.8
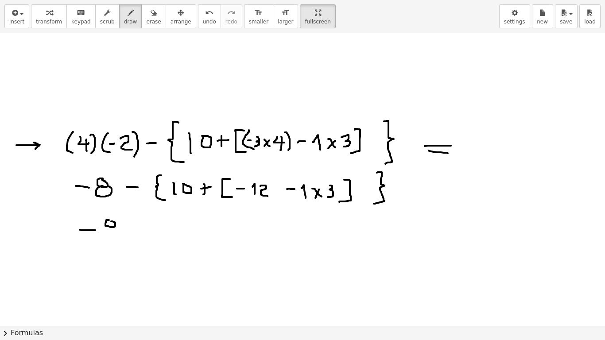
drag, startPoint x: 111, startPoint y: 226, endPoint x: 122, endPoint y: 227, distance: 11.2
drag, startPoint x: 127, startPoint y: 227, endPoint x: 135, endPoint y: 228, distance: 7.5
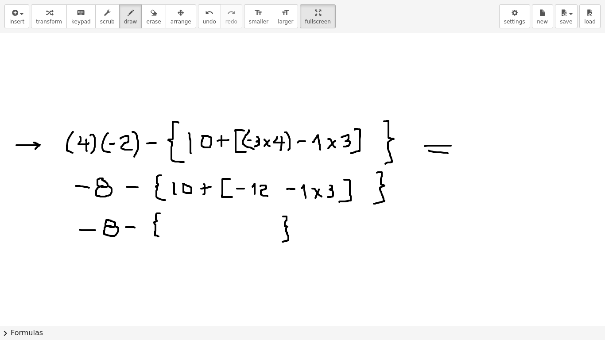
drag, startPoint x: 286, startPoint y: 217, endPoint x: 281, endPoint y: 245, distance: 28.8
drag, startPoint x: 172, startPoint y: 222, endPoint x: 173, endPoint y: 230, distance: 7.7
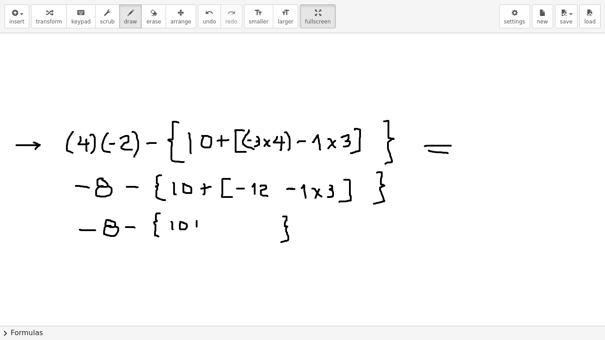
drag, startPoint x: 197, startPoint y: 221, endPoint x: 197, endPoint y: 227, distance: 5.8
drag, startPoint x: 194, startPoint y: 224, endPoint x: 199, endPoint y: 224, distance: 5.3
drag, startPoint x: 209, startPoint y: 218, endPoint x: 214, endPoint y: 218, distance: 4.9
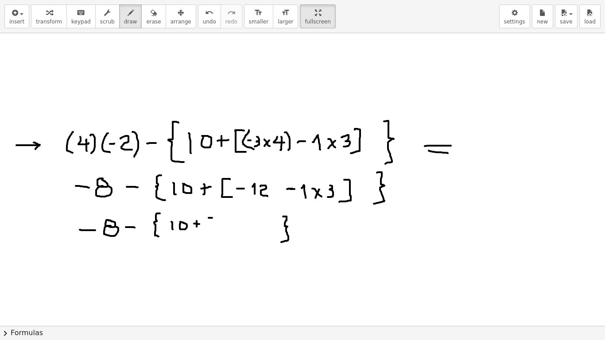
drag, startPoint x: 208, startPoint y: 218, endPoint x: 237, endPoint y: 229, distance: 31.0
drag, startPoint x: 266, startPoint y: 219, endPoint x: 264, endPoint y: 238, distance: 19.2
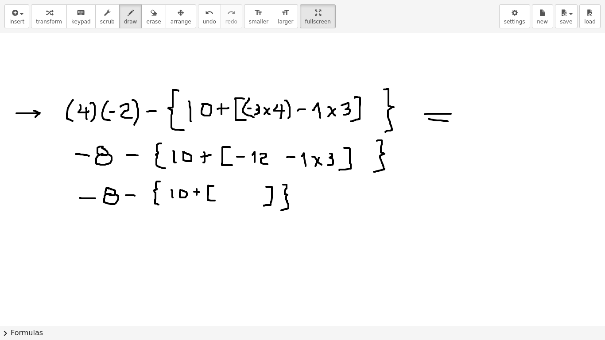
scroll to position [2101, 0]
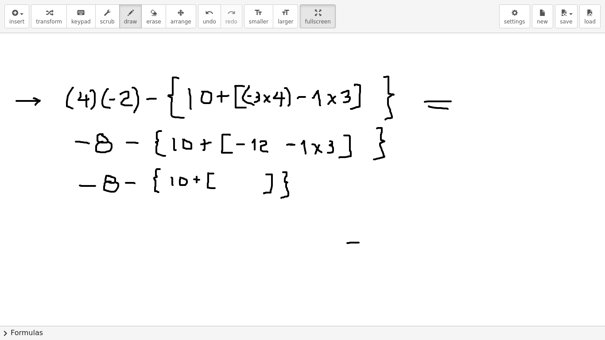
drag, startPoint x: 354, startPoint y: 243, endPoint x: 361, endPoint y: 243, distance: 7.5
drag, startPoint x: 370, startPoint y: 235, endPoint x: 370, endPoint y: 252, distance: 16.4
drag, startPoint x: 378, startPoint y: 235, endPoint x: 385, endPoint y: 251, distance: 17.2
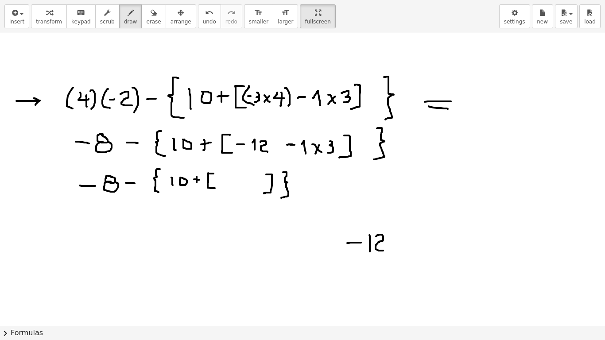
drag, startPoint x: 394, startPoint y: 244, endPoint x: 404, endPoint y: 244, distance: 9.8
drag, startPoint x: 415, startPoint y: 241, endPoint x: 417, endPoint y: 251, distance: 10.3
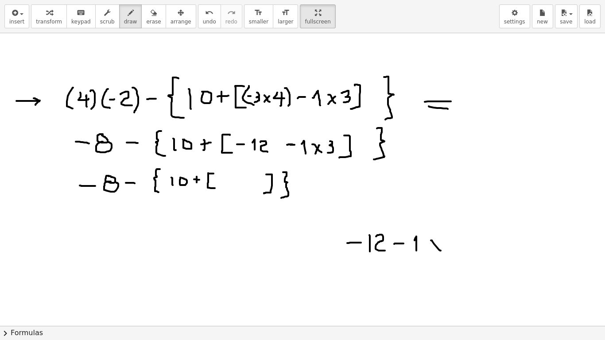
drag, startPoint x: 431, startPoint y: 241, endPoint x: 442, endPoint y: 244, distance: 11.1
drag, startPoint x: 440, startPoint y: 241, endPoint x: 433, endPoint y: 253, distance: 14.1
drag, startPoint x: 450, startPoint y: 238, endPoint x: 451, endPoint y: 254, distance: 16.0
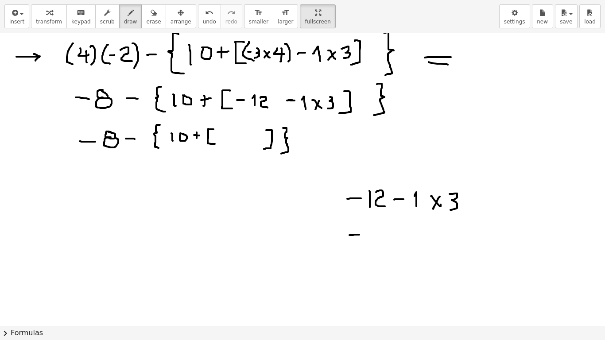
drag, startPoint x: 351, startPoint y: 235, endPoint x: 359, endPoint y: 235, distance: 8.9
drag, startPoint x: 370, startPoint y: 234, endPoint x: 371, endPoint y: 239, distance: 5.9
drag, startPoint x: 375, startPoint y: 229, endPoint x: 389, endPoint y: 237, distance: 16.3
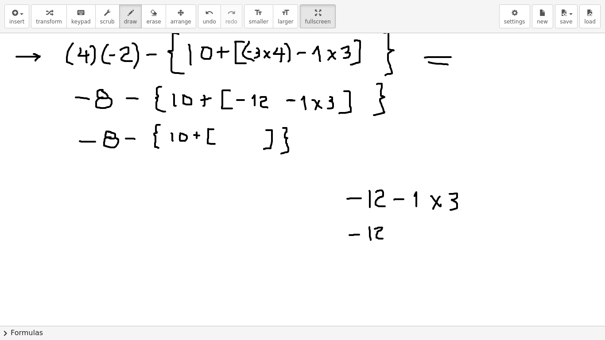
drag, startPoint x: 397, startPoint y: 232, endPoint x: 405, endPoint y: 231, distance: 8.0
drag, startPoint x: 413, startPoint y: 226, endPoint x: 413, endPoint y: 238, distance: 12.4
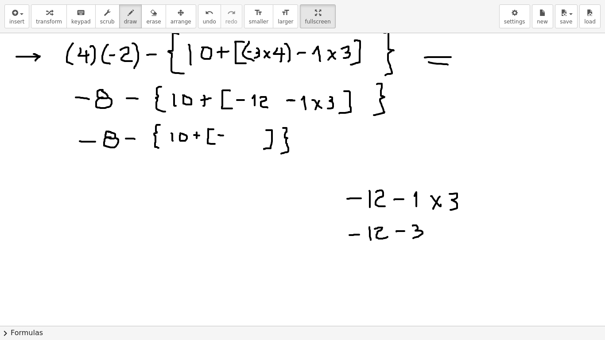
drag, startPoint x: 218, startPoint y: 135, endPoint x: 224, endPoint y: 136, distance: 5.3
drag, startPoint x: 229, startPoint y: 130, endPoint x: 230, endPoint y: 139, distance: 9.3
drag, startPoint x: 234, startPoint y: 131, endPoint x: 240, endPoint y: 143, distance: 13.5
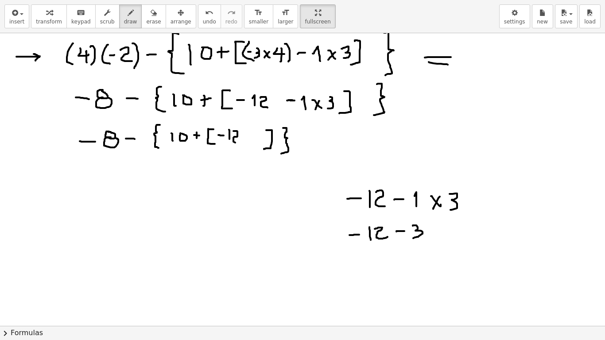
drag, startPoint x: 255, startPoint y: 133, endPoint x: 252, endPoint y: 145, distance: 12.7
drag, startPoint x: 83, startPoint y: 171, endPoint x: 96, endPoint y: 172, distance: 13.4
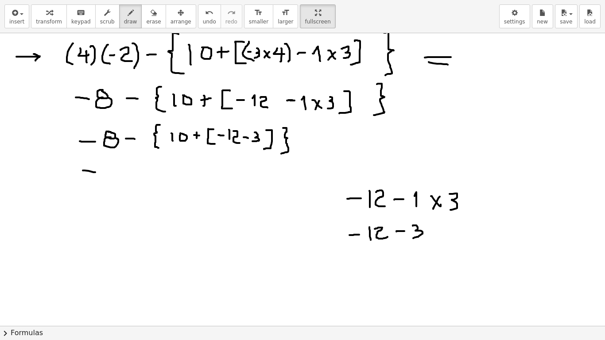
drag, startPoint x: 112, startPoint y: 172, endPoint x: 118, endPoint y: 173, distance: 6.3
drag, startPoint x: 130, startPoint y: 175, endPoint x: 141, endPoint y: 175, distance: 10.6
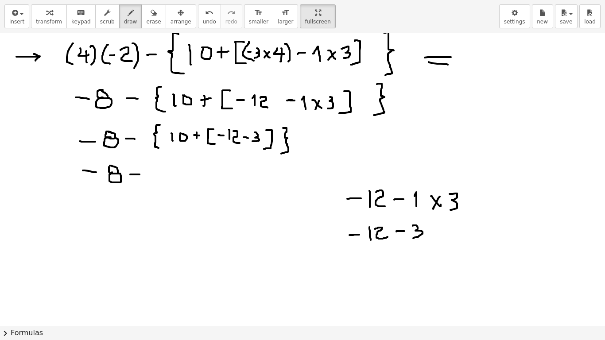
drag, startPoint x: 162, startPoint y: 157, endPoint x: 162, endPoint y: 182, distance: 24.8
drag, startPoint x: 172, startPoint y: 168, endPoint x: 172, endPoint y: 178, distance: 9.3
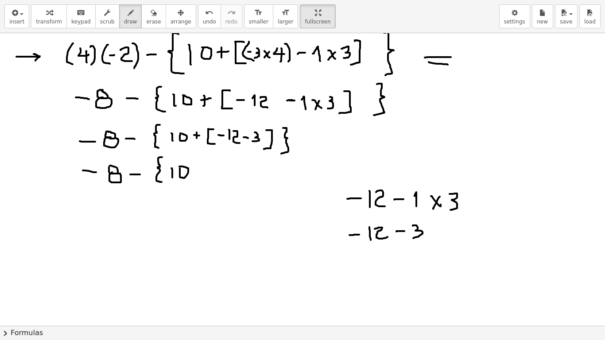
drag, startPoint x: 199, startPoint y: 169, endPoint x: 199, endPoint y: 178, distance: 9.3
drag, startPoint x: 198, startPoint y: 173, endPoint x: 221, endPoint y: 173, distance: 22.6
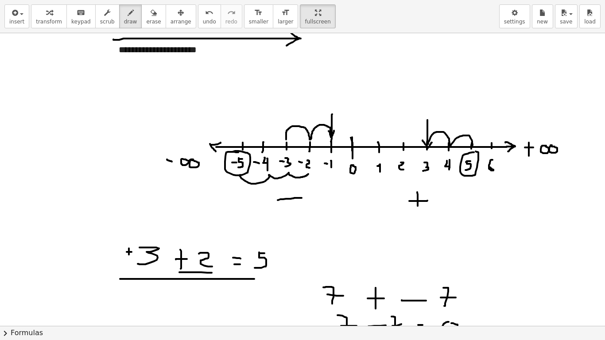
scroll to position [816, 0]
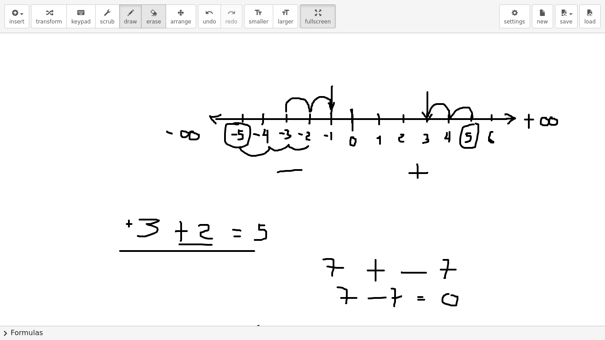
click at [151, 17] on button "erase" at bounding box center [153, 16] width 24 height 24
drag, startPoint x: 175, startPoint y: 129, endPoint x: 192, endPoint y: 140, distance: 20.5
drag, startPoint x: 183, startPoint y: 100, endPoint x: 161, endPoint y: 39, distance: 65.6
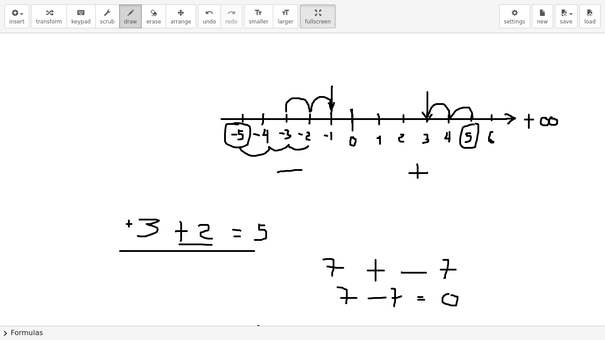
click at [125, 17] on div "button" at bounding box center [130, 12] width 13 height 11
drag, startPoint x: 223, startPoint y: 119, endPoint x: 108, endPoint y: 121, distance: 114.8
drag, startPoint x: 148, startPoint y: 120, endPoint x: 148, endPoint y: 129, distance: 9.3
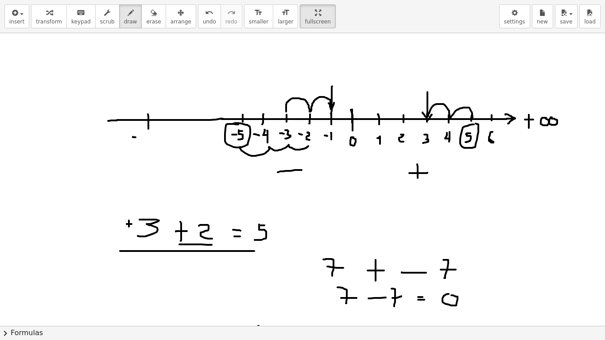
drag, startPoint x: 134, startPoint y: 137, endPoint x: 147, endPoint y: 139, distance: 12.5
drag, startPoint x: 147, startPoint y: 136, endPoint x: 147, endPoint y: 150, distance: 13.7
drag, startPoint x: 149, startPoint y: 138, endPoint x: 159, endPoint y: 149, distance: 14.5
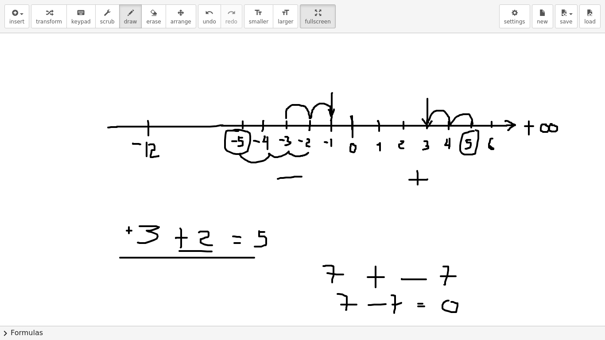
scroll to position [772, 0]
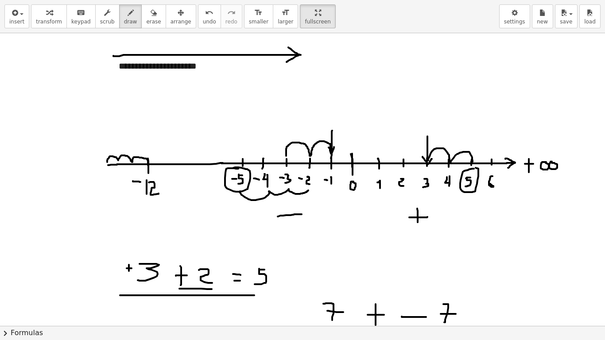
drag, startPoint x: 148, startPoint y: 165, endPoint x: 107, endPoint y: 162, distance: 40.9
drag, startPoint x: 81, startPoint y: 186, endPoint x: 89, endPoint y: 186, distance: 8.0
drag, startPoint x: 107, startPoint y: 154, endPoint x: 107, endPoint y: 173, distance: 19.1
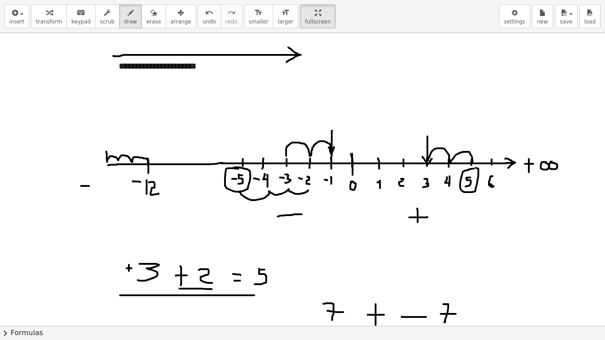
drag, startPoint x: 97, startPoint y: 183, endPoint x: 97, endPoint y: 195, distance: 12.9
drag, startPoint x: 104, startPoint y: 189, endPoint x: 103, endPoint y: 195, distance: 5.8
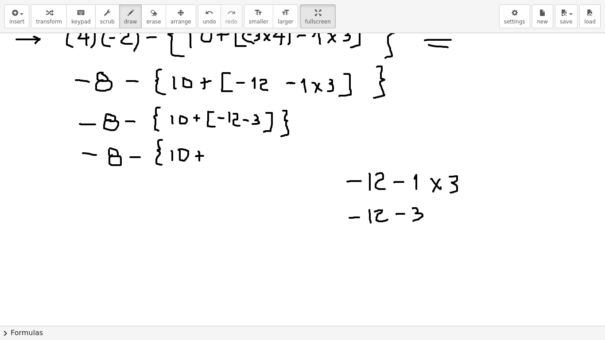
scroll to position [2190, 0]
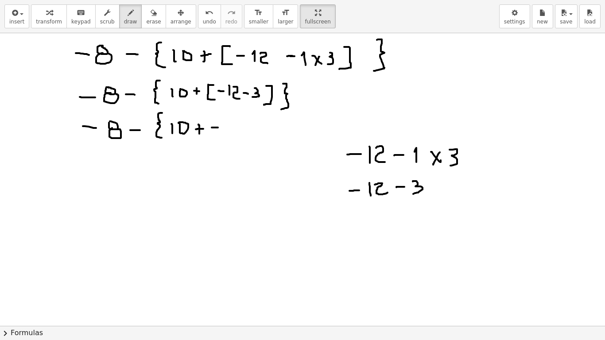
drag, startPoint x: 212, startPoint y: 128, endPoint x: 218, endPoint y: 128, distance: 6.2
drag, startPoint x: 223, startPoint y: 123, endPoint x: 222, endPoint y: 133, distance: 9.3
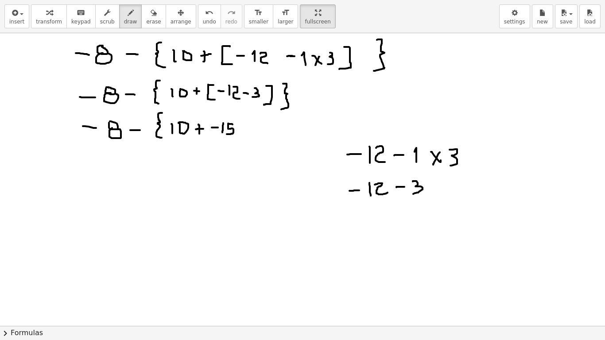
drag, startPoint x: 229, startPoint y: 124, endPoint x: 226, endPoint y: 134, distance: 10.4
drag, startPoint x: 242, startPoint y: 116, endPoint x: 240, endPoint y: 144, distance: 27.6
drag, startPoint x: 211, startPoint y: 118, endPoint x: 210, endPoint y: 135, distance: 16.4
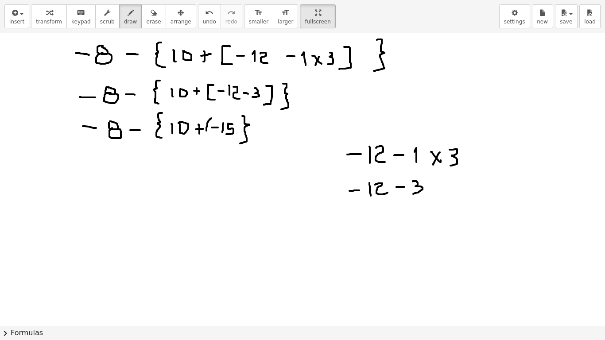
drag, startPoint x: 234, startPoint y: 118, endPoint x: 235, endPoint y: 144, distance: 26.1
drag, startPoint x: 86, startPoint y: 172, endPoint x: 98, endPoint y: 172, distance: 12.4
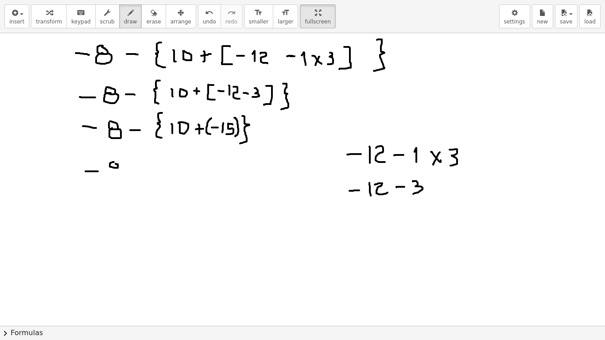
drag, startPoint x: 133, startPoint y: 168, endPoint x: 140, endPoint y: 167, distance: 8.1
drag, startPoint x: 159, startPoint y: 156, endPoint x: 159, endPoint y: 177, distance: 21.3
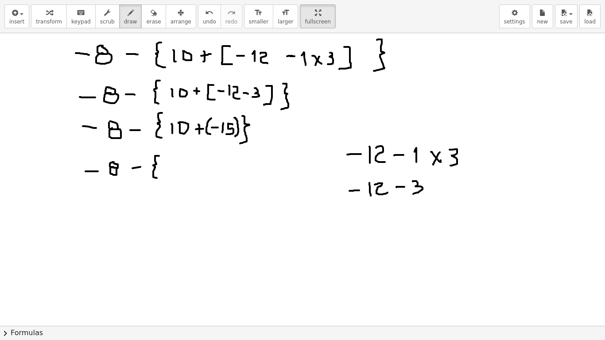
drag, startPoint x: 173, startPoint y: 161, endPoint x: 174, endPoint y: 172, distance: 10.6
drag, startPoint x: 195, startPoint y: 164, endPoint x: 199, endPoint y: 165, distance: 4.5
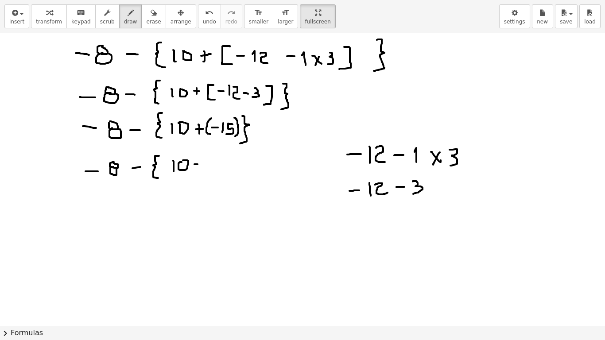
drag, startPoint x: 207, startPoint y: 160, endPoint x: 206, endPoint y: 169, distance: 9.8
drag, startPoint x: 212, startPoint y: 160, endPoint x: 217, endPoint y: 160, distance: 5.3
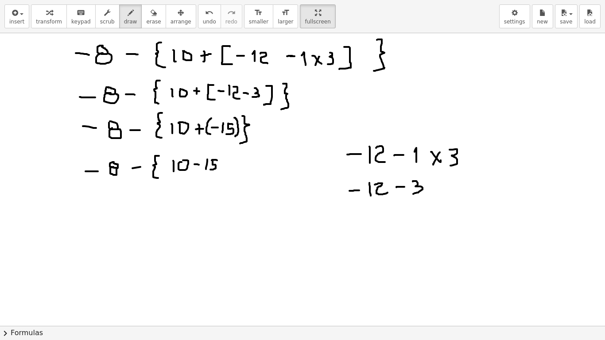
drag, startPoint x: 213, startPoint y: 160, endPoint x: 210, endPoint y: 170, distance: 9.6
drag, startPoint x: 222, startPoint y: 153, endPoint x: 222, endPoint y: 177, distance: 23.5
drag, startPoint x: 92, startPoint y: 212, endPoint x: 101, endPoint y: 212, distance: 8.9
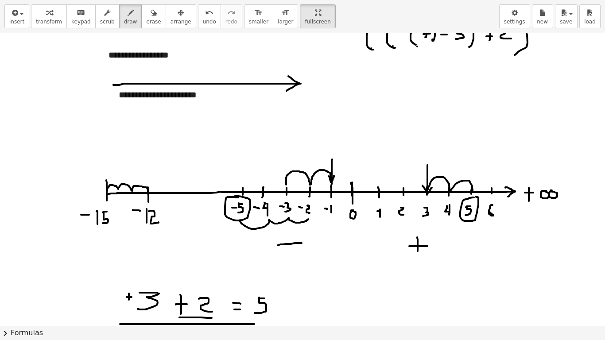
scroll to position [772, 0]
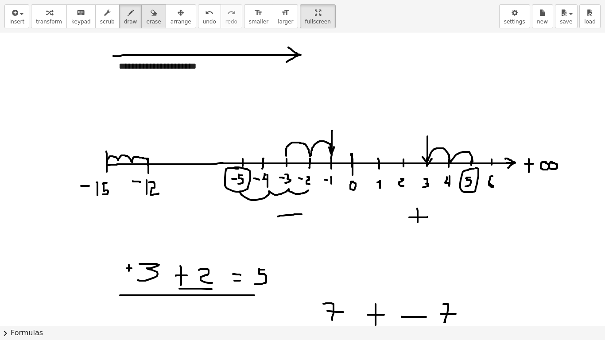
click at [147, 19] on span "erase" at bounding box center [153, 22] width 15 height 6
drag, startPoint x: 553, startPoint y: 174, endPoint x: 526, endPoint y: 165, distance: 27.6
click at [124, 17] on div "button" at bounding box center [130, 12] width 13 height 11
drag, startPoint x: 502, startPoint y: 163, endPoint x: 562, endPoint y: 163, distance: 60.7
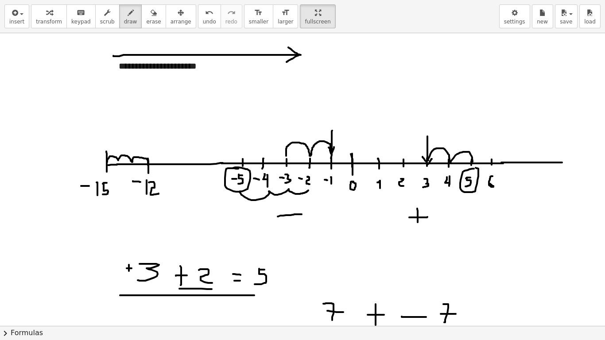
drag, startPoint x: 552, startPoint y: 157, endPoint x: 553, endPoint y: 172, distance: 14.7
drag, startPoint x: 547, startPoint y: 180, endPoint x: 549, endPoint y: 190, distance: 9.9
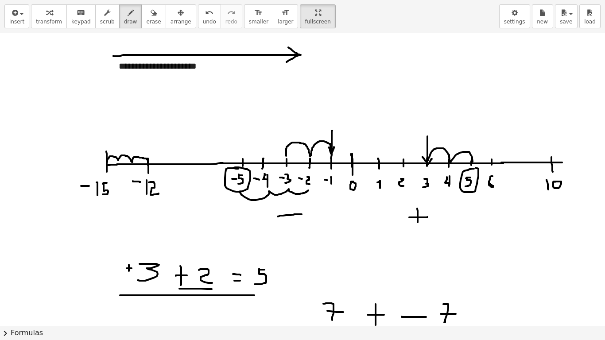
drag, startPoint x: 550, startPoint y: 130, endPoint x: 483, endPoint y: 110, distance: 69.8
drag, startPoint x: 485, startPoint y: 118, endPoint x: 490, endPoint y: 121, distance: 6.2
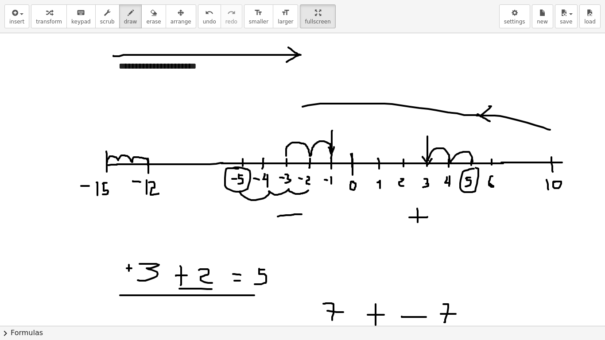
drag, startPoint x: 303, startPoint y: 107, endPoint x: 269, endPoint y: 121, distance: 37.0
drag, startPoint x: 269, startPoint y: 121, endPoint x: 244, endPoint y: 117, distance: 25.1
drag, startPoint x: 256, startPoint y: 125, endPoint x: 241, endPoint y: 136, distance: 18.6
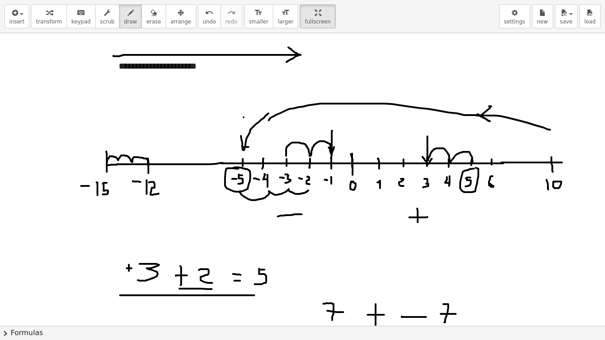
drag, startPoint x: 244, startPoint y: 147, endPoint x: 264, endPoint y: 139, distance: 21.6
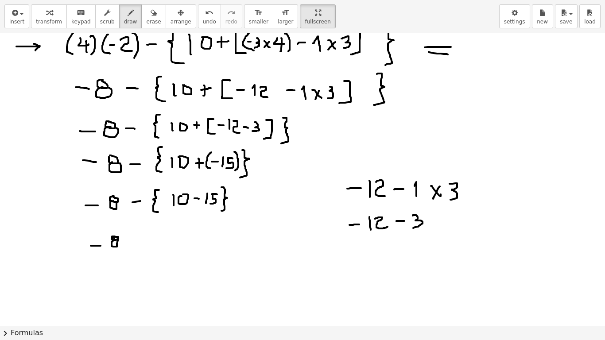
scroll to position [2234, 0]
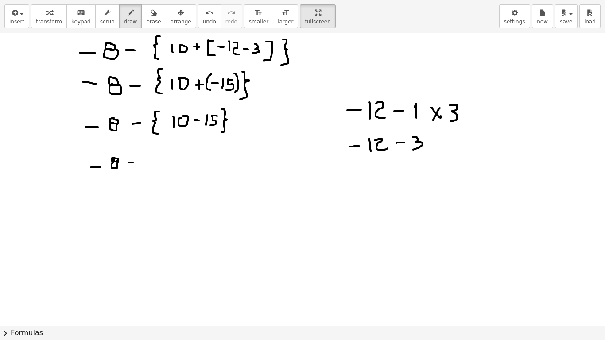
drag, startPoint x: 131, startPoint y: 163, endPoint x: 145, endPoint y: 161, distance: 14.7
drag, startPoint x: 154, startPoint y: 150, endPoint x: 157, endPoint y: 170, distance: 20.2
drag, startPoint x: 161, startPoint y: 162, endPoint x: 176, endPoint y: 159, distance: 15.5
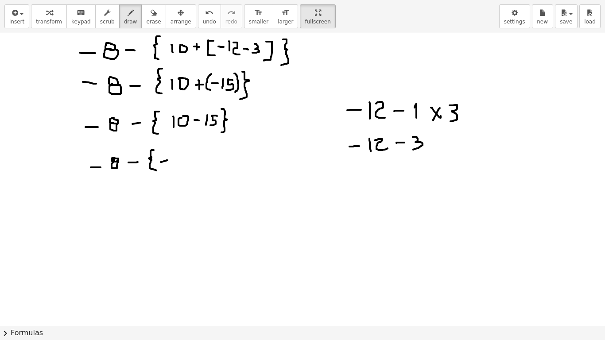
drag, startPoint x: 176, startPoint y: 159, endPoint x: 175, endPoint y: 170, distance: 11.2
drag, startPoint x: 191, startPoint y: 149, endPoint x: 190, endPoint y: 171, distance: 21.3
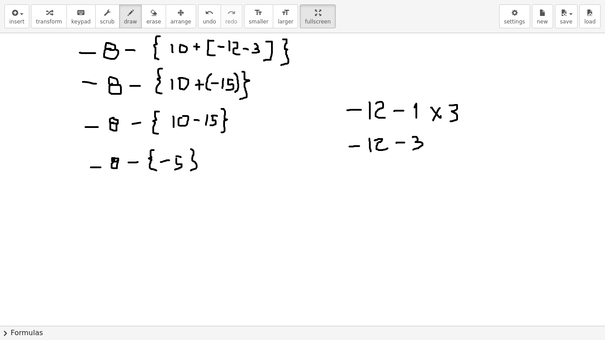
drag, startPoint x: 94, startPoint y: 202, endPoint x: 105, endPoint y: 202, distance: 11.1
drag, startPoint x: 121, startPoint y: 199, endPoint x: 129, endPoint y: 193, distance: 10.1
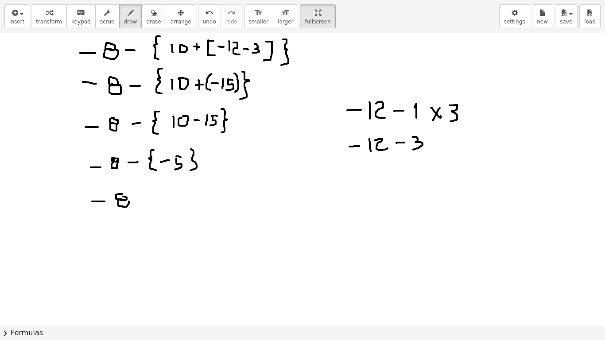
drag, startPoint x: 145, startPoint y: 192, endPoint x: 144, endPoint y: 204, distance: 12.4
drag, startPoint x: 141, startPoint y: 199, endPoint x: 160, endPoint y: 197, distance: 18.7
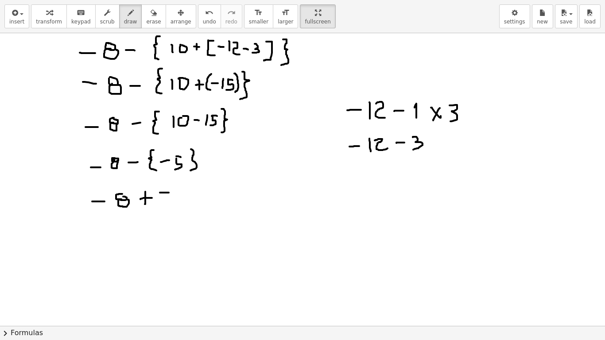
drag, startPoint x: 162, startPoint y: 193, endPoint x: 155, endPoint y: 206, distance: 15.1
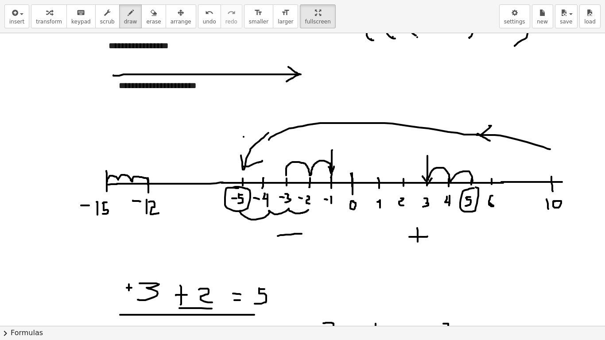
scroll to position [798, 0]
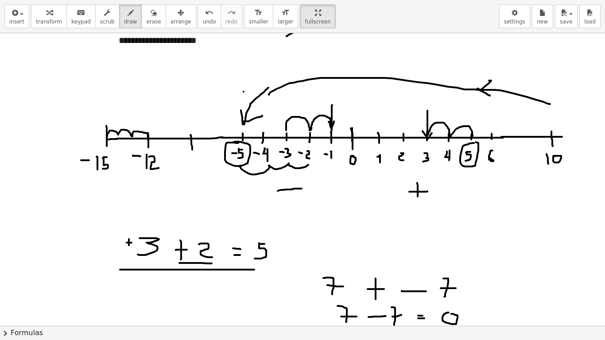
drag, startPoint x: 191, startPoint y: 135, endPoint x: 192, endPoint y: 150, distance: 14.7
drag, startPoint x: 183, startPoint y: 160, endPoint x: 191, endPoint y: 160, distance: 8.0
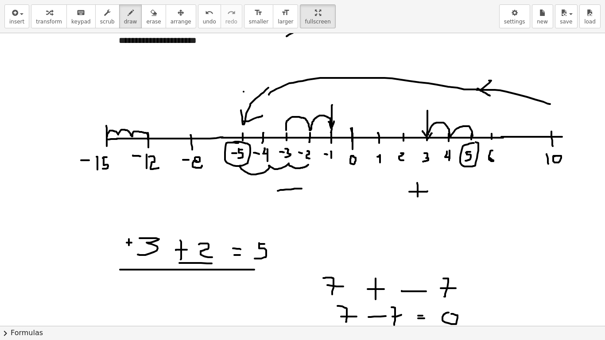
drag, startPoint x: 197, startPoint y: 161, endPoint x: 201, endPoint y: 164, distance: 5.4
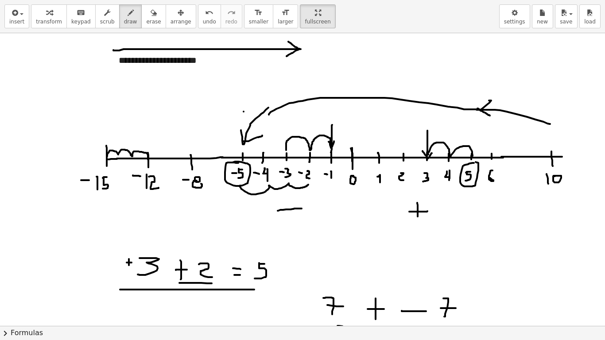
scroll to position [753, 0]
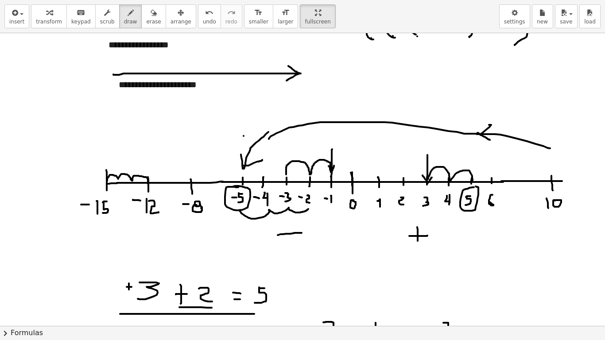
drag, startPoint x: 202, startPoint y: 210, endPoint x: 199, endPoint y: 204, distance: 6.3
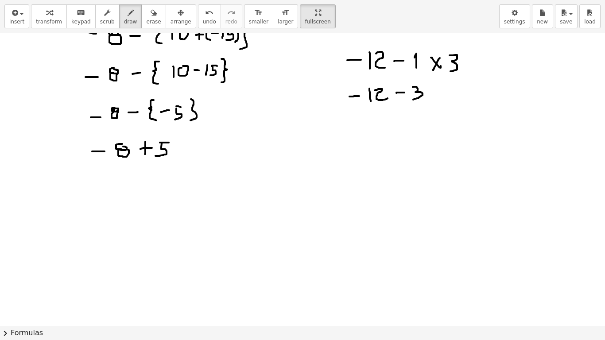
scroll to position [2260, 0]
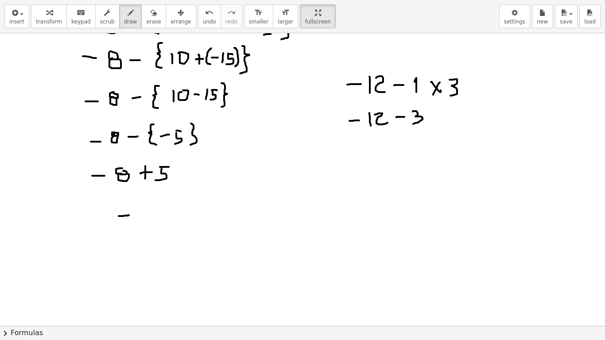
drag, startPoint x: 122, startPoint y: 216, endPoint x: 133, endPoint y: 215, distance: 11.1
drag, startPoint x: 143, startPoint y: 206, endPoint x: 145, endPoint y: 219, distance: 14.0
drag, startPoint x: 162, startPoint y: 195, endPoint x: 532, endPoint y: 235, distance: 372.1
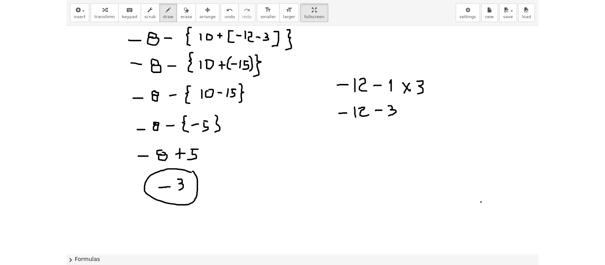
scroll to position [2127, 0]
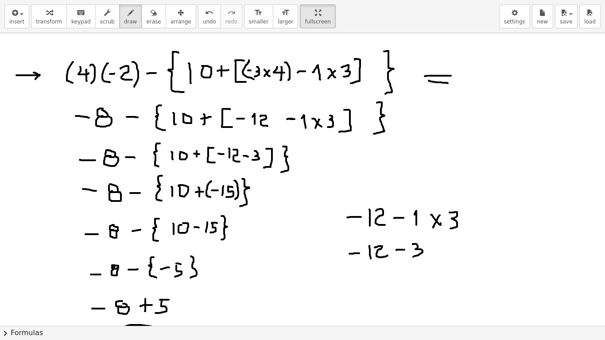
drag, startPoint x: 290, startPoint y: 18, endPoint x: 290, endPoint y: -36, distance: 53.6
click at [290, 0] on html "**********" at bounding box center [302, 170] width 605 height 340
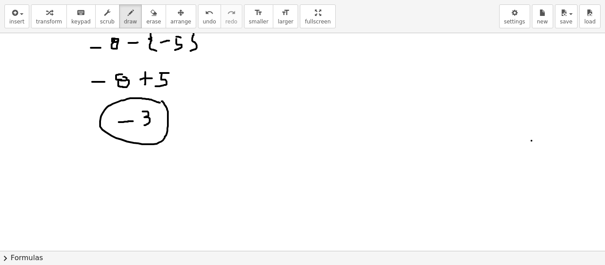
scroll to position [2349, 0]
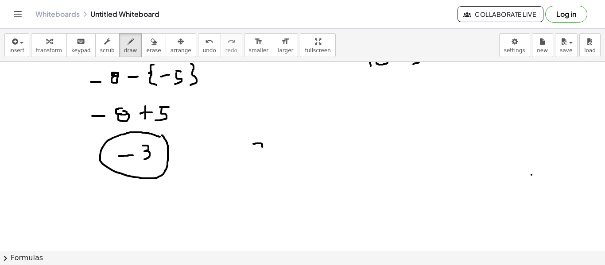
drag, startPoint x: 253, startPoint y: 144, endPoint x: 261, endPoint y: 164, distance: 21.1
drag, startPoint x: 259, startPoint y: 155, endPoint x: 275, endPoint y: 155, distance: 16.0
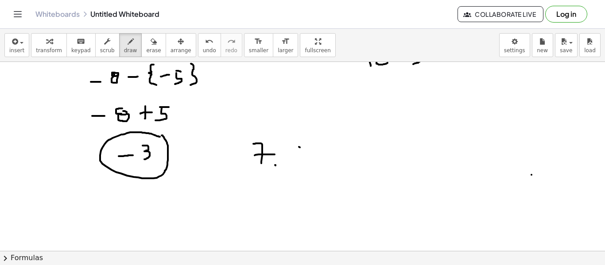
drag, startPoint x: 299, startPoint y: 147, endPoint x: 300, endPoint y: 163, distance: 16.0
drag, startPoint x: 311, startPoint y: 150, endPoint x: 316, endPoint y: 152, distance: 5.2
drag, startPoint x: 323, startPoint y: 151, endPoint x: 319, endPoint y: 168, distance: 17.0
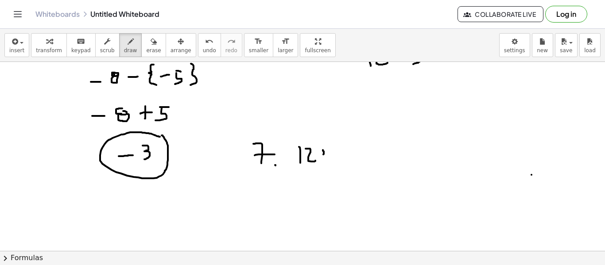
click at [200, 52] on button "undo undo" at bounding box center [209, 45] width 23 height 24
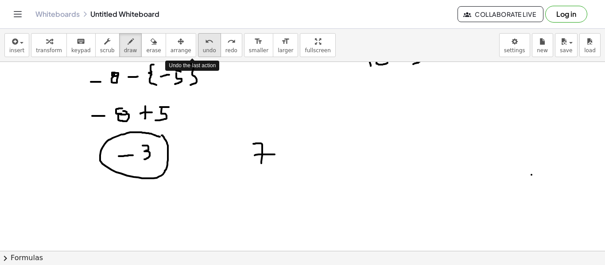
click at [200, 52] on button "undo undo" at bounding box center [209, 45] width 23 height 24
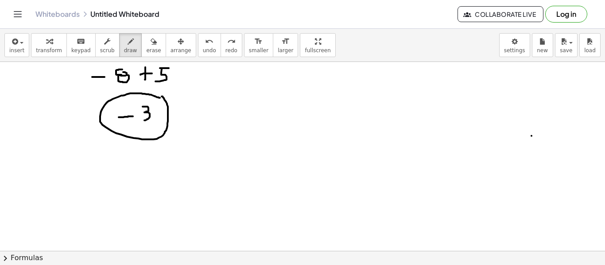
scroll to position [2393, 0]
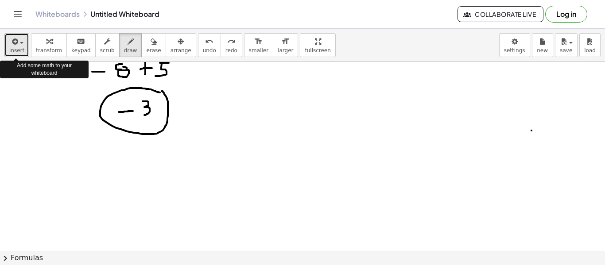
click at [17, 50] on span "insert" at bounding box center [16, 50] width 15 height 6
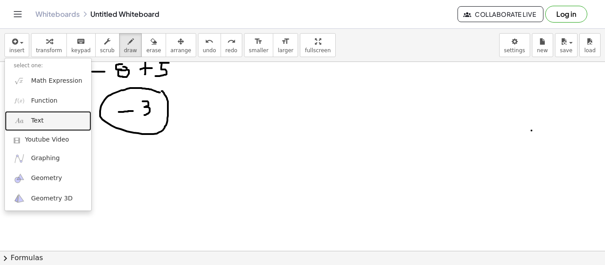
click at [52, 120] on link "Text" at bounding box center [48, 121] width 86 height 20
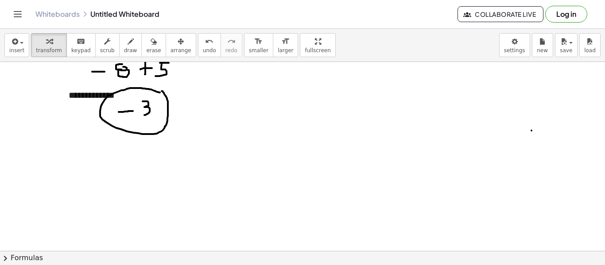
click at [173, 36] on div "button" at bounding box center [181, 41] width 21 height 11
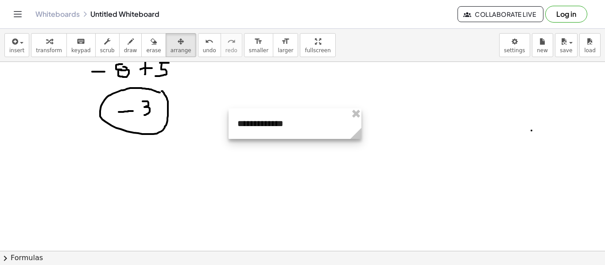
drag, startPoint x: 159, startPoint y: 98, endPoint x: 327, endPoint y: 127, distance: 169.9
click at [327, 127] on div at bounding box center [295, 124] width 133 height 31
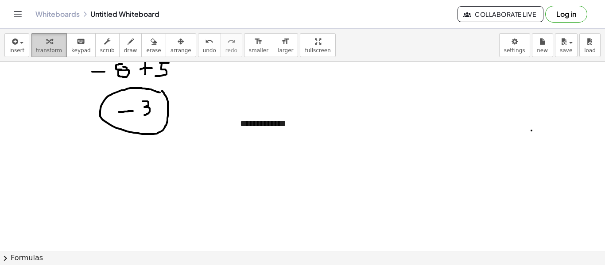
click at [43, 47] on span "transform" at bounding box center [49, 50] width 26 height 6
click at [307, 122] on div "**********" at bounding box center [297, 124] width 133 height 31
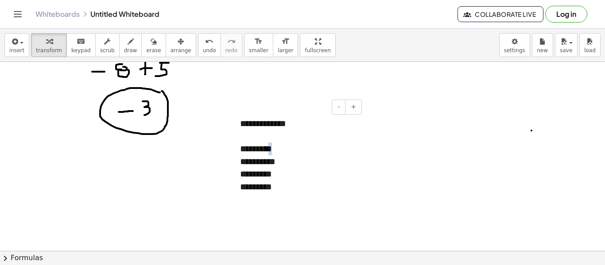
click at [275, 149] on div "*********" at bounding box center [297, 149] width 115 height 13
drag, startPoint x: 242, startPoint y: 148, endPoint x: 247, endPoint y: 148, distance: 4.9
click at [247, 148] on div "*********" at bounding box center [297, 149] width 115 height 13
click at [258, 151] on div "*********" at bounding box center [297, 149] width 115 height 13
click at [275, 150] on div "*********" at bounding box center [297, 149] width 115 height 13
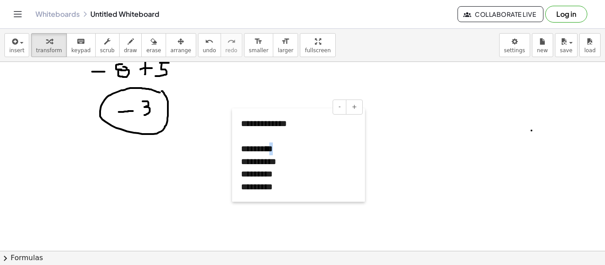
click at [241, 161] on div at bounding box center [236, 156] width 9 height 94
click at [246, 162] on div "**********" at bounding box center [299, 162] width 115 height 13
click at [257, 163] on div "**********" at bounding box center [299, 162] width 115 height 13
drag, startPoint x: 272, startPoint y: 162, endPoint x: 277, endPoint y: 161, distance: 5.1
click at [277, 161] on div "**********" at bounding box center [299, 162] width 115 height 13
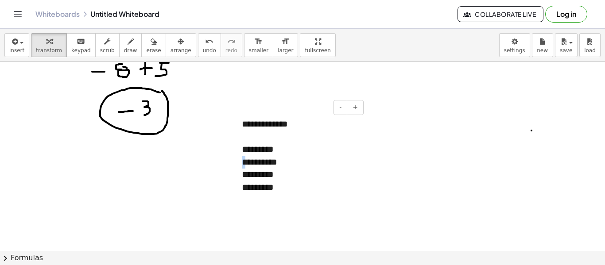
click at [246, 162] on div "**********" at bounding box center [299, 162] width 115 height 13
drag, startPoint x: 255, startPoint y: 163, endPoint x: 262, endPoint y: 163, distance: 6.7
click at [262, 163] on div "**********" at bounding box center [299, 162] width 115 height 13
drag, startPoint x: 273, startPoint y: 163, endPoint x: 279, endPoint y: 161, distance: 5.6
click at [279, 161] on div "**********" at bounding box center [299, 162] width 115 height 13
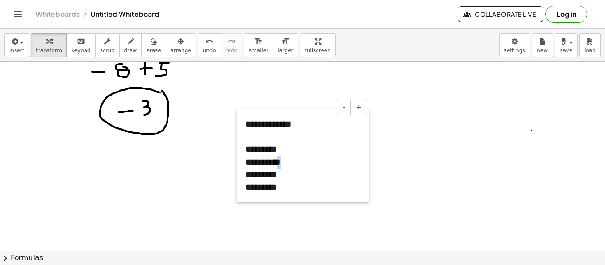
click at [244, 176] on div at bounding box center [241, 156] width 9 height 94
click at [248, 175] on div "*********" at bounding box center [303, 174] width 115 height 13
click at [260, 175] on div "*********" at bounding box center [303, 174] width 115 height 13
click at [283, 173] on div "*********" at bounding box center [303, 174] width 115 height 13
drag, startPoint x: 246, startPoint y: 187, endPoint x: 251, endPoint y: 187, distance: 5.3
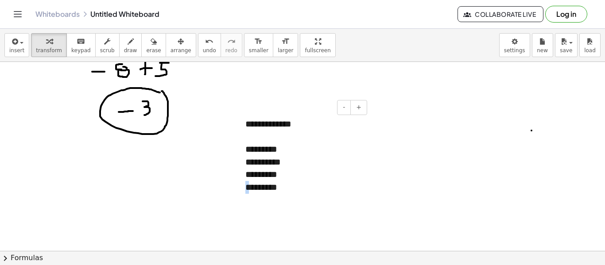
click at [251, 187] on div "*********" at bounding box center [303, 187] width 115 height 13
drag, startPoint x: 246, startPoint y: 174, endPoint x: 250, endPoint y: 174, distance: 4.9
click at [250, 174] on div "*********" at bounding box center [303, 174] width 115 height 13
click at [259, 175] on div "*********" at bounding box center [303, 174] width 115 height 13
drag, startPoint x: 271, startPoint y: 174, endPoint x: 276, endPoint y: 173, distance: 4.6
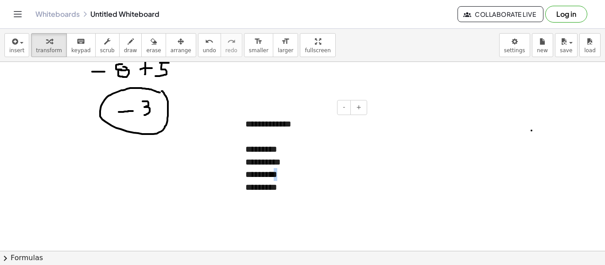
click at [276, 173] on div "*********" at bounding box center [303, 174] width 115 height 13
click at [249, 176] on div "*********" at bounding box center [303, 174] width 115 height 13
click at [258, 175] on div "*********" at bounding box center [303, 174] width 115 height 13
drag, startPoint x: 271, startPoint y: 175, endPoint x: 278, endPoint y: 174, distance: 7.7
click at [278, 174] on div "*********" at bounding box center [303, 174] width 115 height 13
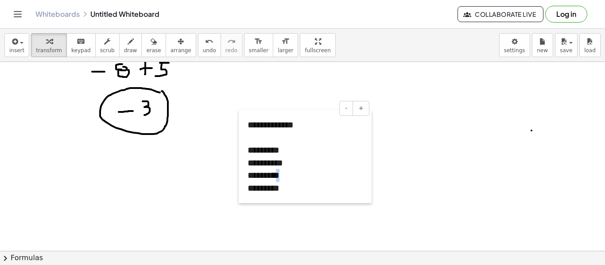
click at [247, 188] on div at bounding box center [243, 157] width 9 height 94
click at [253, 190] on div "*********" at bounding box center [305, 188] width 115 height 13
click at [263, 189] on div "*********" at bounding box center [305, 188] width 115 height 13
click at [281, 190] on div "*********" at bounding box center [305, 188] width 115 height 13
click at [251, 189] on div "*********" at bounding box center [305, 188] width 115 height 13
